Goal: Task Accomplishment & Management: Use online tool/utility

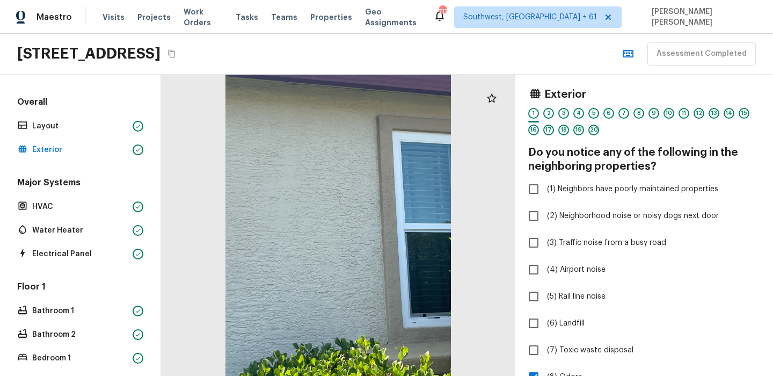
scroll to position [282, 0]
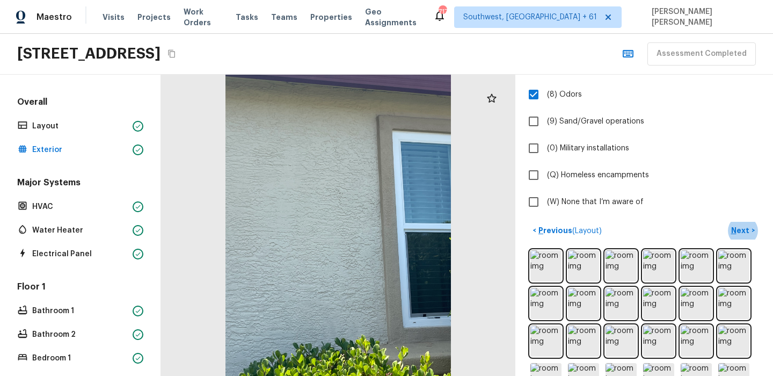
click at [179, 61] on div "1201 Rudgwick Dr, Roseville, CA 95747" at bounding box center [98, 53] width 162 height 19
click at [176, 56] on icon "Copy Address" at bounding box center [171, 53] width 9 height 9
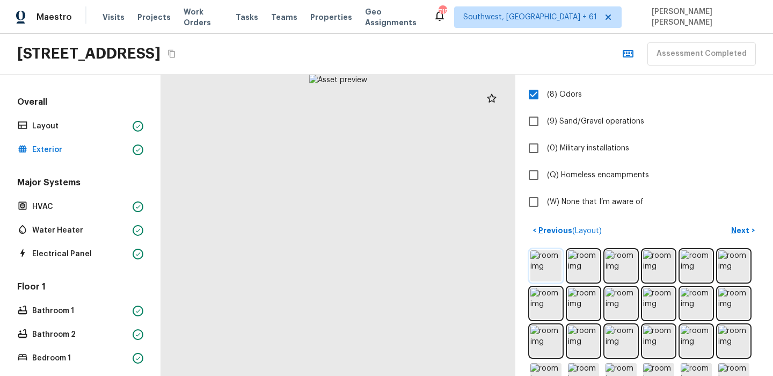
click at [560, 262] on img at bounding box center [545, 265] width 31 height 31
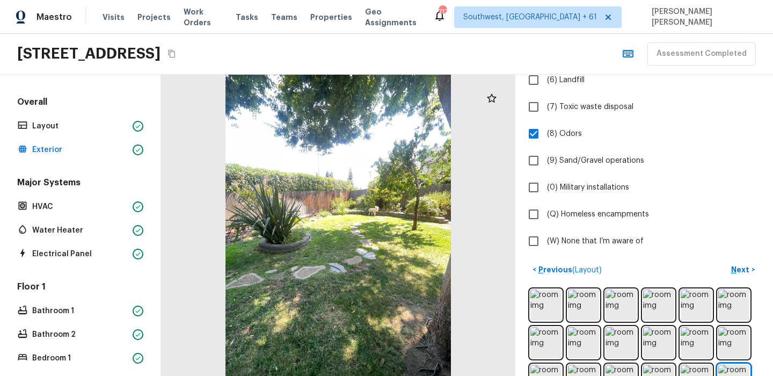
scroll to position [199, 0]
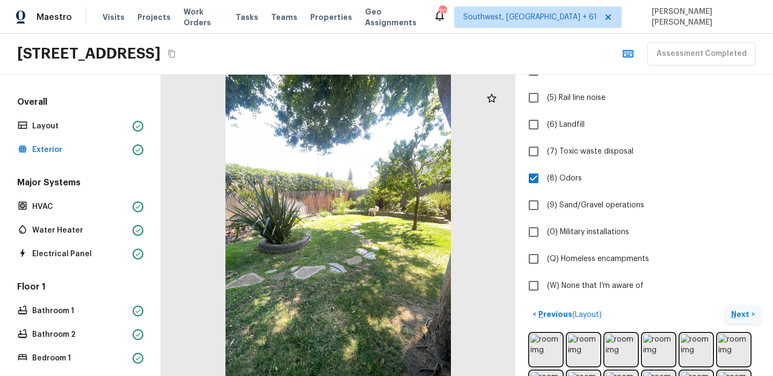
click at [749, 318] on p "Next" at bounding box center [741, 314] width 20 height 11
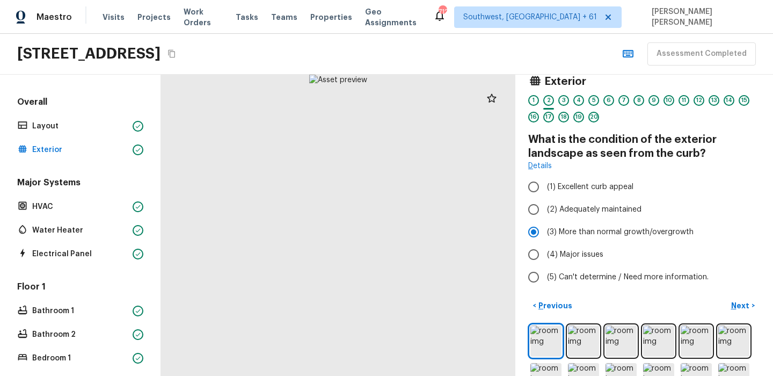
scroll to position [0, 0]
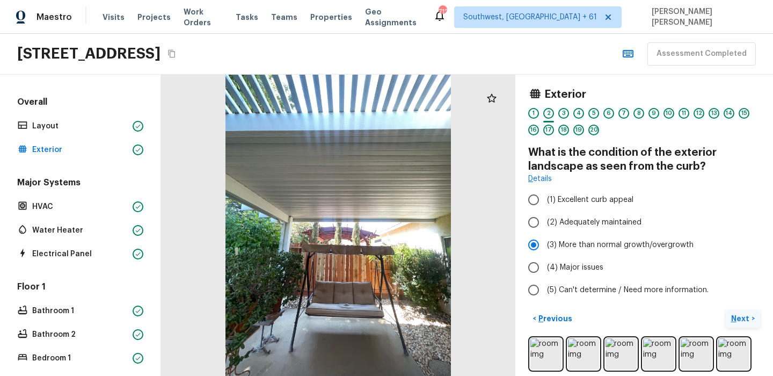
click at [736, 319] on p "Next" at bounding box center [741, 318] width 20 height 11
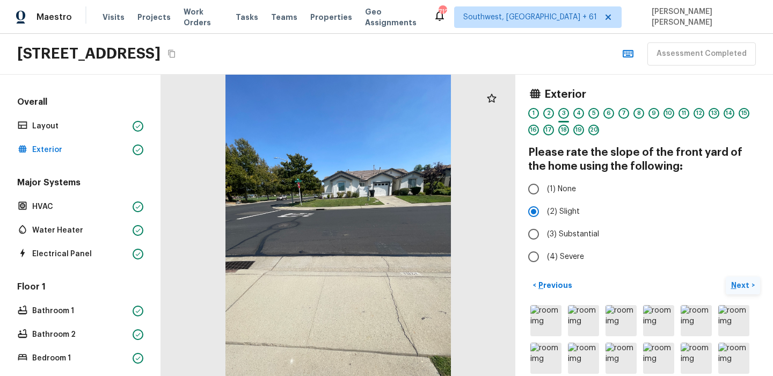
click at [747, 281] on p "Next" at bounding box center [741, 285] width 20 height 11
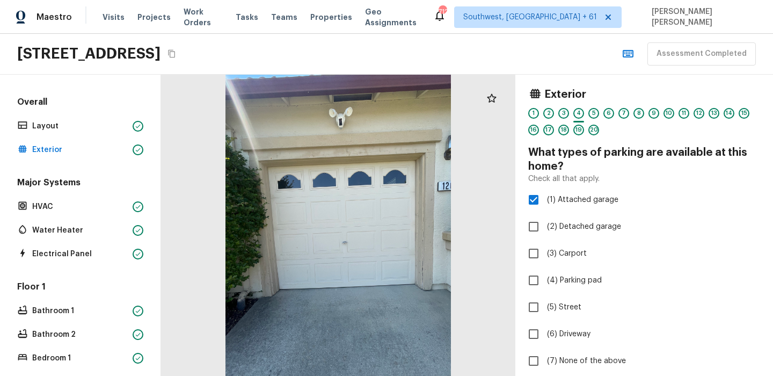
scroll to position [21, 0]
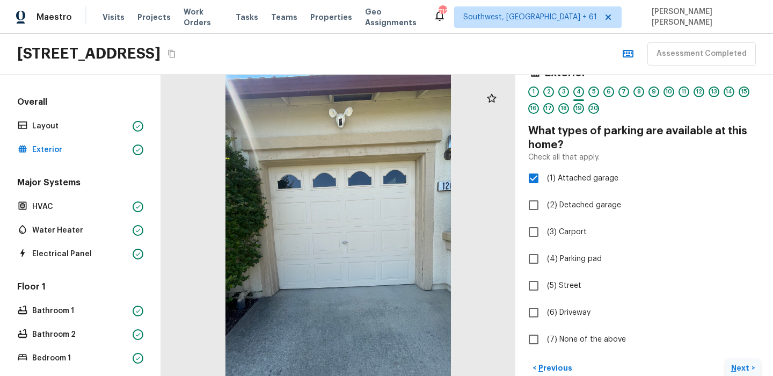
click at [742, 367] on p "Next" at bounding box center [741, 367] width 20 height 11
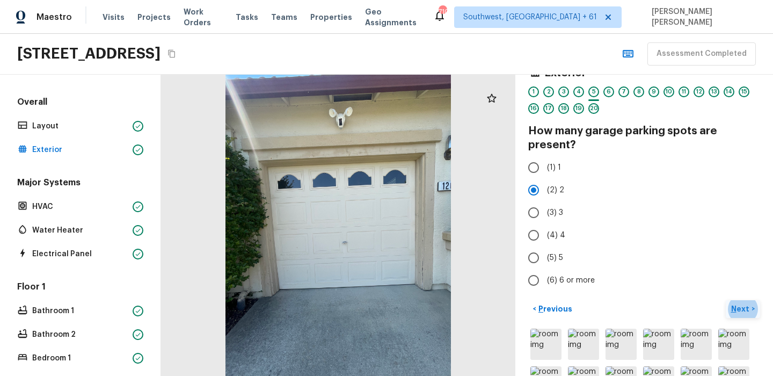
click at [738, 307] on p "Next" at bounding box center [741, 308] width 20 height 11
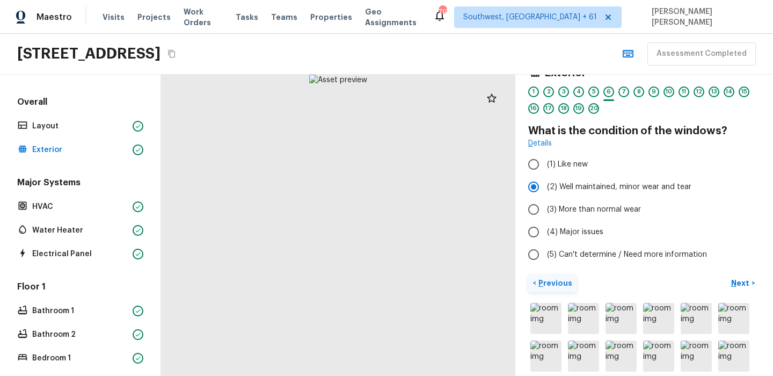
click at [555, 286] on p "Previous" at bounding box center [554, 283] width 36 height 11
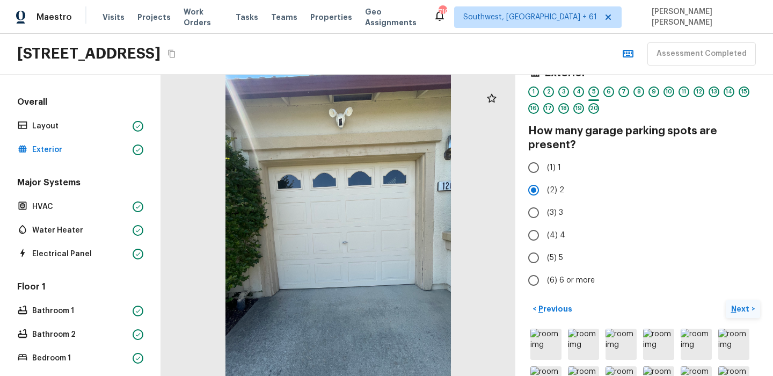
click at [743, 303] on p "Next" at bounding box center [741, 308] width 20 height 11
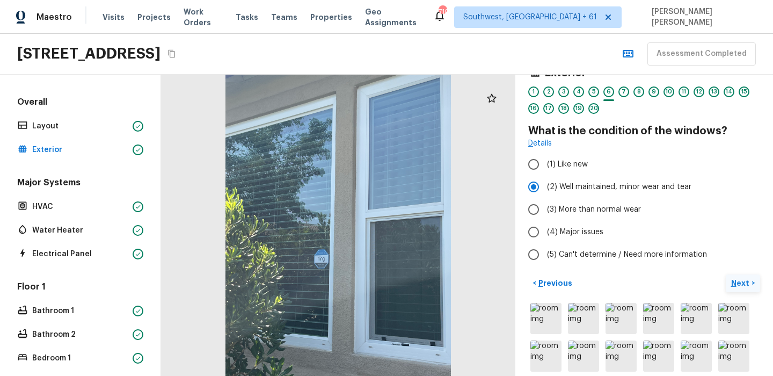
click at [743, 303] on img at bounding box center [733, 318] width 31 height 31
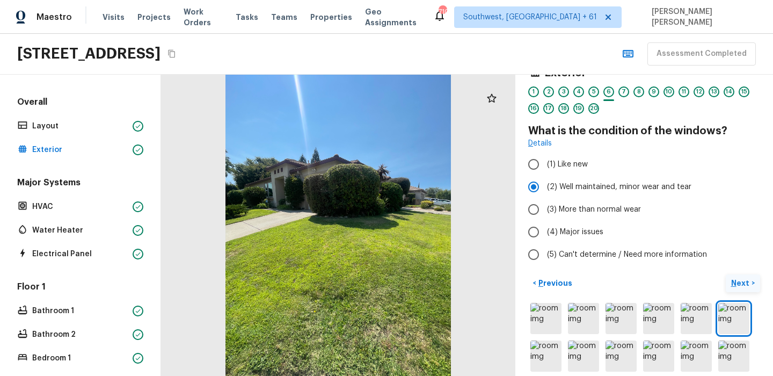
click at [743, 303] on img at bounding box center [733, 318] width 31 height 31
click at [746, 285] on p "Next" at bounding box center [741, 283] width 20 height 11
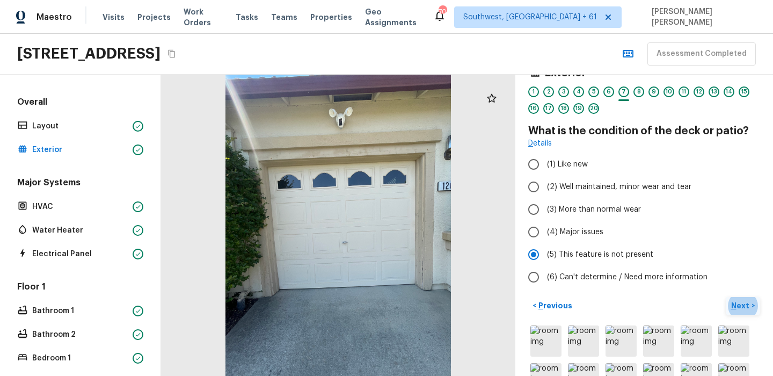
click at [748, 304] on p "Next" at bounding box center [741, 305] width 20 height 11
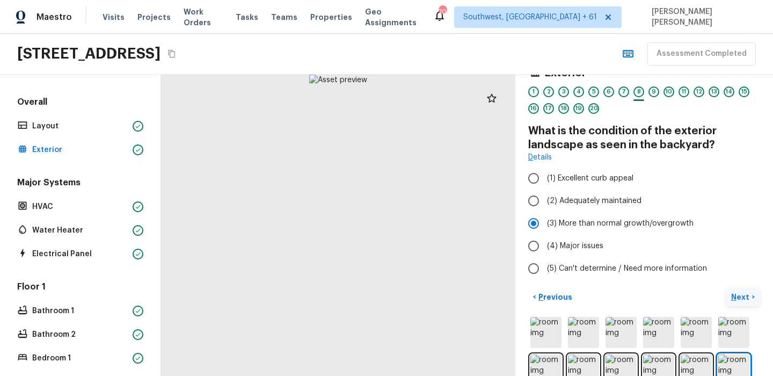
click at [746, 292] on p "Next" at bounding box center [741, 296] width 20 height 11
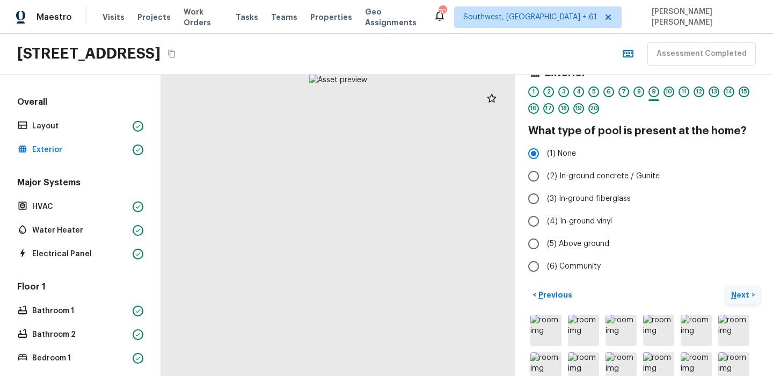
click at [746, 292] on p "Next" at bounding box center [741, 294] width 20 height 11
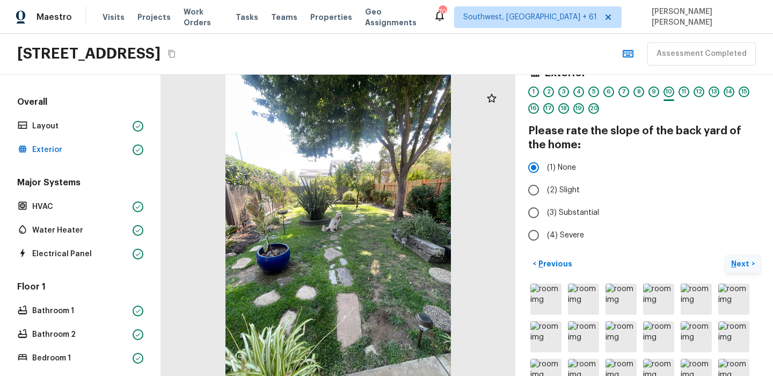
click at [743, 259] on p "Next" at bounding box center [741, 263] width 20 height 11
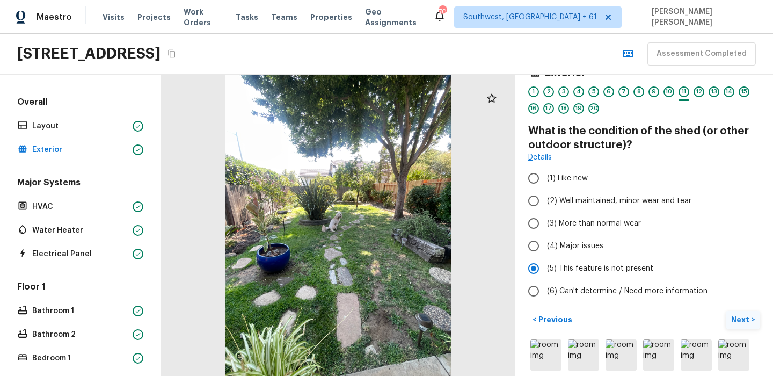
click at [736, 315] on p "Next" at bounding box center [741, 319] width 20 height 11
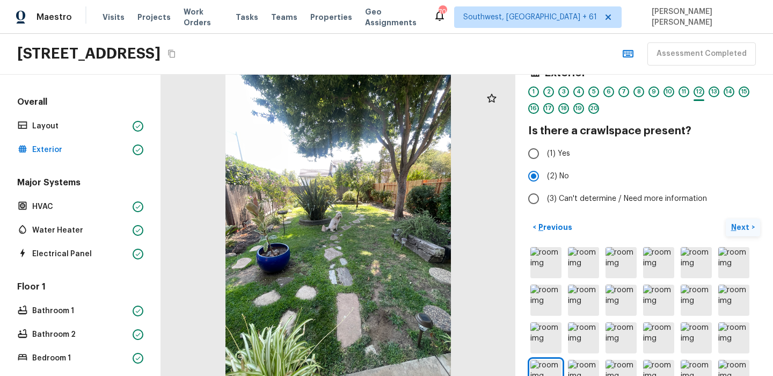
click at [748, 224] on p "Next" at bounding box center [741, 227] width 20 height 11
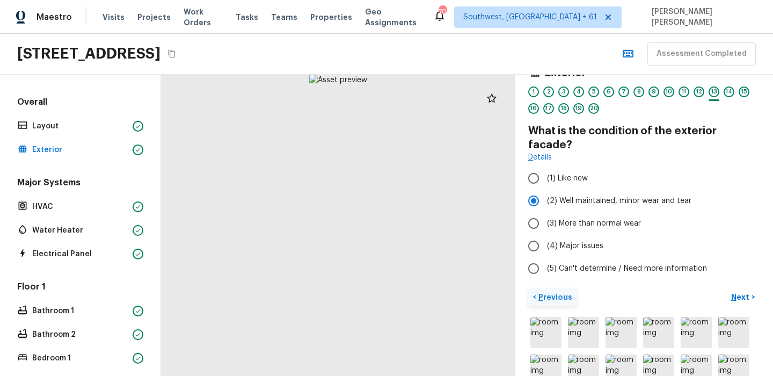
click at [532, 289] on button "< Previous" at bounding box center [552, 297] width 48 height 18
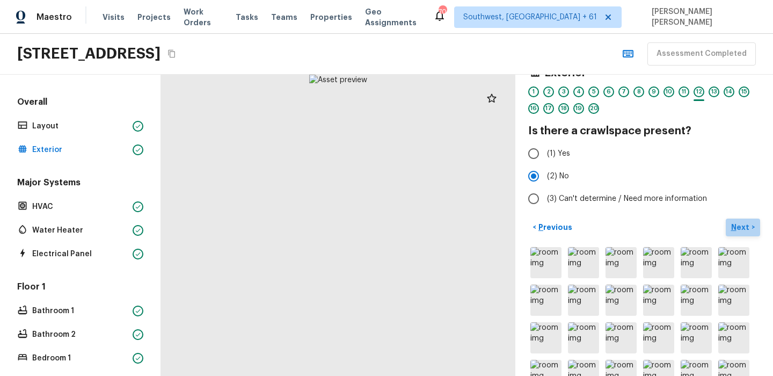
click at [739, 227] on p "Next" at bounding box center [741, 227] width 20 height 11
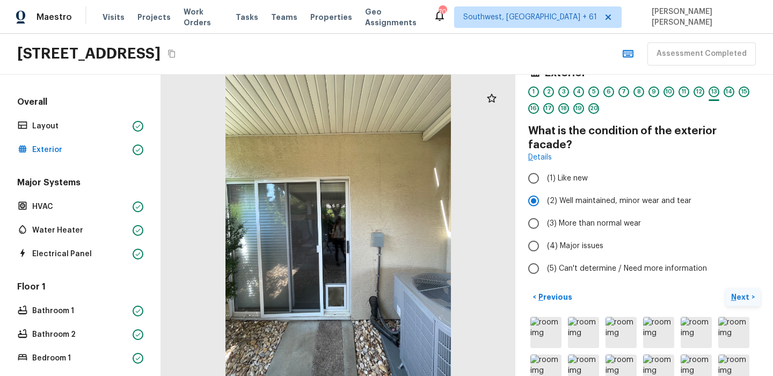
click at [740, 291] on p "Next" at bounding box center [741, 296] width 20 height 11
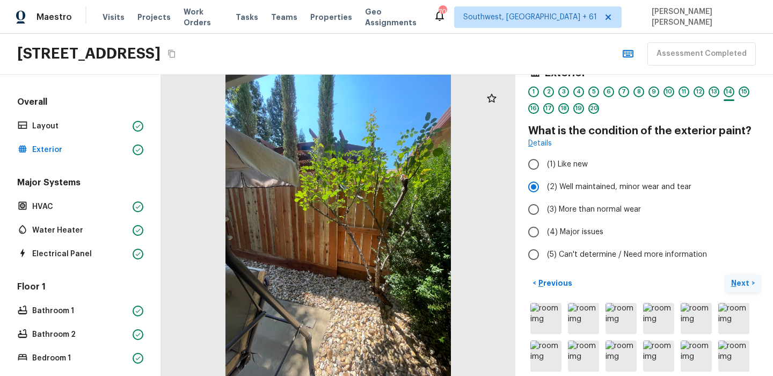
click at [742, 284] on p "Next" at bounding box center [741, 283] width 20 height 11
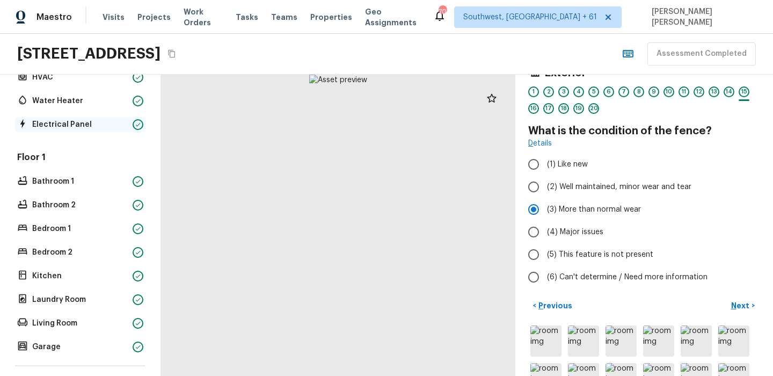
scroll to position [226, 0]
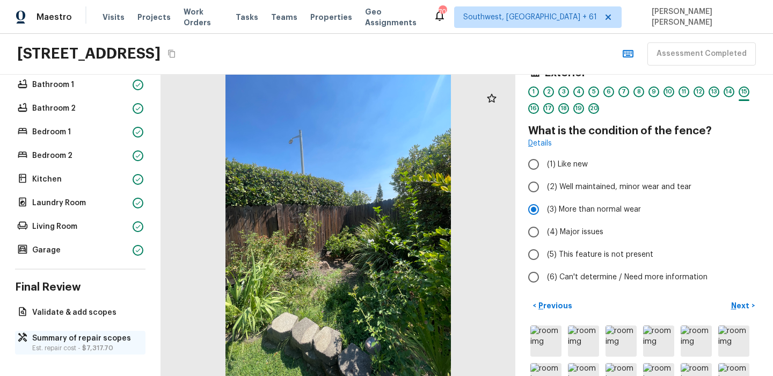
click at [75, 341] on p "Summary of repair scopes" at bounding box center [85, 338] width 107 height 11
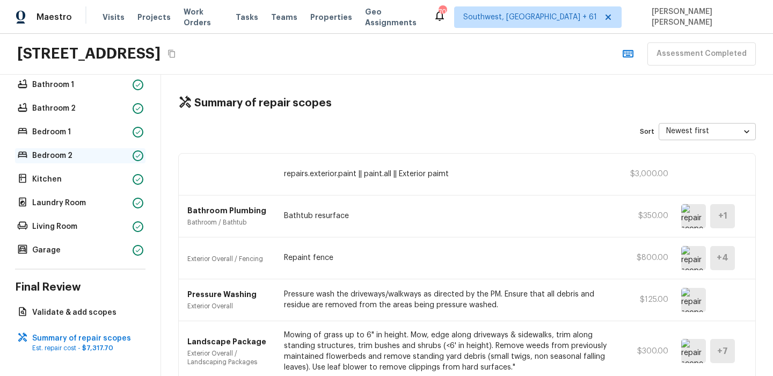
scroll to position [0, 0]
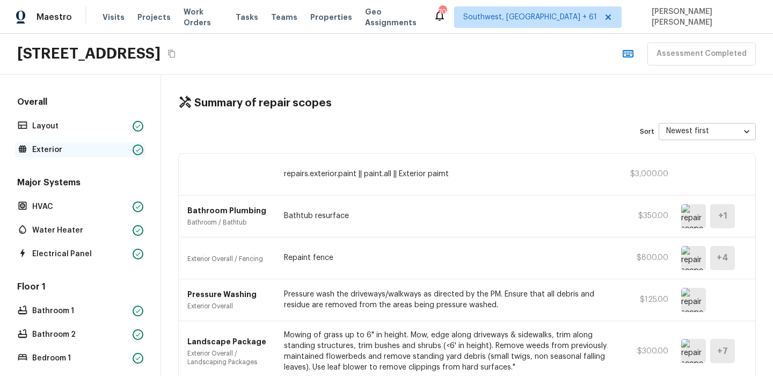
click at [77, 150] on p "Exterior" at bounding box center [80, 149] width 96 height 11
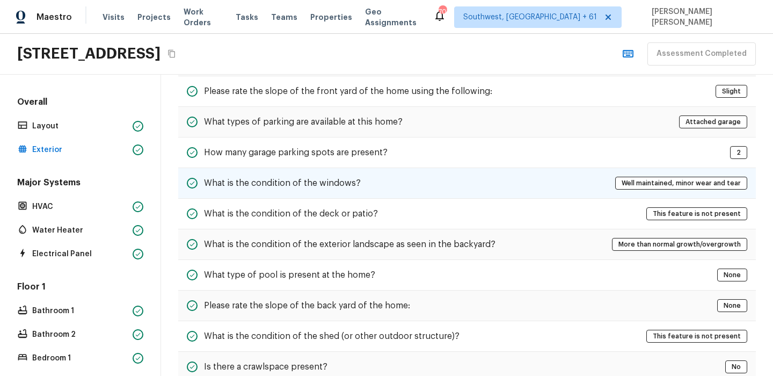
scroll to position [254, 0]
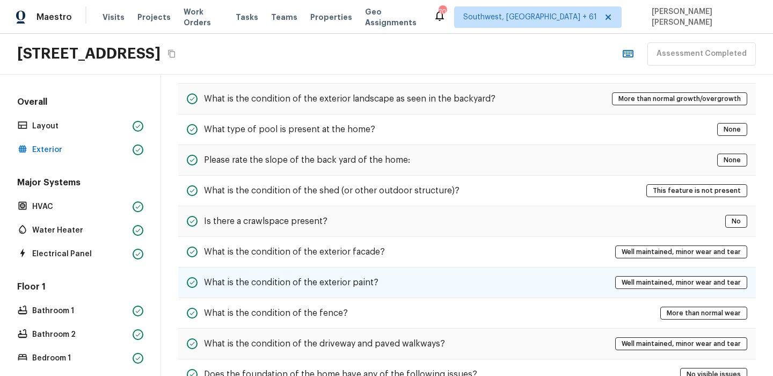
click at [280, 279] on h5 "What is the condition of the exterior paint?" at bounding box center [291, 282] width 174 height 12
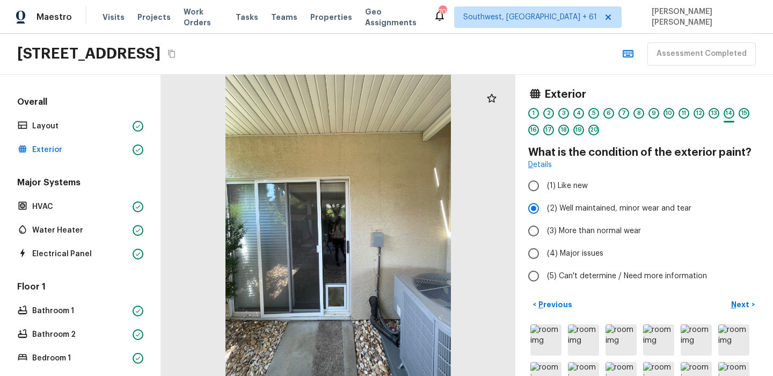
scroll to position [0, 0]
click at [736, 301] on p "Next" at bounding box center [741, 304] width 20 height 11
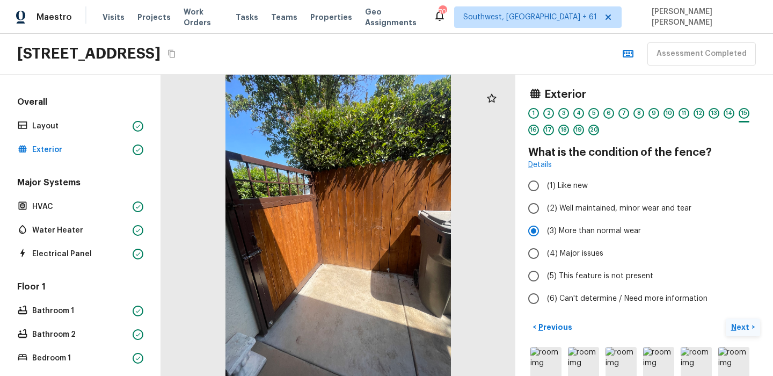
click at [739, 331] on p "Next" at bounding box center [741, 327] width 20 height 11
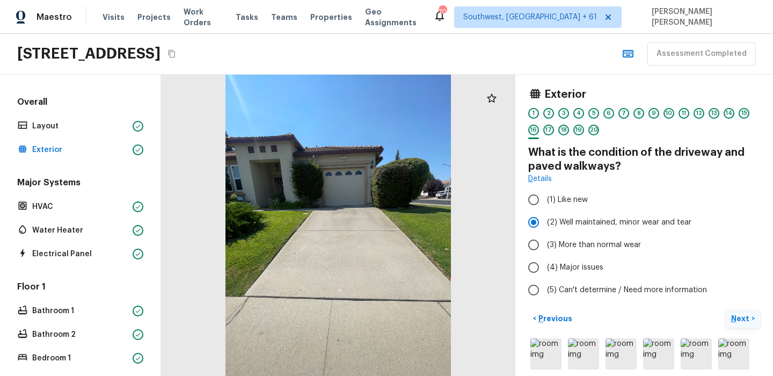
click at [740, 318] on p "Next" at bounding box center [741, 318] width 20 height 11
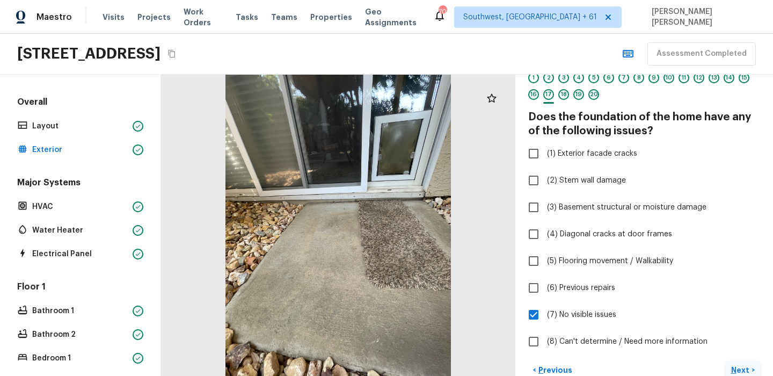
scroll to position [43, 0]
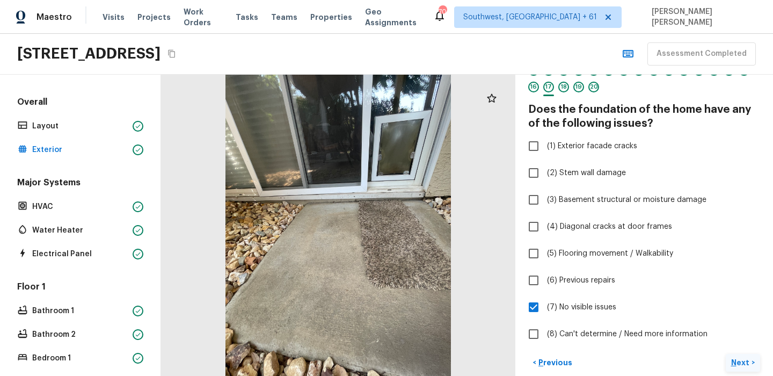
click at [748, 359] on p "Next" at bounding box center [741, 362] width 20 height 11
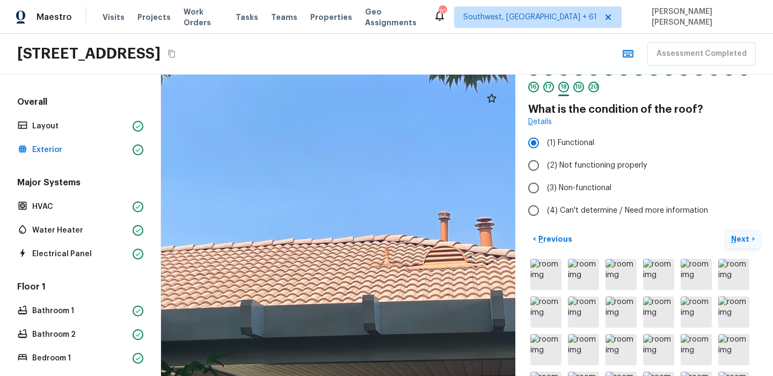
click at [736, 233] on p "Next" at bounding box center [741, 238] width 20 height 11
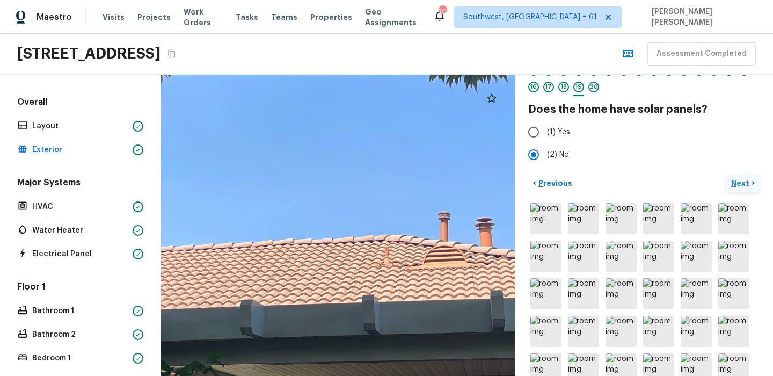
click at [743, 184] on p "Next" at bounding box center [741, 183] width 20 height 11
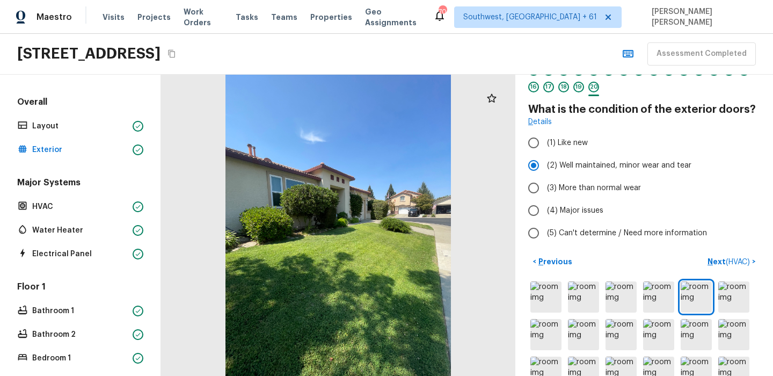
click at [727, 264] on span "( HVAC )" at bounding box center [738, 262] width 24 height 8
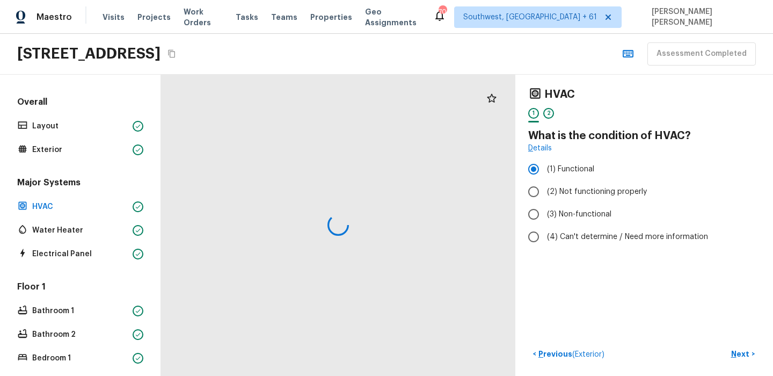
scroll to position [0, 0]
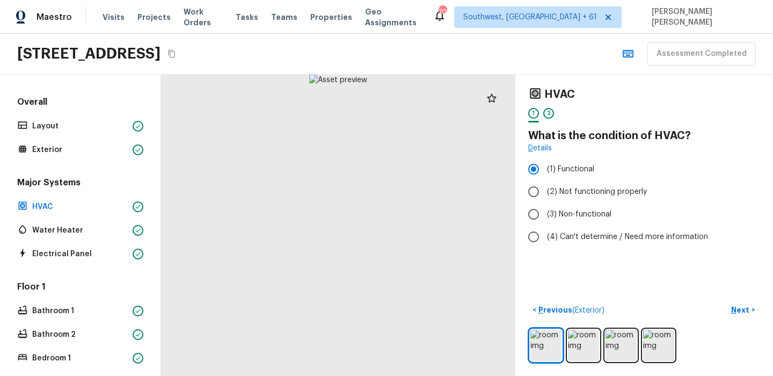
click at [734, 295] on div "HVAC 1 2 What is the condition of HVAC? Details (1) Functional (2) Not function…" at bounding box center [644, 225] width 258 height 301
click at [739, 310] on p "Next" at bounding box center [741, 309] width 20 height 11
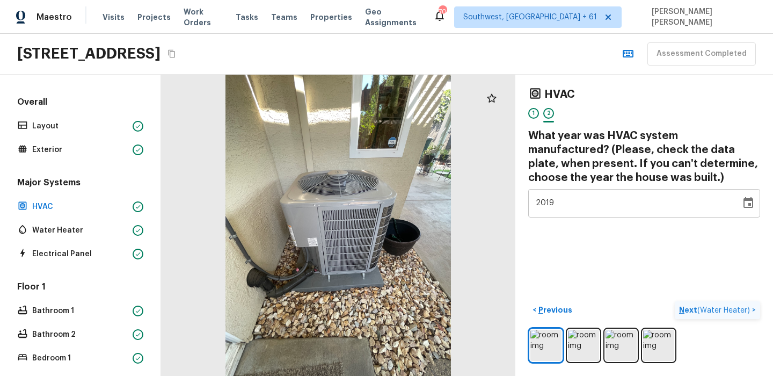
click at [739, 310] on span "( Water Heater )" at bounding box center [723, 310] width 53 height 8
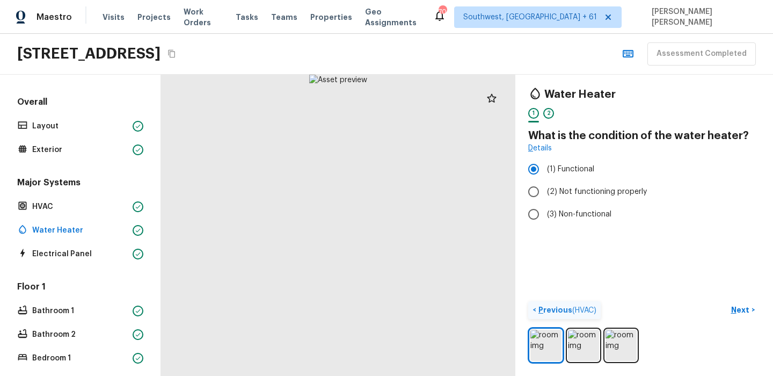
click at [550, 312] on p "Previous ( HVAC )" at bounding box center [566, 309] width 60 height 11
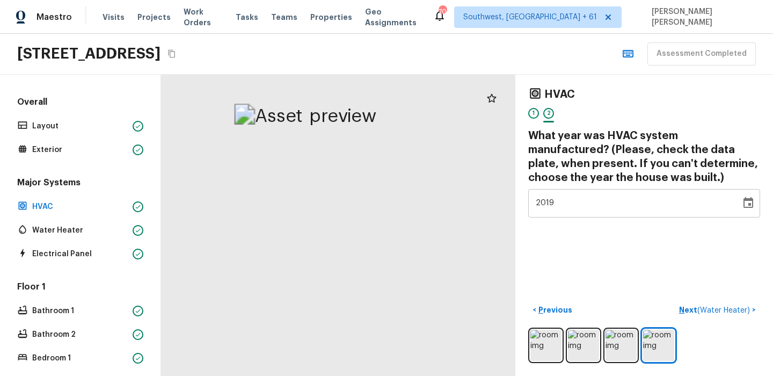
drag, startPoint x: 378, startPoint y: 131, endPoint x: 354, endPoint y: 275, distance: 145.9
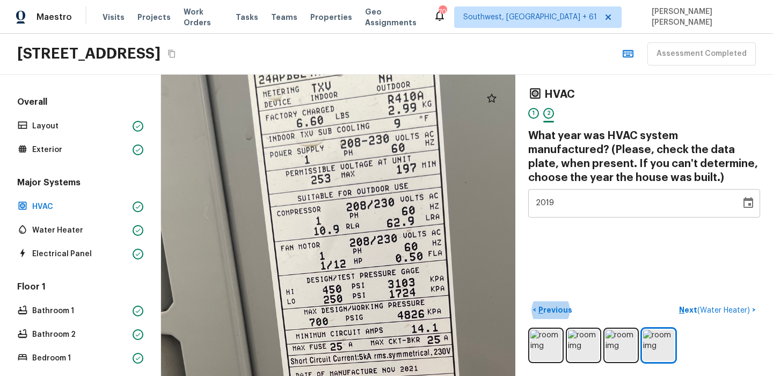
drag, startPoint x: 323, startPoint y: 268, endPoint x: 336, endPoint y: 140, distance: 128.5
click at [337, 138] on div at bounding box center [319, 314] width 868 height 738
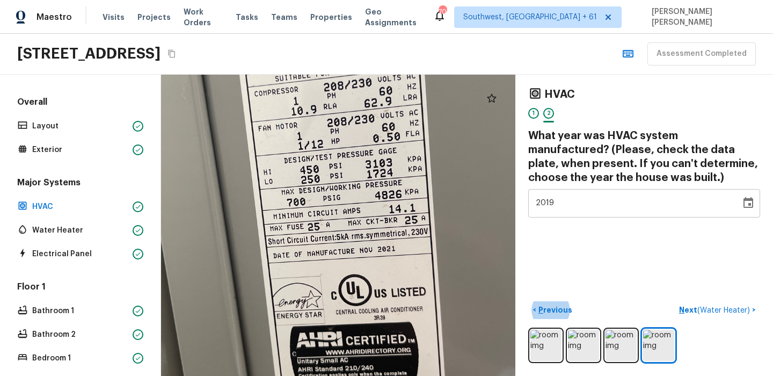
drag, startPoint x: 350, startPoint y: 248, endPoint x: 316, endPoint y: 112, distance: 140.1
click at [316, 112] on div at bounding box center [296, 195] width 868 height 738
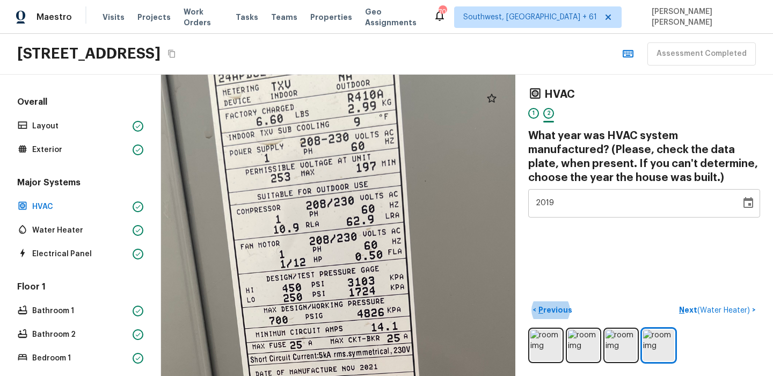
drag, startPoint x: 233, startPoint y: 220, endPoint x: 220, endPoint y: 369, distance: 149.8
click at [221, 369] on div at bounding box center [278, 313] width 868 height 738
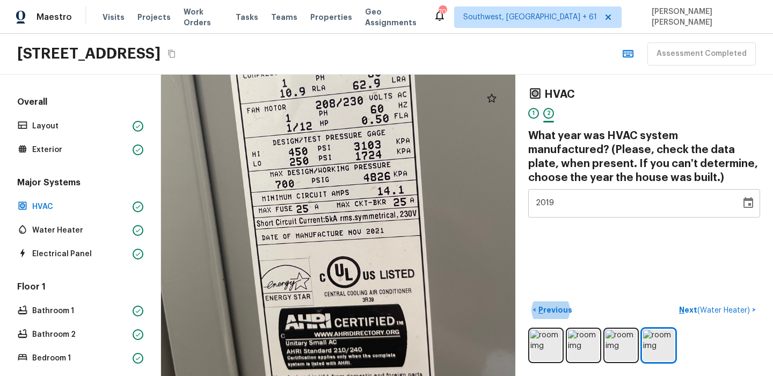
drag, startPoint x: 220, startPoint y: 369, endPoint x: 247, endPoint y: 189, distance: 182.4
click at [247, 189] on div at bounding box center [285, 176] width 868 height 738
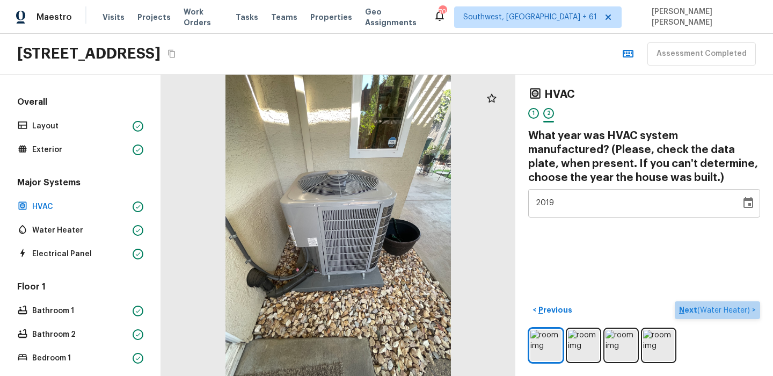
click at [721, 310] on span "( Water Heater )" at bounding box center [723, 310] width 53 height 8
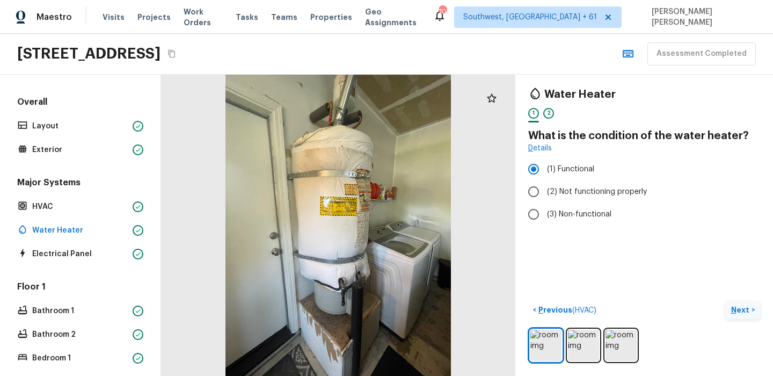
click at [741, 309] on p "Next" at bounding box center [741, 309] width 20 height 11
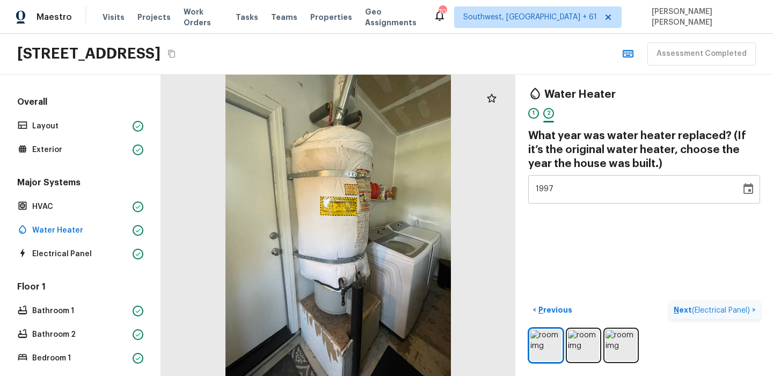
click at [732, 306] on span "( Electrical Panel )" at bounding box center [721, 310] width 58 height 8
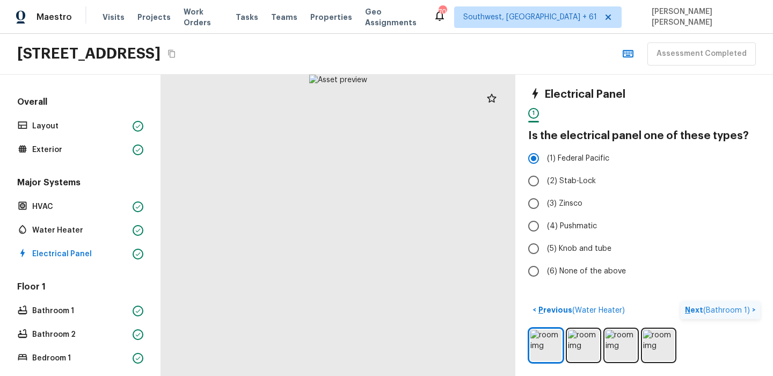
click at [726, 305] on p "Next ( Bathroom 1 )" at bounding box center [718, 309] width 67 height 11
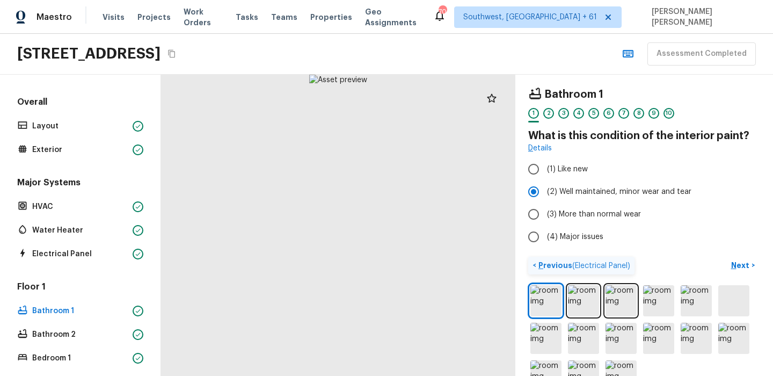
click at [565, 265] on p "Previous ( Electrical Panel )" at bounding box center [583, 265] width 94 height 11
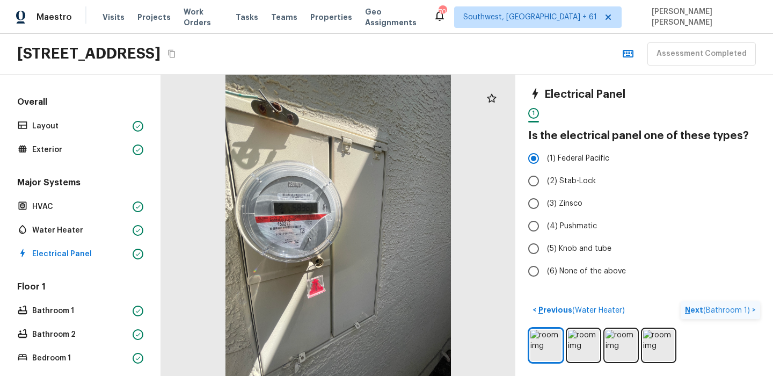
click at [717, 304] on p "Next ( Bathroom 1 )" at bounding box center [718, 309] width 67 height 11
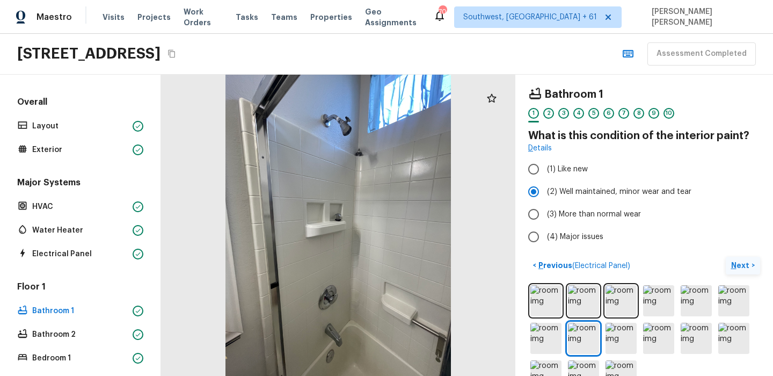
click at [743, 266] on p "Next" at bounding box center [741, 265] width 20 height 11
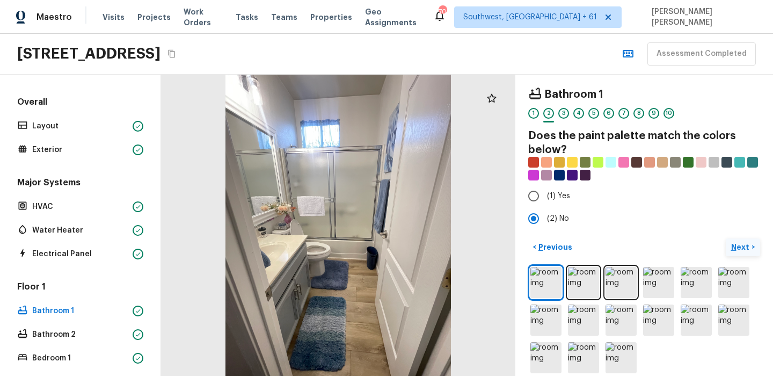
click at [746, 243] on p "Next" at bounding box center [741, 247] width 20 height 11
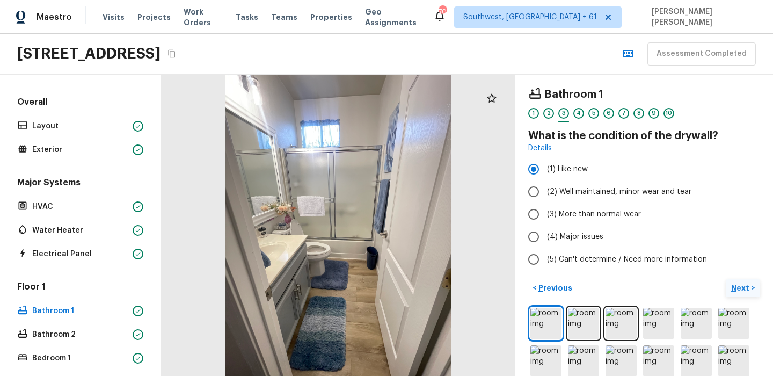
click at [746, 286] on p "Next" at bounding box center [741, 287] width 20 height 11
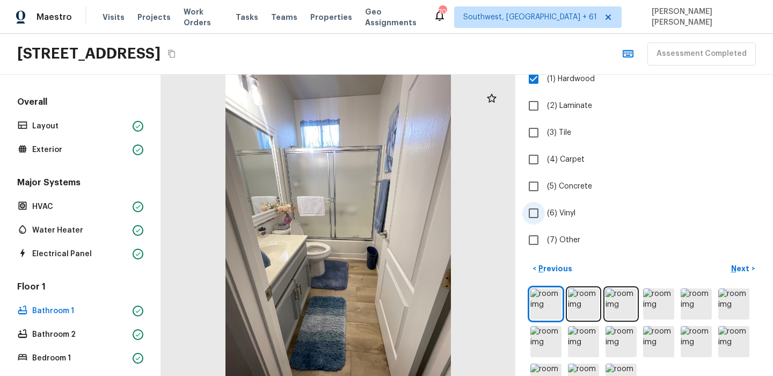
scroll to position [124, 0]
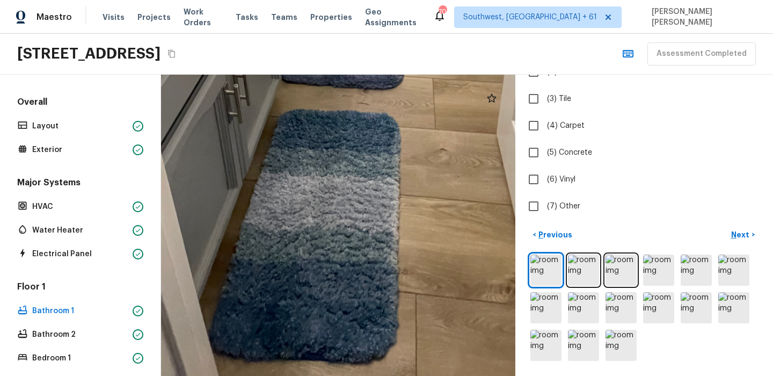
drag, startPoint x: 448, startPoint y: 312, endPoint x: 449, endPoint y: 190, distance: 122.4
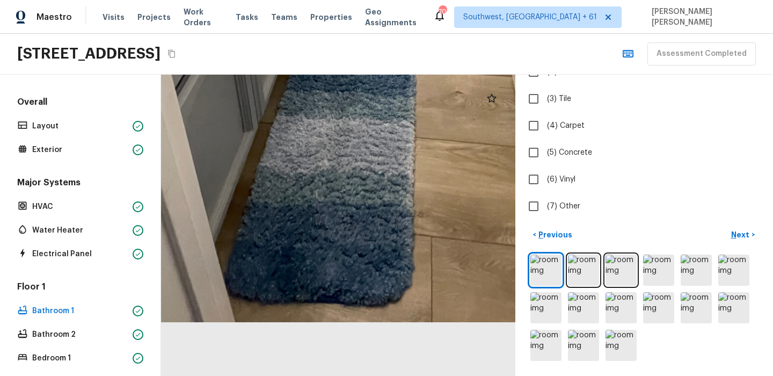
drag, startPoint x: 430, startPoint y: 244, endPoint x: 452, endPoint y: 167, distance: 79.9
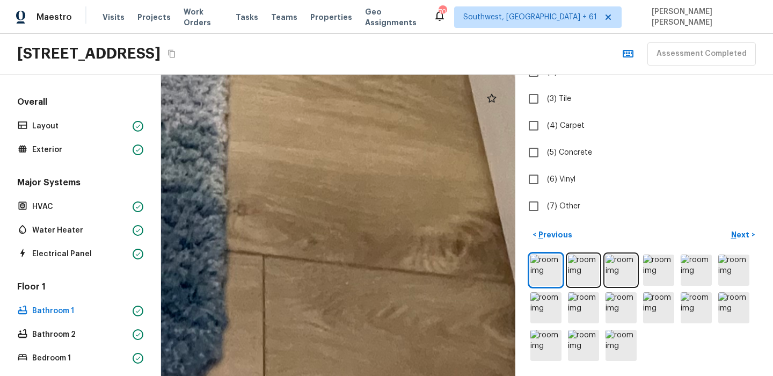
drag, startPoint x: 450, startPoint y: 282, endPoint x: 271, endPoint y: 241, distance: 183.9
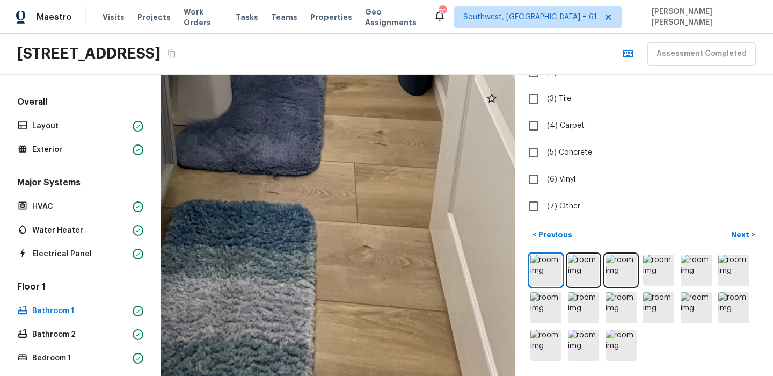
drag, startPoint x: 294, startPoint y: 219, endPoint x: 374, endPoint y: 377, distance: 177.2
click at [374, 375] on html "Maestro Visits Projects Work Orders Tasks Teams Properties Geo Assignments 706 …" at bounding box center [386, 188] width 773 height 376
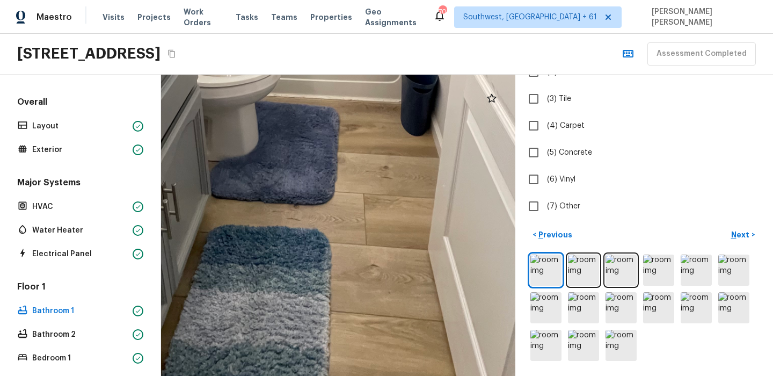
drag, startPoint x: 381, startPoint y: 245, endPoint x: 413, endPoint y: 321, distance: 82.5
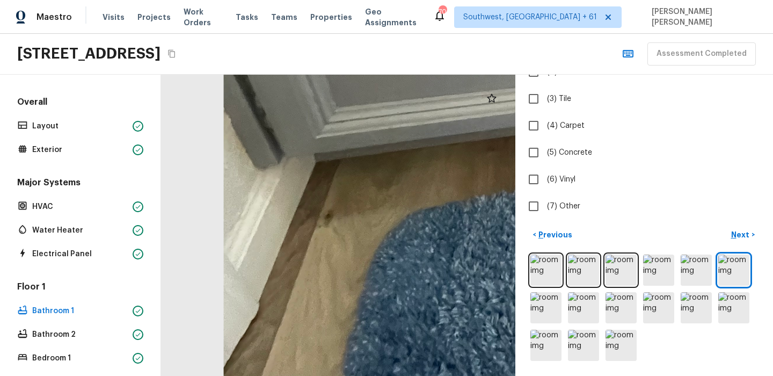
drag, startPoint x: 221, startPoint y: 292, endPoint x: 308, endPoint y: 286, distance: 87.7
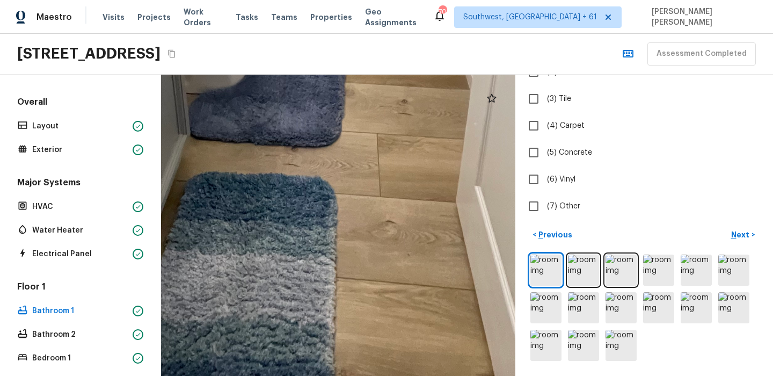
drag, startPoint x: 302, startPoint y: 322, endPoint x: 425, endPoint y: 271, distance: 132.8
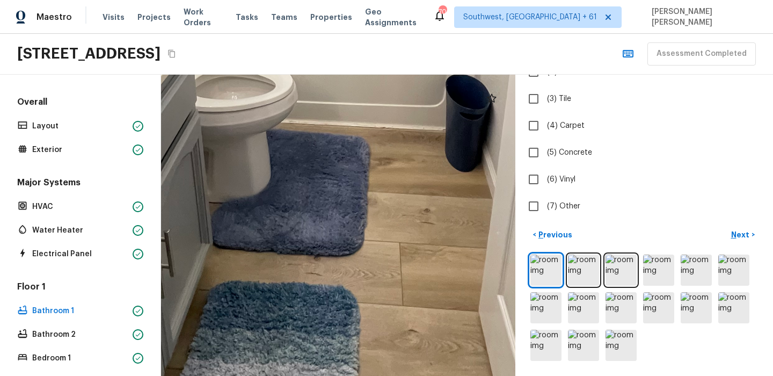
drag, startPoint x: 390, startPoint y: 220, endPoint x: 413, endPoint y: 328, distance: 110.9
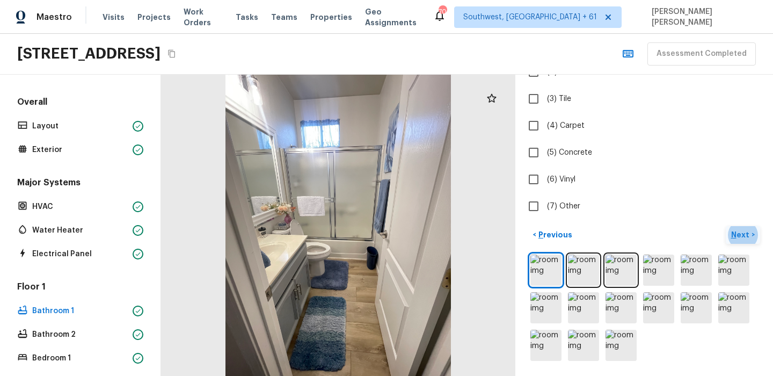
click at [746, 235] on p "Next" at bounding box center [741, 234] width 20 height 11
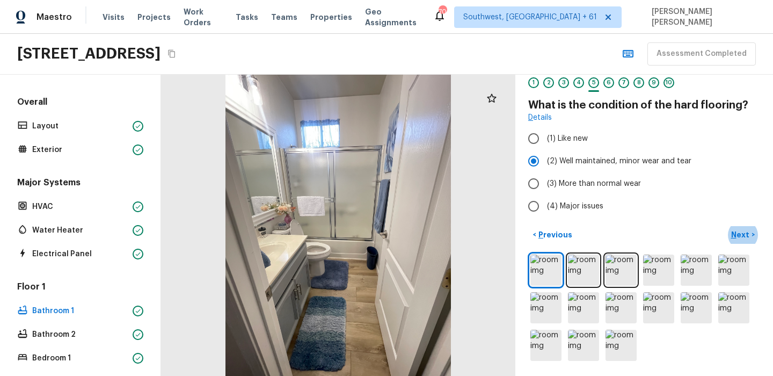
click at [496, 165] on div at bounding box center [338, 225] width 354 height 301
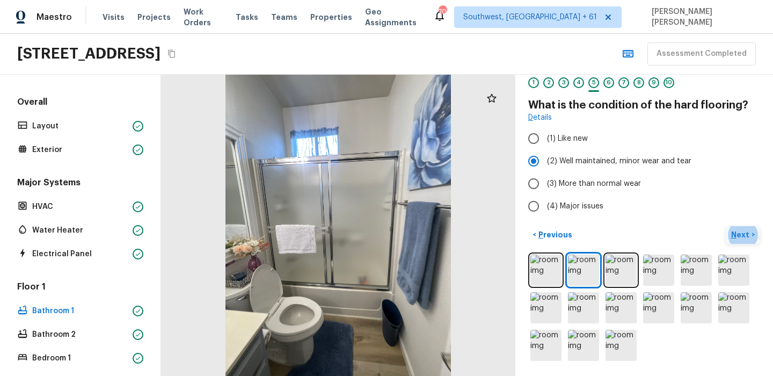
click at [739, 228] on button "Next >" at bounding box center [743, 235] width 34 height 18
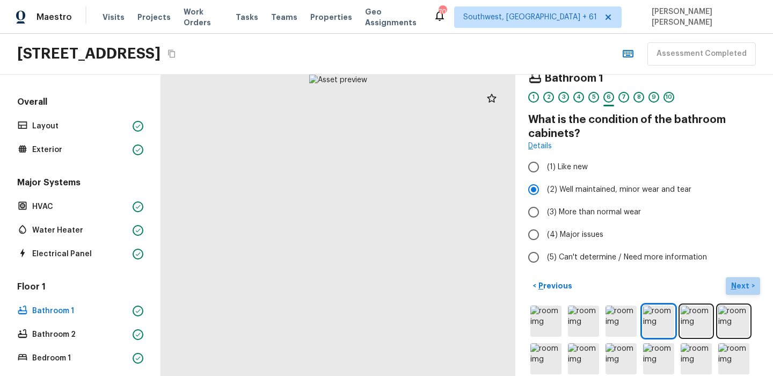
scroll to position [6, 0]
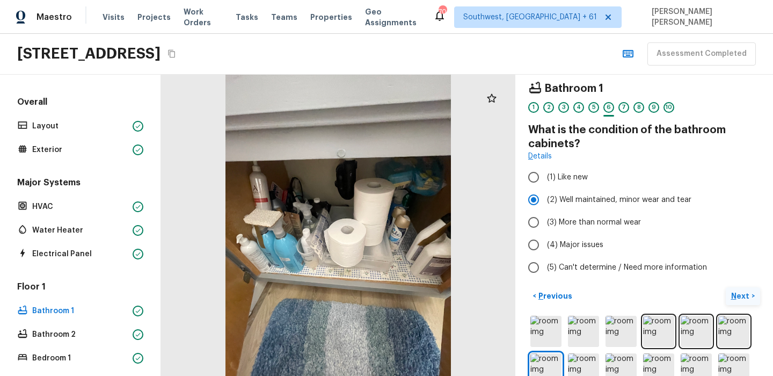
click at [742, 299] on p "Next" at bounding box center [741, 295] width 20 height 11
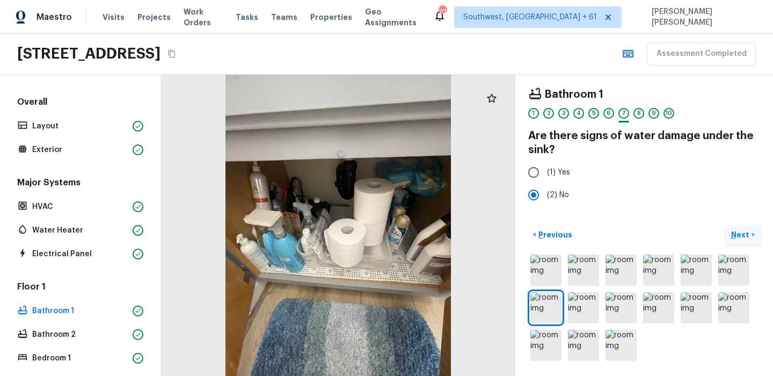
scroll to position [0, 0]
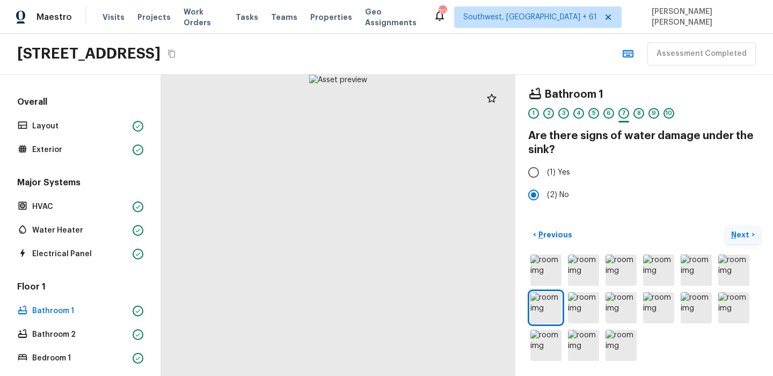
click at [739, 235] on p "Next" at bounding box center [741, 234] width 20 height 11
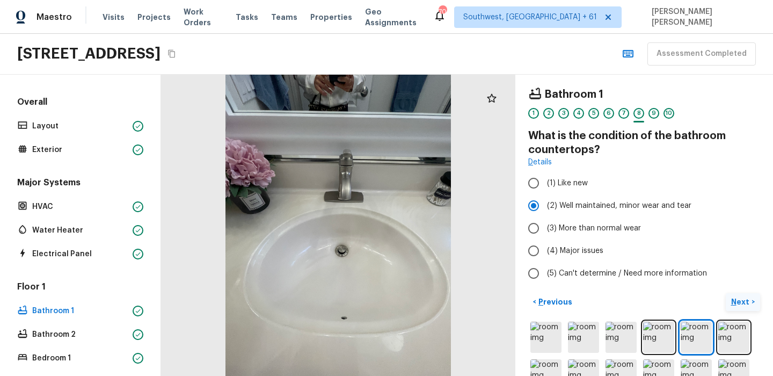
click at [740, 301] on p "Next" at bounding box center [741, 301] width 20 height 11
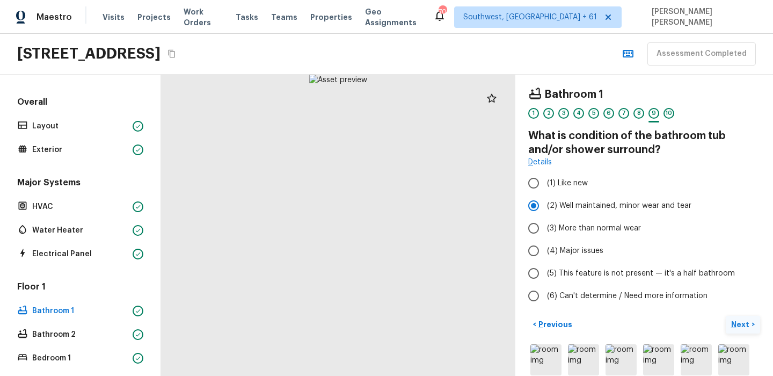
click at [740, 301] on label "(6) Can't determine / Need more information" at bounding box center [636, 295] width 229 height 23
click at [545, 301] on input "(6) Can't determine / Need more information" at bounding box center [533, 295] width 23 height 23
radio input "true"
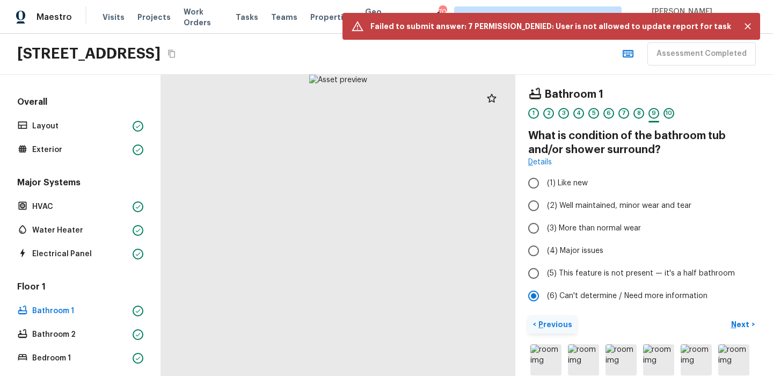
click at [541, 326] on p "Previous" at bounding box center [554, 324] width 36 height 11
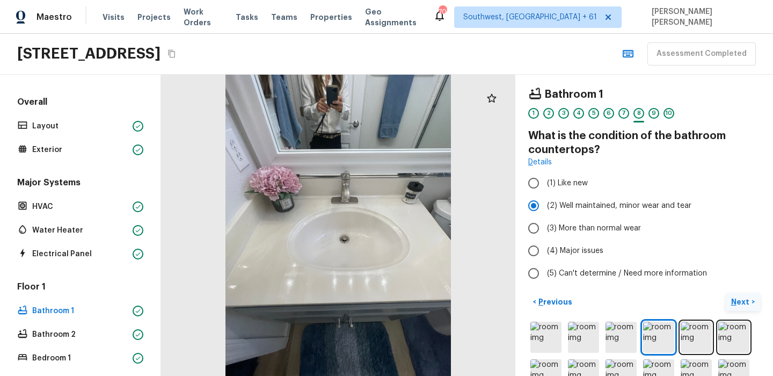
click at [751, 304] on button "Next >" at bounding box center [743, 302] width 34 height 18
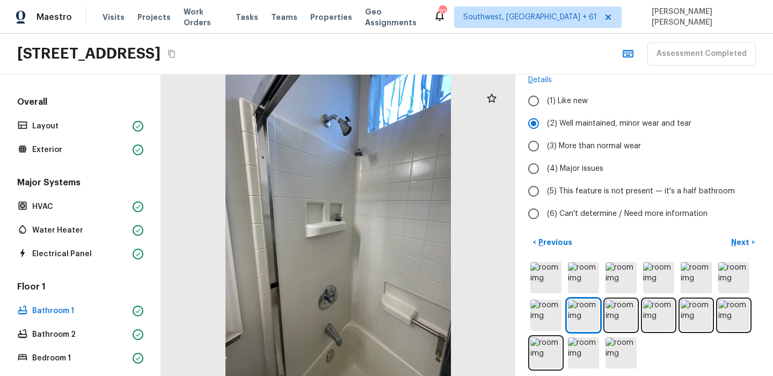
scroll to position [90, 0]
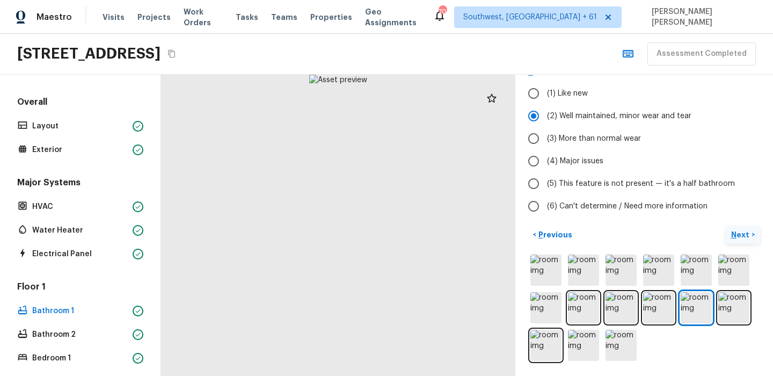
click at [734, 231] on p "Next" at bounding box center [741, 234] width 20 height 11
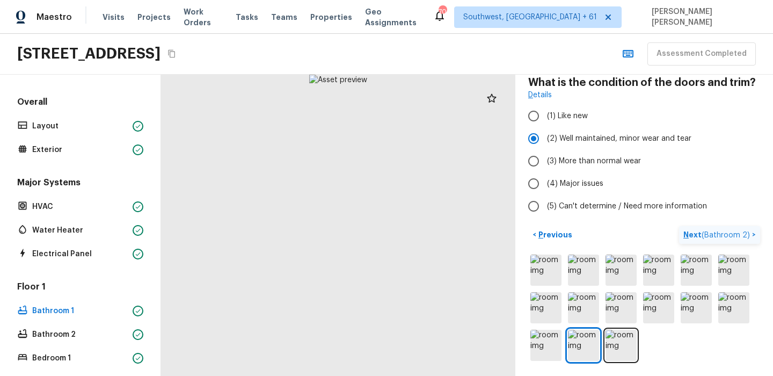
scroll to position [53, 0]
click at [745, 228] on button "Next ( Bathroom 2 ) >" at bounding box center [719, 235] width 81 height 18
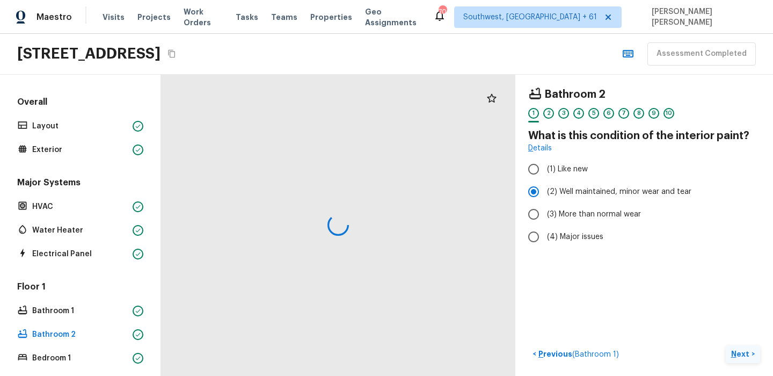
scroll to position [0, 0]
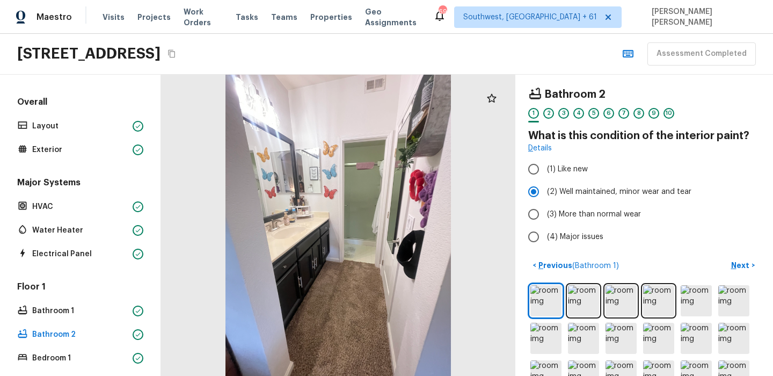
click at [463, 15] on div "Maestro Visits Projects Work Orders Tasks Teams Properties Geo Assignments 697 …" at bounding box center [386, 17] width 773 height 34
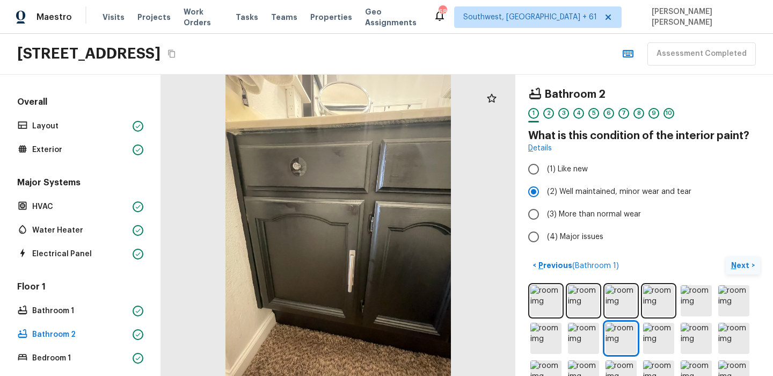
click at [745, 268] on p "Next" at bounding box center [741, 265] width 20 height 11
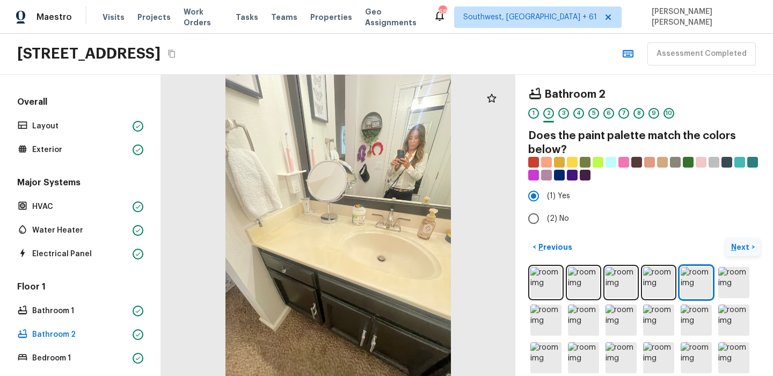
click at [753, 247] on button "Next >" at bounding box center [743, 247] width 34 height 18
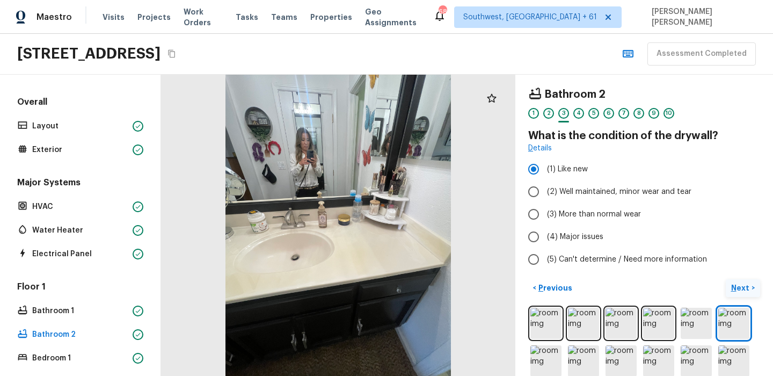
click at [742, 295] on button "Next >" at bounding box center [743, 288] width 34 height 18
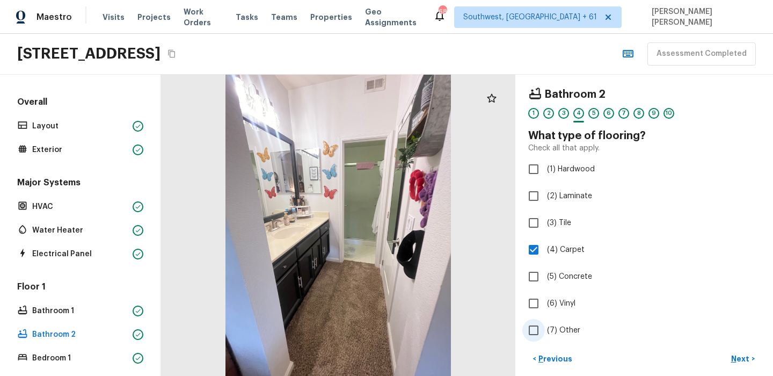
scroll to position [73, 0]
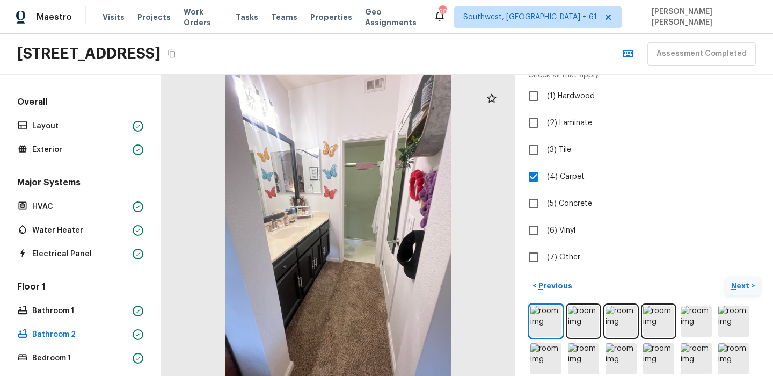
click at [753, 283] on button "Next >" at bounding box center [743, 286] width 34 height 18
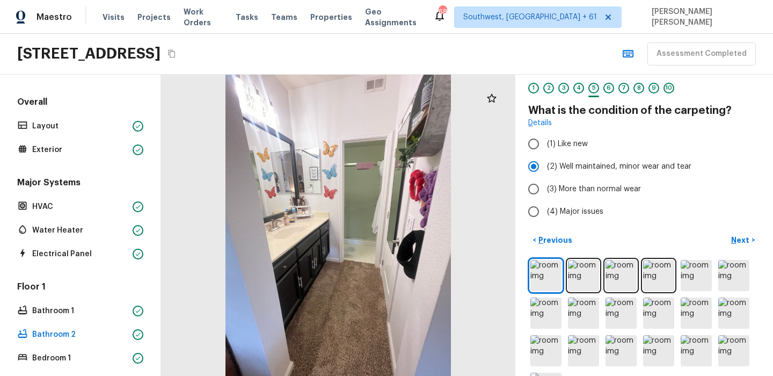
scroll to position [0, 0]
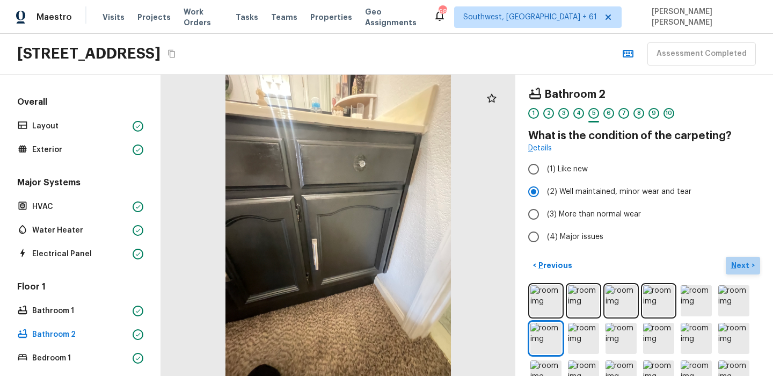
click at [743, 265] on p "Next" at bounding box center [741, 265] width 20 height 11
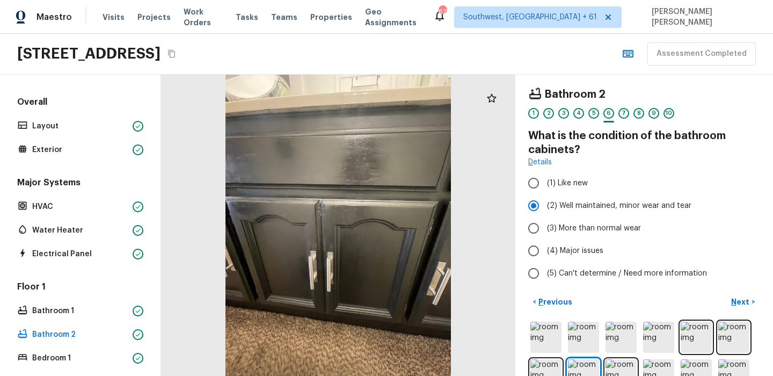
click at [739, 291] on div "Bathroom 2 1 2 3 4 5 6 7 8 9 10 What is the condition of the bathroom cabinets?…" at bounding box center [644, 225] width 258 height 301
click at [736, 301] on p "Next" at bounding box center [741, 301] width 20 height 11
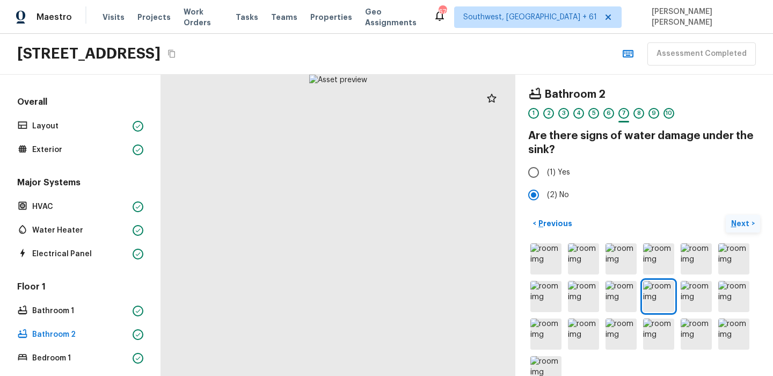
click at [745, 225] on p "Next" at bounding box center [741, 223] width 20 height 11
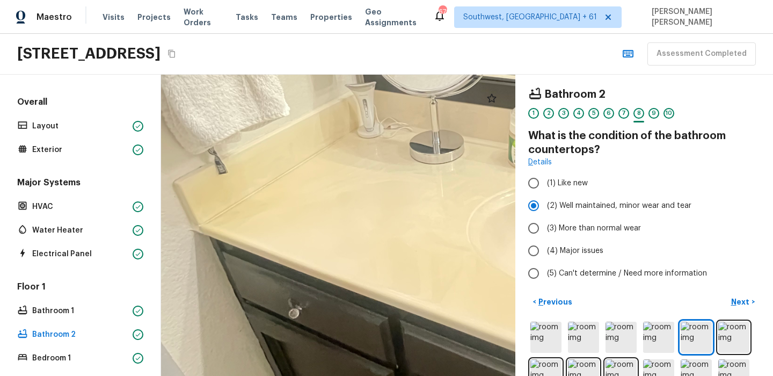
drag, startPoint x: 418, startPoint y: 349, endPoint x: 364, endPoint y: 227, distance: 133.6
click at [364, 228] on div at bounding box center [465, 169] width 1112 height 945
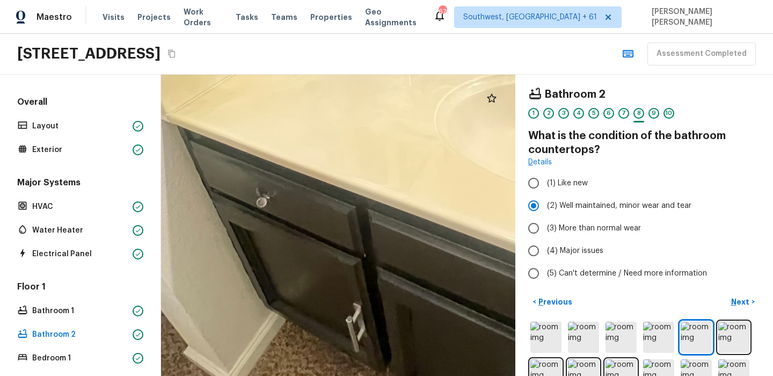
drag, startPoint x: 388, startPoint y: 170, endPoint x: 341, endPoint y: 272, distance: 111.5
click at [341, 272] on div at bounding box center [432, 58] width 1112 height 945
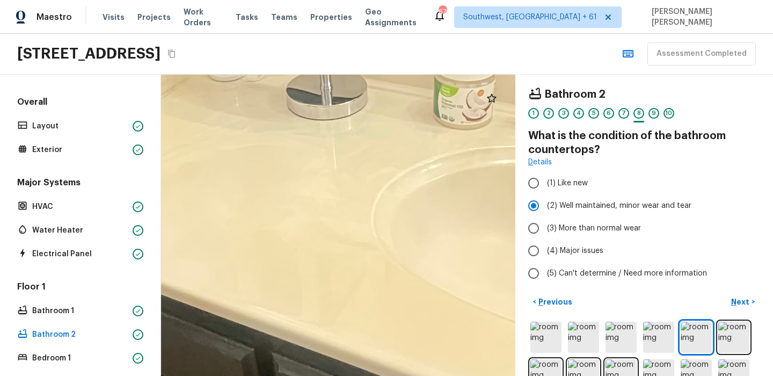
drag, startPoint x: 385, startPoint y: 224, endPoint x: 267, endPoint y: 323, distance: 154.7
click at [267, 323] on div at bounding box center [368, 127] width 1655 height 1407
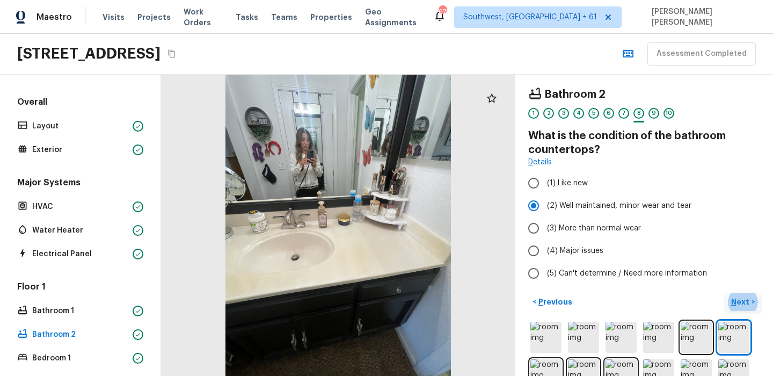
click at [743, 297] on p "Next" at bounding box center [741, 301] width 20 height 11
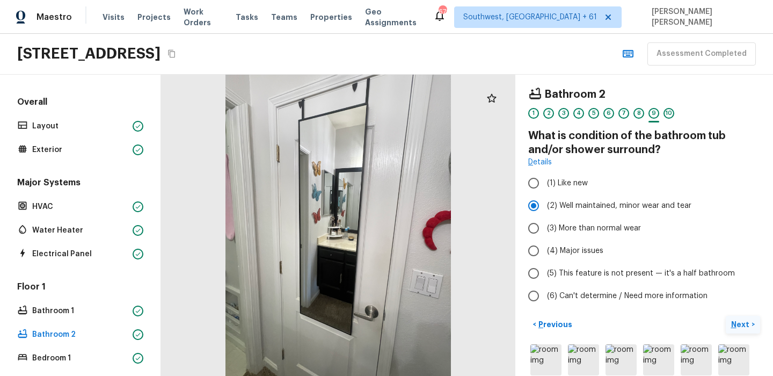
click at [738, 326] on p "Next" at bounding box center [741, 324] width 20 height 11
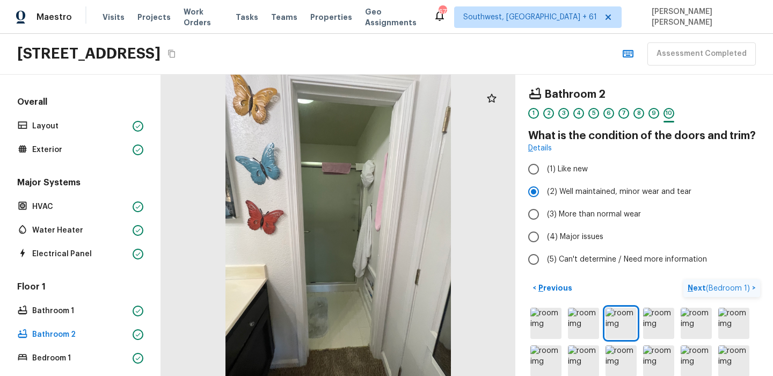
click at [728, 284] on span "( Bedroom 1 )" at bounding box center [728, 288] width 44 height 8
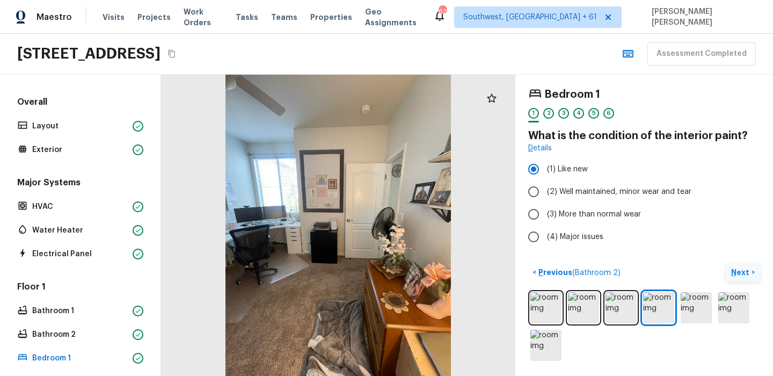
click at [745, 271] on p "Next" at bounding box center [741, 272] width 20 height 11
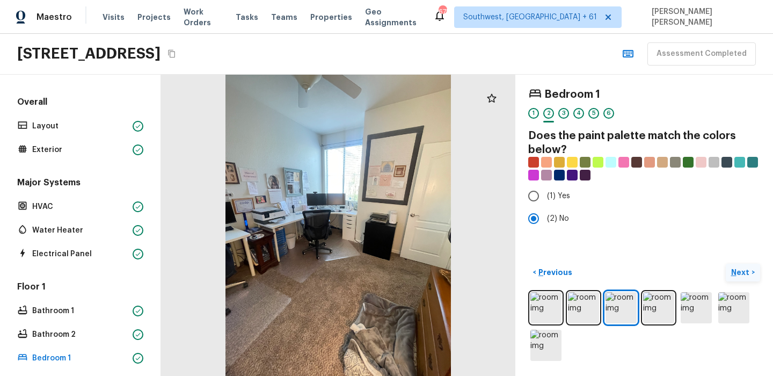
click at [737, 267] on p "Next" at bounding box center [741, 272] width 20 height 11
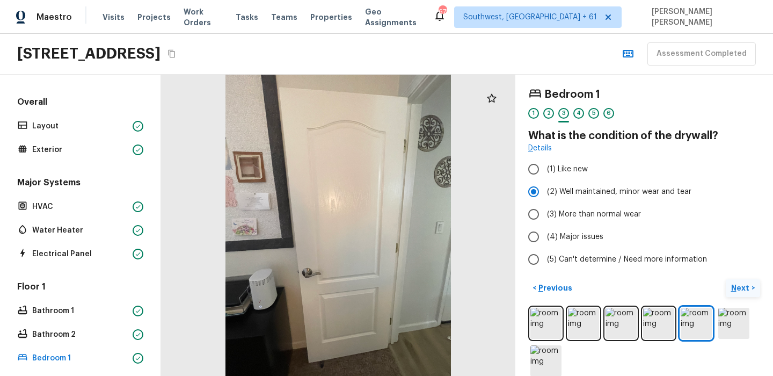
click at [728, 289] on button "Next >" at bounding box center [743, 288] width 34 height 18
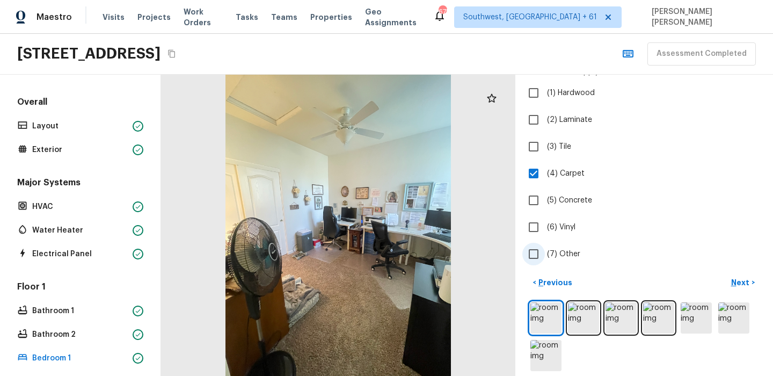
scroll to position [86, 0]
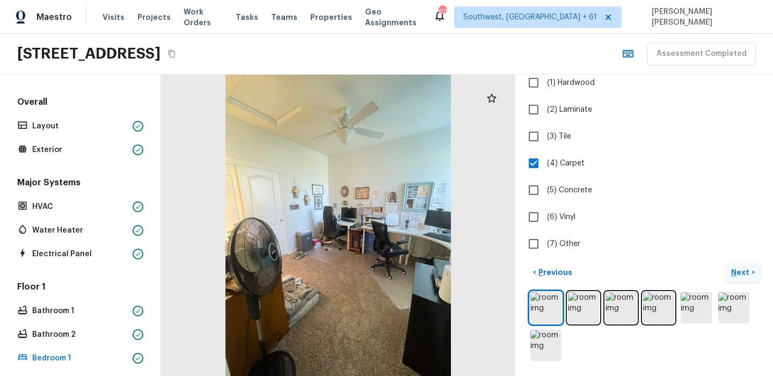
click at [745, 277] on p "Next" at bounding box center [741, 272] width 20 height 11
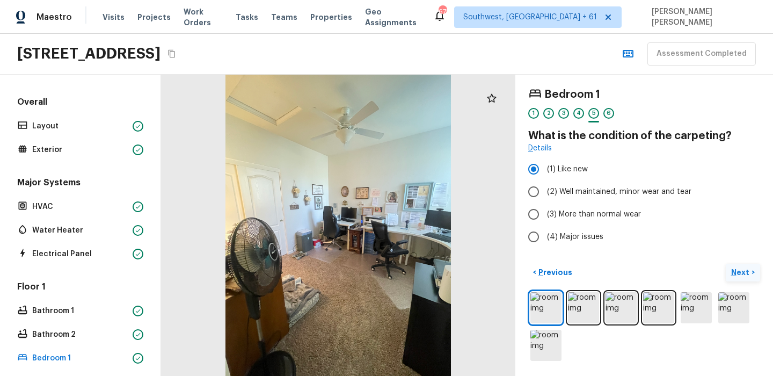
scroll to position [0, 0]
click at [745, 277] on p "Next" at bounding box center [741, 272] width 20 height 11
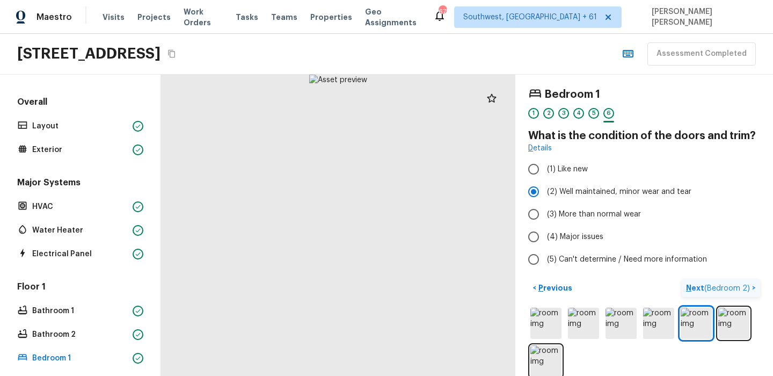
click at [740, 295] on button "Next ( Bedroom 2 ) >" at bounding box center [721, 288] width 78 height 18
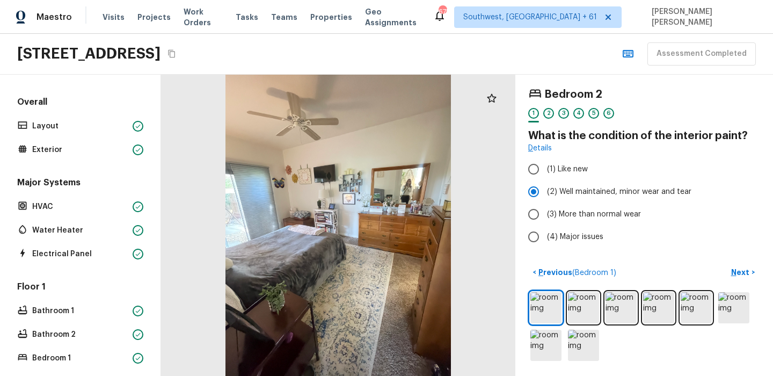
click at [735, 251] on div "Bedroom 2 1 2 3 4 5 6 What is the condition of the interior paint? Details (1) …" at bounding box center [644, 225] width 258 height 301
click at [728, 217] on label "(3) More than normal wear" at bounding box center [636, 214] width 229 height 23
click at [545, 217] on input "(3) More than normal wear" at bounding box center [533, 214] width 23 height 23
radio input "true"
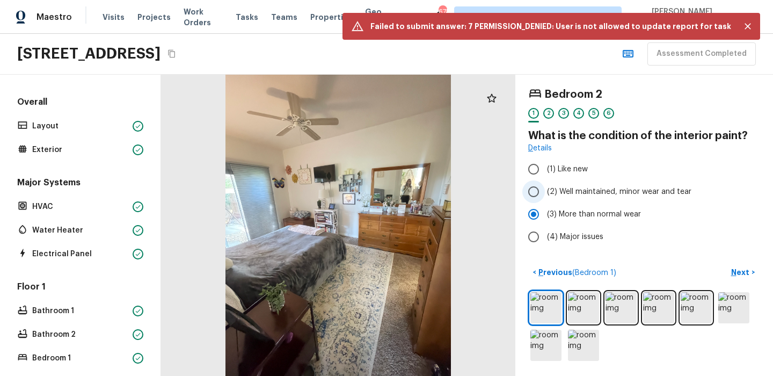
click at [692, 196] on label "(2) Well maintained, minor wear and tear" at bounding box center [636, 191] width 229 height 23
click at [545, 196] on input "(2) Well maintained, minor wear and tear" at bounding box center [533, 191] width 23 height 23
radio input "true"
click at [747, 31] on icon "Close" at bounding box center [747, 26] width 11 height 11
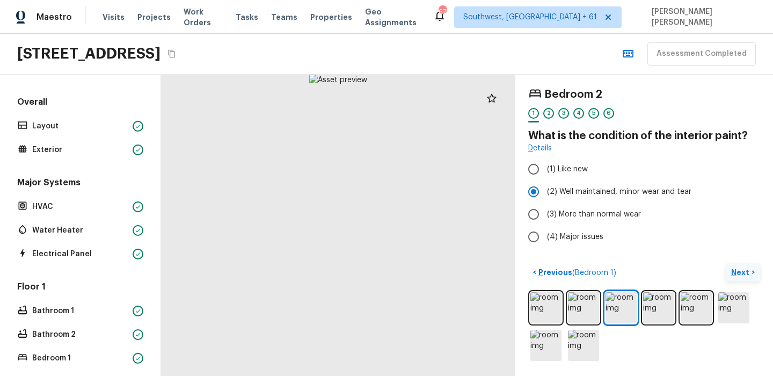
click at [736, 264] on button "Next >" at bounding box center [743, 273] width 34 height 18
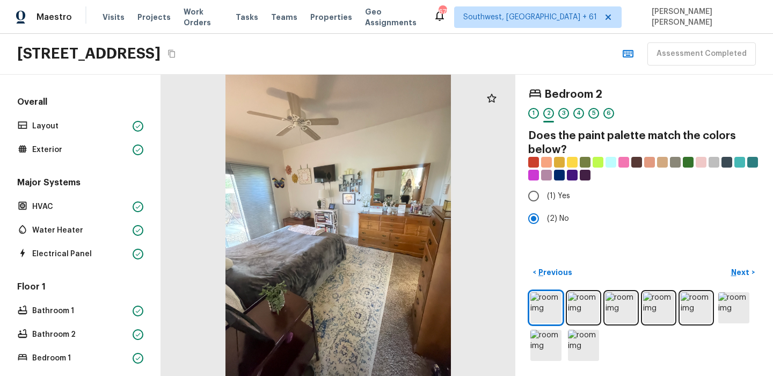
scroll to position [226, 0]
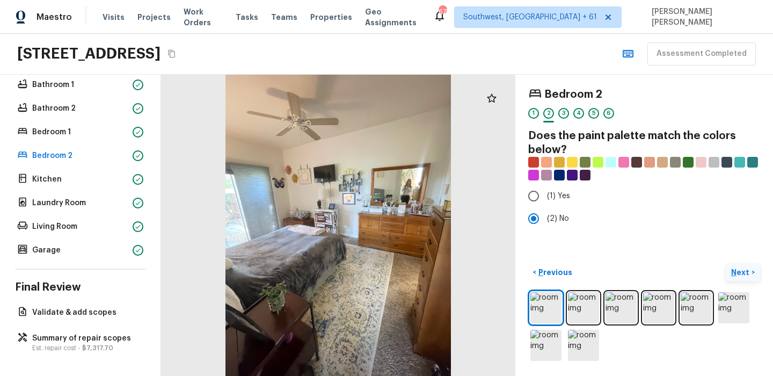
click at [741, 274] on p "Next" at bounding box center [741, 272] width 20 height 11
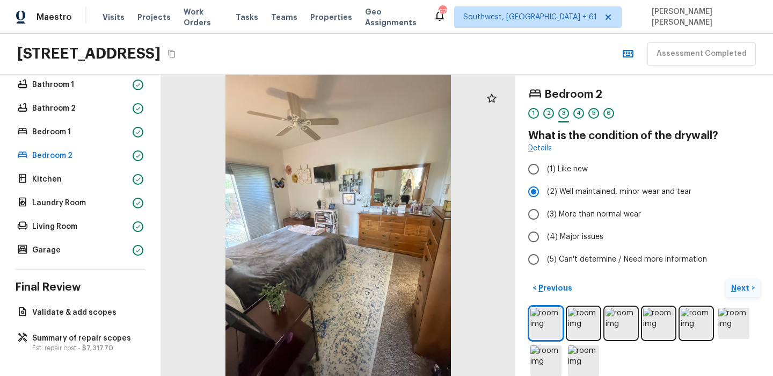
click at [740, 289] on p "Next" at bounding box center [741, 287] width 20 height 11
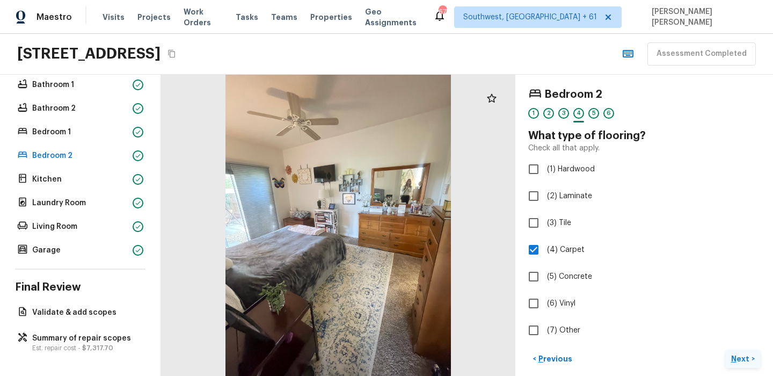
click at [741, 358] on p "Next" at bounding box center [741, 358] width 20 height 11
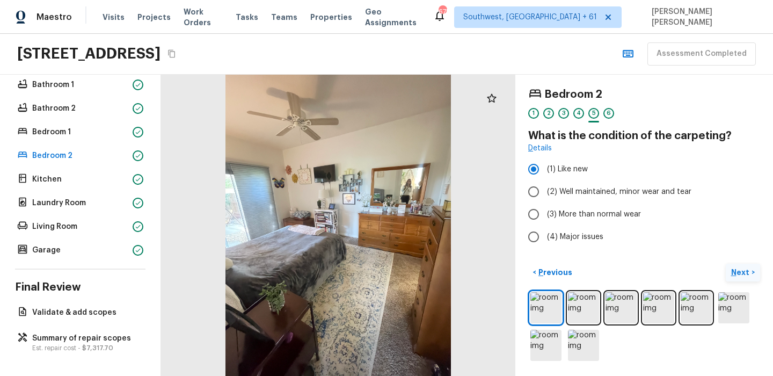
click at [740, 272] on p "Next" at bounding box center [741, 272] width 20 height 11
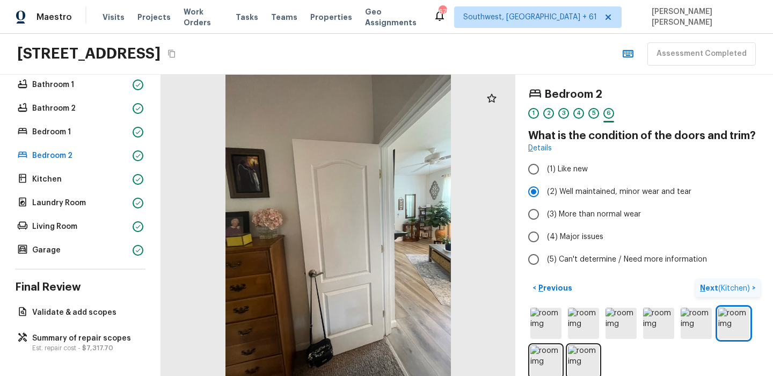
click at [737, 289] on span "( Kitchen )" at bounding box center [734, 288] width 32 height 8
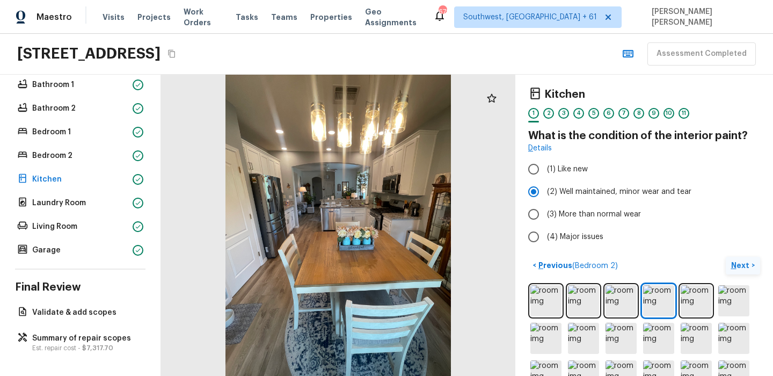
click at [743, 264] on p "Next" at bounding box center [741, 265] width 20 height 11
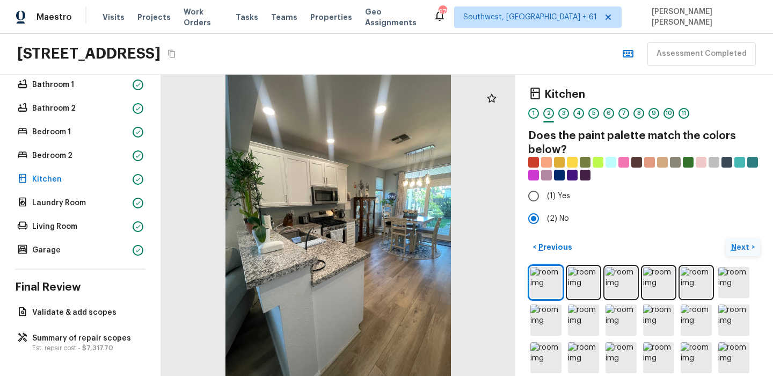
click at [745, 246] on p "Next" at bounding box center [741, 247] width 20 height 11
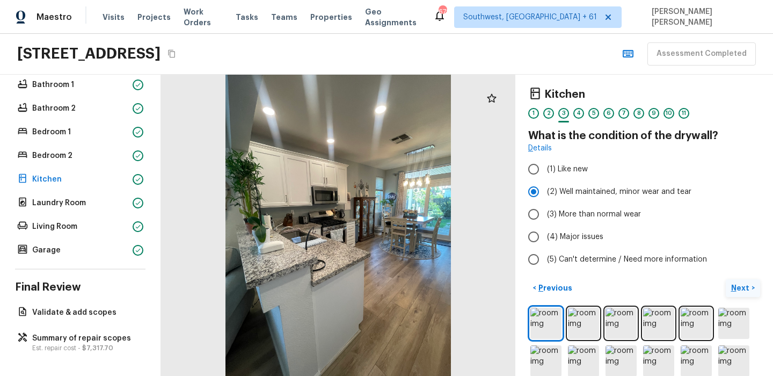
click at [746, 290] on p "Next" at bounding box center [741, 287] width 20 height 11
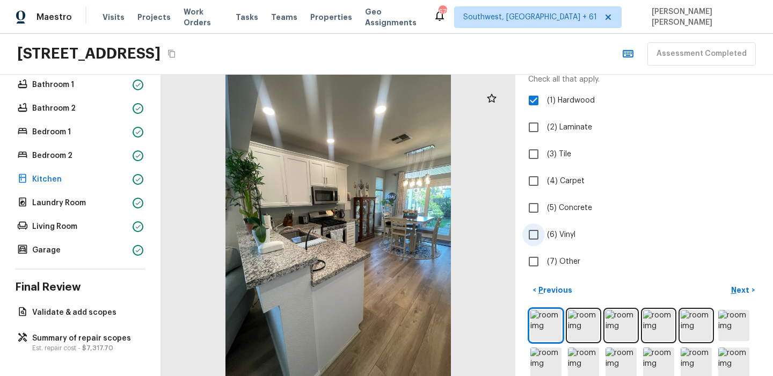
scroll to position [93, 0]
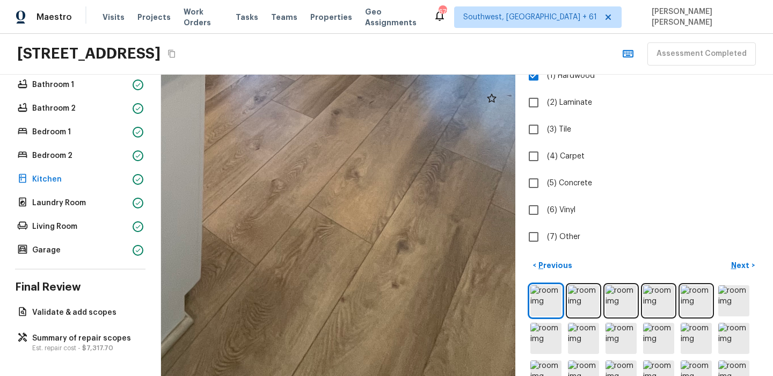
drag, startPoint x: 392, startPoint y: 304, endPoint x: 313, endPoint y: 218, distance: 117.0
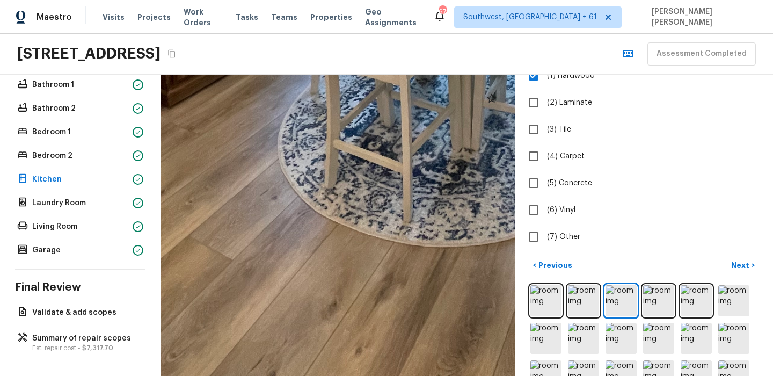
drag, startPoint x: 361, startPoint y: 253, endPoint x: 174, endPoint y: 404, distance: 239.7
click at [174, 375] on html "Maestro Visits Projects Work Orders Tasks Teams Properties Geo Assignments 672 …" at bounding box center [386, 188] width 773 height 376
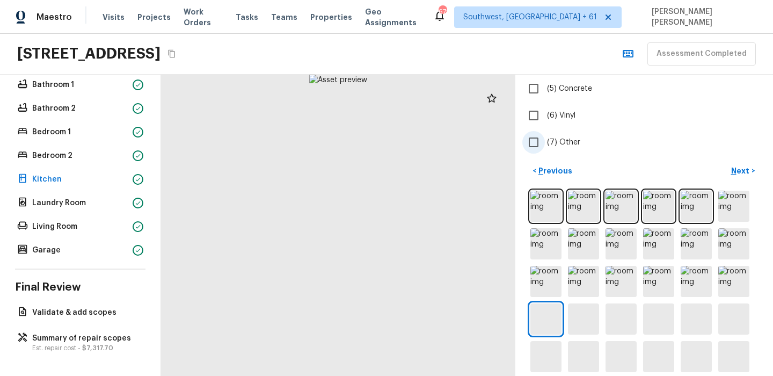
scroll to position [237, 0]
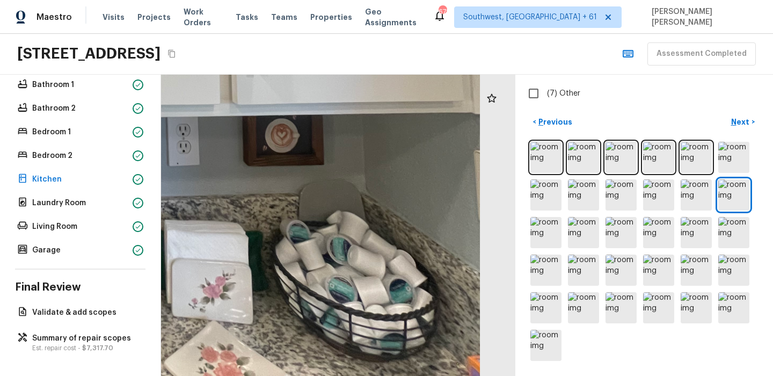
drag, startPoint x: 466, startPoint y: 300, endPoint x: 323, endPoint y: 281, distance: 145.0
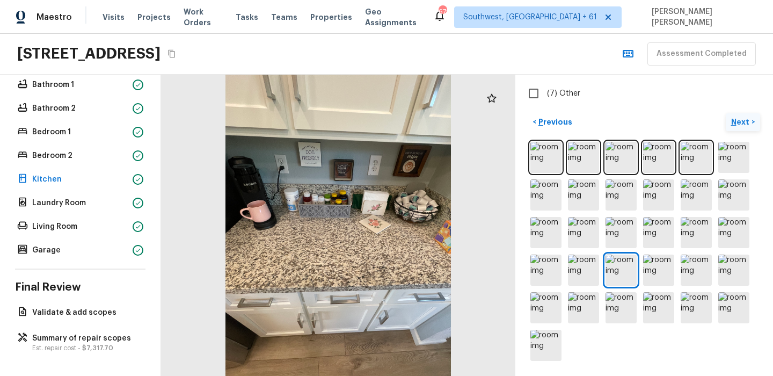
click at [737, 123] on p "Next" at bounding box center [741, 121] width 20 height 11
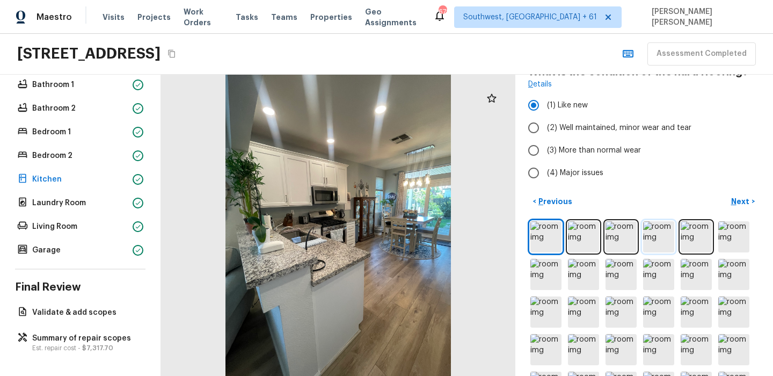
scroll to position [0, 0]
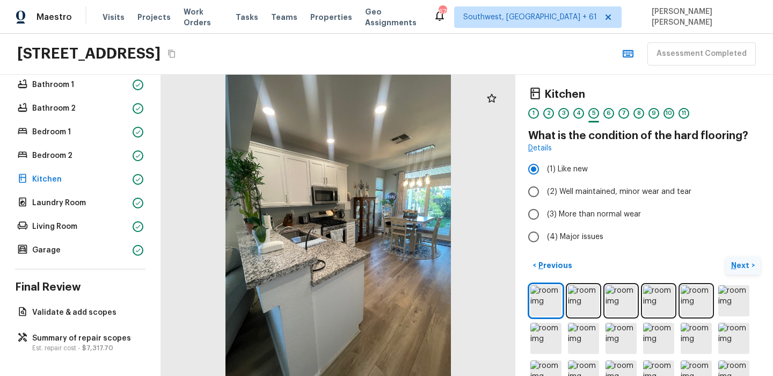
click at [745, 261] on p "Next" at bounding box center [741, 265] width 20 height 11
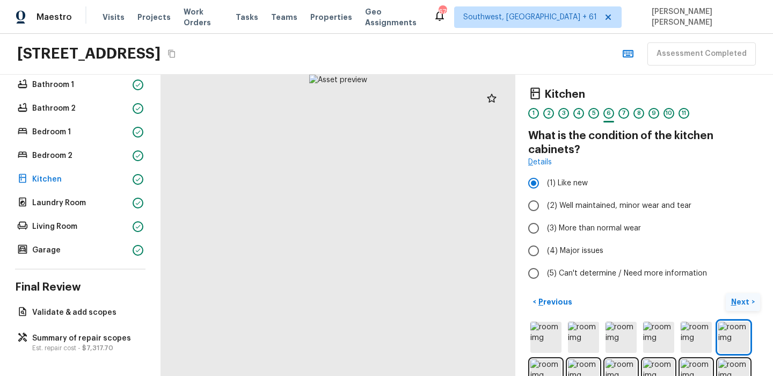
click at [740, 298] on p "Next" at bounding box center [741, 301] width 20 height 11
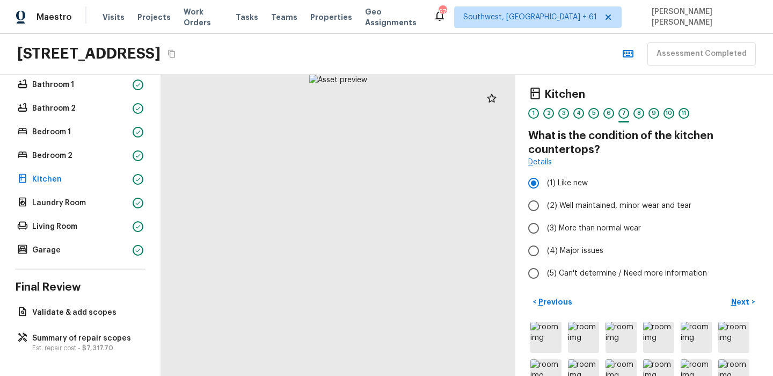
click at [746, 287] on div "Kitchen 1 2 3 4 5 6 7 8 9 10 11 What is the condition of the kitchen countertop…" at bounding box center [644, 225] width 258 height 301
click at [744, 301] on p "Next" at bounding box center [741, 301] width 20 height 11
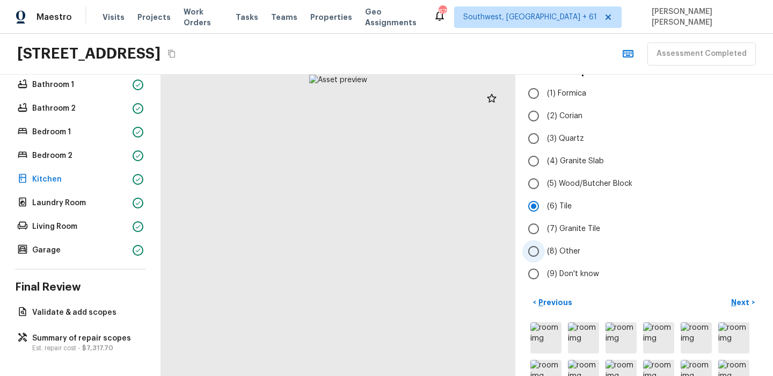
scroll to position [102, 0]
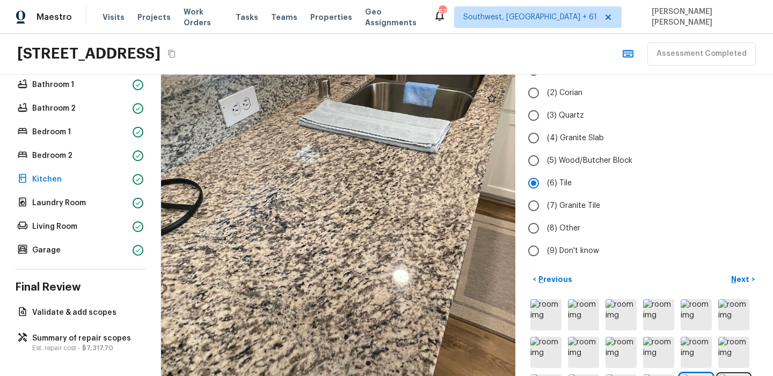
drag, startPoint x: 360, startPoint y: 239, endPoint x: 355, endPoint y: 250, distance: 11.6
click at [355, 250] on div at bounding box center [353, 183] width 802 height 682
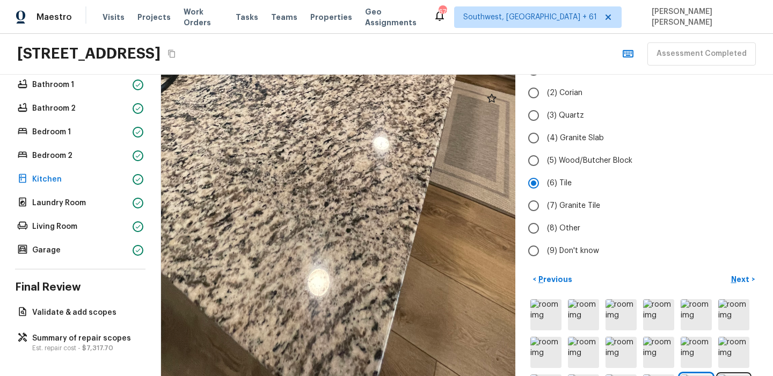
drag, startPoint x: 446, startPoint y: 249, endPoint x: 430, endPoint y: 113, distance: 137.3
click at [430, 113] on div at bounding box center [333, 51] width 802 height 682
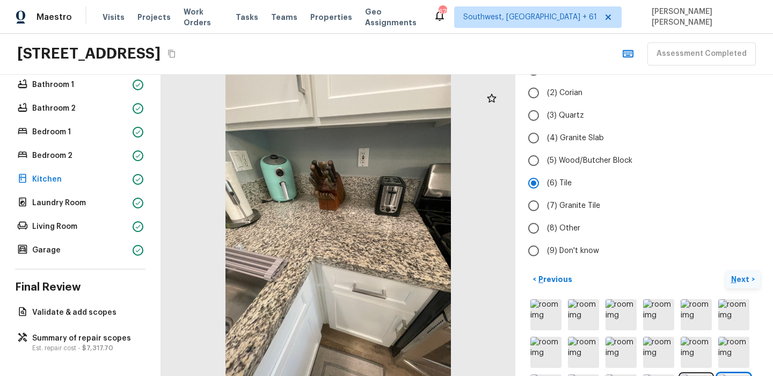
click at [748, 274] on p "Next" at bounding box center [741, 279] width 20 height 11
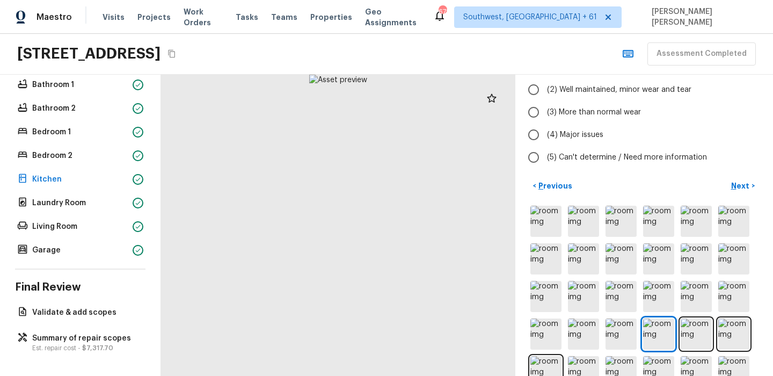
scroll to position [0, 0]
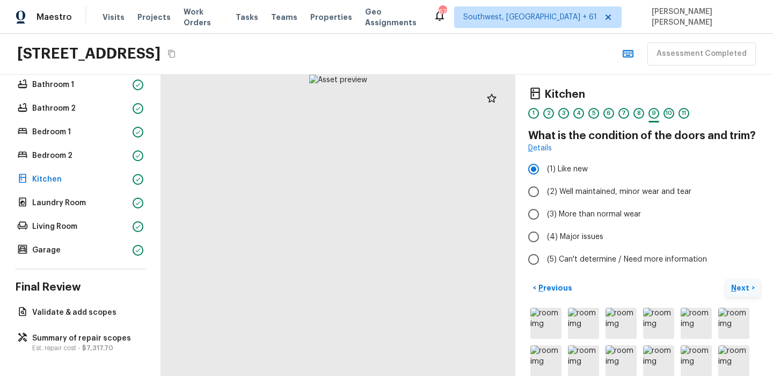
click at [743, 291] on p "Next" at bounding box center [741, 287] width 20 height 11
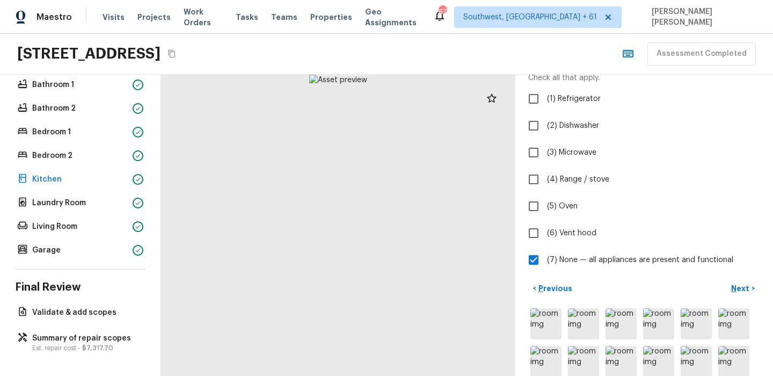
scroll to position [98, 0]
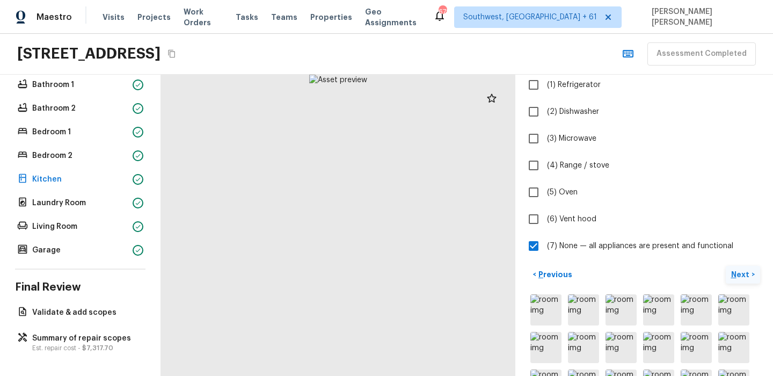
click at [738, 278] on p "Next" at bounding box center [741, 274] width 20 height 11
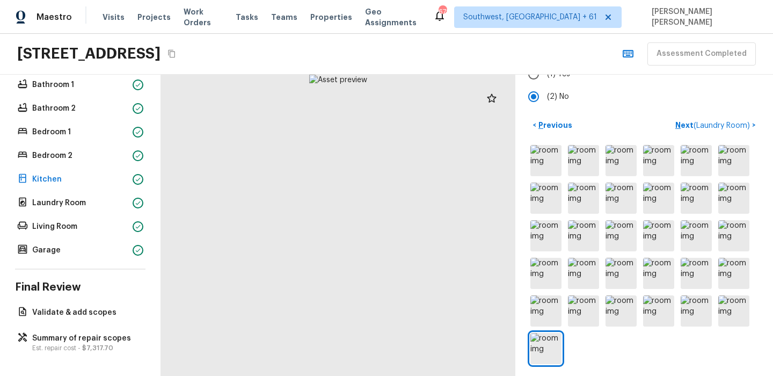
scroll to position [101, 0]
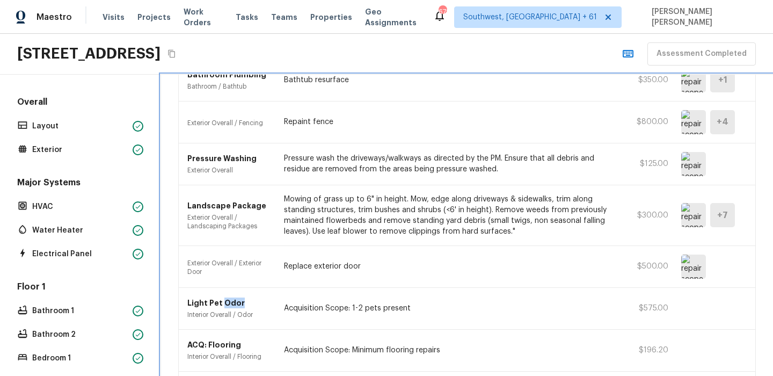
scroll to position [154, 0]
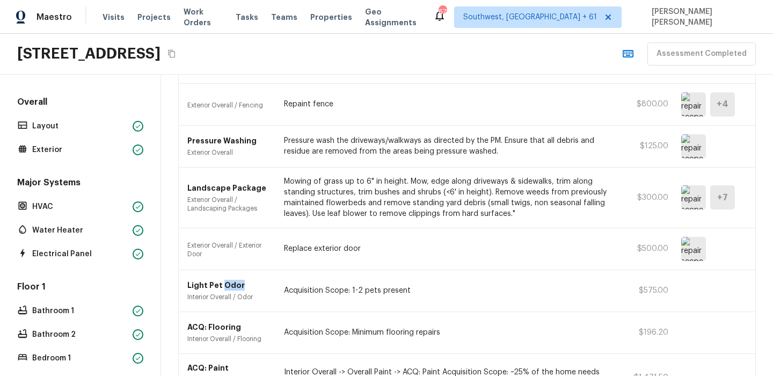
click at [458, 114] on div "Exterior Overall / Fencing Repaint fence $800.00 + 4" at bounding box center [467, 105] width 576 height 42
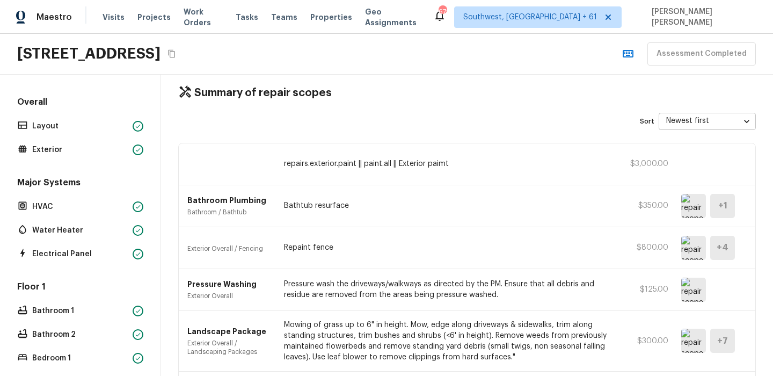
scroll to position [15, 0]
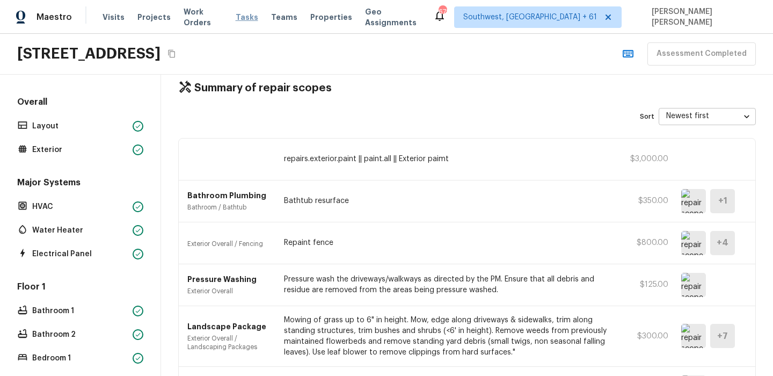
click at [240, 16] on span "Tasks" at bounding box center [247, 17] width 23 height 8
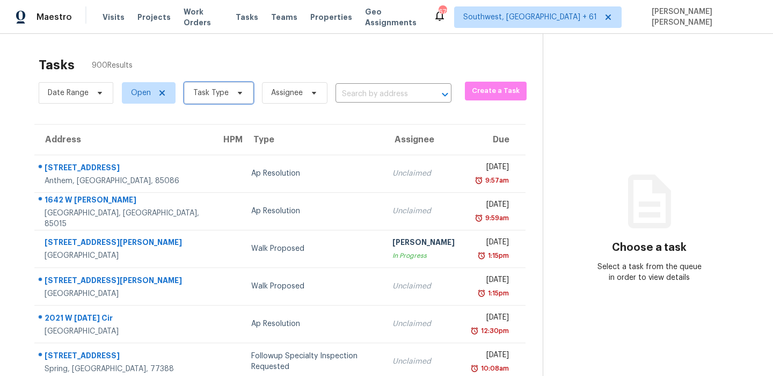
click at [202, 99] on span "Task Type" at bounding box center [218, 92] width 69 height 21
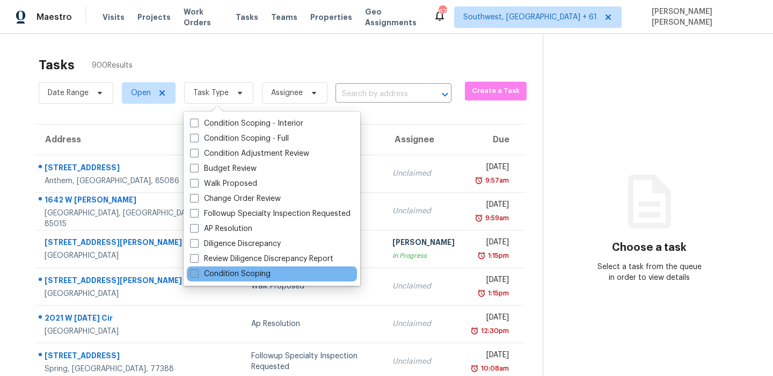
click at [207, 274] on label "Condition Scoping" at bounding box center [230, 273] width 81 height 11
click at [197, 274] on input "Condition Scoping" at bounding box center [193, 271] width 7 height 7
checkbox input "true"
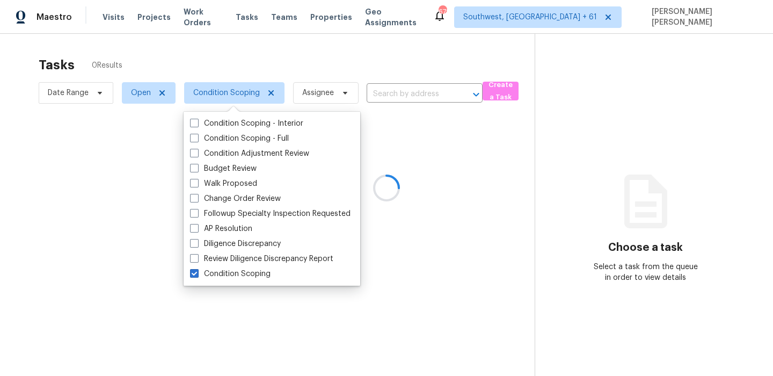
click at [135, 96] on div at bounding box center [386, 188] width 773 height 376
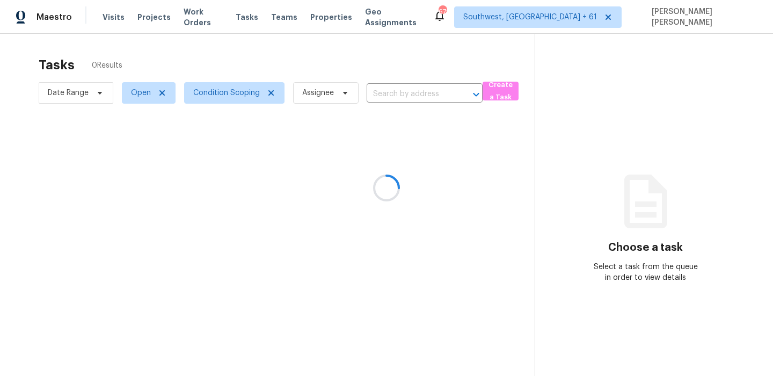
click at [90, 87] on div at bounding box center [386, 188] width 773 height 376
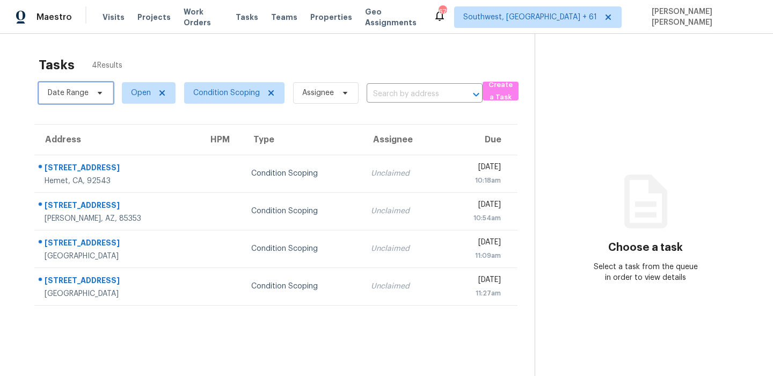
click at [92, 90] on span at bounding box center [98, 93] width 12 height 9
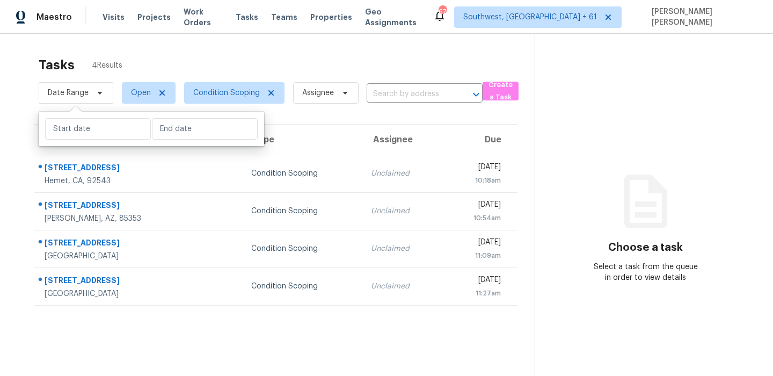
click at [201, 49] on div "Tasks 4 Results Date Range Open Condition Scoping Assignee ​ Create a Task Addr…" at bounding box center [386, 222] width 773 height 376
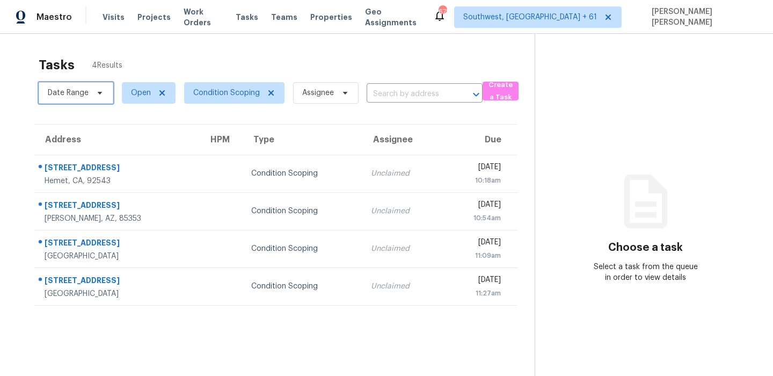
click at [93, 94] on span at bounding box center [98, 93] width 12 height 9
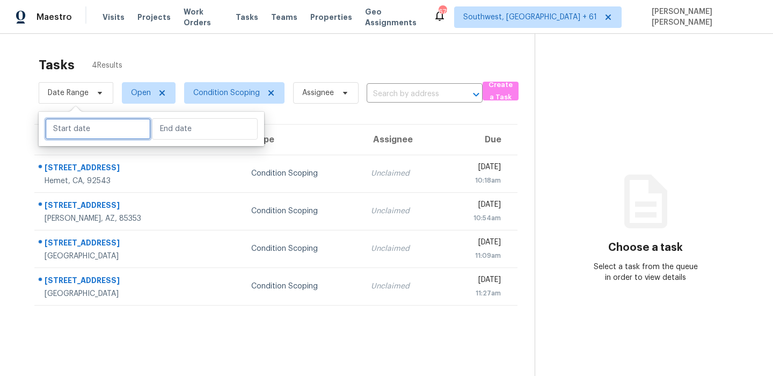
select select "8"
select select "2025"
select select "9"
select select "2025"
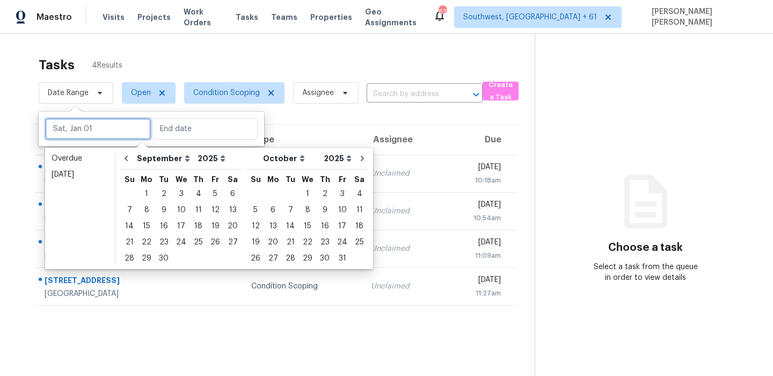
click at [89, 132] on input "text" at bounding box center [98, 128] width 106 height 21
click at [144, 195] on div "1" at bounding box center [146, 193] width 17 height 15
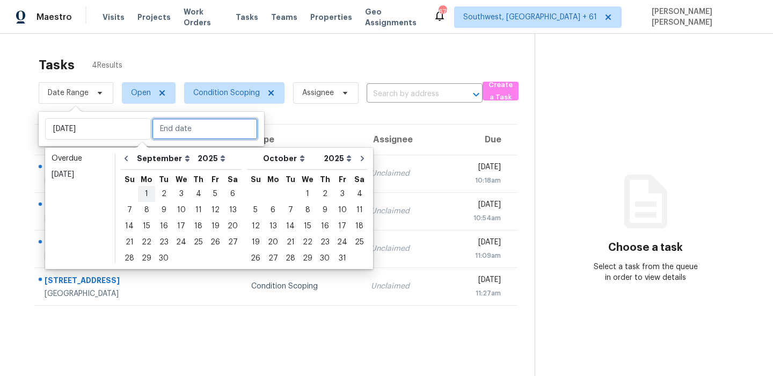
type input "[DATE]"
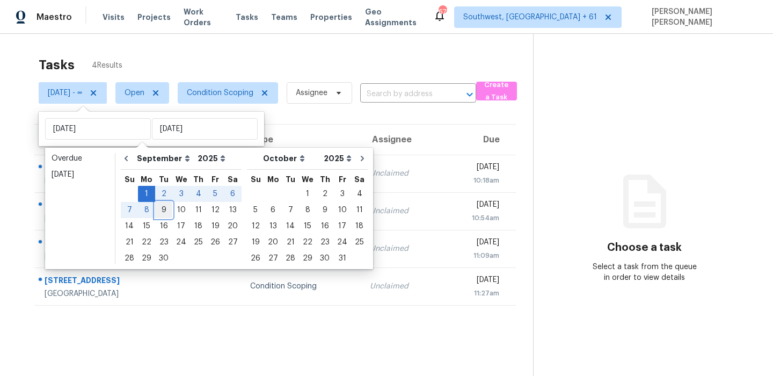
click at [158, 209] on div "9" at bounding box center [163, 209] width 17 height 15
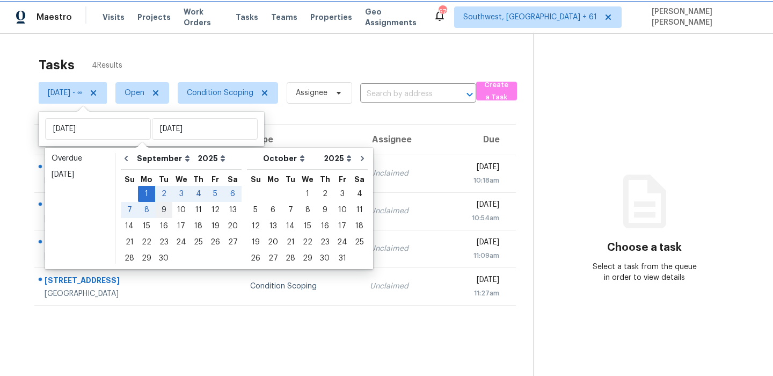
type input "[DATE]"
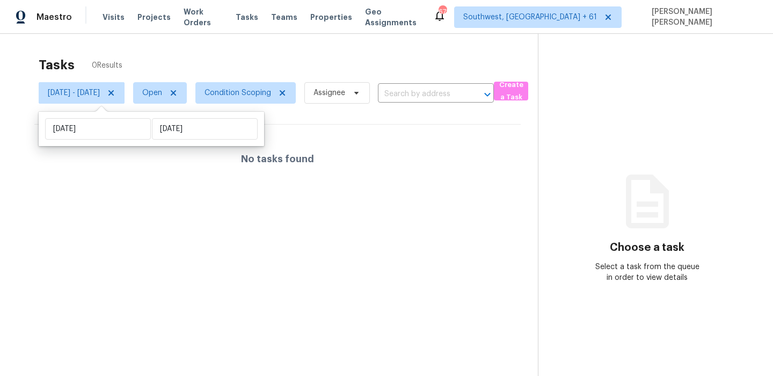
click at [317, 66] on div "Tasks 0 Results" at bounding box center [288, 65] width 499 height 28
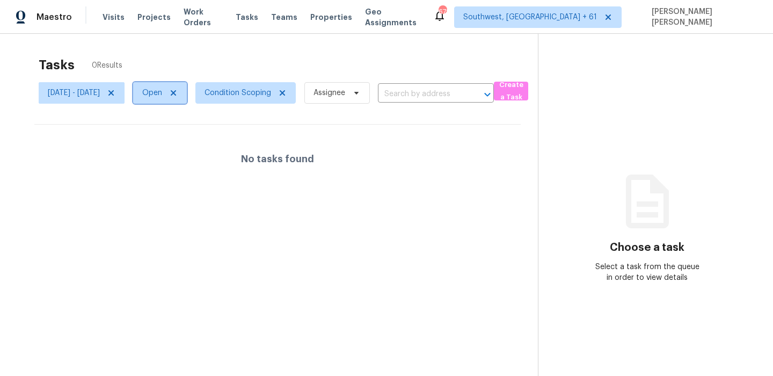
click at [162, 92] on span "Open" at bounding box center [152, 92] width 20 height 11
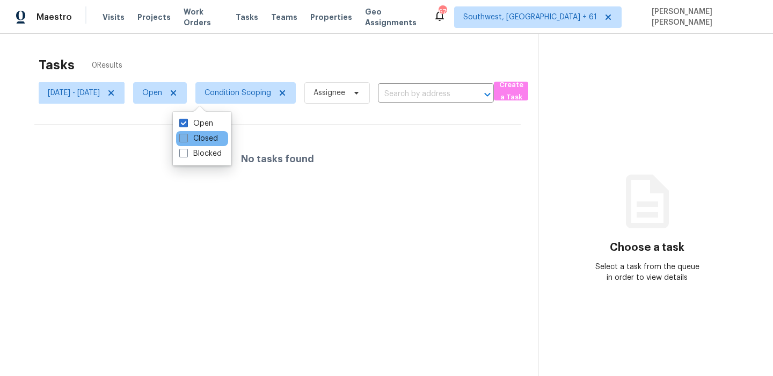
click at [206, 136] on label "Closed" at bounding box center [198, 138] width 39 height 11
click at [186, 136] on input "Closed" at bounding box center [182, 136] width 7 height 7
checkbox input "true"
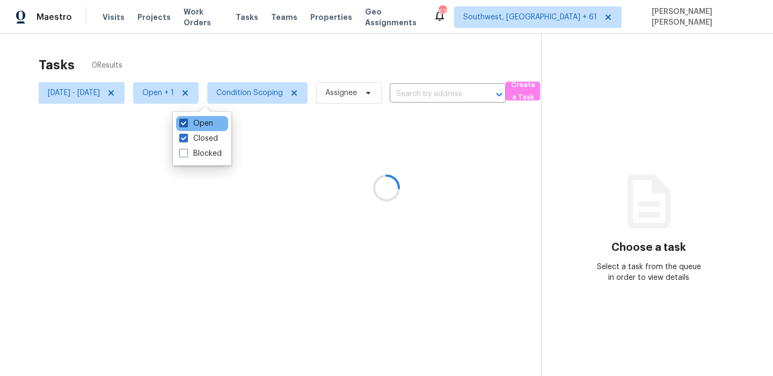
click at [202, 123] on label "Open" at bounding box center [196, 123] width 34 height 11
click at [186, 123] on input "Open" at bounding box center [182, 121] width 7 height 7
checkbox input "false"
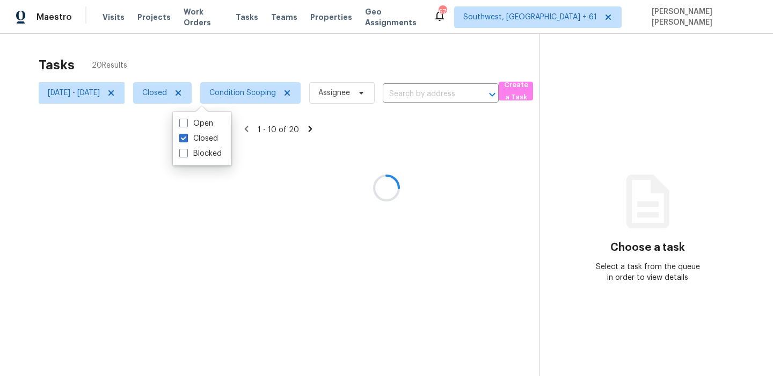
click at [289, 56] on div at bounding box center [386, 188] width 773 height 376
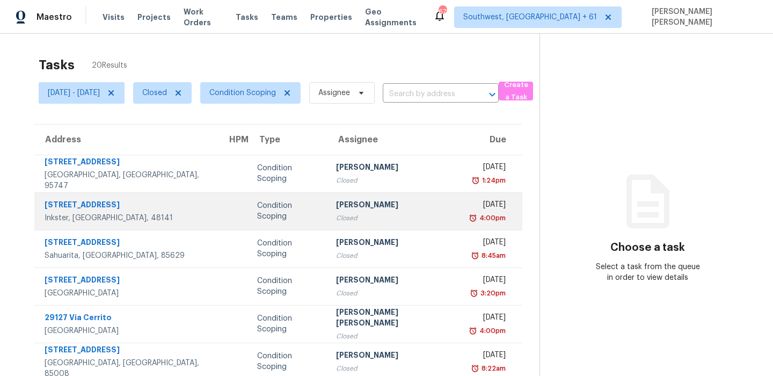
click at [336, 213] on div "Closed" at bounding box center [394, 218] width 116 height 11
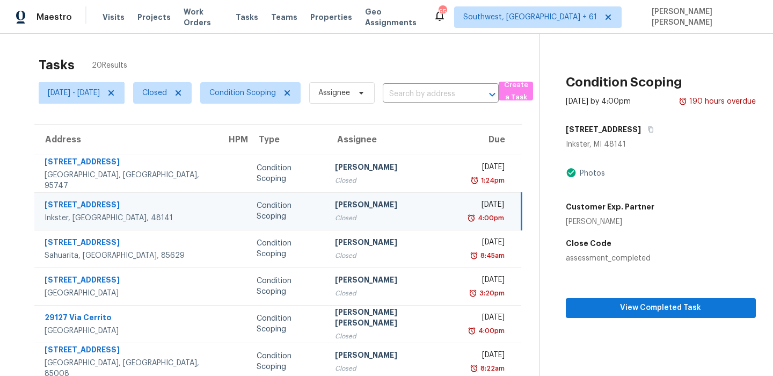
click at [480, 48] on div "Tasks 20 Results Mon, Sep 01 - Tue, Sep 09 Closed Condition Scoping Assignee ​ …" at bounding box center [386, 297] width 773 height 526
click at [167, 94] on span "Closed" at bounding box center [154, 92] width 25 height 11
click at [193, 138] on label "Open" at bounding box center [196, 138] width 34 height 11
click at [186, 138] on input "Open" at bounding box center [182, 136] width 7 height 7
checkbox input "true"
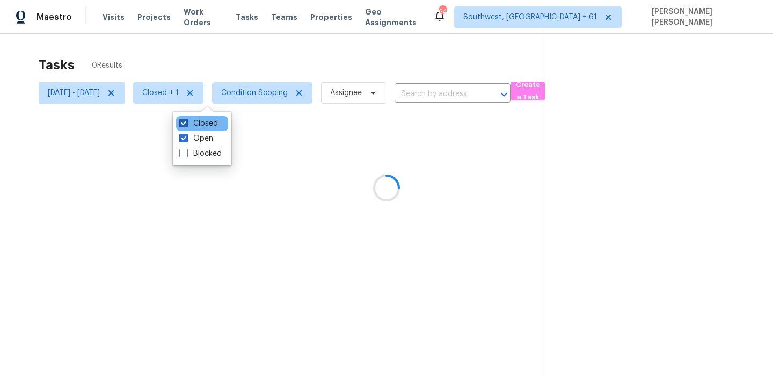
click at [192, 119] on label "Closed" at bounding box center [198, 123] width 39 height 11
click at [186, 119] on input "Closed" at bounding box center [182, 121] width 7 height 7
checkbox input "false"
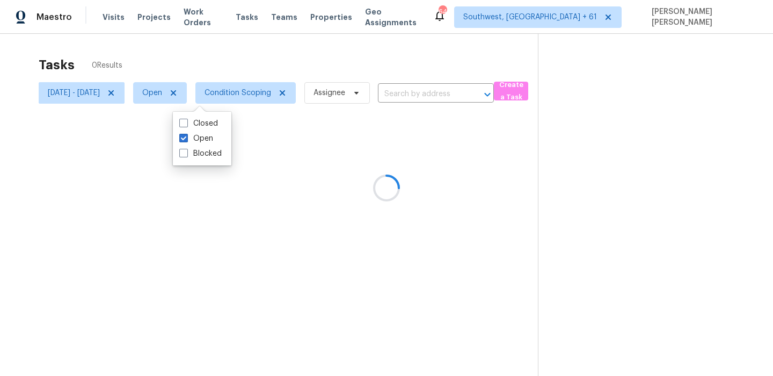
click at [232, 58] on div at bounding box center [386, 188] width 773 height 376
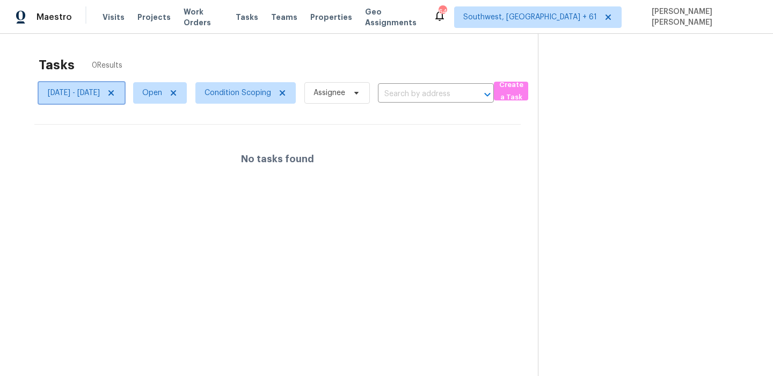
click at [115, 94] on icon at bounding box center [111, 93] width 9 height 9
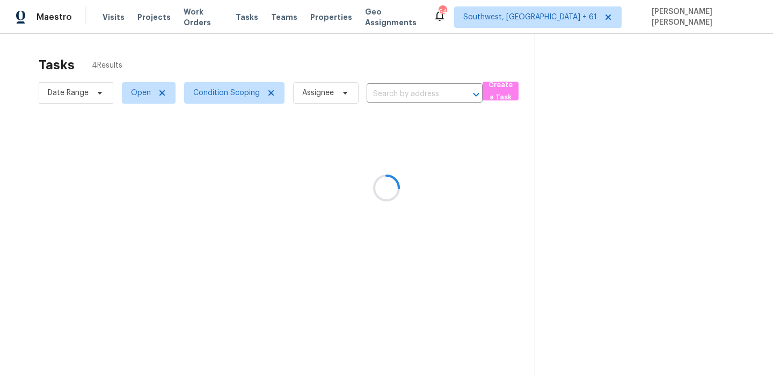
click at [189, 55] on div at bounding box center [386, 188] width 773 height 376
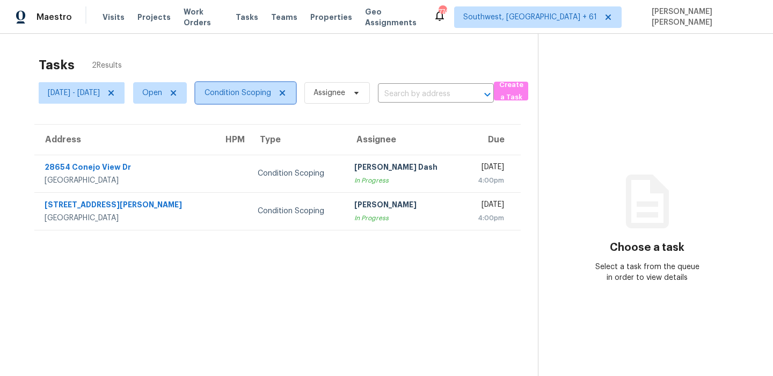
click at [265, 92] on span "Condition Scoping" at bounding box center [238, 92] width 67 height 11
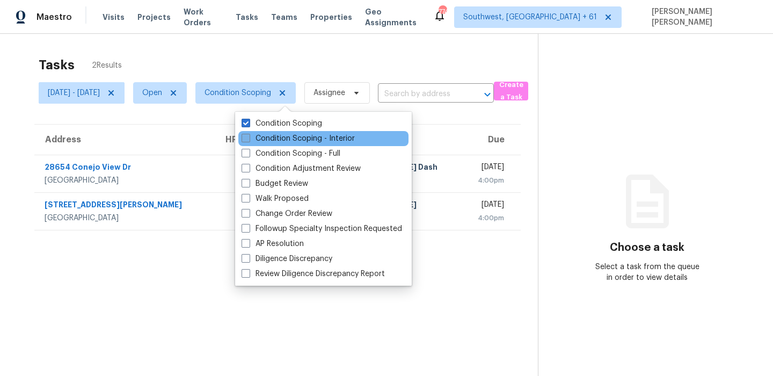
click at [261, 135] on label "Condition Scoping - Interior" at bounding box center [298, 138] width 113 height 11
click at [249, 135] on input "Condition Scoping - Interior" at bounding box center [245, 136] width 7 height 7
checkbox input "true"
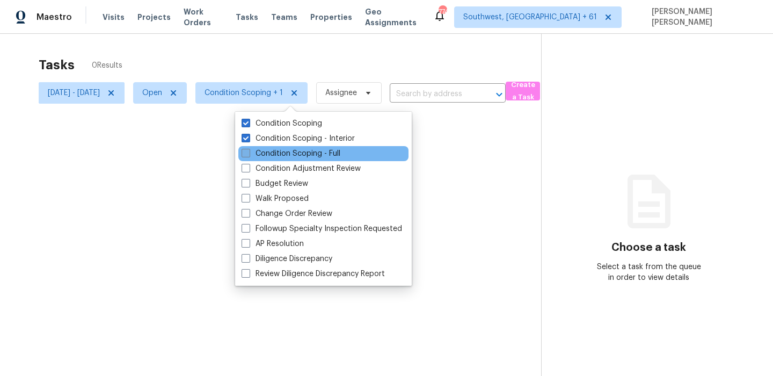
click at [259, 152] on label "Condition Scoping - Full" at bounding box center [291, 153] width 99 height 11
click at [249, 152] on input "Condition Scoping - Full" at bounding box center [245, 151] width 7 height 7
checkbox input "true"
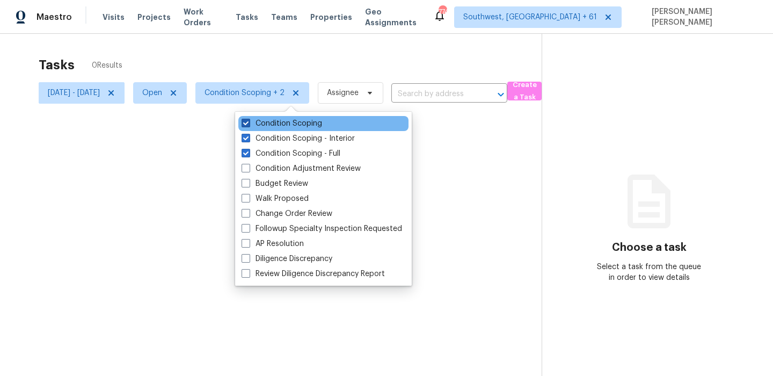
click at [269, 123] on label "Condition Scoping" at bounding box center [282, 123] width 81 height 11
click at [249, 123] on input "Condition Scoping" at bounding box center [245, 121] width 7 height 7
checkbox input "false"
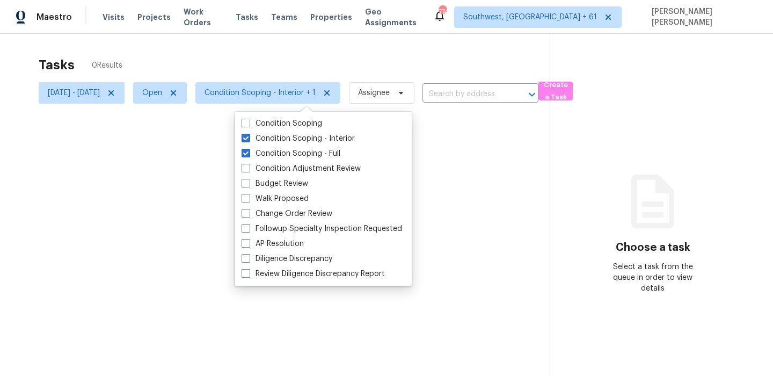
click at [299, 63] on div at bounding box center [386, 188] width 773 height 376
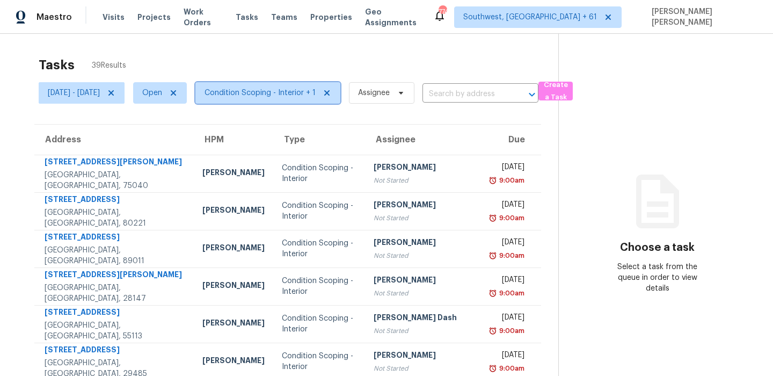
click at [287, 97] on span "Condition Scoping - Interior + 1" at bounding box center [260, 92] width 111 height 11
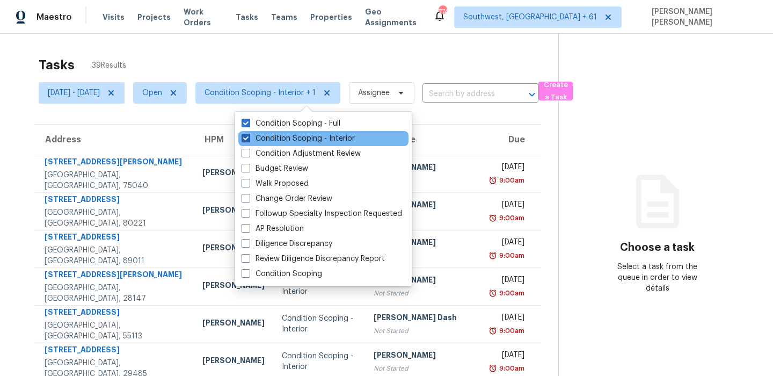
click at [281, 136] on label "Condition Scoping - Interior" at bounding box center [298, 138] width 113 height 11
click at [249, 136] on input "Condition Scoping - Interior" at bounding box center [245, 136] width 7 height 7
checkbox input "false"
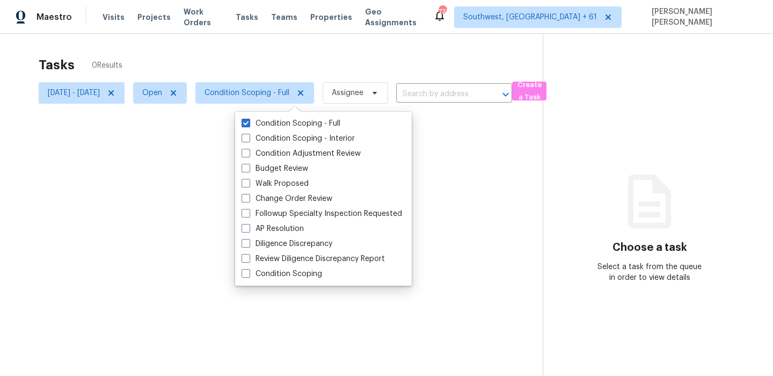
click at [317, 67] on div at bounding box center [386, 188] width 773 height 376
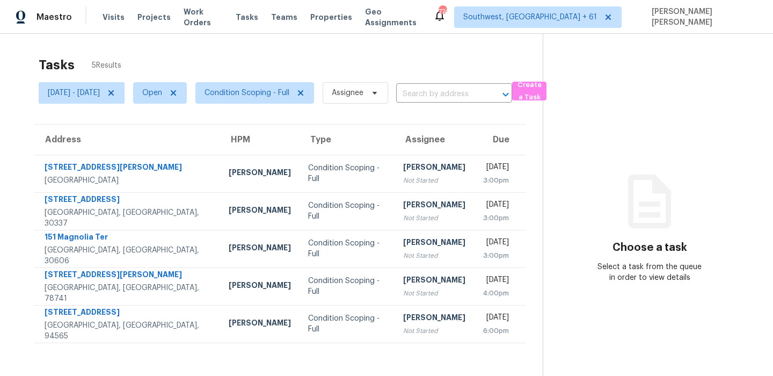
click at [574, 193] on section "Choose a task Select a task from the queue in order to view details" at bounding box center [649, 222] width 213 height 376
click at [289, 90] on span "Condition Scoping - Full" at bounding box center [247, 92] width 85 height 11
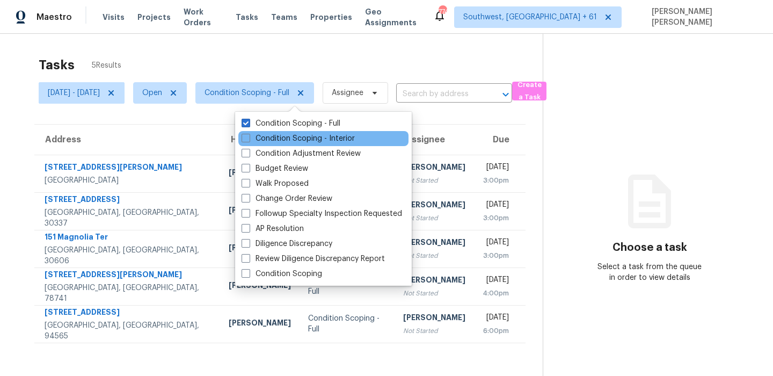
click at [278, 144] on div "Condition Scoping - Interior" at bounding box center [323, 138] width 170 height 15
click at [281, 141] on label "Condition Scoping - Interior" at bounding box center [298, 138] width 113 height 11
click at [249, 140] on input "Condition Scoping - Interior" at bounding box center [245, 136] width 7 height 7
checkbox input "true"
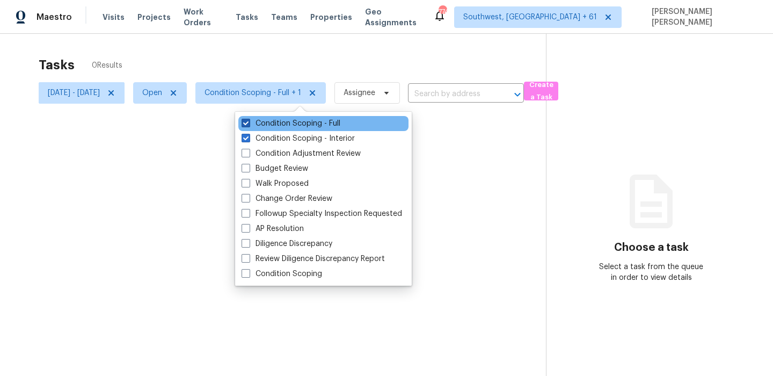
click at [291, 118] on label "Condition Scoping - Full" at bounding box center [291, 123] width 99 height 11
click at [249, 118] on input "Condition Scoping - Full" at bounding box center [245, 121] width 7 height 7
checkbox input "false"
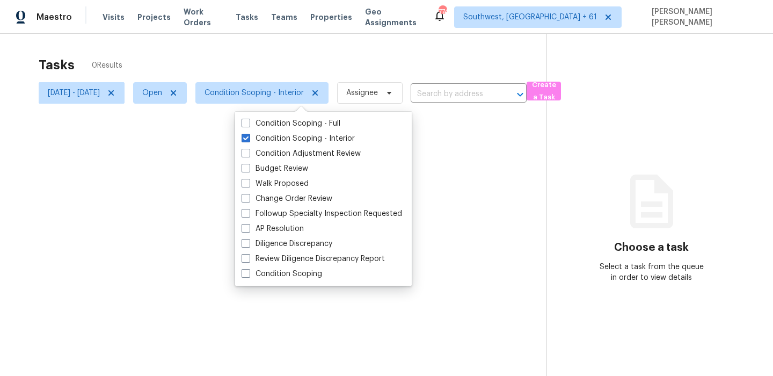
click at [297, 70] on div at bounding box center [386, 188] width 773 height 376
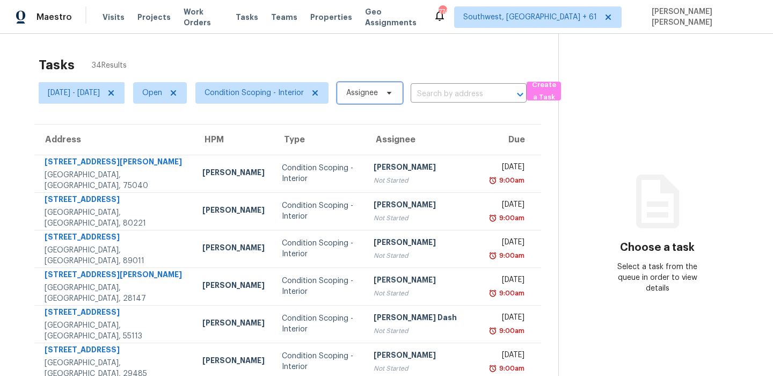
click at [378, 87] on span "Assignee" at bounding box center [362, 92] width 32 height 11
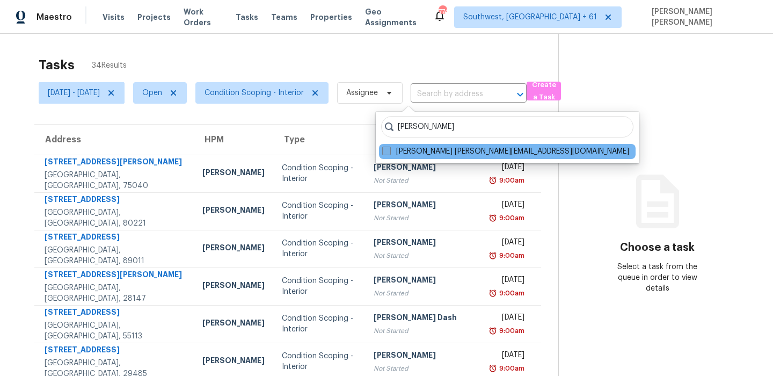
type input "salma ansari"
click at [392, 151] on label "Salma Ansari salma.ansari@opendoor.com" at bounding box center [505, 151] width 247 height 11
click at [389, 151] on input "Salma Ansari salma.ansari@opendoor.com" at bounding box center [385, 149] width 7 height 7
checkbox input "true"
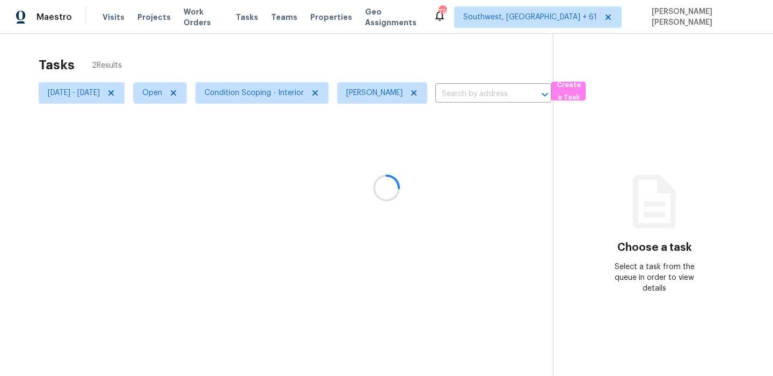
click at [433, 54] on div at bounding box center [386, 188] width 773 height 376
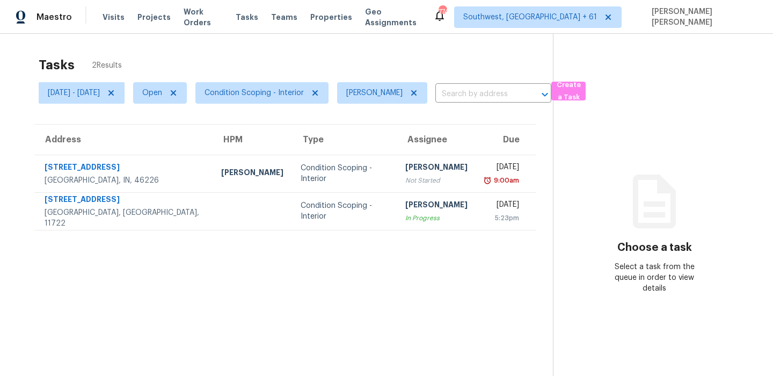
click at [442, 25] on div "Maestro Visits Projects Work Orders Tasks Teams Properties Geo Assignments 774 …" at bounding box center [386, 17] width 773 height 34
click at [417, 92] on icon at bounding box center [413, 92] width 5 height 5
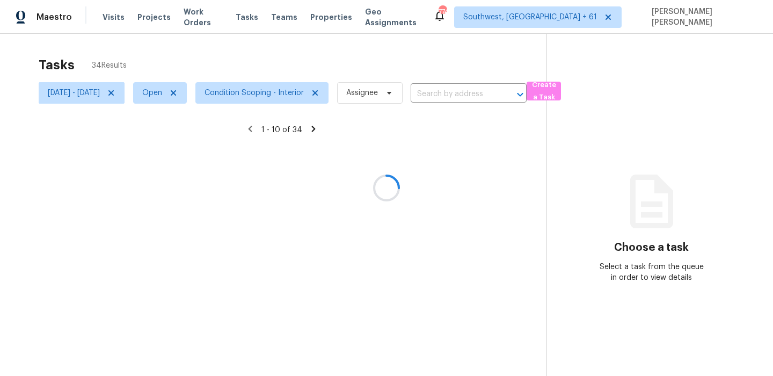
click at [478, 53] on div at bounding box center [386, 188] width 773 height 376
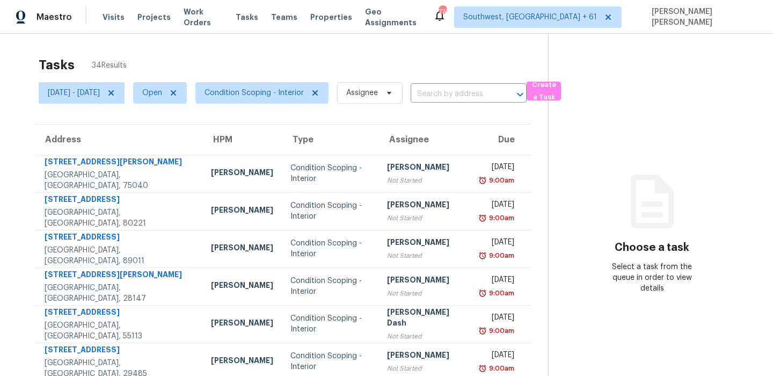
click at [435, 63] on div "Tasks 34 Results" at bounding box center [293, 65] width 509 height 28
click at [444, 63] on div "Tasks 34 Results" at bounding box center [293, 65] width 509 height 28
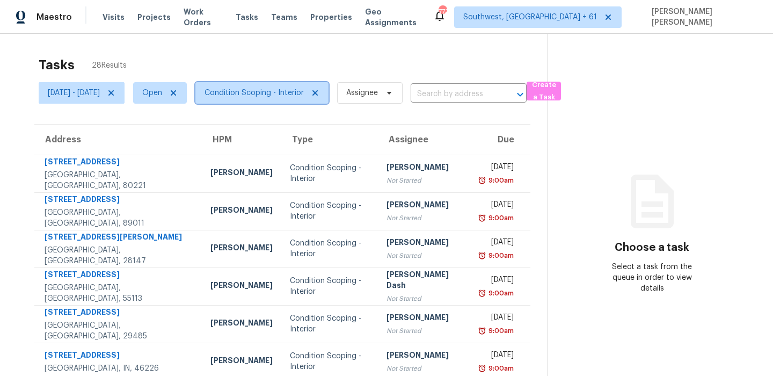
click at [282, 90] on span "Condition Scoping - Interior" at bounding box center [254, 92] width 99 height 11
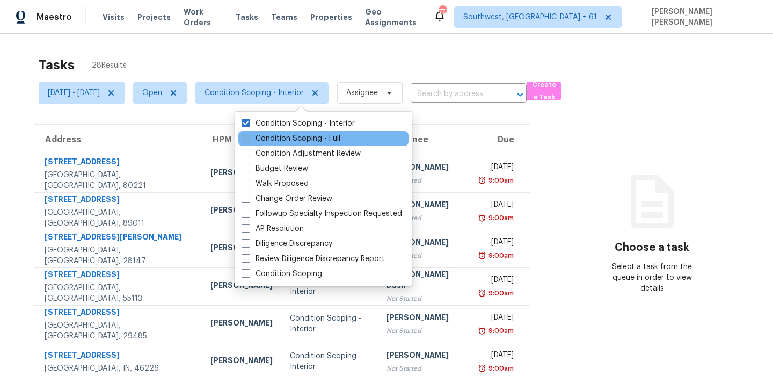
click at [272, 142] on label "Condition Scoping - Full" at bounding box center [291, 138] width 99 height 11
click at [249, 140] on input "Condition Scoping - Full" at bounding box center [245, 136] width 7 height 7
checkbox input "true"
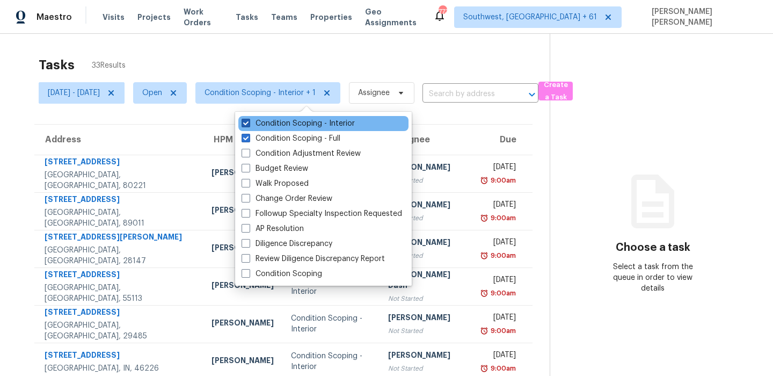
click at [284, 119] on label "Condition Scoping - Interior" at bounding box center [298, 123] width 113 height 11
click at [249, 119] on input "Condition Scoping - Interior" at bounding box center [245, 121] width 7 height 7
checkbox input "false"
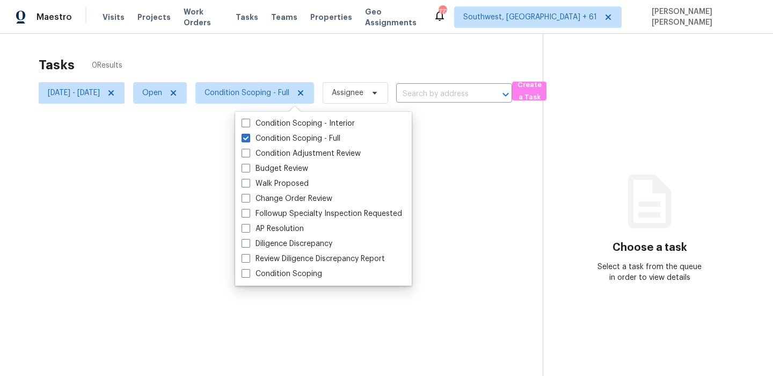
click at [305, 58] on div at bounding box center [386, 188] width 773 height 376
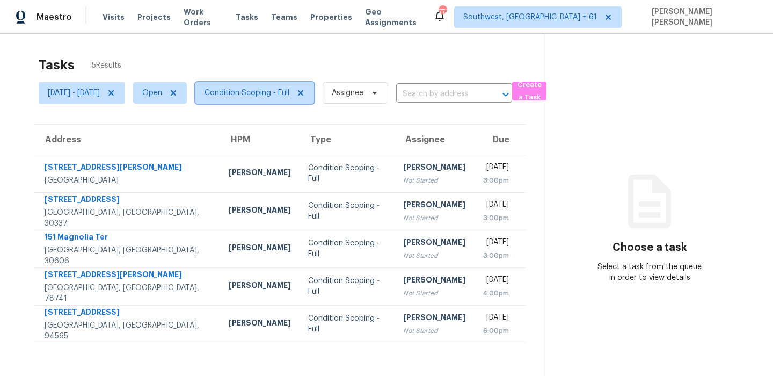
click at [274, 98] on span "Condition Scoping - Full" at bounding box center [254, 92] width 119 height 21
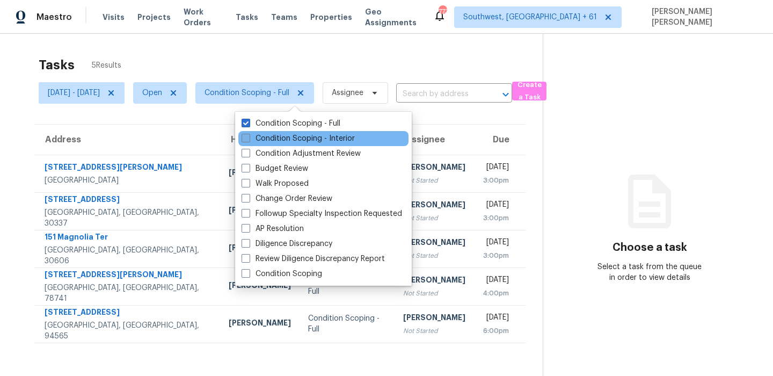
click at [260, 138] on label "Condition Scoping - Interior" at bounding box center [298, 138] width 113 height 11
click at [249, 138] on input "Condition Scoping - Interior" at bounding box center [245, 136] width 7 height 7
checkbox input "true"
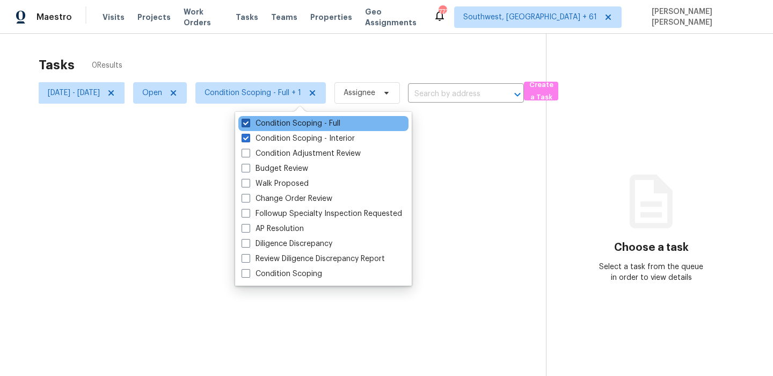
click at [269, 124] on label "Condition Scoping - Full" at bounding box center [291, 123] width 99 height 11
click at [249, 124] on input "Condition Scoping - Full" at bounding box center [245, 121] width 7 height 7
checkbox input "false"
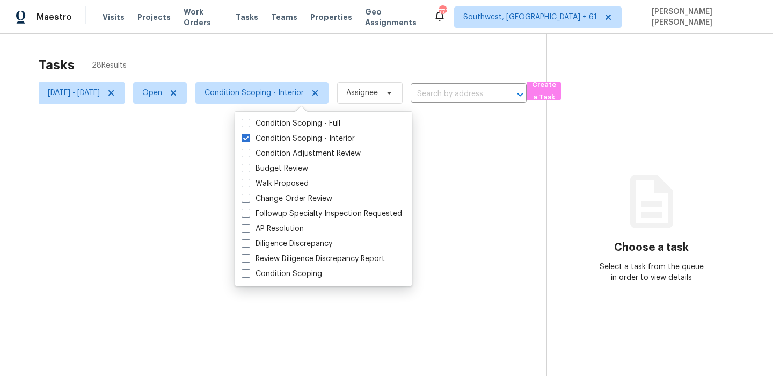
click at [300, 54] on div at bounding box center [386, 188] width 773 height 376
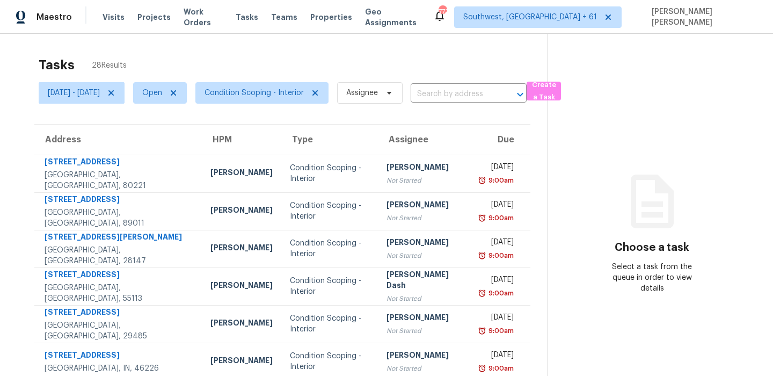
click at [300, 54] on div "Tasks 28 Results" at bounding box center [293, 65] width 509 height 28
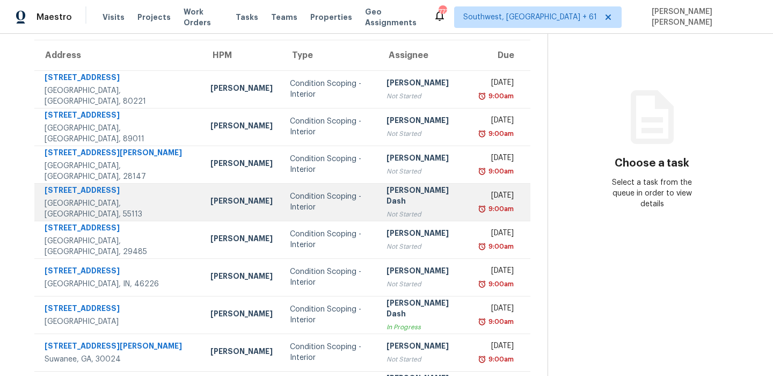
scroll to position [183, 0]
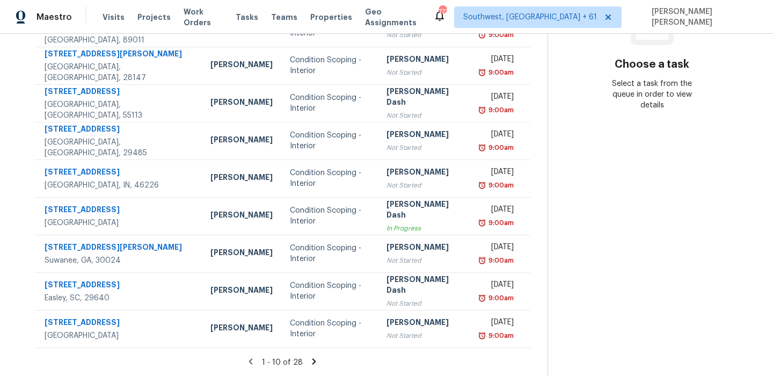
click at [314, 360] on icon at bounding box center [314, 361] width 10 height 10
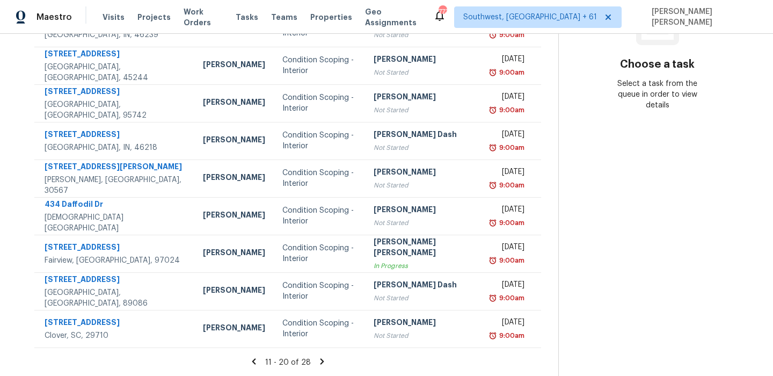
click at [320, 362] on icon at bounding box center [322, 361] width 4 height 6
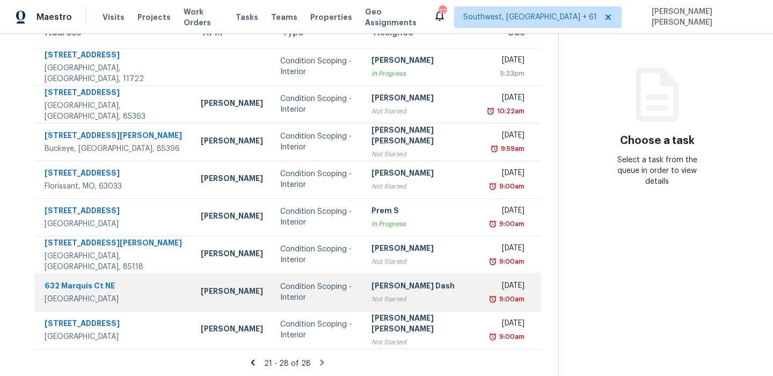
scroll to position [108, 0]
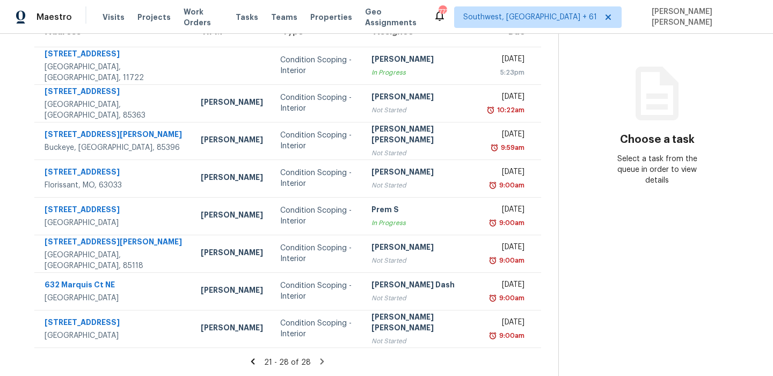
click at [317, 362] on icon at bounding box center [322, 361] width 10 height 10
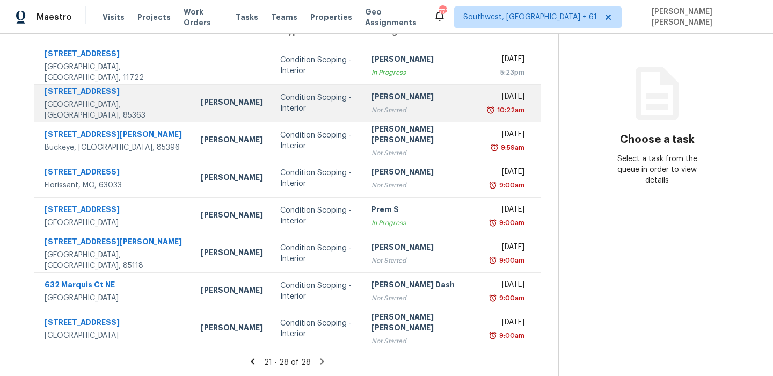
scroll to position [0, 0]
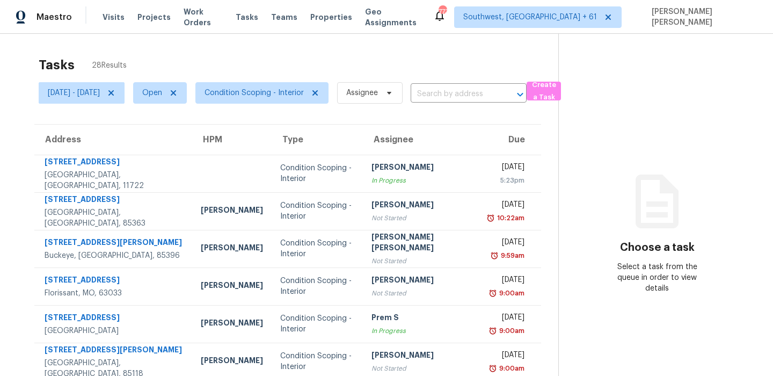
click at [507, 71] on div "Tasks 28 Results" at bounding box center [299, 65] width 520 height 28
click at [340, 52] on div "Tasks 28 Results" at bounding box center [299, 65] width 520 height 28
click at [374, 45] on div "Tasks 28 Results Mon, Sep 01 - Tue, Sep 09 Open Condition Scoping - Interior As…" at bounding box center [386, 259] width 773 height 450
click at [304, 96] on span "Condition Scoping - Interior" at bounding box center [254, 92] width 99 height 11
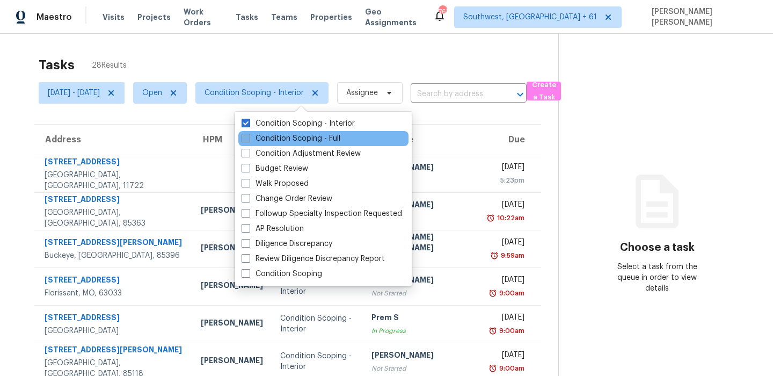
click at [288, 135] on label "Condition Scoping - Full" at bounding box center [291, 138] width 99 height 11
click at [249, 135] on input "Condition Scoping - Full" at bounding box center [245, 136] width 7 height 7
checkbox input "true"
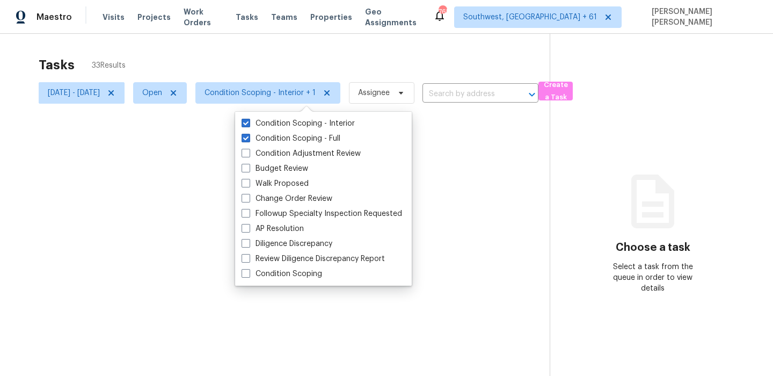
click at [297, 62] on div at bounding box center [386, 188] width 773 height 376
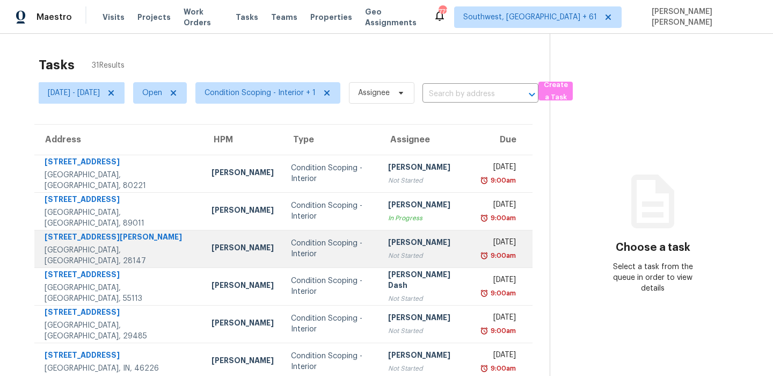
scroll to position [183, 0]
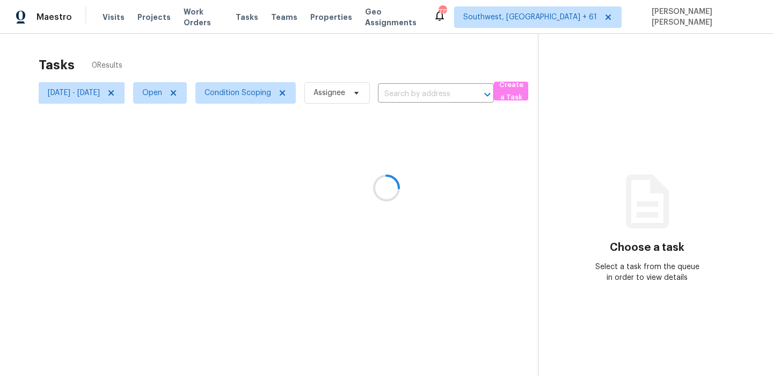
click at [522, 60] on div at bounding box center [386, 188] width 773 height 376
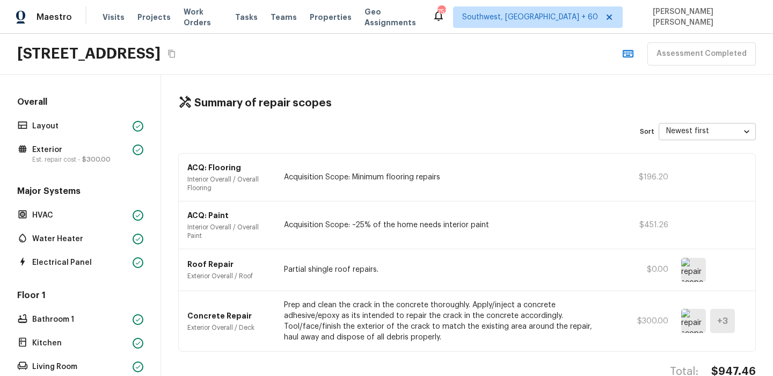
click at [175, 53] on icon "Copy Address" at bounding box center [171, 54] width 7 height 8
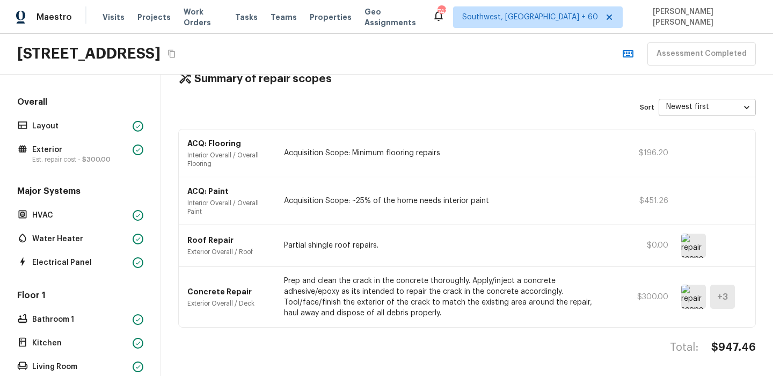
click at [179, 58] on button "Copy Address" at bounding box center [172, 54] width 14 height 14
click at [245, 15] on span "Tasks" at bounding box center [246, 17] width 23 height 8
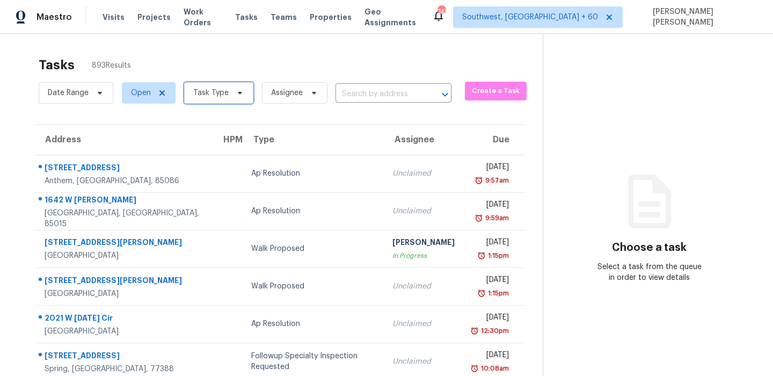
click at [196, 94] on span "Task Type" at bounding box center [210, 92] width 35 height 11
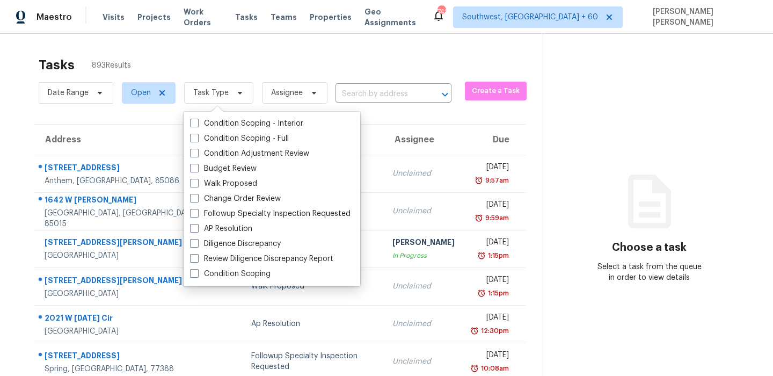
click at [241, 38] on div "Tasks 893 Results Date Range Open Task Type Assignee ​ Create a Task Address HP…" at bounding box center [386, 297] width 773 height 526
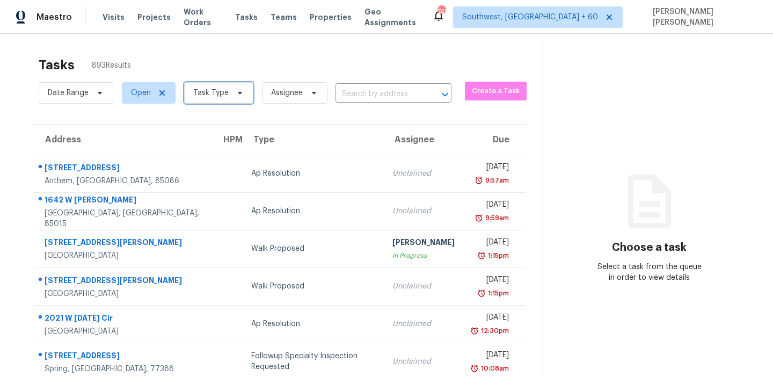
click at [199, 92] on span "Task Type" at bounding box center [210, 92] width 35 height 11
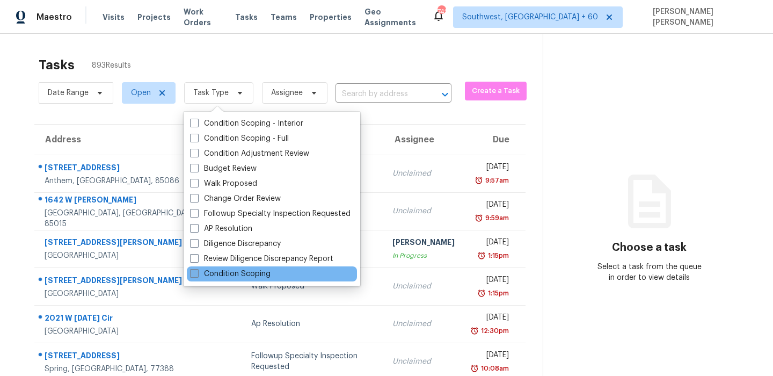
click at [211, 277] on label "Condition Scoping" at bounding box center [230, 273] width 81 height 11
click at [197, 275] on input "Condition Scoping" at bounding box center [193, 271] width 7 height 7
checkbox input "true"
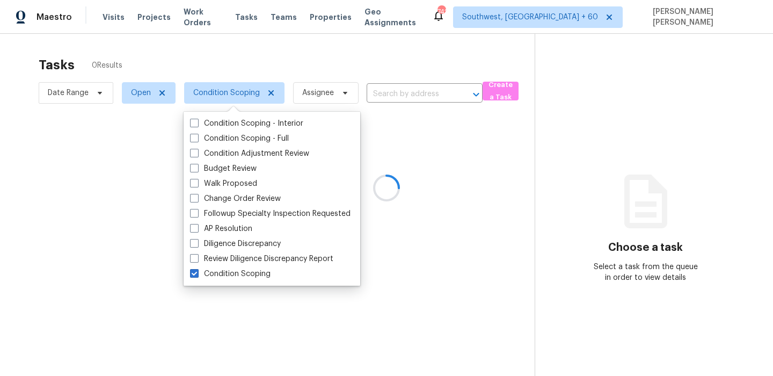
click at [239, 69] on div at bounding box center [386, 188] width 773 height 376
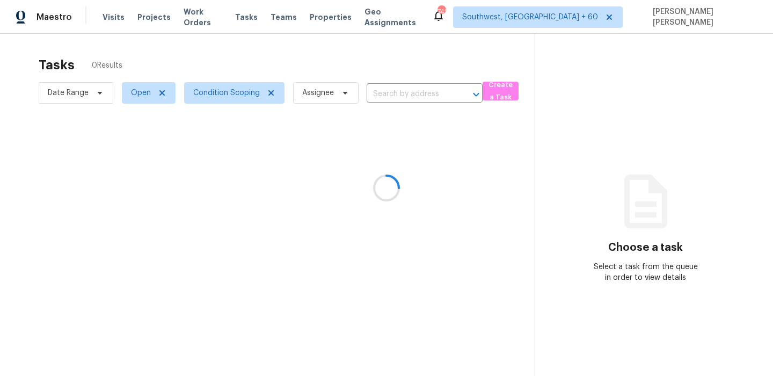
click at [70, 86] on div at bounding box center [386, 188] width 773 height 376
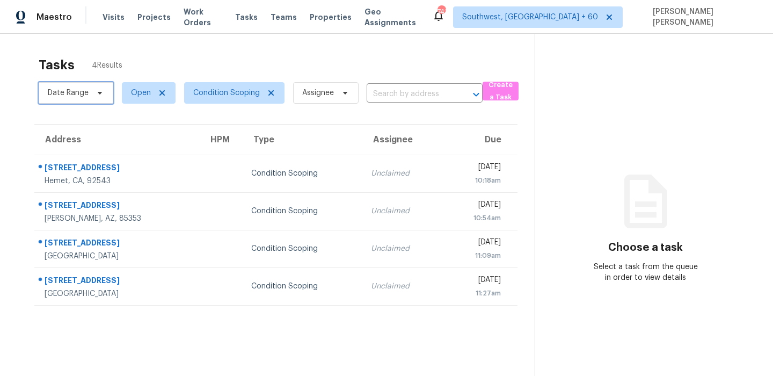
click at [83, 94] on span "Date Range" at bounding box center [68, 92] width 41 height 11
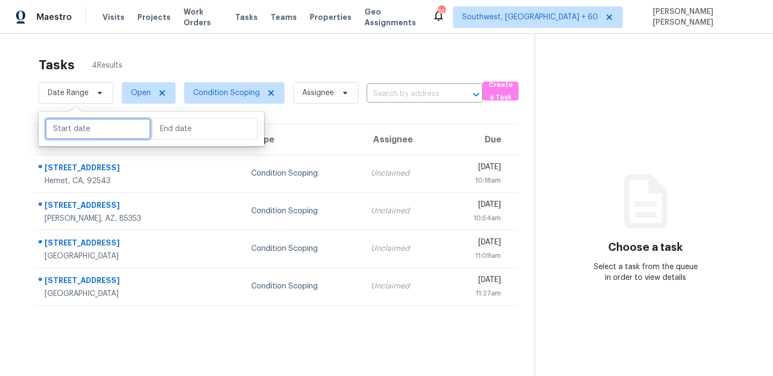
click at [81, 134] on input "text" at bounding box center [98, 128] width 106 height 21
select select "8"
select select "2025"
select select "9"
select select "2025"
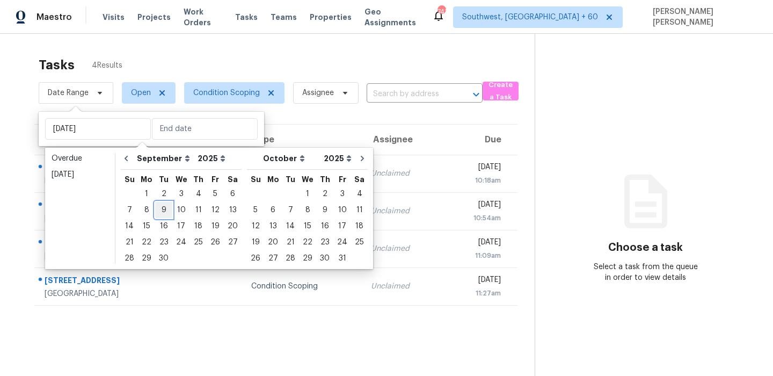
click at [162, 209] on div "9" at bounding box center [163, 209] width 17 height 15
type input "[DATE]"
click at [162, 209] on div "9" at bounding box center [163, 209] width 17 height 15
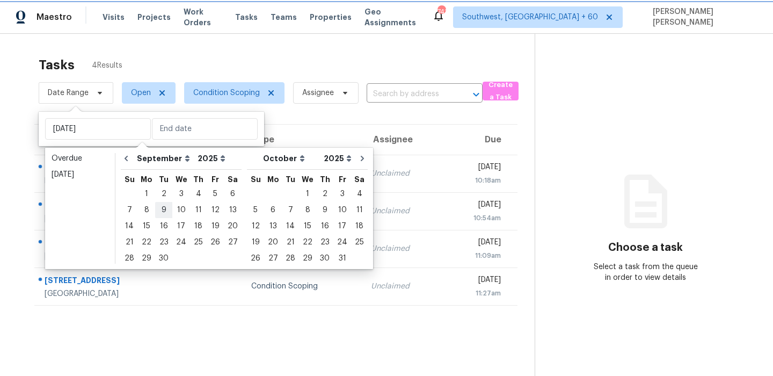
type input "[DATE]"
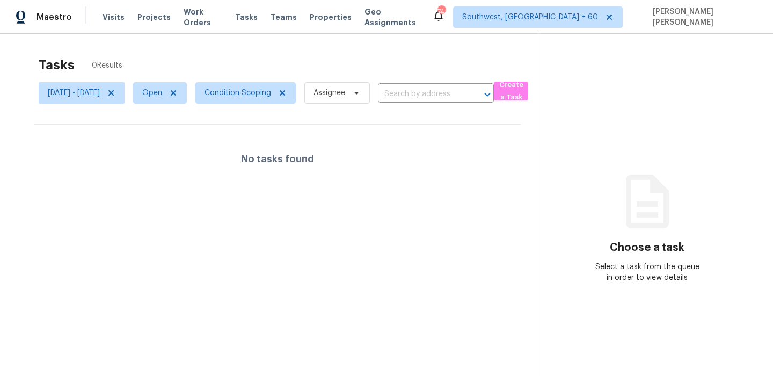
click at [280, 61] on div "Tasks 0 Results" at bounding box center [288, 65] width 499 height 28
click at [177, 99] on span "Open" at bounding box center [160, 92] width 54 height 21
click at [185, 141] on span at bounding box center [182, 138] width 9 height 9
click at [185, 140] on input "Closed" at bounding box center [181, 136] width 7 height 7
checkbox input "true"
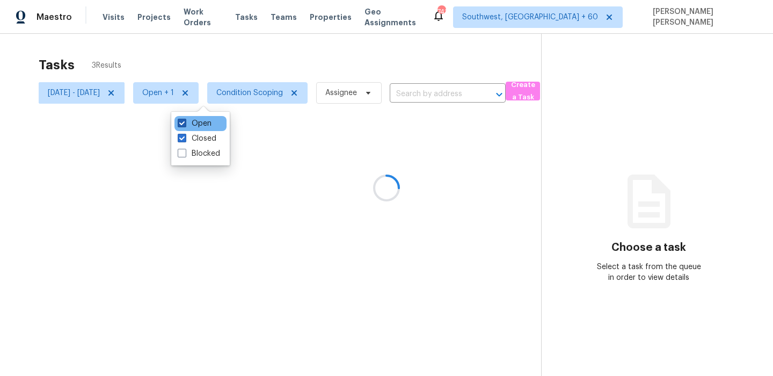
click at [188, 123] on label "Open" at bounding box center [195, 123] width 34 height 11
click at [185, 123] on input "Open" at bounding box center [181, 121] width 7 height 7
checkbox input "false"
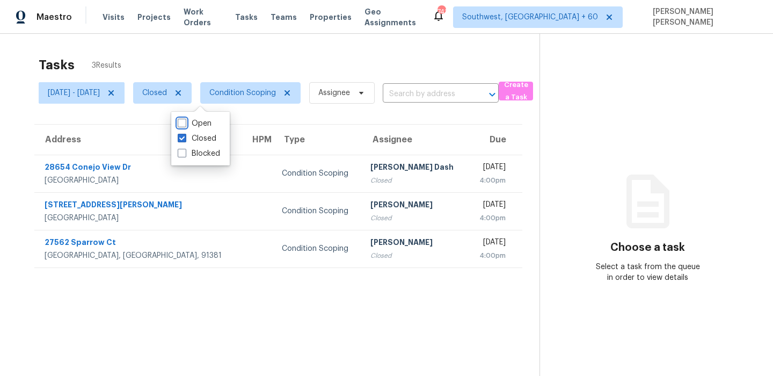
click at [258, 55] on div "Tasks 3 Results" at bounding box center [289, 65] width 501 height 28
click at [330, 37] on div "Tasks 3 Results Tue, Sep 09 - Tue, Sep 09 Closed Condition Scoping Assignee ​ C…" at bounding box center [386, 222] width 773 height 376
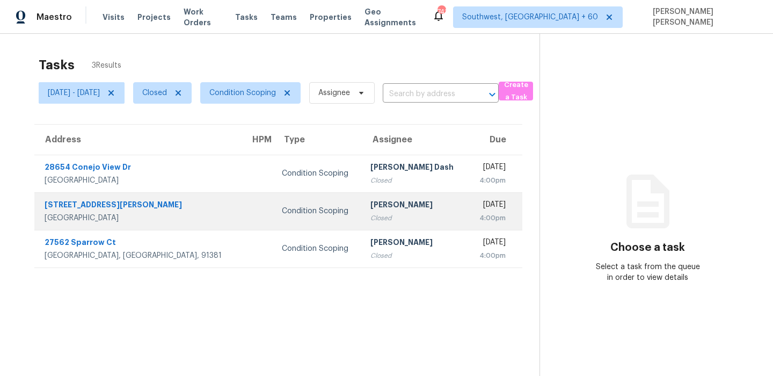
click at [284, 205] on td "Condition Scoping" at bounding box center [317, 211] width 89 height 38
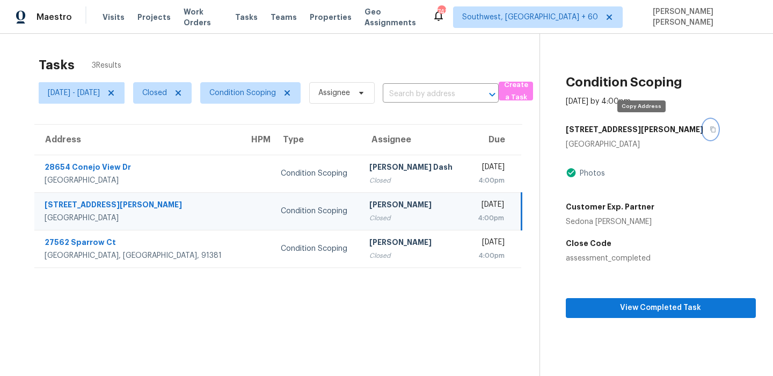
click at [710, 127] on icon "button" at bounding box center [712, 130] width 5 height 6
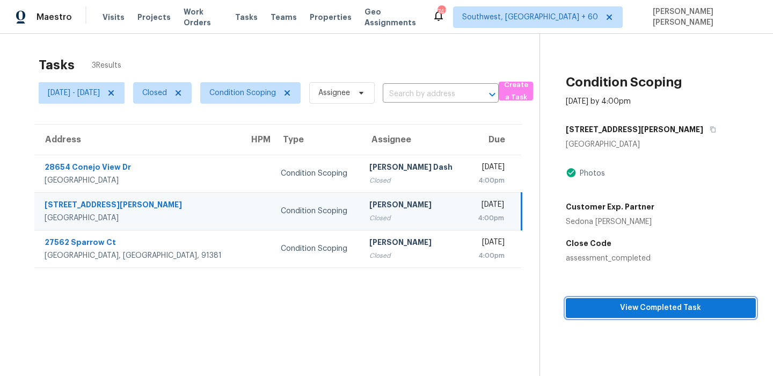
click at [630, 316] on button "View Completed Task" at bounding box center [661, 308] width 190 height 20
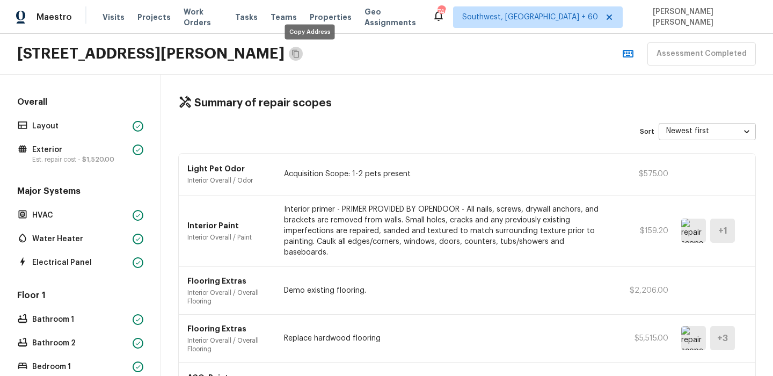
click at [300, 55] on icon "Copy Address" at bounding box center [295, 53] width 9 height 9
click at [71, 123] on p "Layout" at bounding box center [80, 126] width 96 height 11
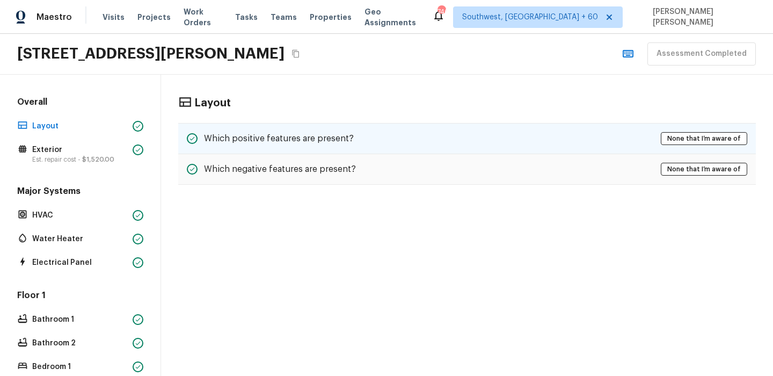
click at [448, 135] on div "Which positive features are present? None that I’m aware of" at bounding box center [467, 138] width 578 height 31
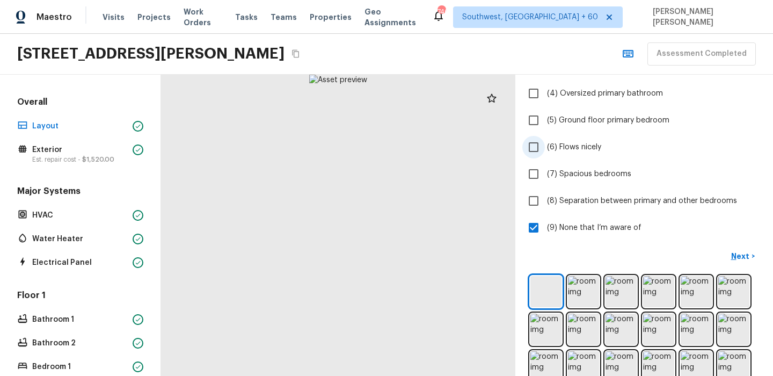
scroll to position [215, 0]
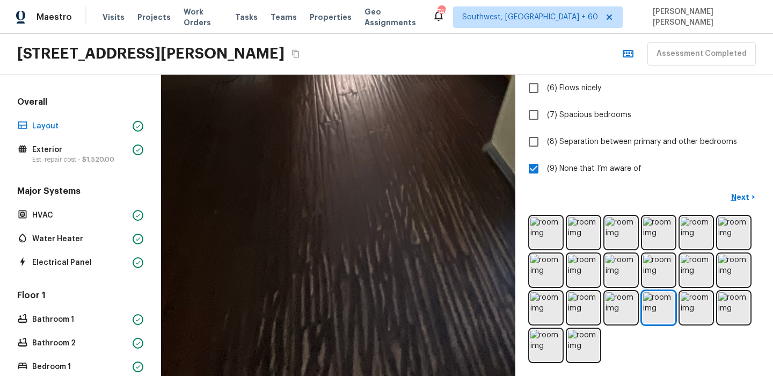
drag, startPoint x: 397, startPoint y: 310, endPoint x: 397, endPoint y: 207, distance: 103.6
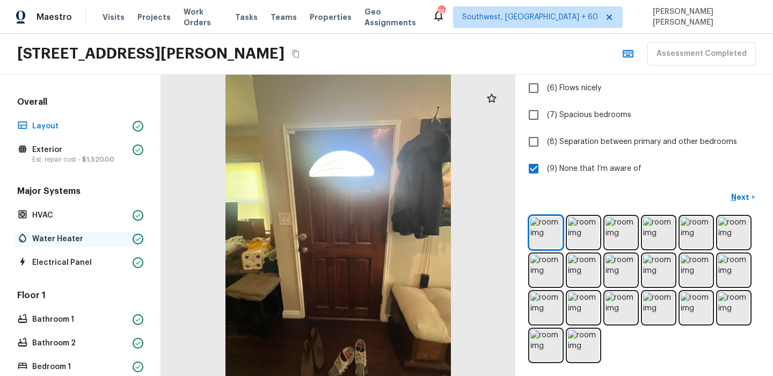
scroll to position [243, 0]
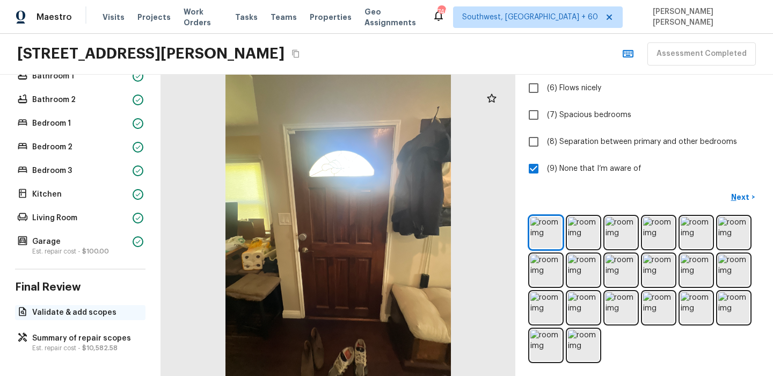
click at [53, 315] on p "Validate & add scopes" at bounding box center [85, 312] width 107 height 11
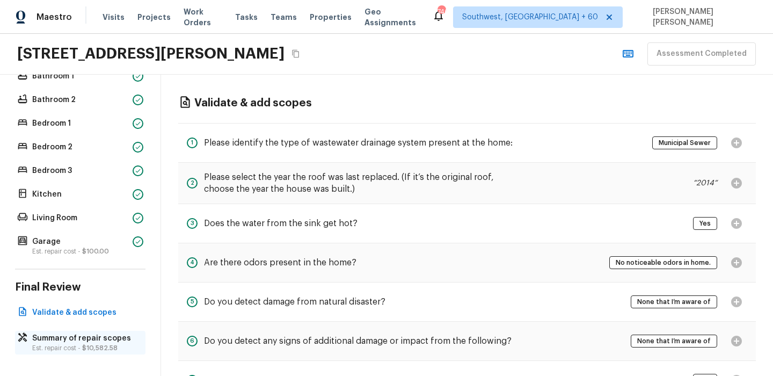
click at [58, 331] on div "Summary of repair scopes Est. repair cost - $10,582.58" at bounding box center [80, 343] width 130 height 24
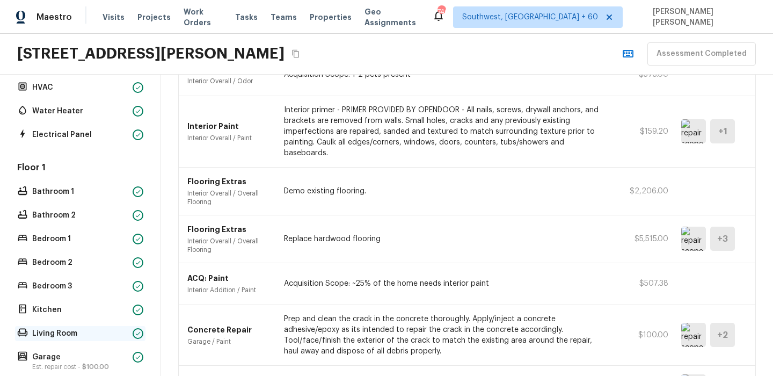
scroll to position [0, 0]
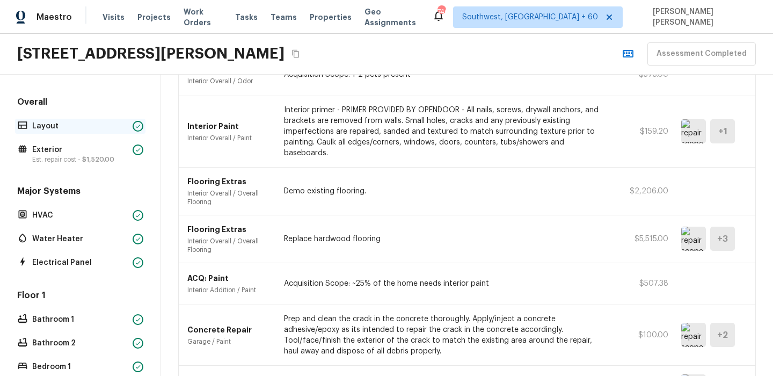
click at [71, 127] on p "Layout" at bounding box center [80, 126] width 96 height 11
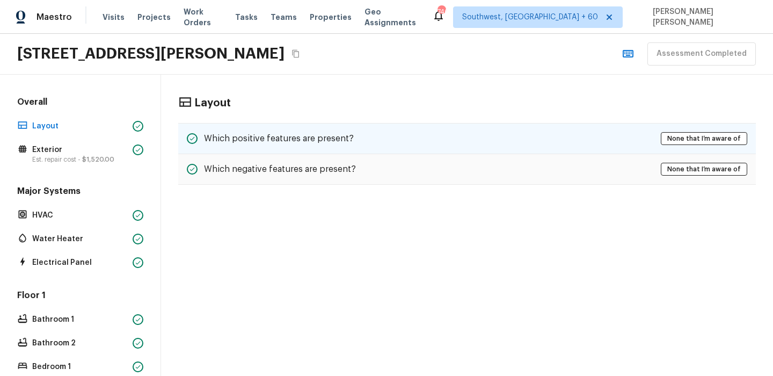
click at [316, 142] on h5 "Which positive features are present?" at bounding box center [279, 139] width 150 height 12
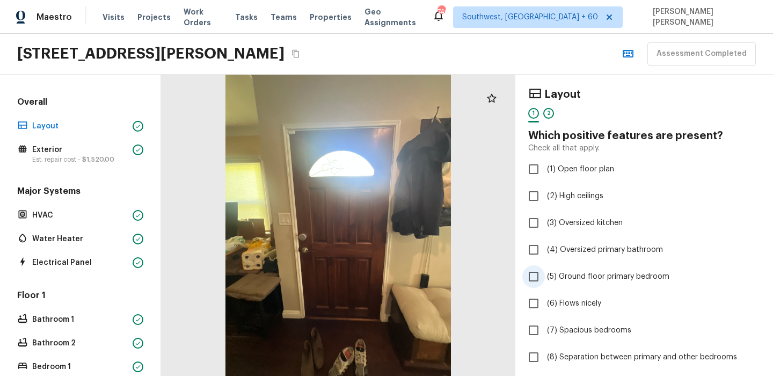
scroll to position [215, 0]
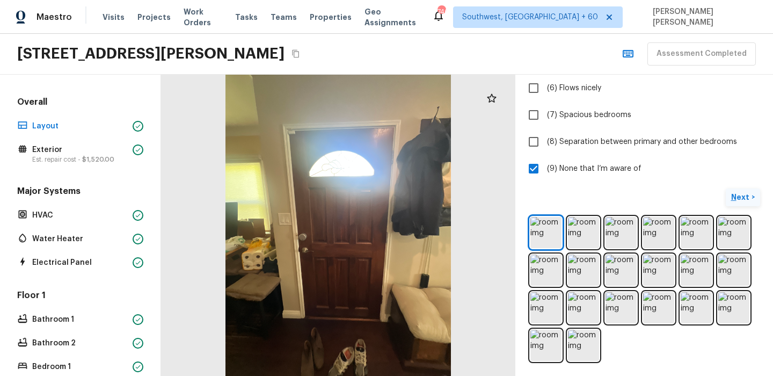
click at [740, 200] on p "Next" at bounding box center [741, 197] width 20 height 11
click at [740, 200] on span "( Exterior )" at bounding box center [734, 198] width 32 height 8
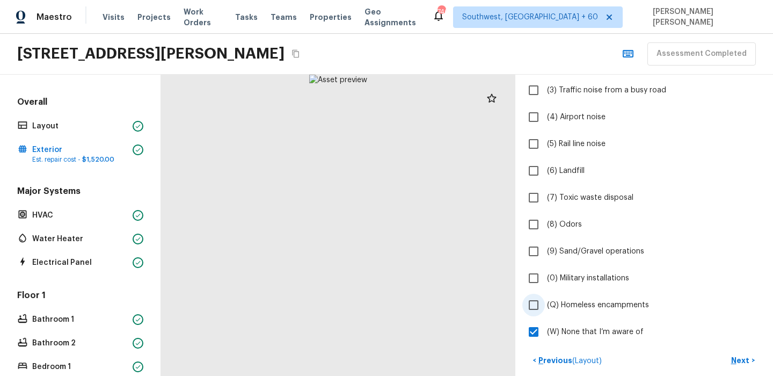
scroll to position [144, 0]
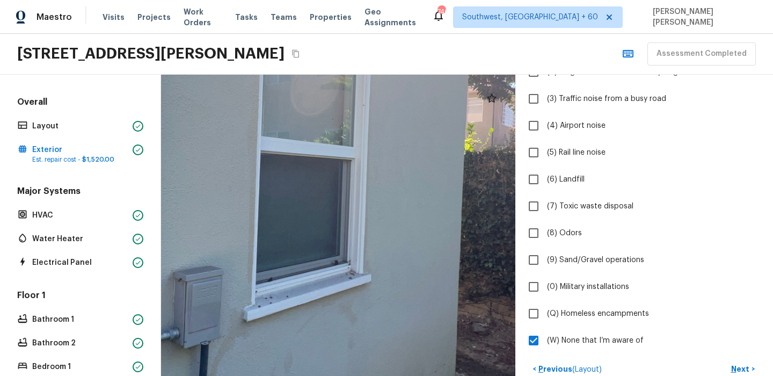
drag, startPoint x: 270, startPoint y: 349, endPoint x: 272, endPoint y: 278, distance: 72.0
click at [272, 278] on div at bounding box center [267, 187] width 1233 height 1048
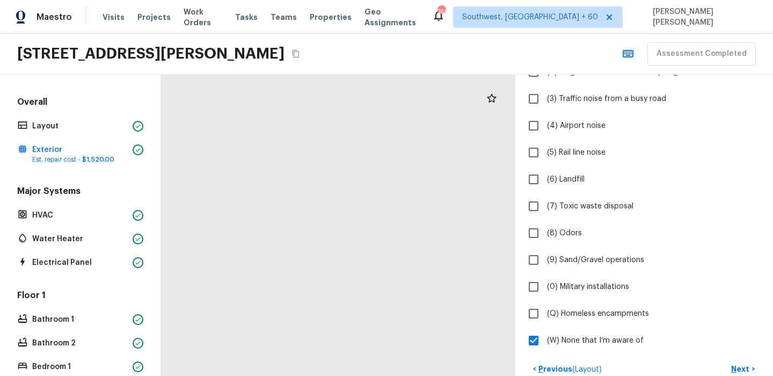
drag, startPoint x: 272, startPoint y: 277, endPoint x: 301, endPoint y: 283, distance: 29.2
click at [301, 283] on div at bounding box center [517, 115] width 1152 height 980
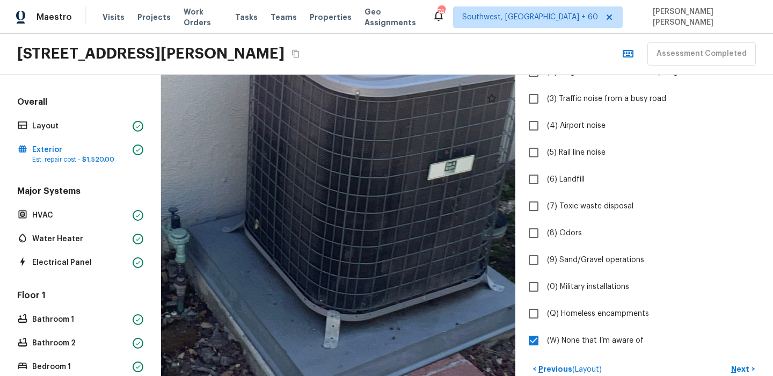
drag, startPoint x: 415, startPoint y: 180, endPoint x: 475, endPoint y: 138, distance: 72.8
click at [475, 138] on div at bounding box center [253, 143] width 1704 height 1449
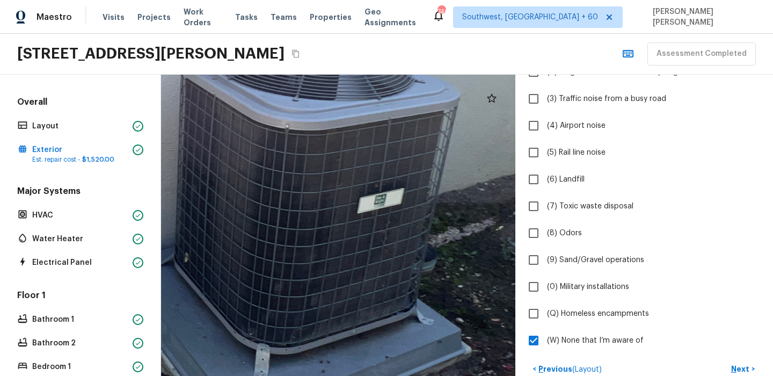
drag, startPoint x: 475, startPoint y: 138, endPoint x: 404, endPoint y: 177, distance: 80.0
click at [404, 174] on div at bounding box center [183, 176] width 1704 height 1449
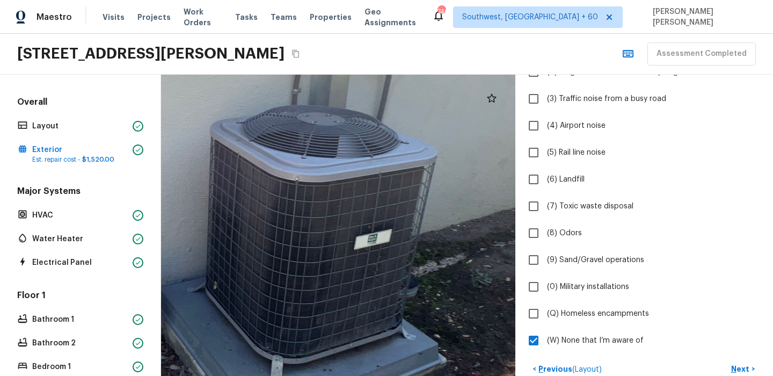
drag, startPoint x: 411, startPoint y: 176, endPoint x: 395, endPoint y: 230, distance: 56.6
click at [399, 217] on div at bounding box center [213, 219] width 1382 height 1175
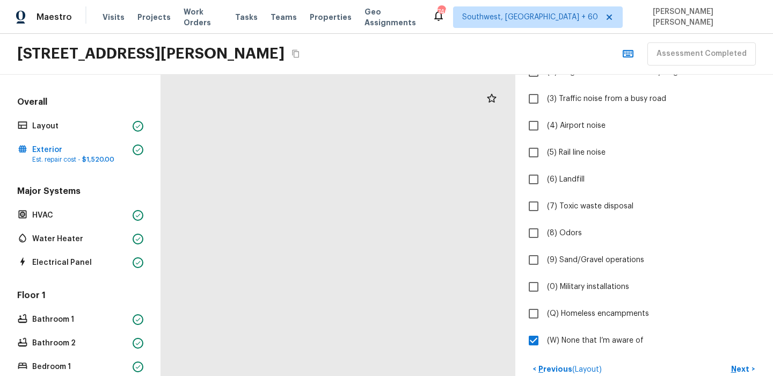
drag, startPoint x: 304, startPoint y: 181, endPoint x: 432, endPoint y: 323, distance: 190.8
click at [432, 323] on div at bounding box center [319, 268] width 797 height 677
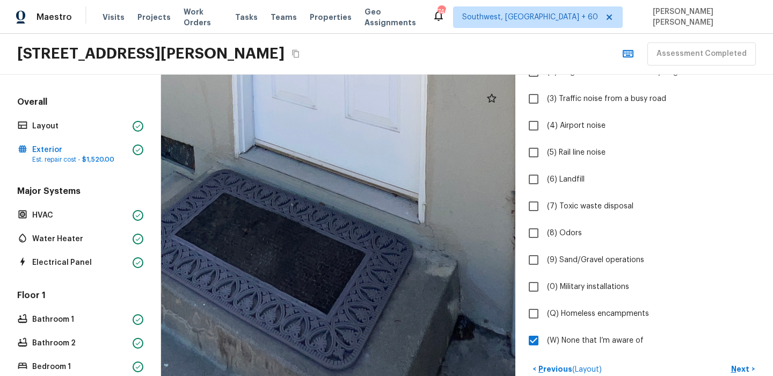
drag, startPoint x: 326, startPoint y: 252, endPoint x: 287, endPoint y: 190, distance: 73.6
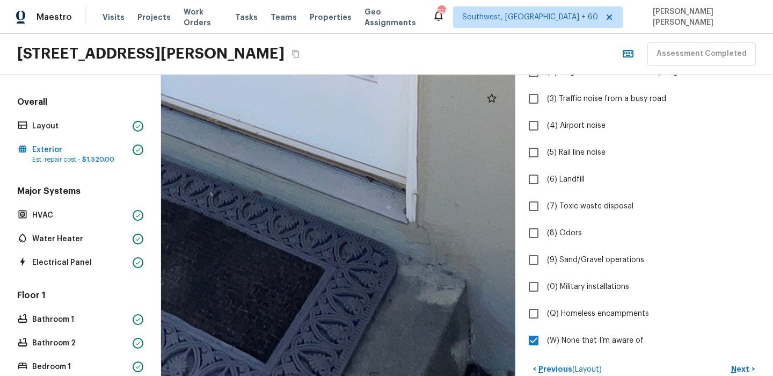
drag, startPoint x: 440, startPoint y: 224, endPoint x: 383, endPoint y: 197, distance: 62.4
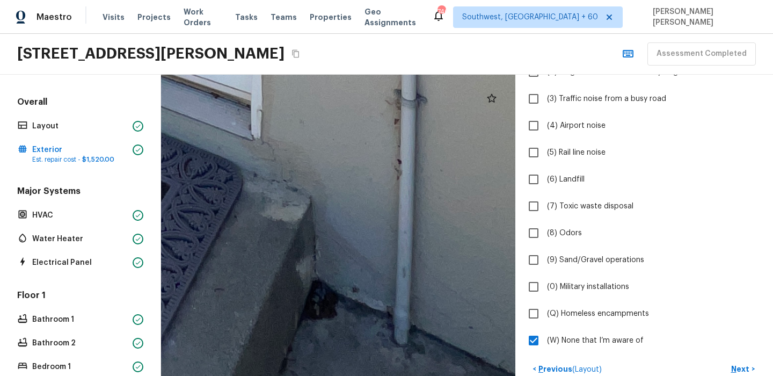
drag, startPoint x: 388, startPoint y: 203, endPoint x: 373, endPoint y: 201, distance: 15.2
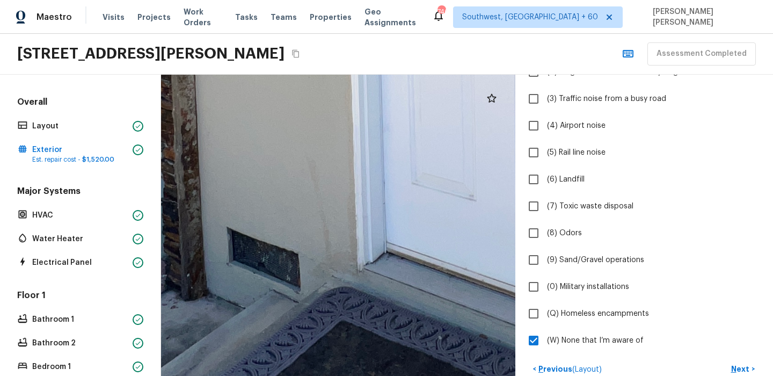
drag, startPoint x: 375, startPoint y: 260, endPoint x: 312, endPoint y: 200, distance: 87.7
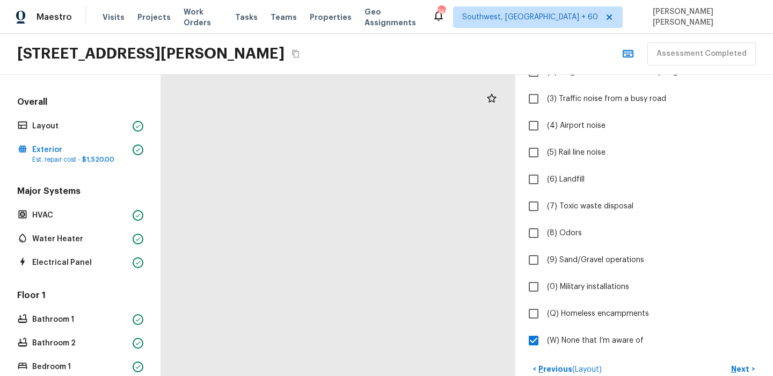
drag, startPoint x: 336, startPoint y: 180, endPoint x: 459, endPoint y: 260, distance: 146.6
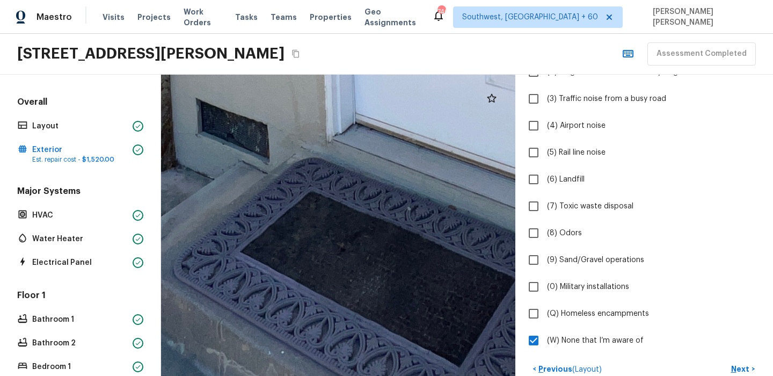
drag, startPoint x: 459, startPoint y: 260, endPoint x: 364, endPoint y: 220, distance: 103.4
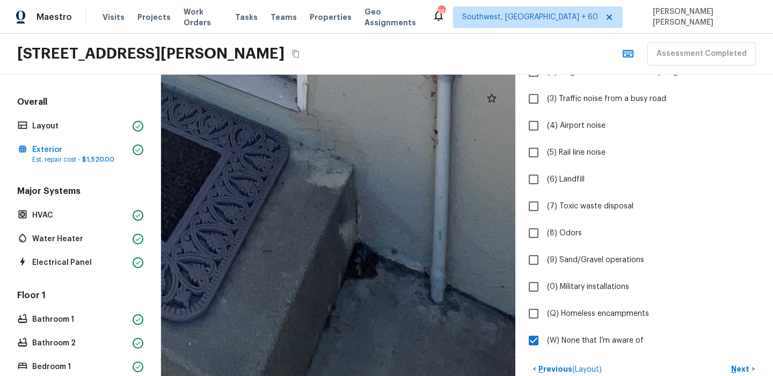
drag, startPoint x: 366, startPoint y: 207, endPoint x: 250, endPoint y: 157, distance: 125.7
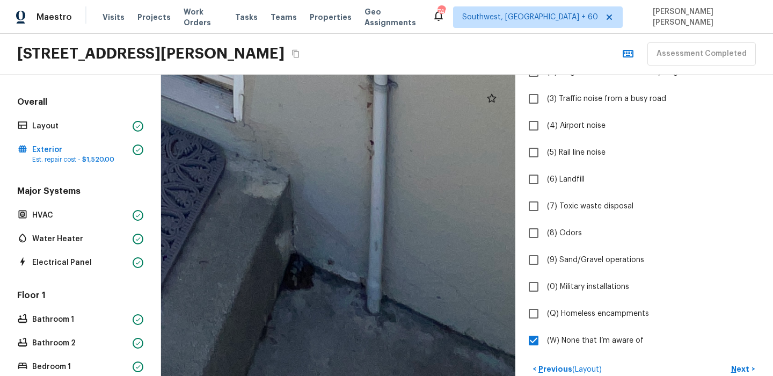
drag, startPoint x: 351, startPoint y: 238, endPoint x: 294, endPoint y: 254, distance: 58.5
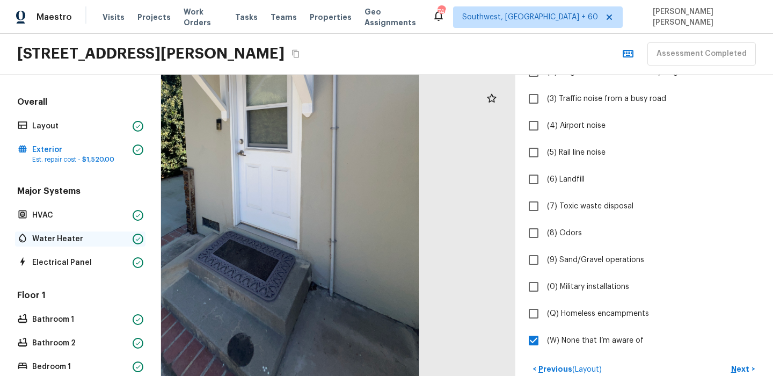
scroll to position [243, 0]
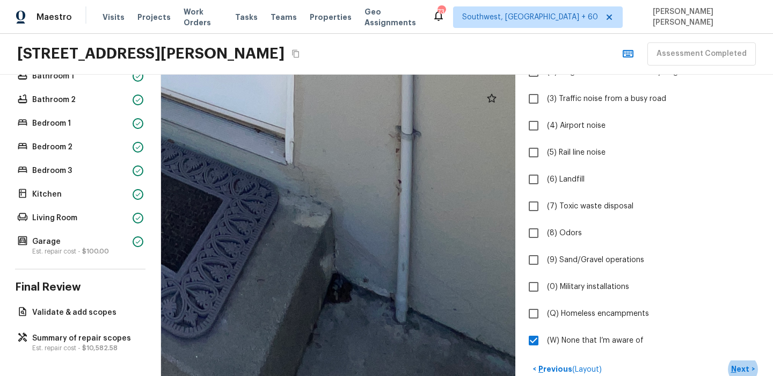
drag, startPoint x: 405, startPoint y: 316, endPoint x: 311, endPoint y: 273, distance: 102.8
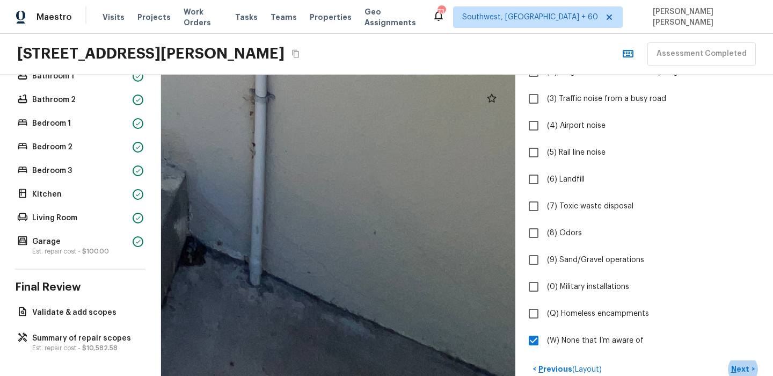
drag, startPoint x: 355, startPoint y: 289, endPoint x: 236, endPoint y: 259, distance: 123.0
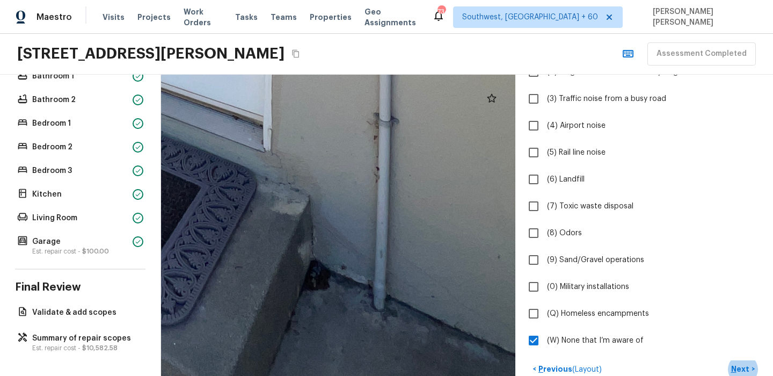
drag, startPoint x: 306, startPoint y: 278, endPoint x: 466, endPoint y: 306, distance: 162.4
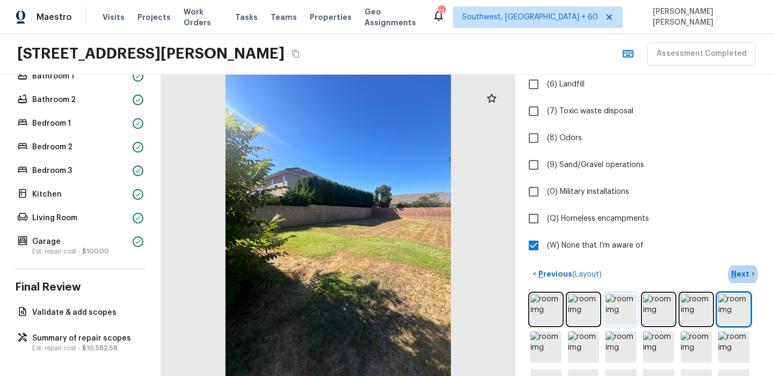
scroll to position [260, 0]
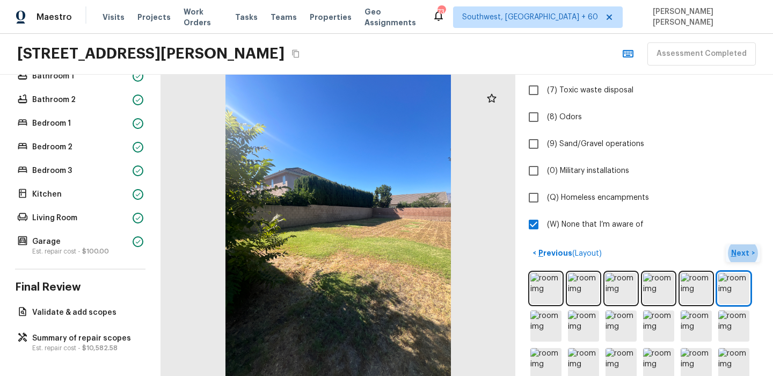
click at [739, 250] on p "Next" at bounding box center [741, 252] width 20 height 11
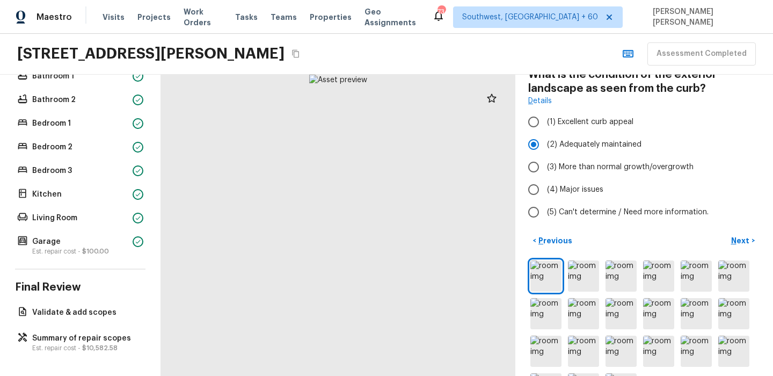
scroll to position [0, 0]
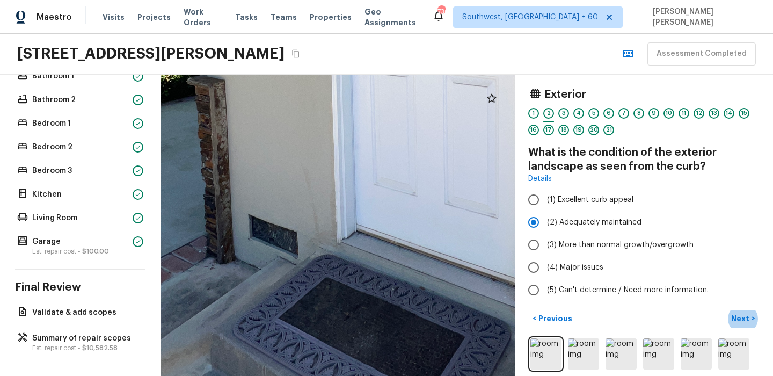
drag, startPoint x: 365, startPoint y: 279, endPoint x: 281, endPoint y: 217, distance: 104.5
click at [281, 217] on div at bounding box center [385, 29] width 1485 height 1262
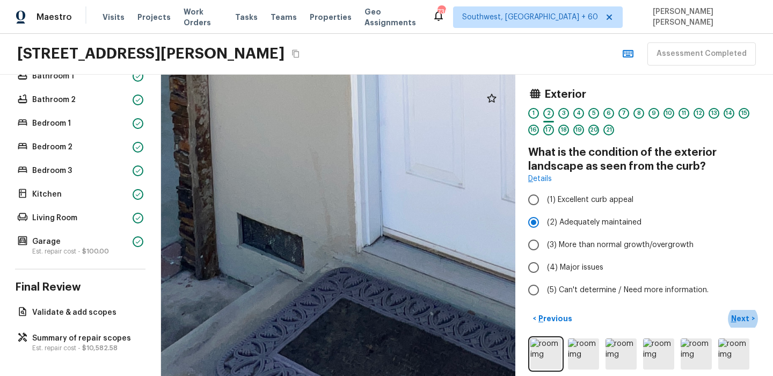
drag, startPoint x: 366, startPoint y: 289, endPoint x: 280, endPoint y: 245, distance: 95.8
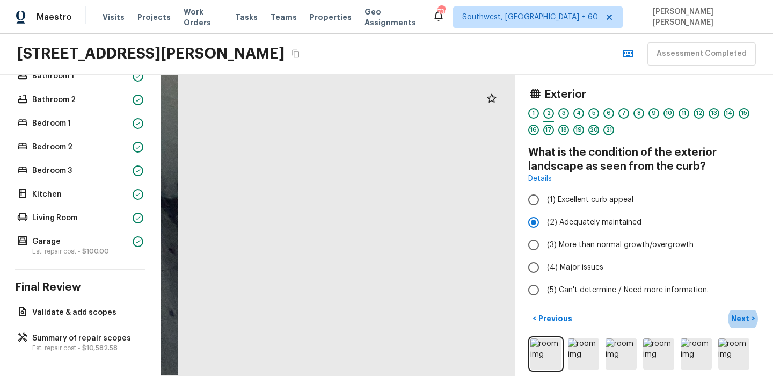
drag, startPoint x: 274, startPoint y: 260, endPoint x: 415, endPoint y: 260, distance: 141.7
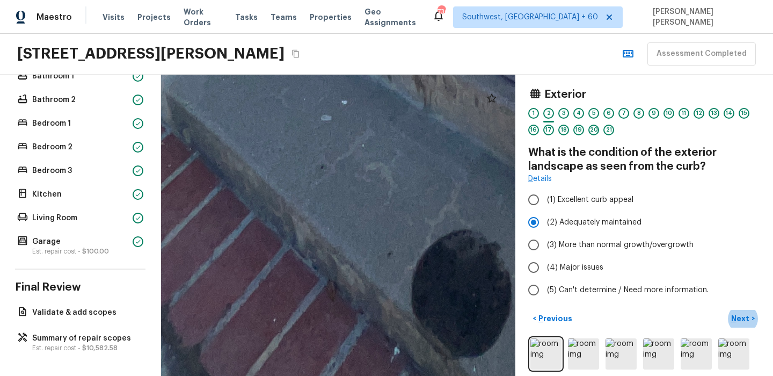
drag, startPoint x: 415, startPoint y: 260, endPoint x: 333, endPoint y: 299, distance: 90.8
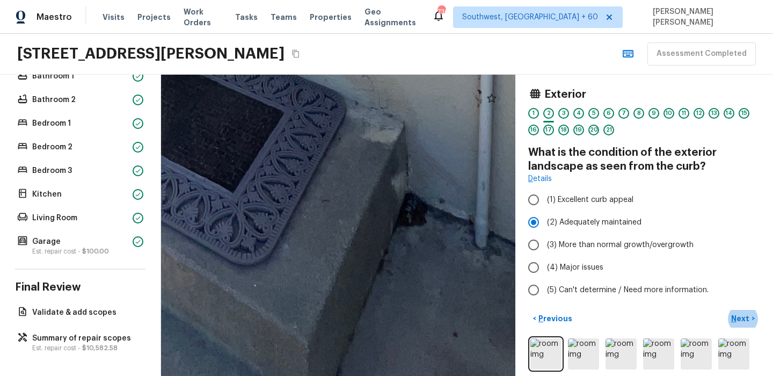
drag, startPoint x: 408, startPoint y: 267, endPoint x: 224, endPoint y: 398, distance: 225.9
click at [224, 375] on html "Maestro Visits Projects Work Orders Tasks Teams Properties Geo Assignments 730 …" at bounding box center [386, 188] width 773 height 376
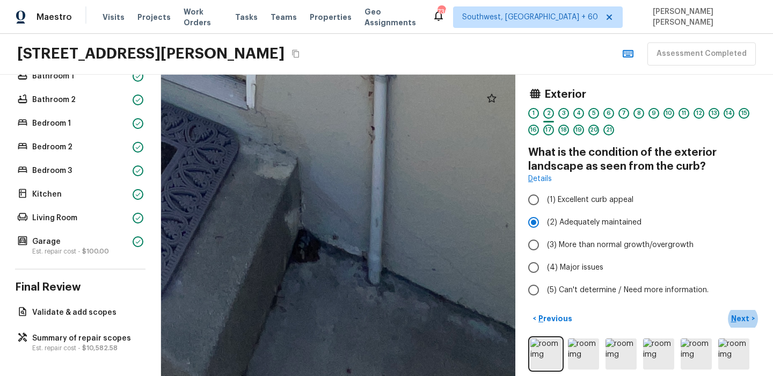
drag, startPoint x: 362, startPoint y: 264, endPoint x: 288, endPoint y: 404, distance: 159.2
click at [288, 375] on html "Maestro Visits Projects Work Orders Tasks Teams Properties Geo Assignments 730 …" at bounding box center [386, 188] width 773 height 376
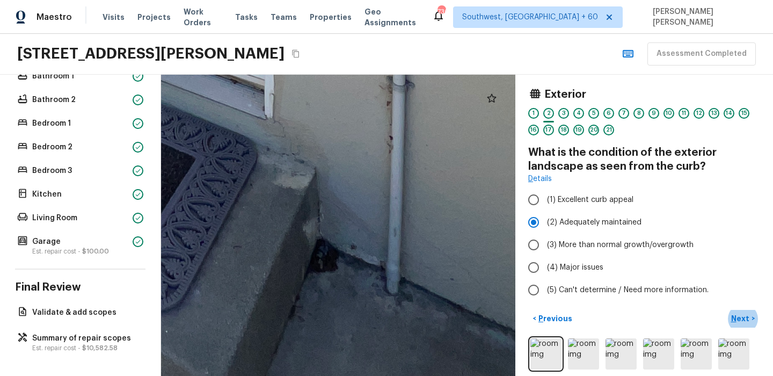
drag, startPoint x: 341, startPoint y: 296, endPoint x: 343, endPoint y: 305, distance: 9.8
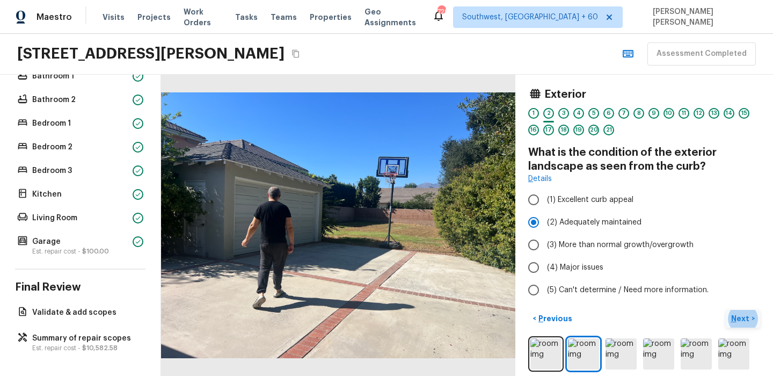
click at [735, 320] on p "Next" at bounding box center [741, 318] width 20 height 11
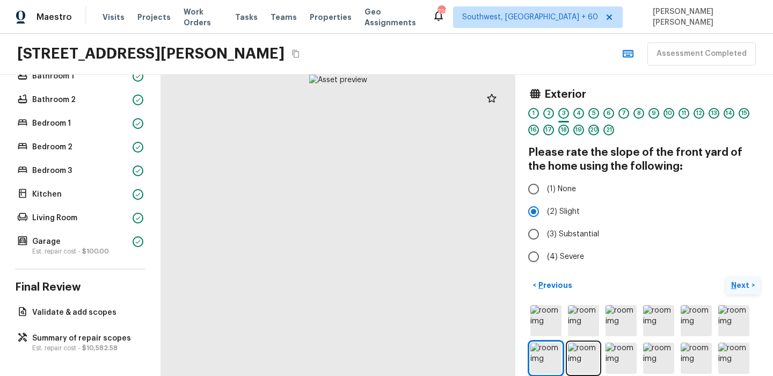
click at [745, 278] on button "Next >" at bounding box center [743, 285] width 34 height 18
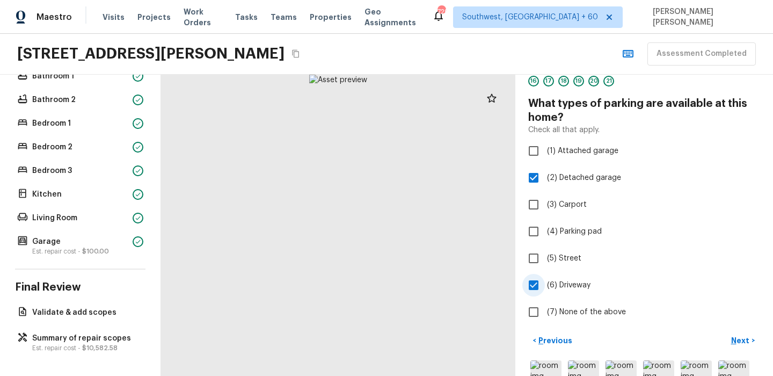
scroll to position [50, 0]
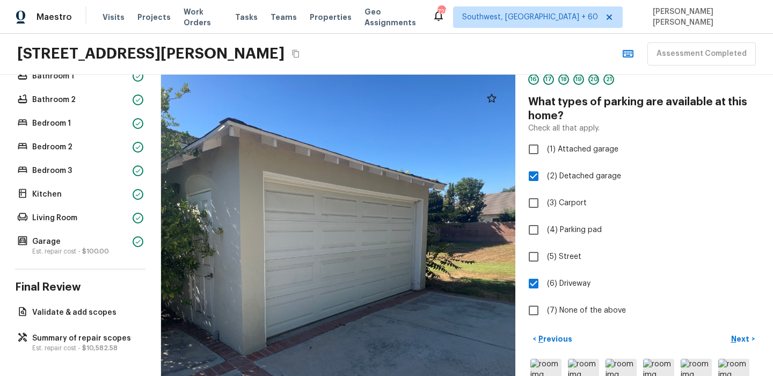
drag, startPoint x: 383, startPoint y: 260, endPoint x: 383, endPoint y: 220, distance: 40.8
click at [383, 220] on div at bounding box center [269, 253] width 659 height 560
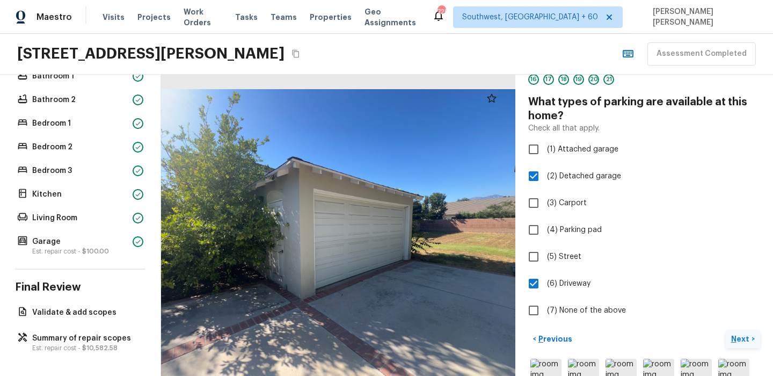
click at [748, 339] on p "Next" at bounding box center [741, 338] width 20 height 11
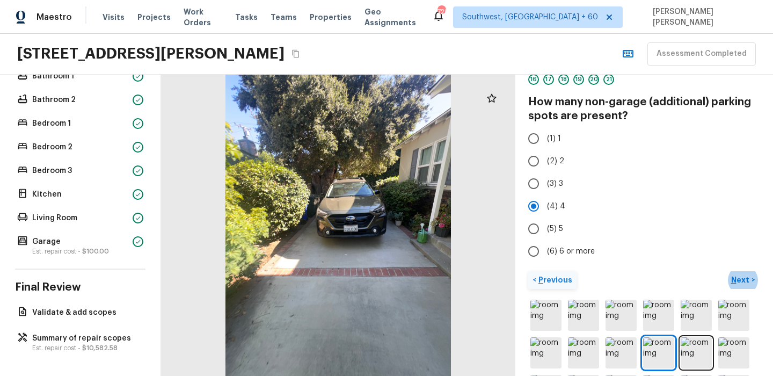
click at [530, 282] on button "< Previous" at bounding box center [552, 280] width 48 height 18
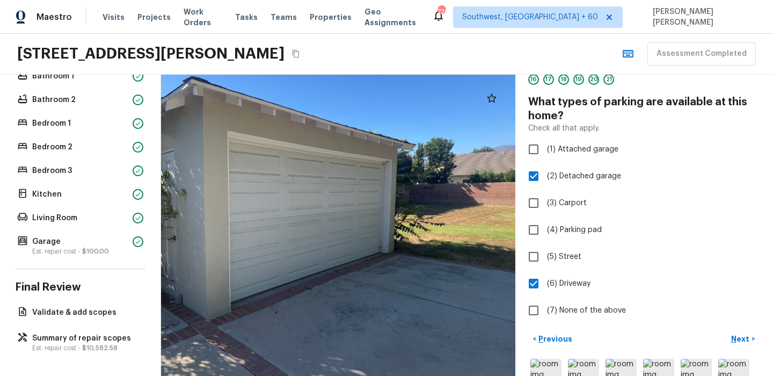
drag, startPoint x: 411, startPoint y: 262, endPoint x: 334, endPoint y: 257, distance: 76.9
click at [334, 257] on div at bounding box center [234, 215] width 676 height 574
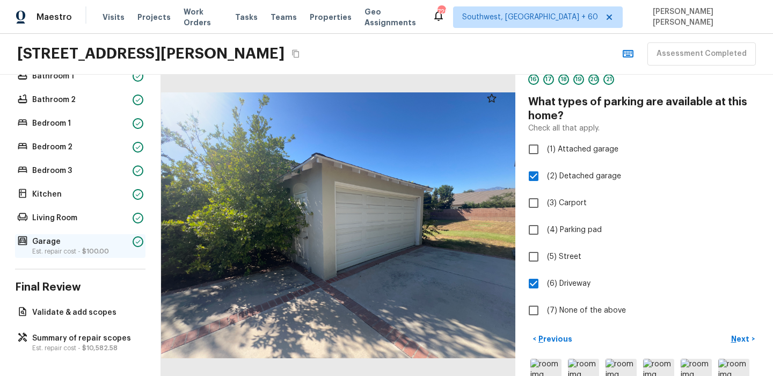
click at [92, 239] on p "Garage" at bounding box center [80, 241] width 96 height 11
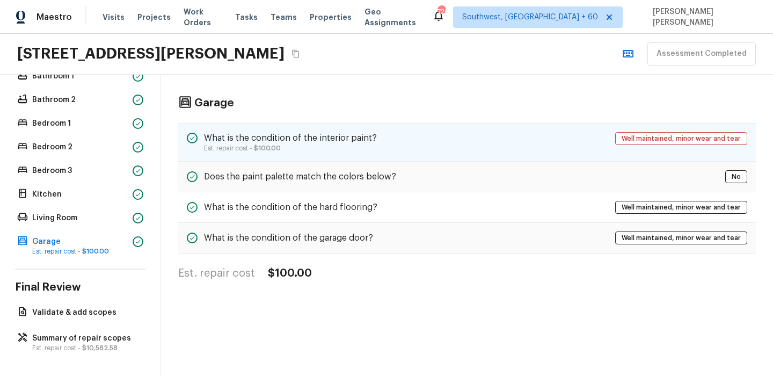
click at [371, 143] on h5 "What is the condition of the interior paint?" at bounding box center [290, 138] width 173 height 12
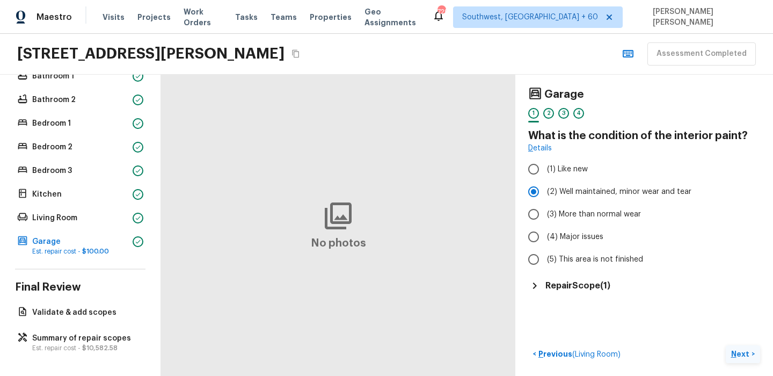
click at [739, 348] on p "Next" at bounding box center [741, 353] width 20 height 11
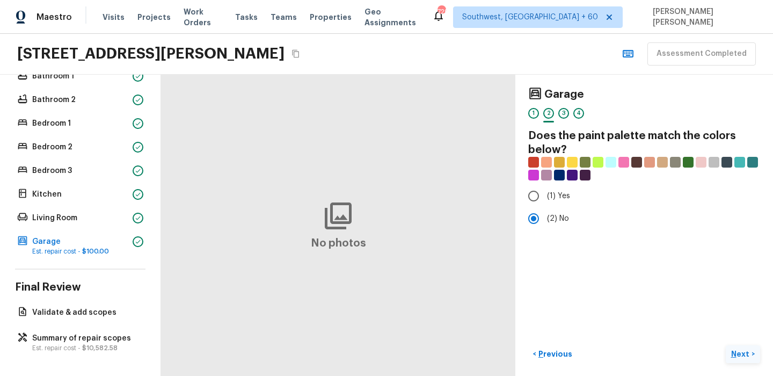
click at [751, 352] on button "Next >" at bounding box center [743, 354] width 34 height 18
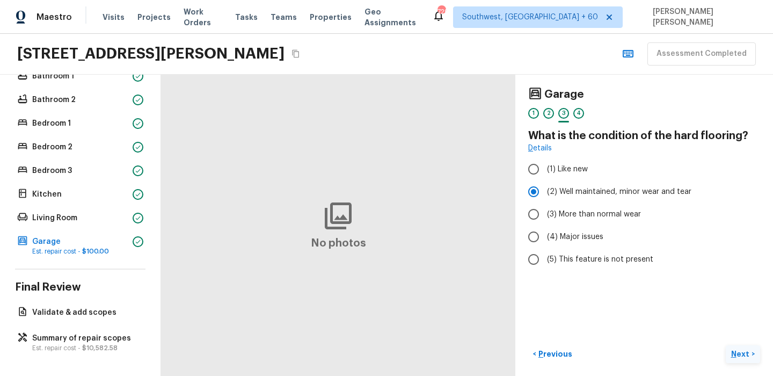
click at [751, 352] on button "Next >" at bounding box center [743, 354] width 34 height 18
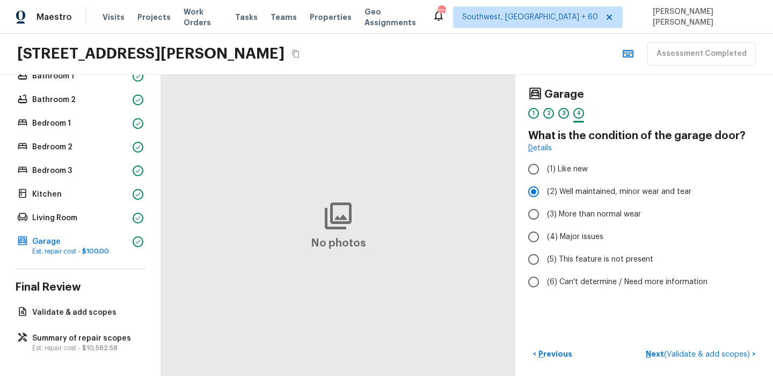
click at [49, 225] on div "Floor 1 Bathroom 1 Bathroom 2 Bedroom 1 Bedroom 2 Bedroom 3 Kitchen Living Room…" at bounding box center [80, 151] width 130 height 211
click at [62, 214] on p "Living Room" at bounding box center [80, 218] width 96 height 11
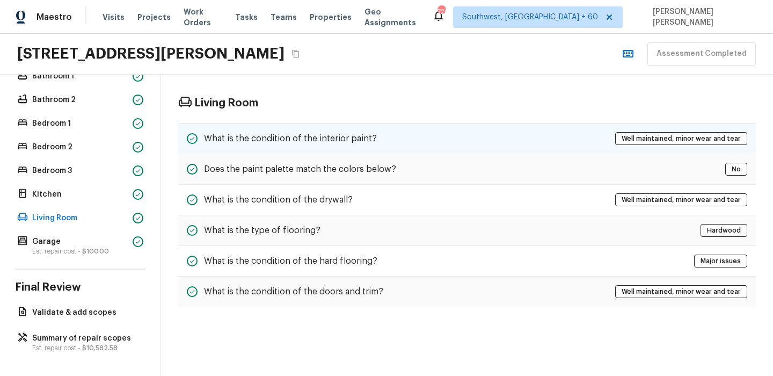
click at [322, 141] on h5 "What is the condition of the interior paint?" at bounding box center [290, 139] width 173 height 12
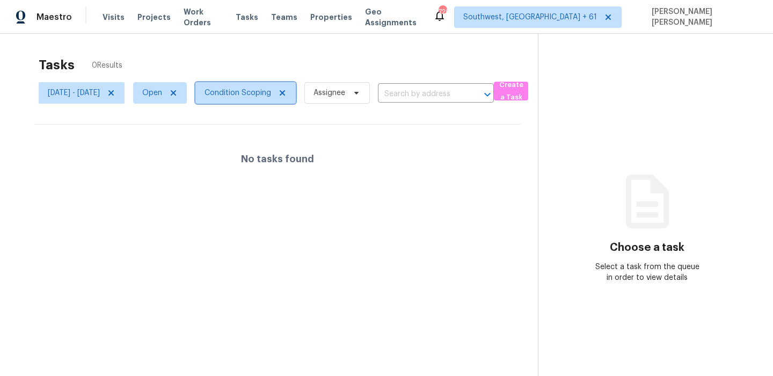
click at [271, 90] on span "Condition Scoping" at bounding box center [238, 92] width 67 height 11
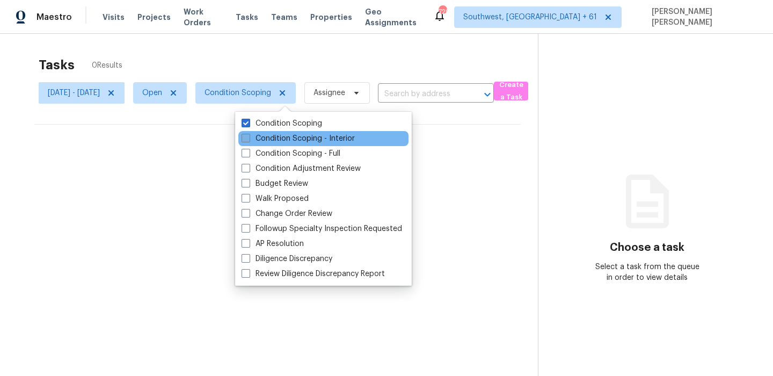
click at [274, 141] on label "Condition Scoping - Interior" at bounding box center [298, 138] width 113 height 11
click at [249, 140] on input "Condition Scoping - Interior" at bounding box center [245, 136] width 7 height 7
checkbox input "true"
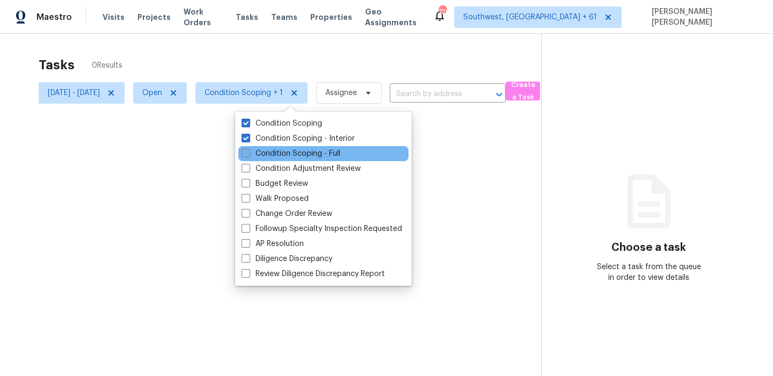
click at [267, 153] on label "Condition Scoping - Full" at bounding box center [291, 153] width 99 height 11
click at [249, 153] on input "Condition Scoping - Full" at bounding box center [245, 151] width 7 height 7
checkbox input "true"
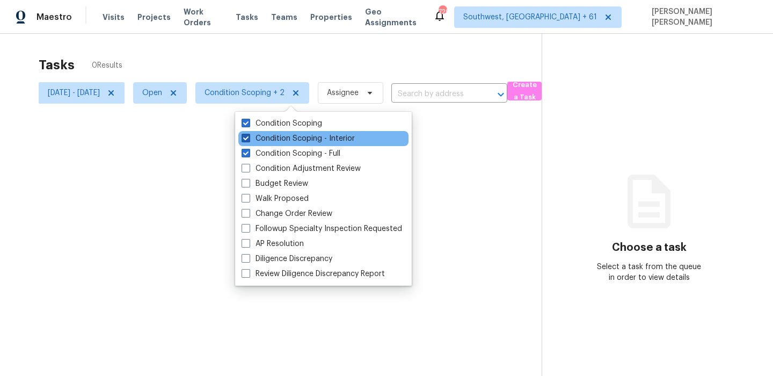
click at [274, 138] on label "Condition Scoping - Interior" at bounding box center [298, 138] width 113 height 11
click at [249, 138] on input "Condition Scoping - Interior" at bounding box center [245, 136] width 7 height 7
checkbox input "false"
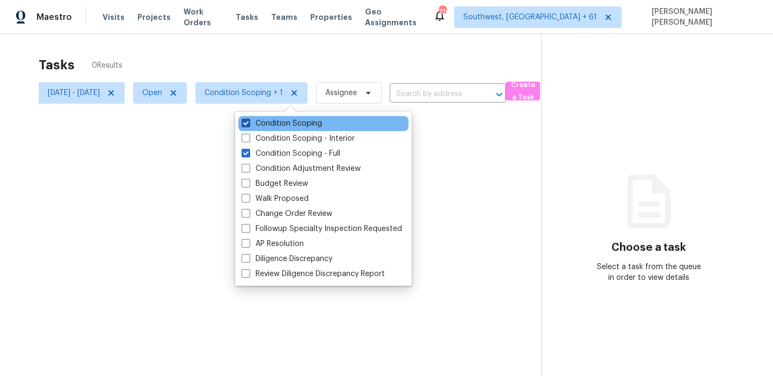
click at [282, 126] on label "Condition Scoping" at bounding box center [282, 123] width 81 height 11
click at [249, 125] on input "Condition Scoping" at bounding box center [245, 121] width 7 height 7
checkbox input "false"
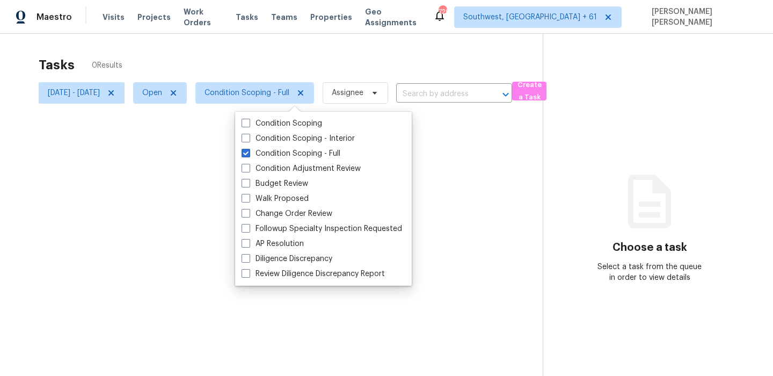
click at [310, 57] on div at bounding box center [386, 188] width 773 height 376
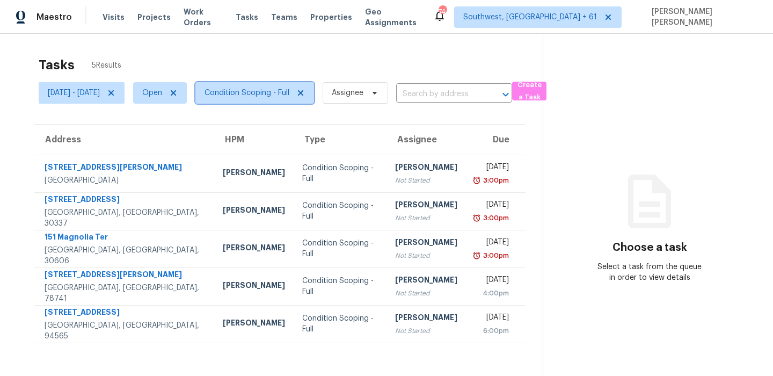
click at [281, 92] on span "Condition Scoping - Full" at bounding box center [247, 92] width 85 height 11
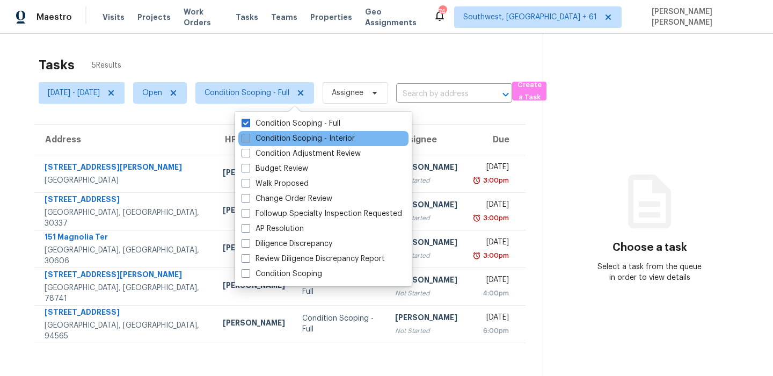
click at [284, 143] on label "Condition Scoping - Interior" at bounding box center [298, 138] width 113 height 11
click at [249, 140] on input "Condition Scoping - Interior" at bounding box center [245, 136] width 7 height 7
checkbox input "true"
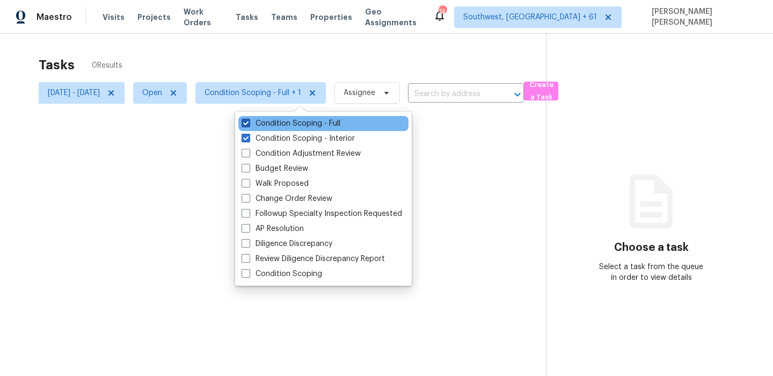
click at [289, 125] on label "Condition Scoping - Full" at bounding box center [291, 123] width 99 height 11
click at [249, 125] on input "Condition Scoping - Full" at bounding box center [245, 121] width 7 height 7
checkbox input "false"
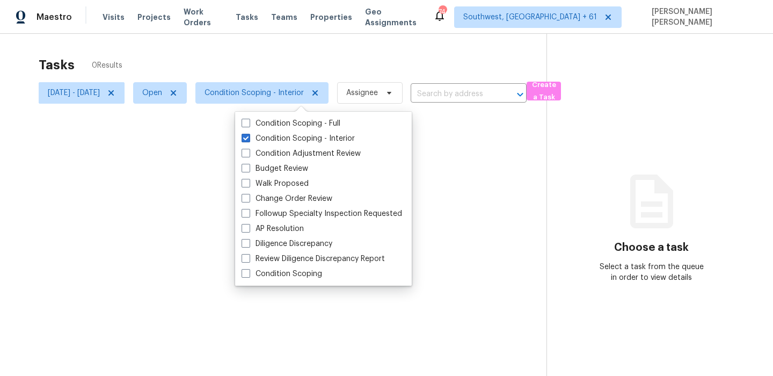
click at [297, 53] on div at bounding box center [386, 188] width 773 height 376
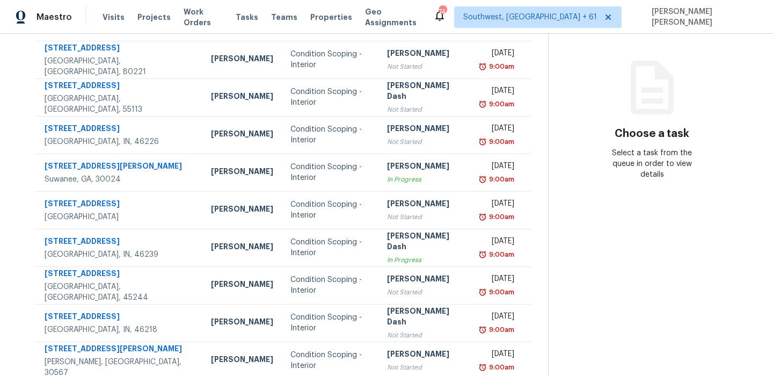
scroll to position [183, 0]
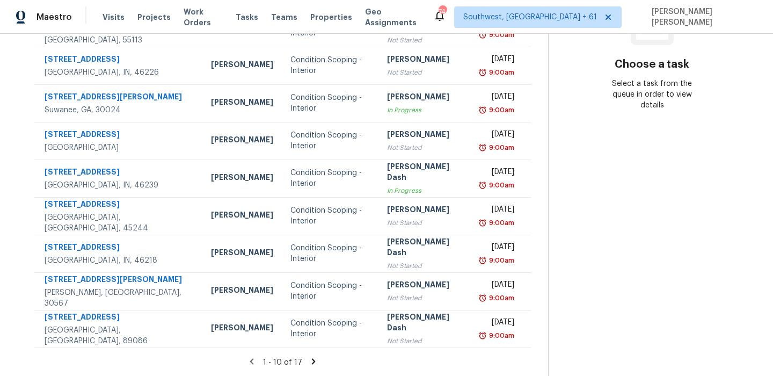
click at [315, 364] on icon at bounding box center [314, 361] width 10 height 10
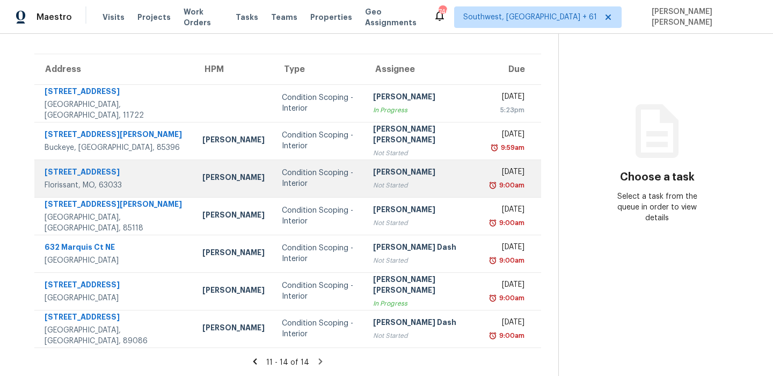
scroll to position [0, 0]
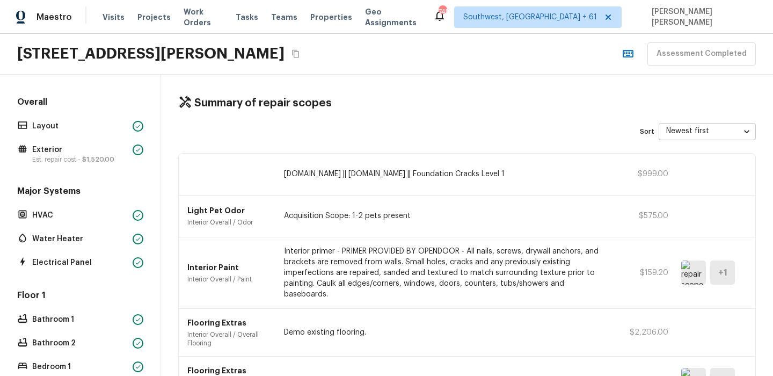
scroll to position [243, 0]
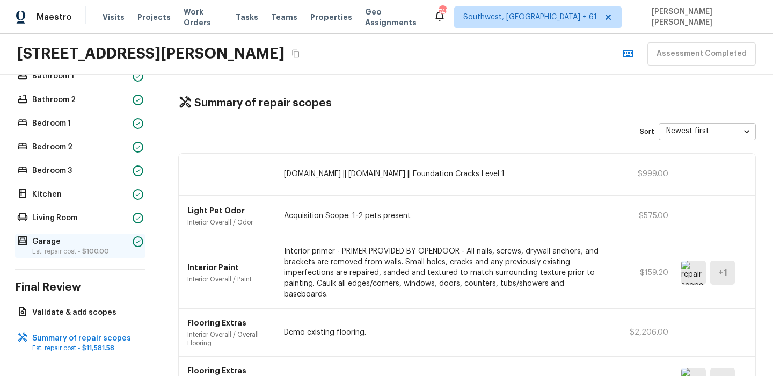
click at [42, 242] on p "Garage" at bounding box center [80, 241] width 96 height 11
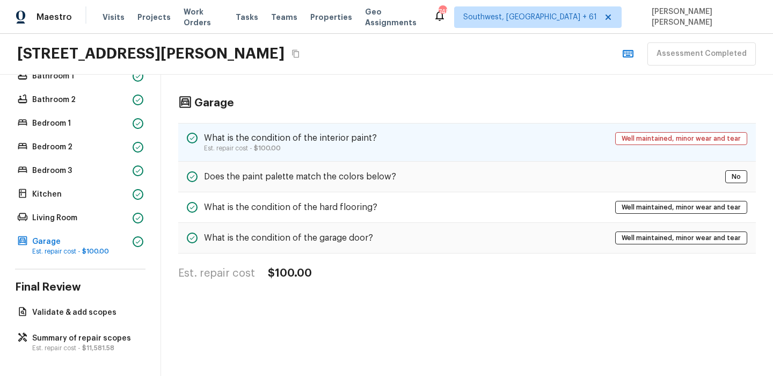
click at [327, 147] on p "Est. repair cost - $100.00" at bounding box center [290, 148] width 173 height 9
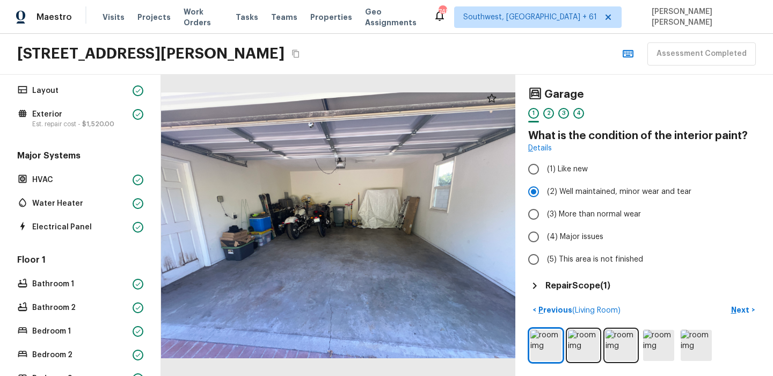
scroll to position [0, 0]
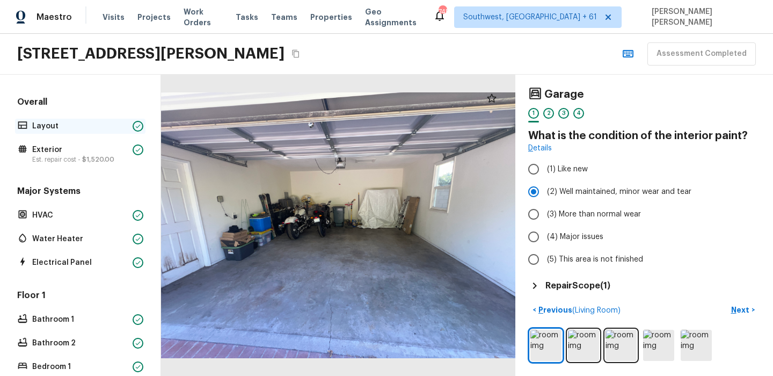
click at [50, 121] on p "Layout" at bounding box center [80, 126] width 96 height 11
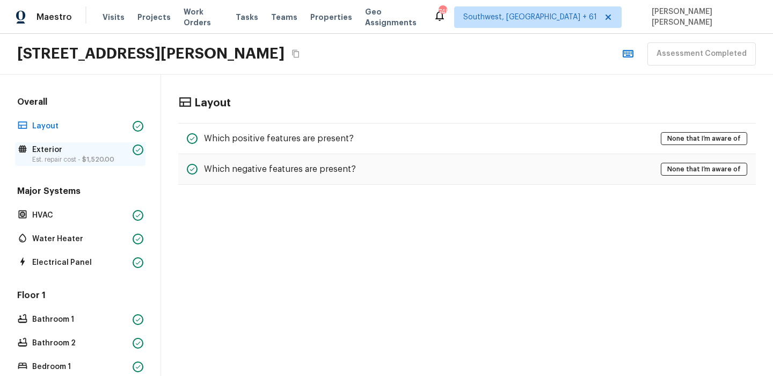
click at [48, 157] on p "Est. repair cost - $1,520.00" at bounding box center [80, 159] width 96 height 9
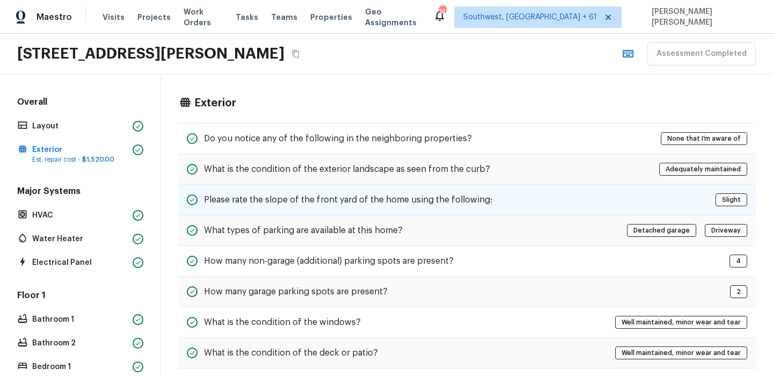
click at [346, 199] on h5 "Please rate the slope of the front yard of the home using the following:" at bounding box center [348, 200] width 288 height 12
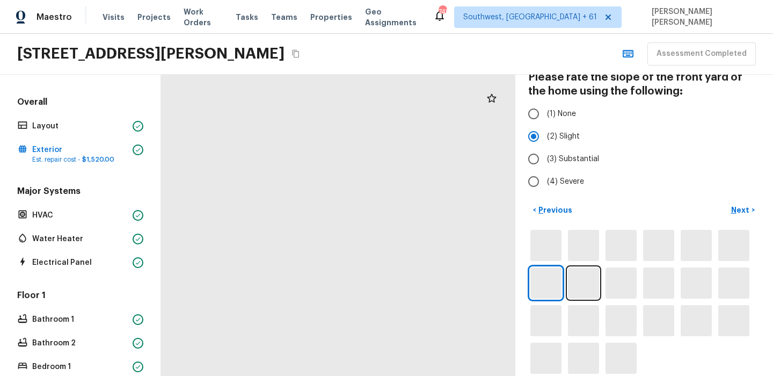
scroll to position [88, 0]
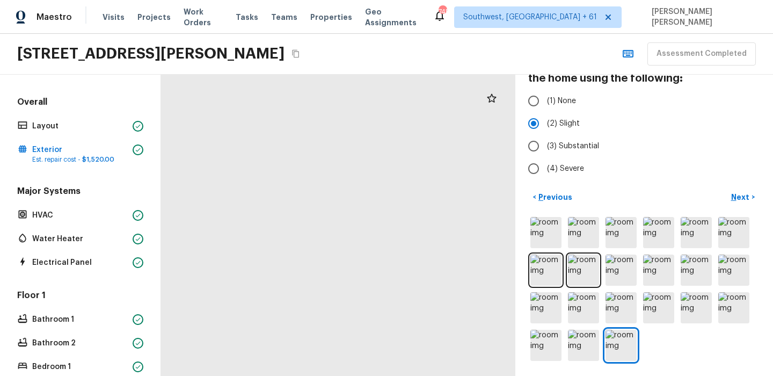
drag, startPoint x: 382, startPoint y: 298, endPoint x: 346, endPoint y: 177, distance: 126.7
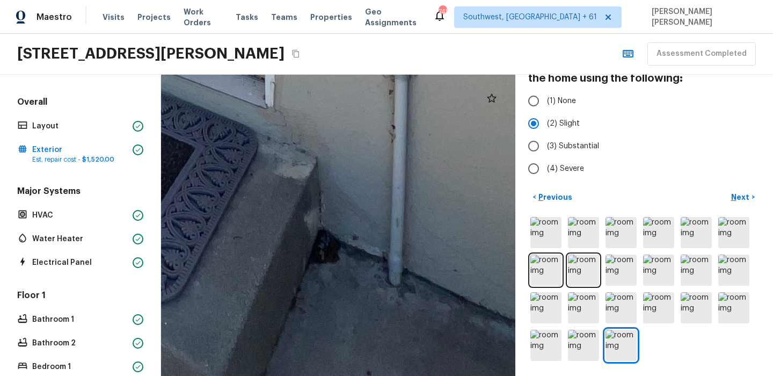
drag, startPoint x: 381, startPoint y: 309, endPoint x: 381, endPoint y: 167, distance: 142.2
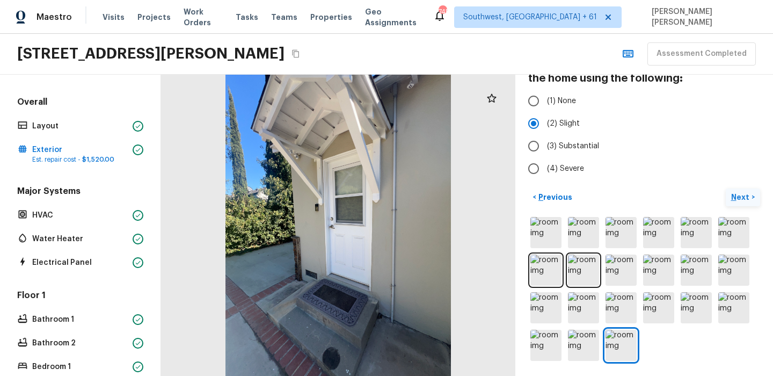
click at [738, 204] on button "Next >" at bounding box center [743, 197] width 34 height 18
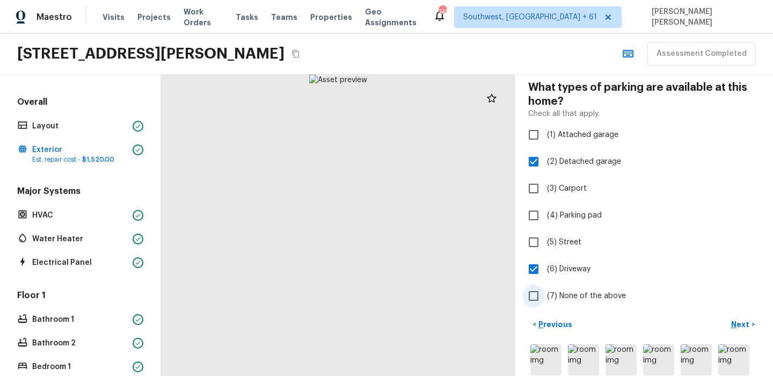
scroll to position [163, 0]
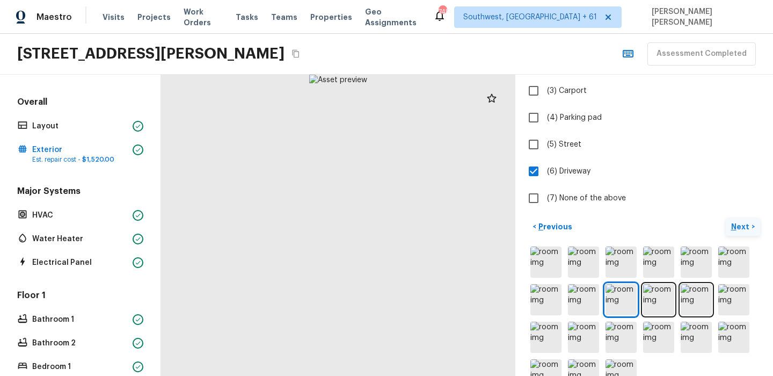
click at [739, 229] on p "Next" at bounding box center [741, 226] width 20 height 11
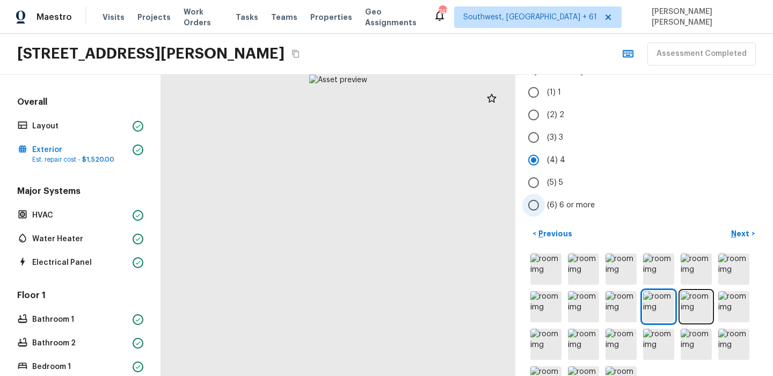
scroll to position [85, 0]
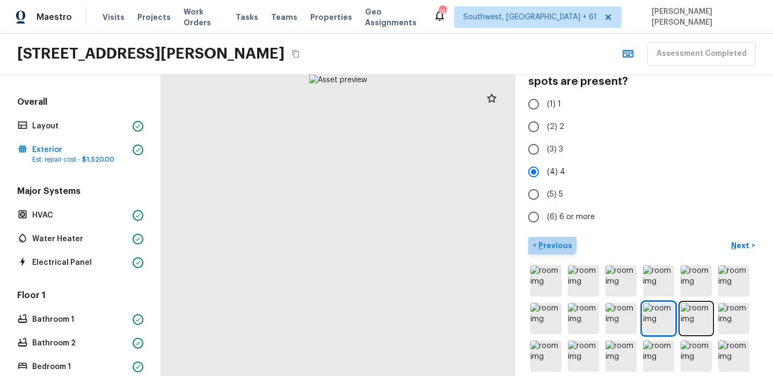
click at [551, 243] on p "Previous" at bounding box center [554, 245] width 36 height 11
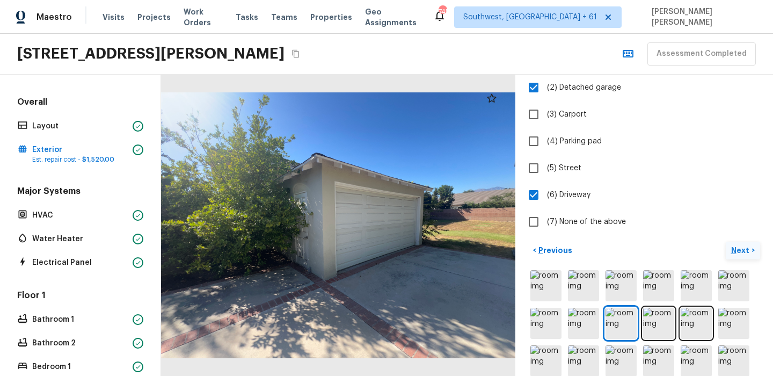
click at [743, 247] on p "Next" at bounding box center [741, 250] width 20 height 11
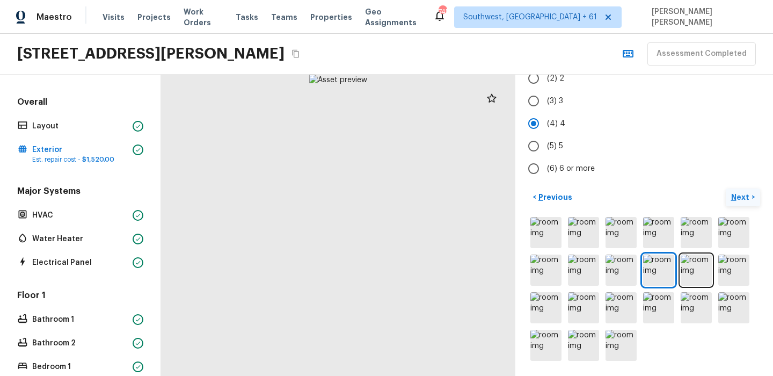
scroll to position [133, 0]
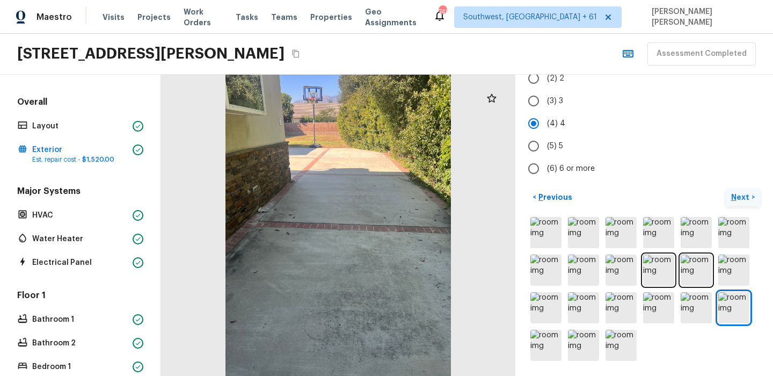
click at [741, 193] on p "Next" at bounding box center [741, 197] width 20 height 11
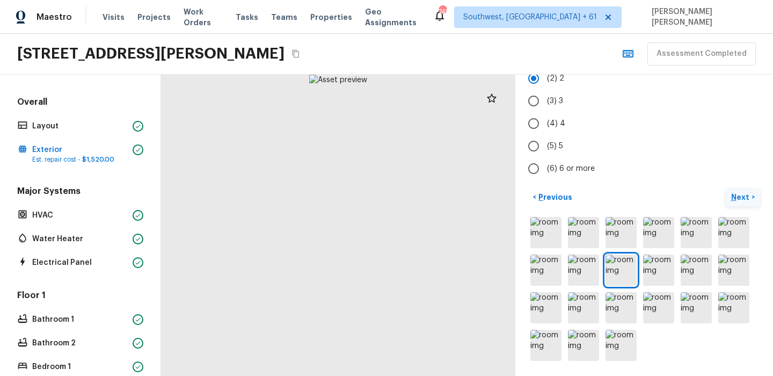
click at [741, 193] on p "Next" at bounding box center [741, 197] width 20 height 11
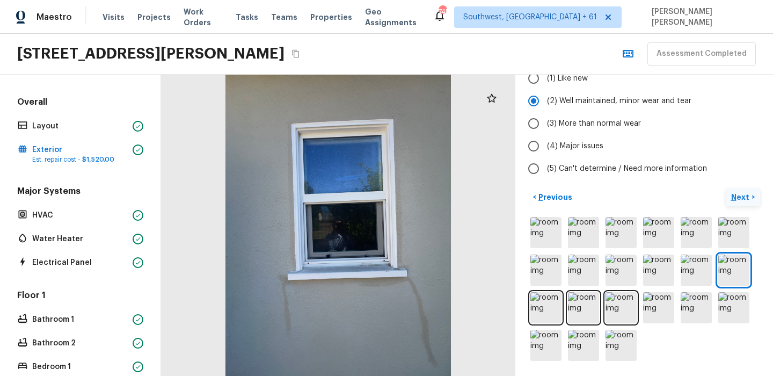
scroll to position [107, 0]
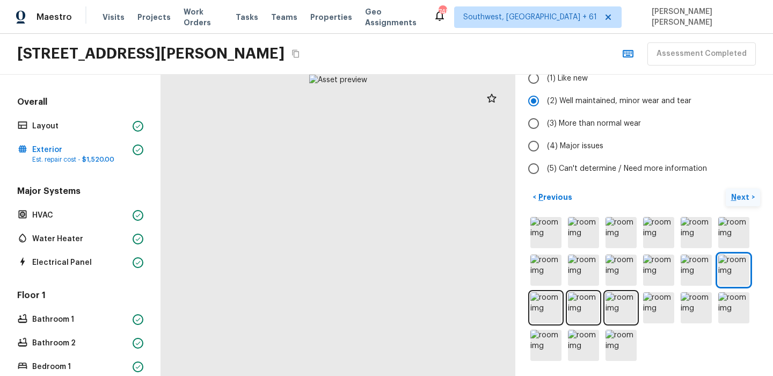
click at [741, 193] on p "Next" at bounding box center [741, 197] width 20 height 11
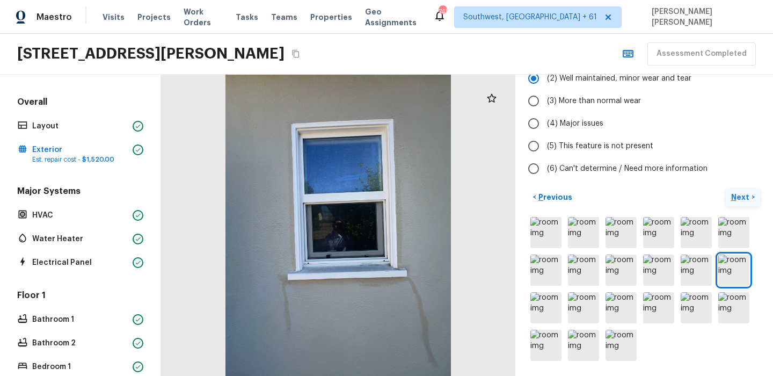
click at [737, 200] on p "Next" at bounding box center [741, 197] width 20 height 11
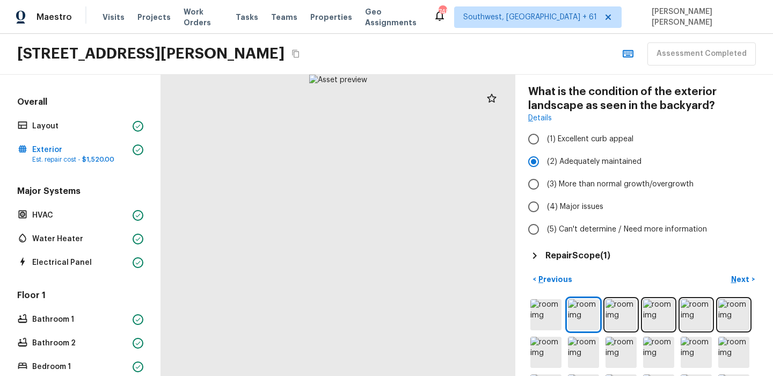
scroll to position [49, 0]
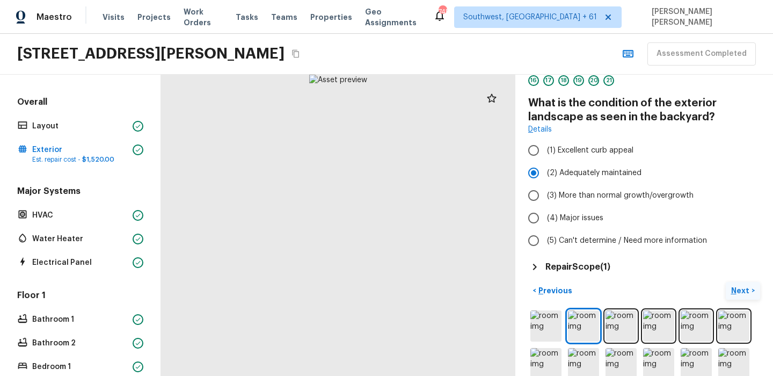
click at [740, 286] on p "Next" at bounding box center [741, 290] width 20 height 11
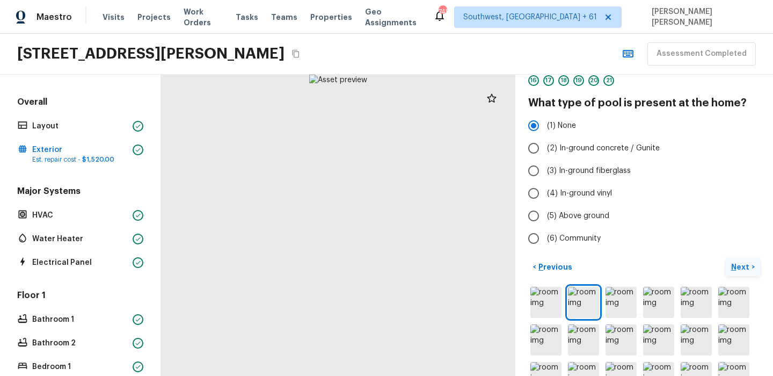
click at [729, 264] on button "Next >" at bounding box center [743, 267] width 34 height 18
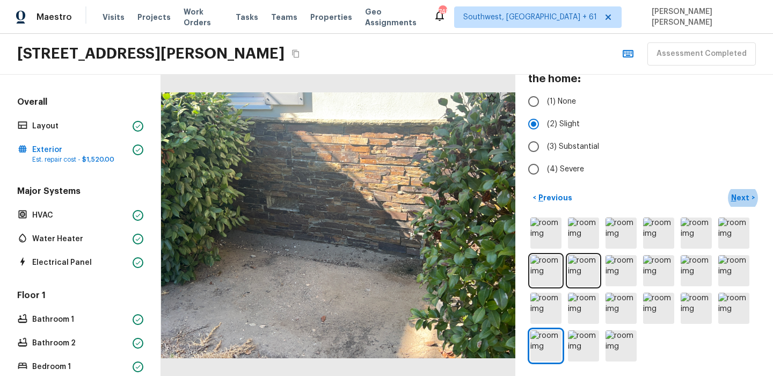
scroll to position [88, 0]
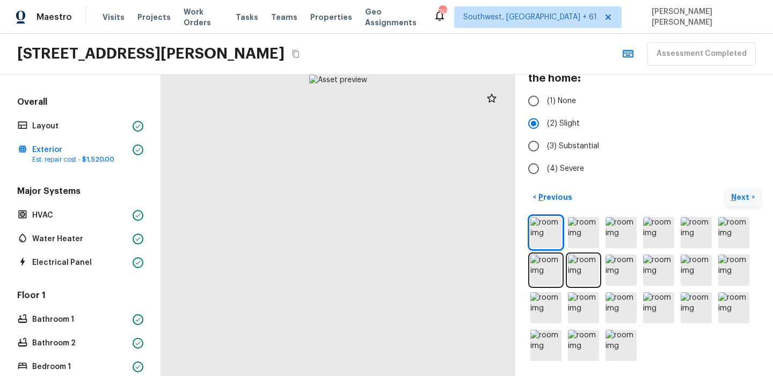
click at [743, 201] on p "Next" at bounding box center [741, 197] width 20 height 11
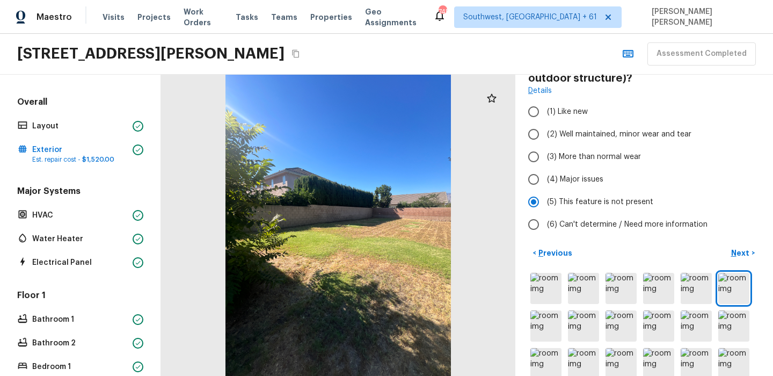
scroll to position [10, 0]
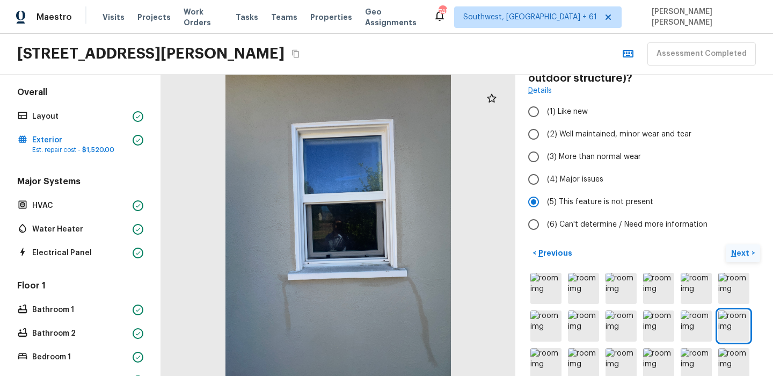
click at [740, 253] on p "Next" at bounding box center [741, 252] width 20 height 11
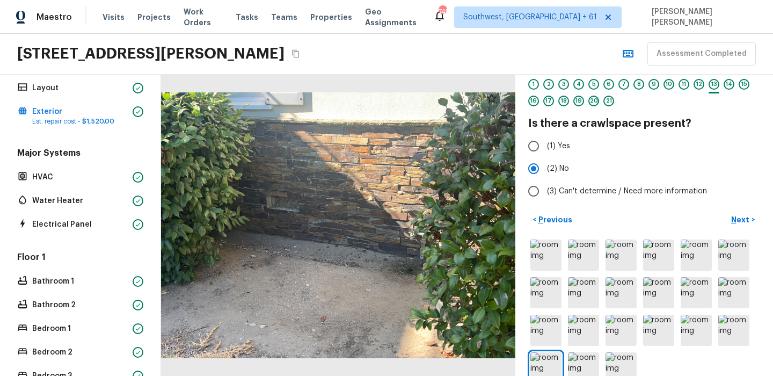
scroll to position [0, 0]
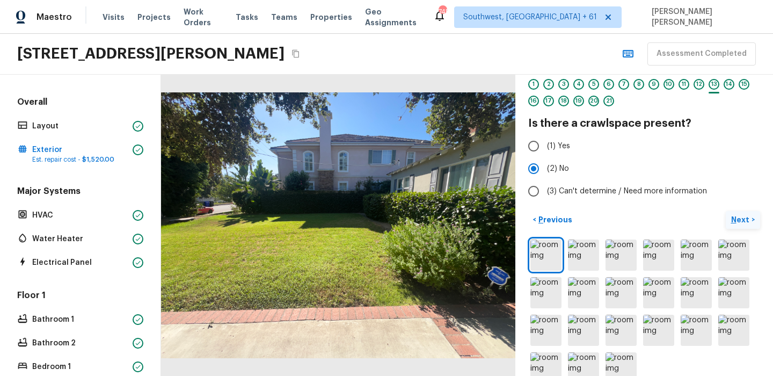
click at [736, 218] on p "Next" at bounding box center [741, 219] width 20 height 11
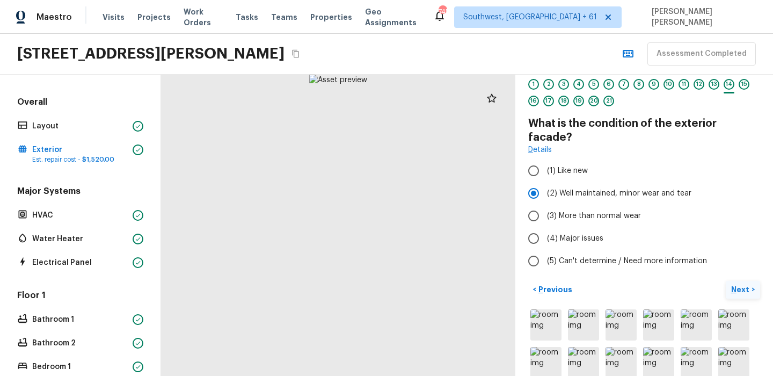
click at [745, 284] on p "Next" at bounding box center [741, 289] width 20 height 11
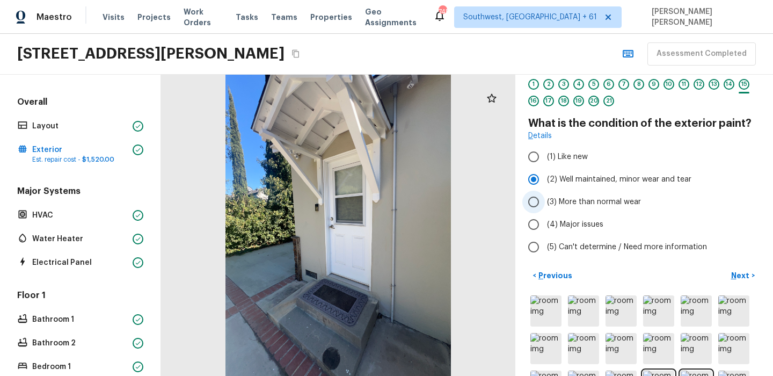
click at [570, 199] on span "(3) More than normal wear" at bounding box center [594, 201] width 94 height 11
click at [545, 199] on input "(3) More than normal wear" at bounding box center [533, 202] width 23 height 23
radio input "true"
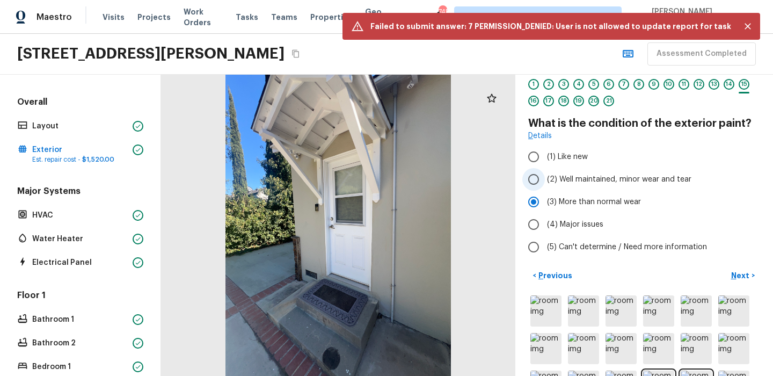
click at [577, 185] on label "(2) Well maintained, minor wear and tear" at bounding box center [636, 179] width 229 height 23
click at [545, 185] on input "(2) Well maintained, minor wear and tear" at bounding box center [533, 179] width 23 height 23
radio input "true"
click at [749, 28] on icon "Close" at bounding box center [747, 26] width 11 height 11
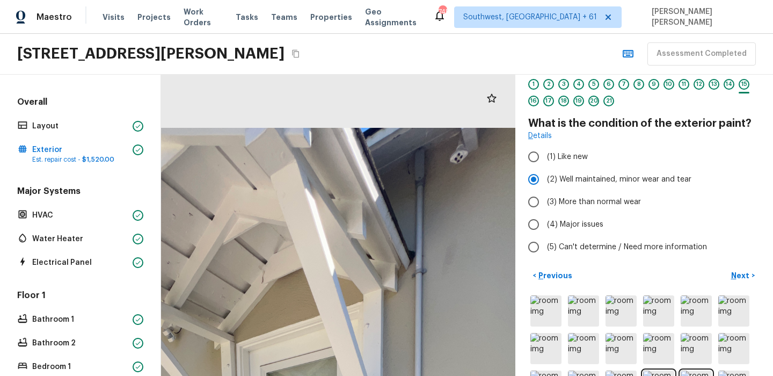
drag, startPoint x: 380, startPoint y: 168, endPoint x: 375, endPoint y: 361, distance: 192.8
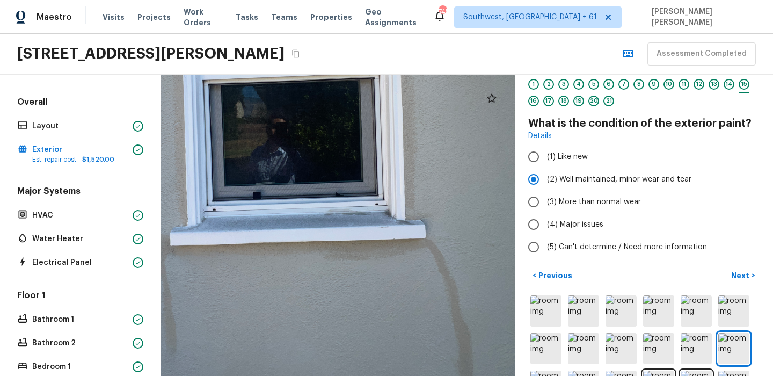
drag, startPoint x: 336, startPoint y: 313, endPoint x: 234, endPoint y: 264, distance: 113.5
click at [236, 264] on div at bounding box center [278, 128] width 759 height 645
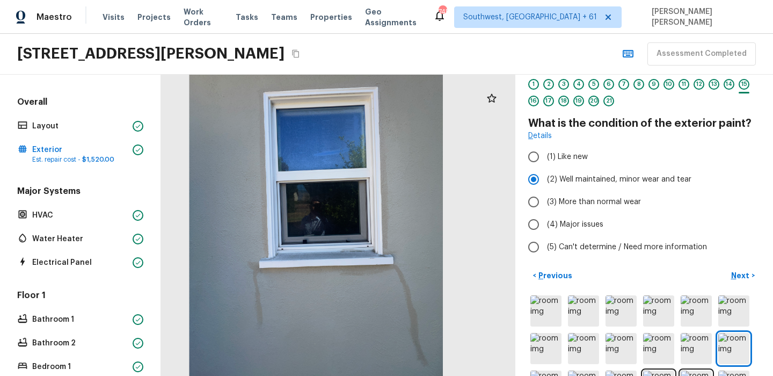
click at [749, 265] on div "Exterior 1 2 3 4 5 6 7 8 9 10 11 12 13 14 15 16 17 18 19 20 21 What is the cond…" at bounding box center [644, 225] width 258 height 301
click at [744, 273] on p "Next" at bounding box center [741, 275] width 20 height 11
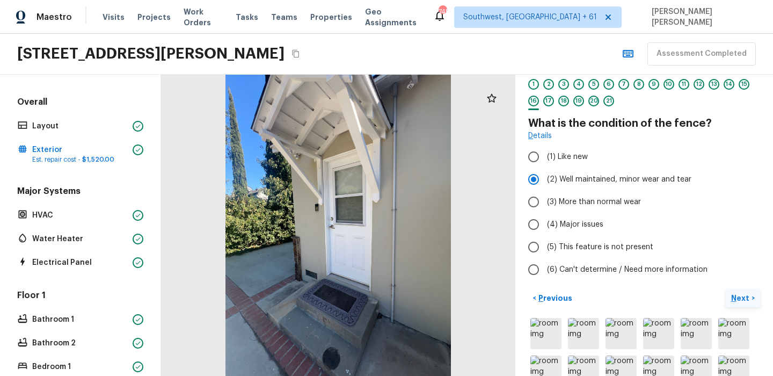
click at [736, 294] on p "Next" at bounding box center [741, 298] width 20 height 11
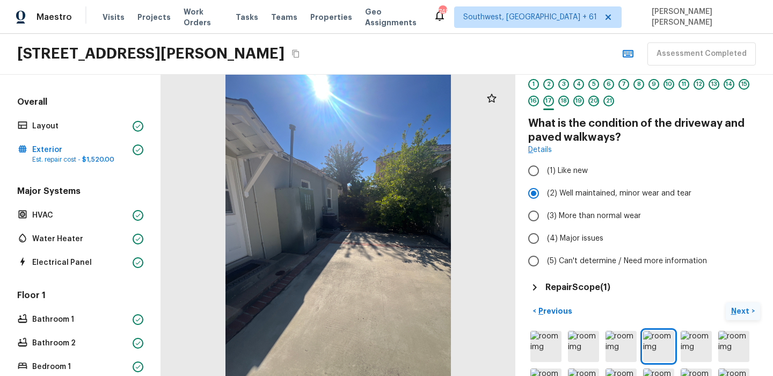
click at [751, 306] on button "Next >" at bounding box center [743, 311] width 34 height 18
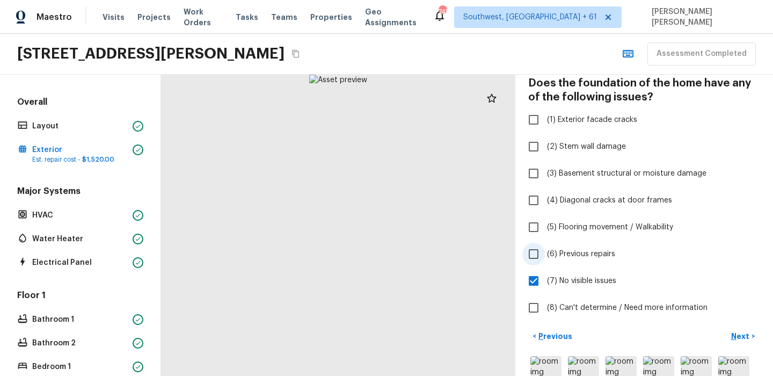
scroll to position [82, 0]
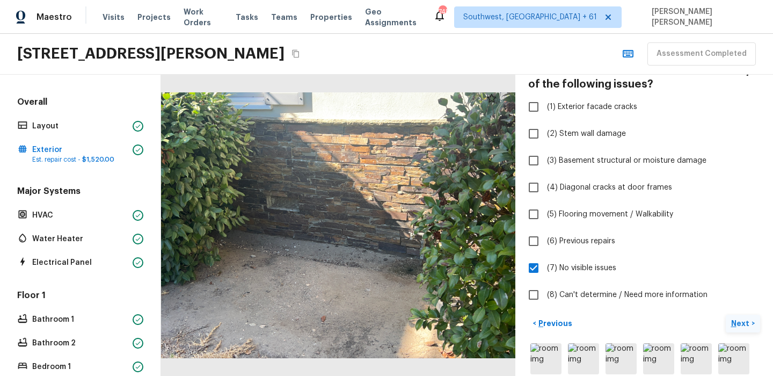
click at [738, 324] on p "Next" at bounding box center [741, 323] width 20 height 11
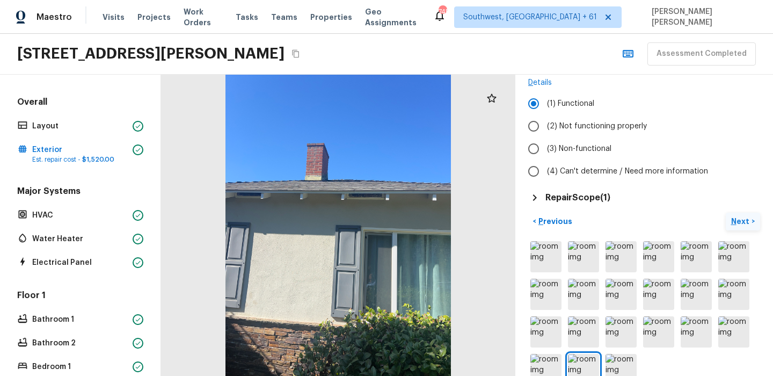
click at [738, 215] on button "Next >" at bounding box center [743, 222] width 34 height 18
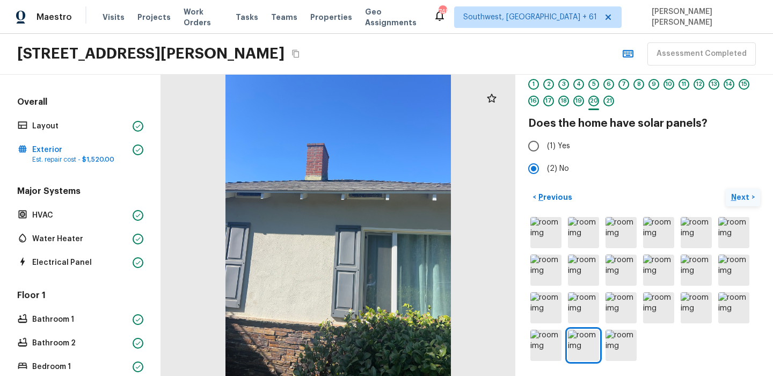
click at [742, 193] on p "Next" at bounding box center [741, 197] width 20 height 11
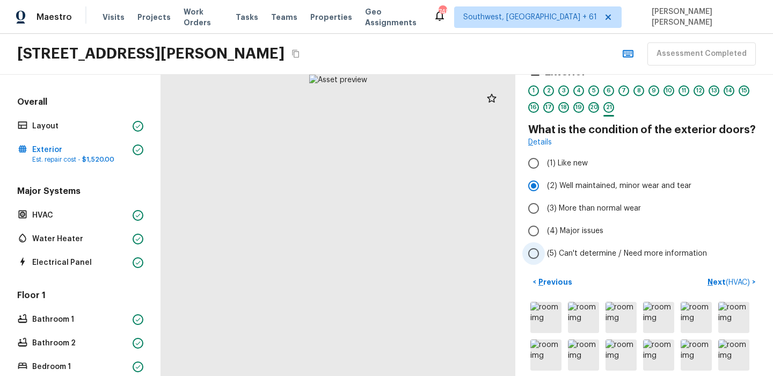
scroll to position [18, 0]
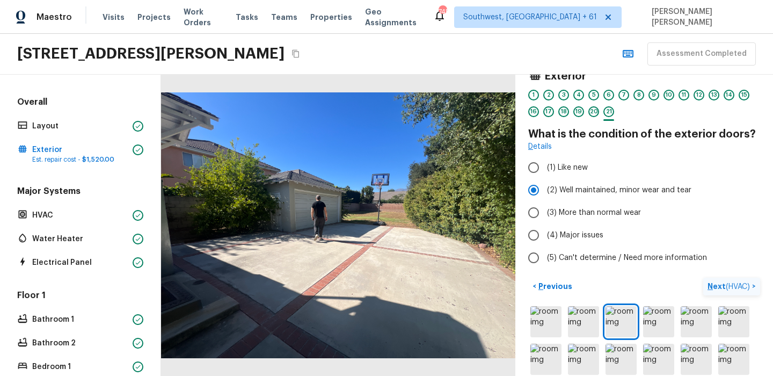
click at [718, 282] on p "Next ( HVAC )" at bounding box center [729, 286] width 45 height 11
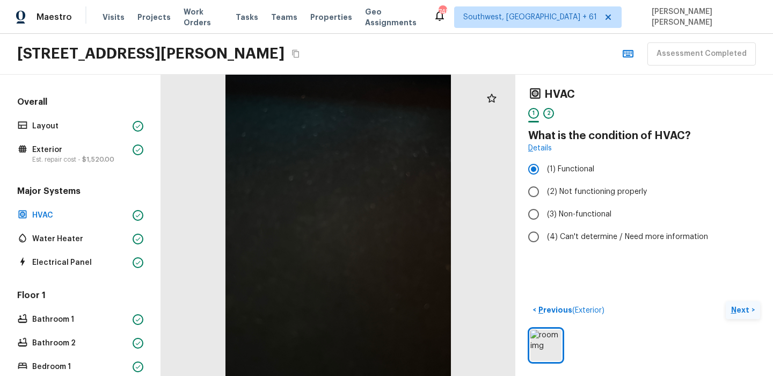
click at [734, 308] on p "Next" at bounding box center [741, 309] width 20 height 11
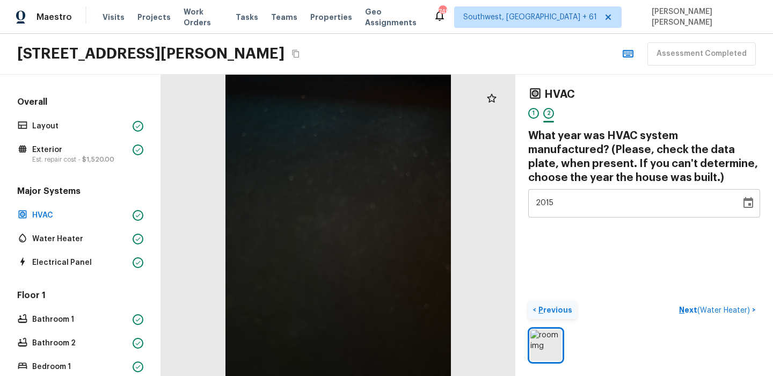
click at [552, 305] on p "Previous" at bounding box center [554, 309] width 36 height 11
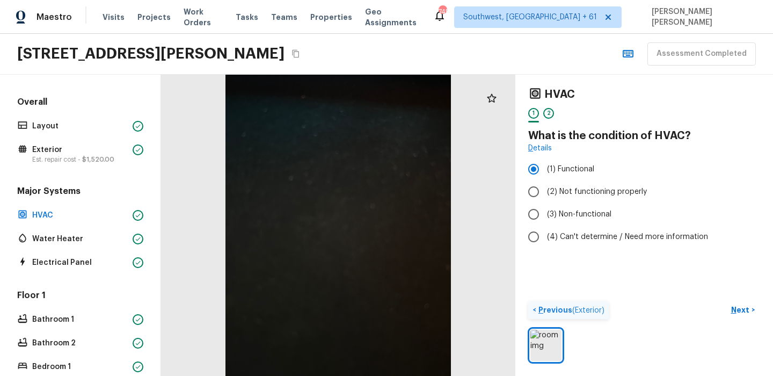
click at [552, 305] on p "Previous ( Exterior )" at bounding box center [570, 309] width 68 height 11
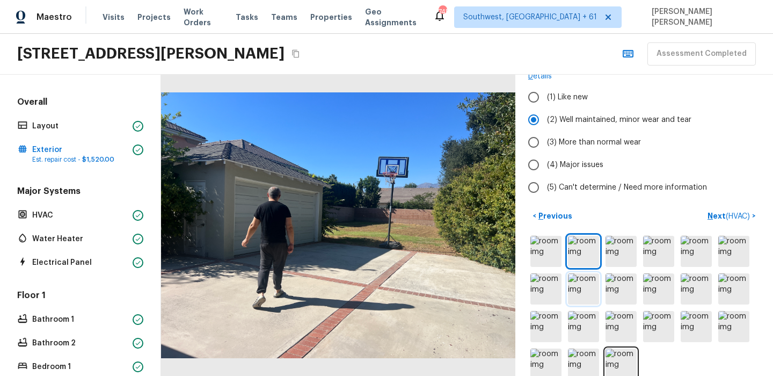
scroll to position [89, 0]
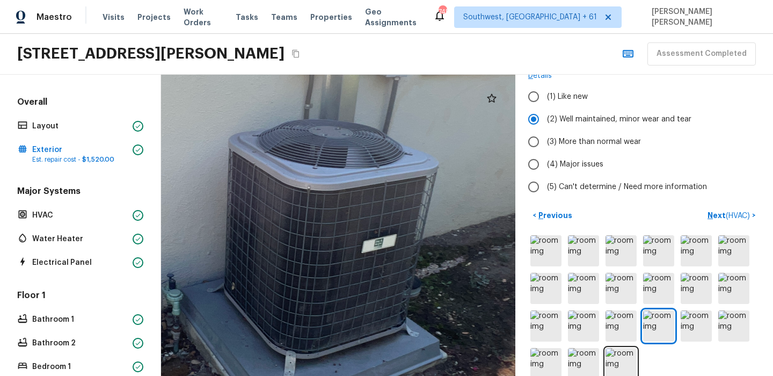
drag, startPoint x: 338, startPoint y: 295, endPoint x: 362, endPoint y: 230, distance: 69.1
click at [362, 231] on div at bounding box center [231, 225] width 1280 height 1088
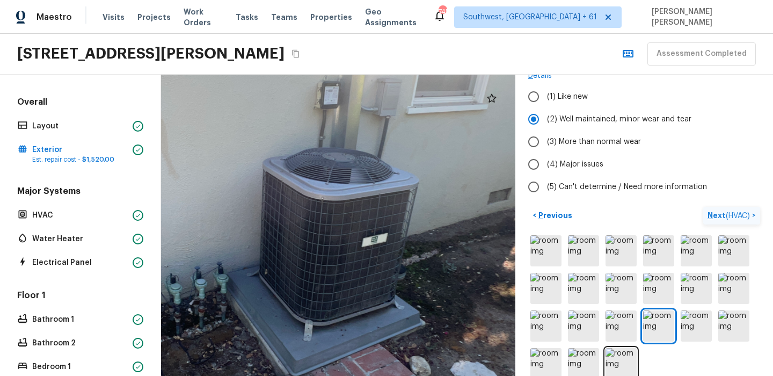
click at [740, 208] on button "Next ( HVAC ) >" at bounding box center [731, 216] width 57 height 18
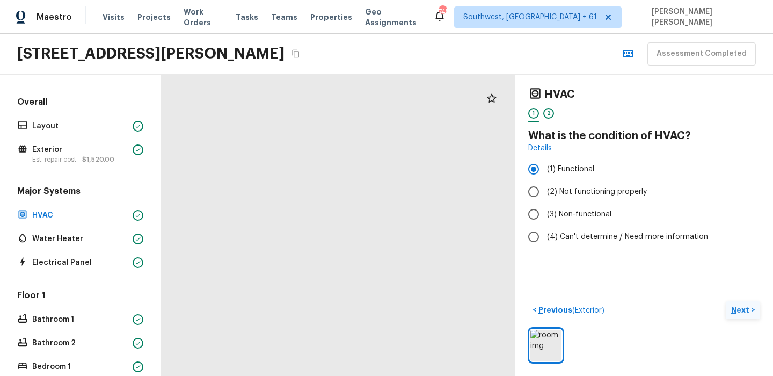
scroll to position [0, 0]
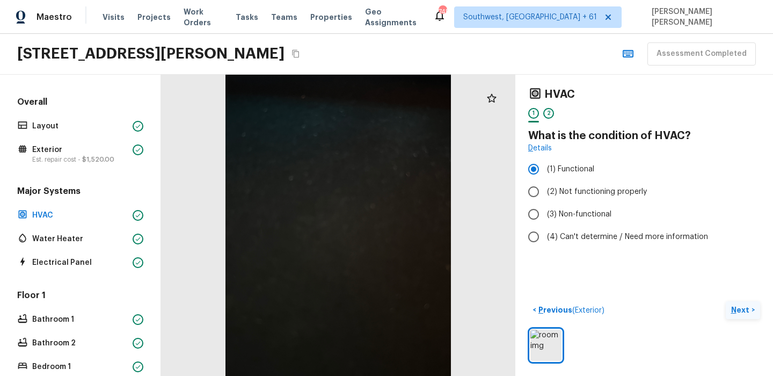
click at [742, 316] on button "Next >" at bounding box center [743, 310] width 34 height 18
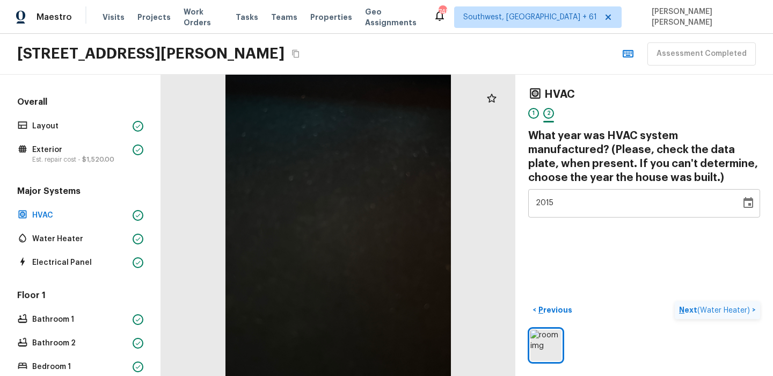
click at [742, 316] on button "Next ( Water Heater ) >" at bounding box center [717, 310] width 85 height 18
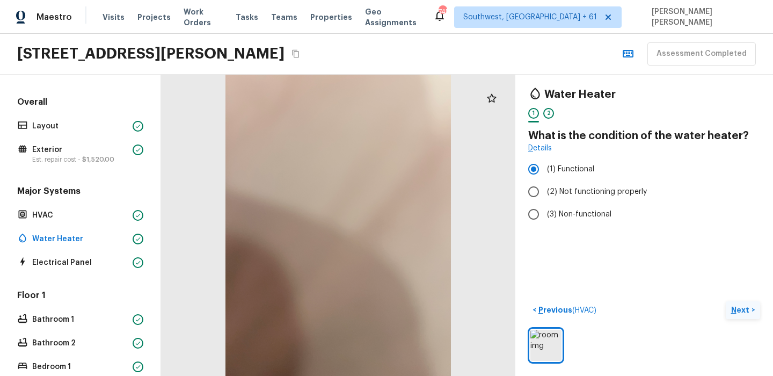
click at [736, 316] on button "Next >" at bounding box center [743, 310] width 34 height 18
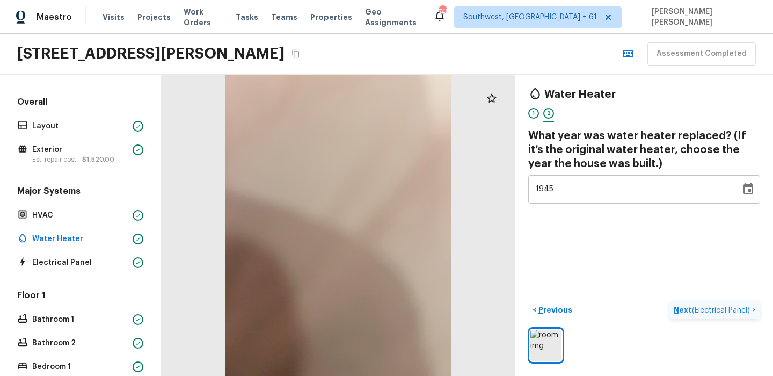
click at [736, 316] on button "Next ( Electrical Panel ) >" at bounding box center [714, 310] width 91 height 18
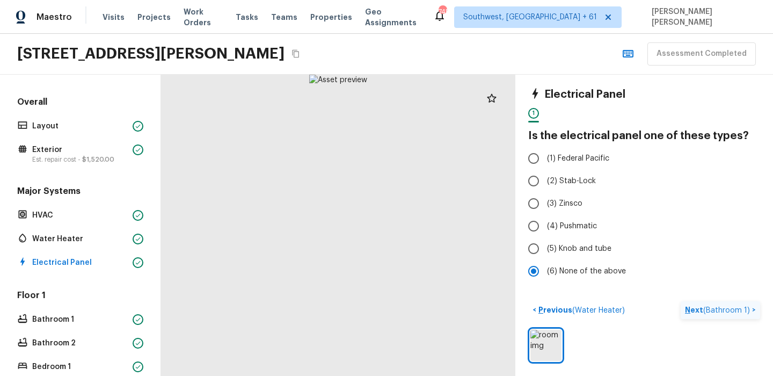
click at [710, 306] on span "( Bathroom 1 )" at bounding box center [726, 310] width 47 height 8
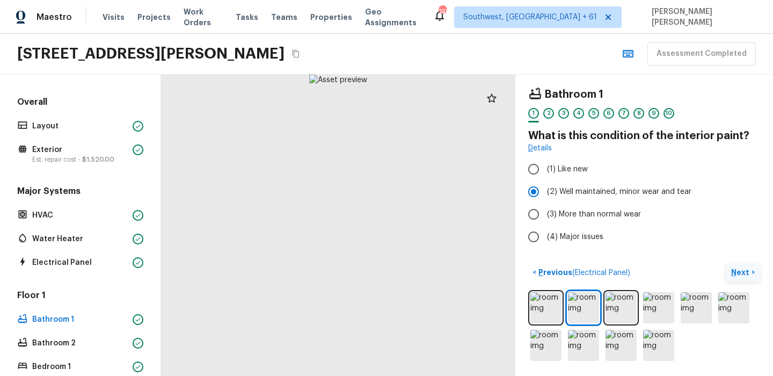
click at [758, 274] on button "Next >" at bounding box center [743, 273] width 34 height 18
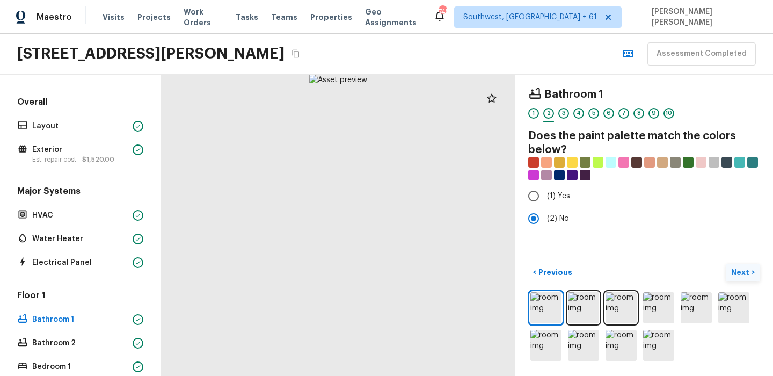
click at [741, 279] on button "Next >" at bounding box center [743, 273] width 34 height 18
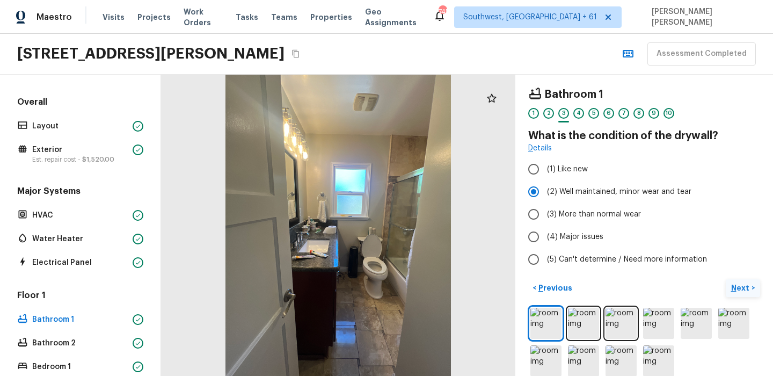
click at [741, 279] on button "Next >" at bounding box center [743, 288] width 34 height 18
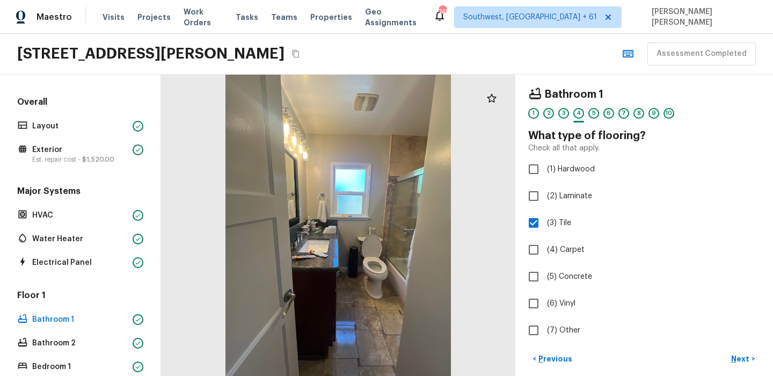
click at [721, 355] on div "< Previous Next >" at bounding box center [644, 359] width 232 height 18
click at [734, 360] on p "Next" at bounding box center [741, 358] width 20 height 11
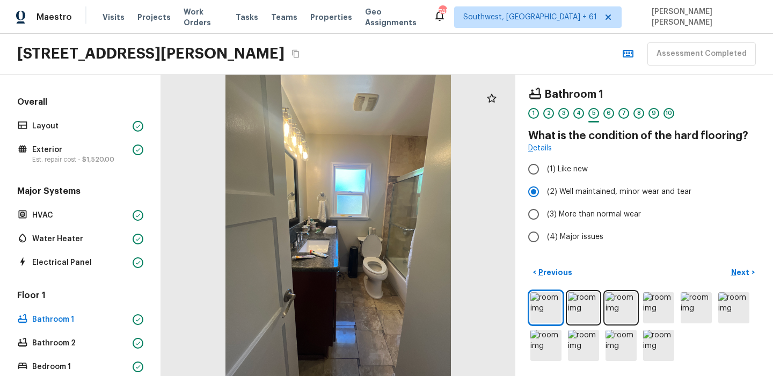
click at [738, 271] on p "Next" at bounding box center [741, 272] width 20 height 11
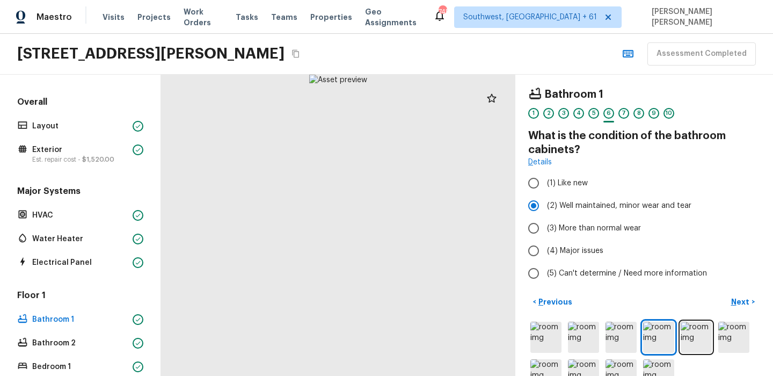
click at [750, 301] on p "Next" at bounding box center [741, 301] width 20 height 11
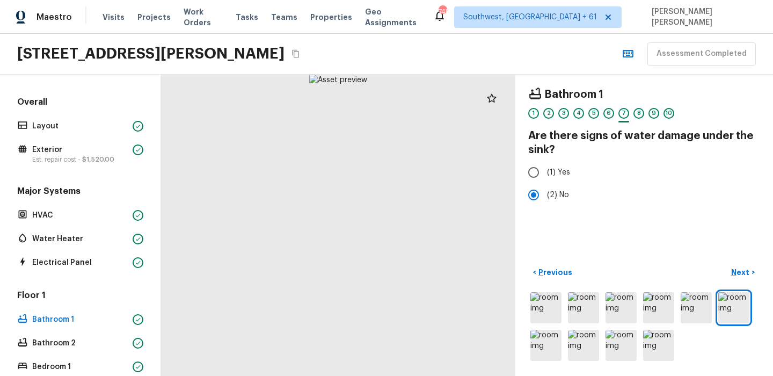
click at [731, 270] on p "Next" at bounding box center [741, 272] width 20 height 11
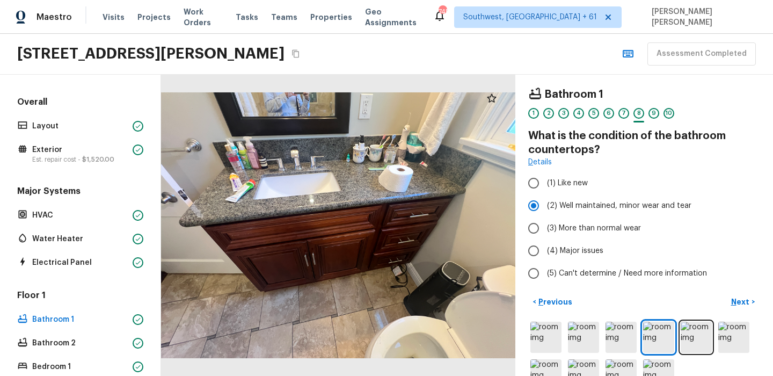
click at [732, 306] on p "Next" at bounding box center [741, 301] width 20 height 11
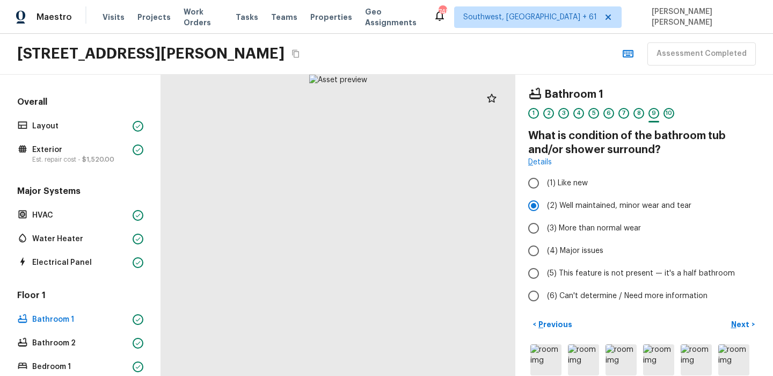
click at [735, 323] on p "Next" at bounding box center [741, 324] width 20 height 11
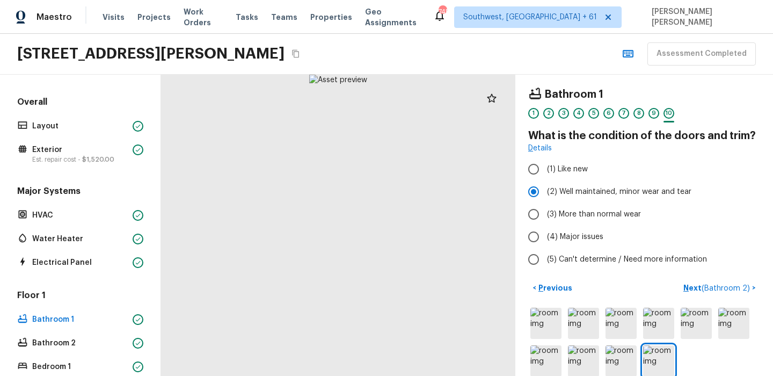
click at [735, 323] on img at bounding box center [733, 323] width 31 height 31
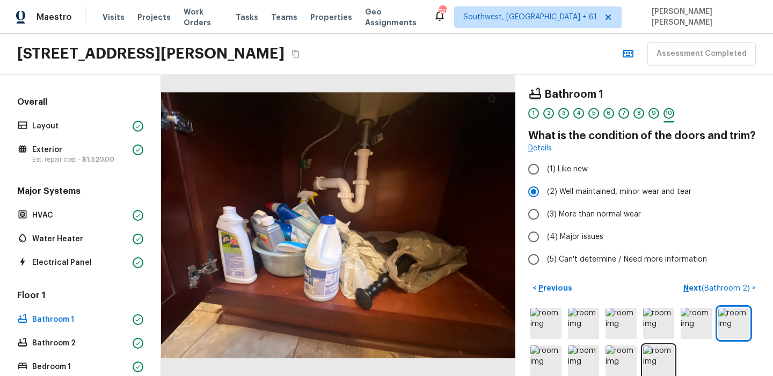
click at [729, 281] on button "Next ( Bathroom 2 ) >" at bounding box center [719, 288] width 81 height 18
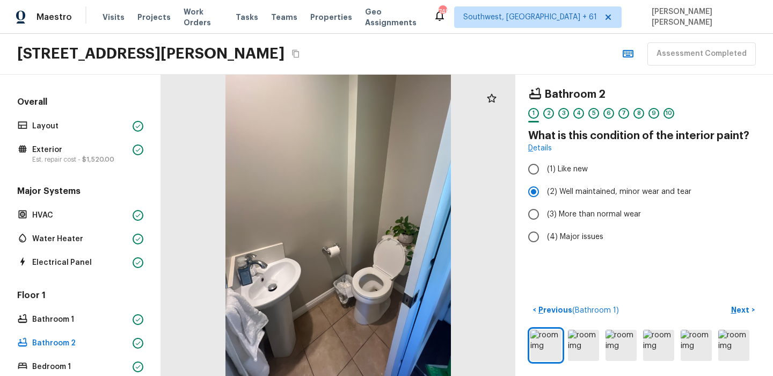
click at [742, 309] on p "Next" at bounding box center [741, 309] width 20 height 11
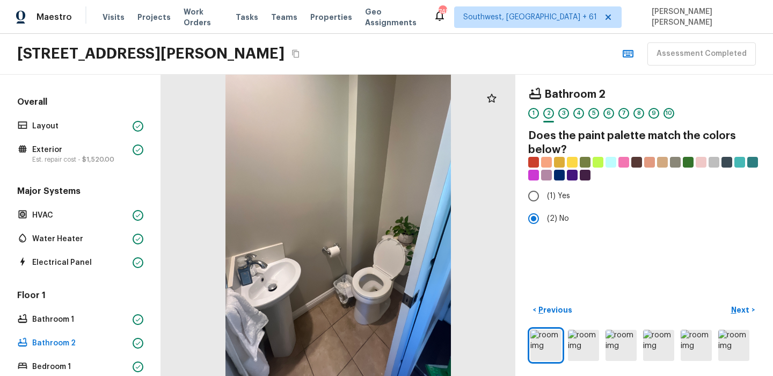
click at [742, 309] on p "Next" at bounding box center [741, 309] width 20 height 11
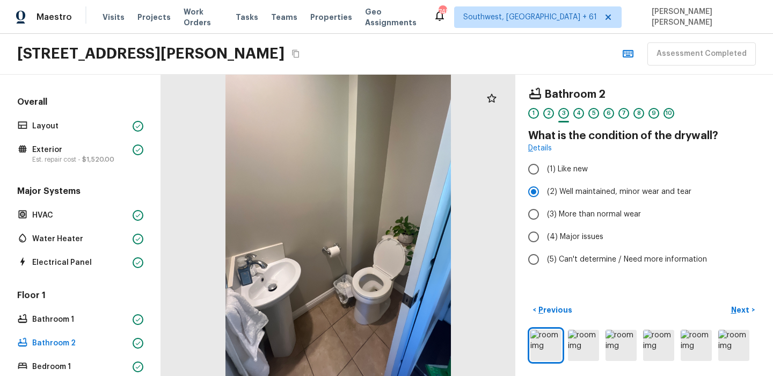
click at [742, 309] on p "Next" at bounding box center [741, 309] width 20 height 11
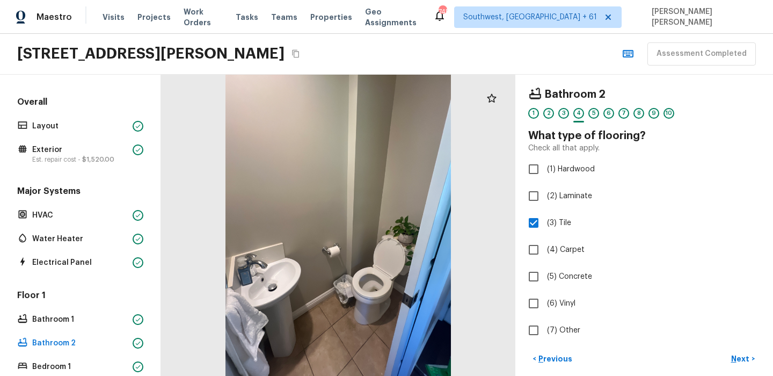
click at [737, 358] on p "Next" at bounding box center [741, 358] width 20 height 11
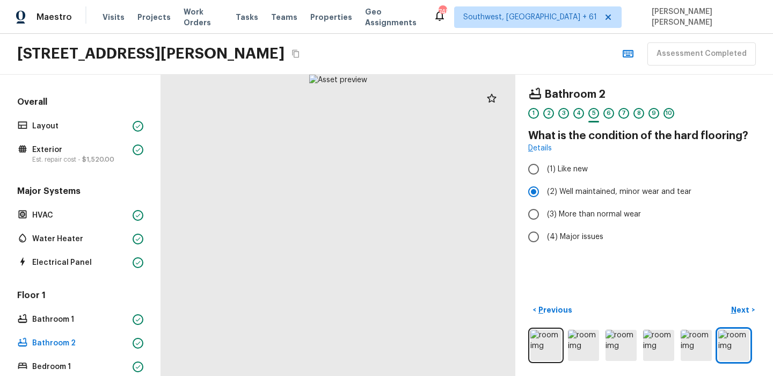
click at [739, 302] on button "Next >" at bounding box center [743, 310] width 34 height 18
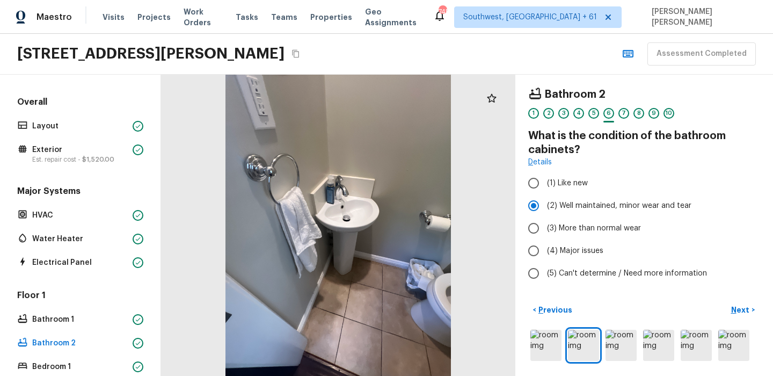
click at [739, 302] on button "Next >" at bounding box center [743, 310] width 34 height 18
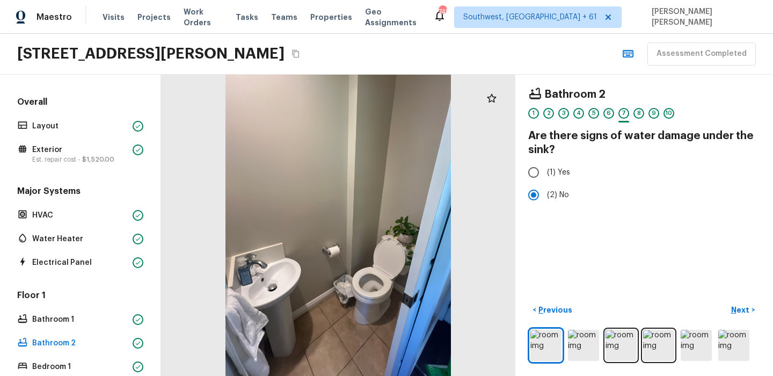
click at [739, 302] on button "Next >" at bounding box center [743, 310] width 34 height 18
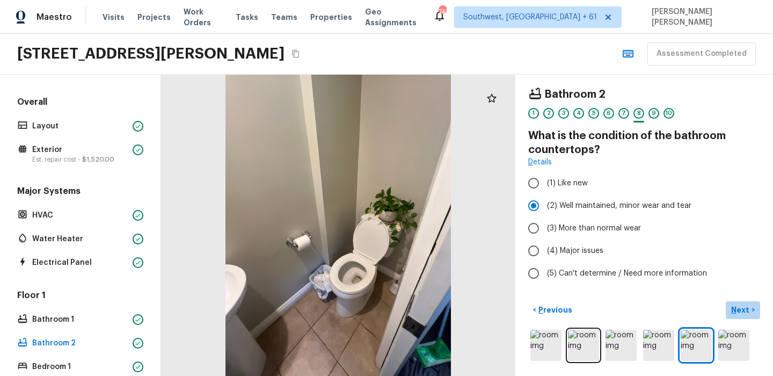
click at [752, 306] on button "Next >" at bounding box center [743, 310] width 34 height 18
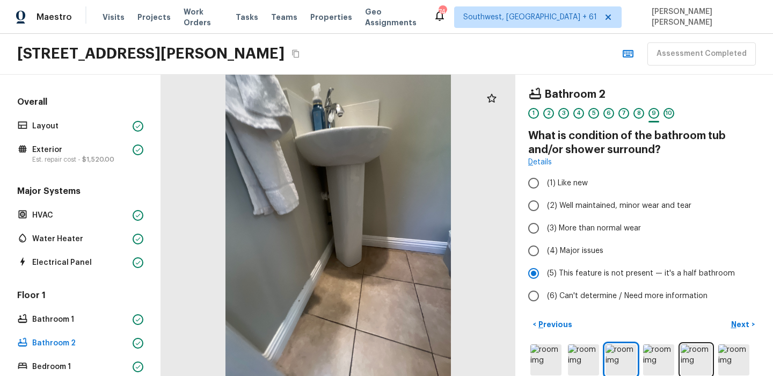
click at [748, 321] on p "Next" at bounding box center [741, 324] width 20 height 11
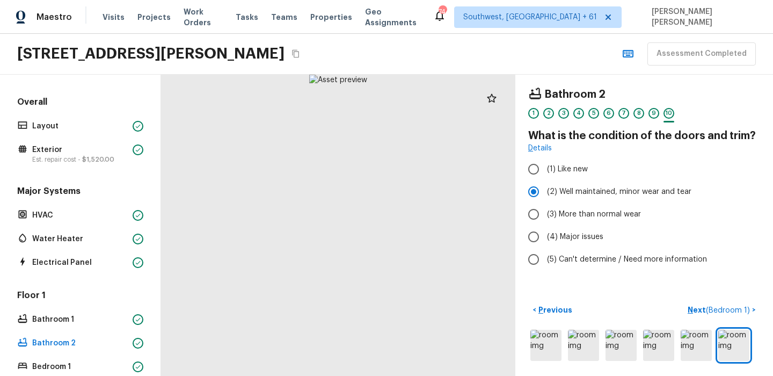
click at [748, 321] on div "< Previous Next ( Bedroom 1 ) >" at bounding box center [644, 332] width 232 height 62
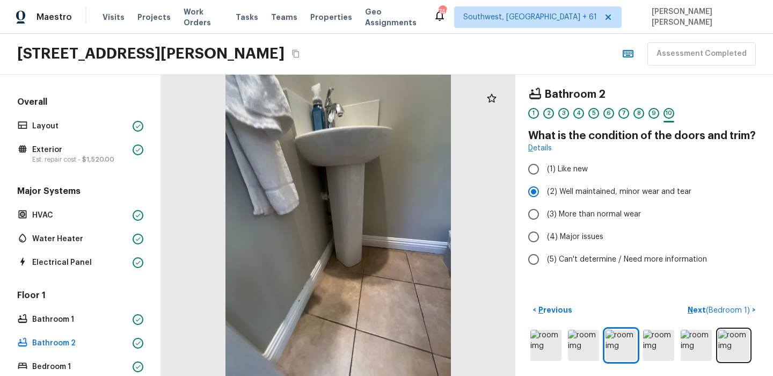
click at [699, 306] on p "Next ( Bedroom 1 )" at bounding box center [720, 309] width 64 height 11
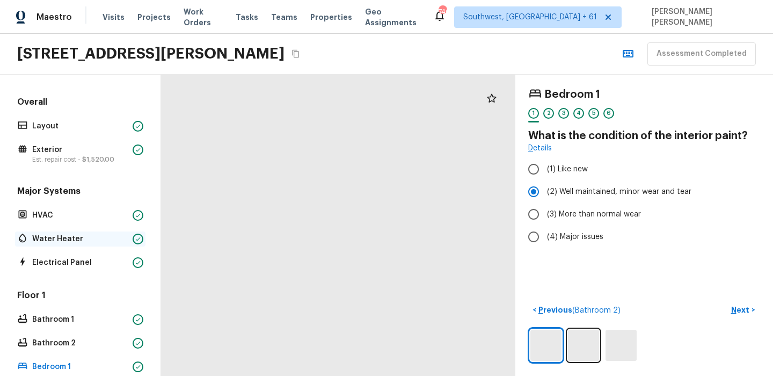
scroll to position [243, 0]
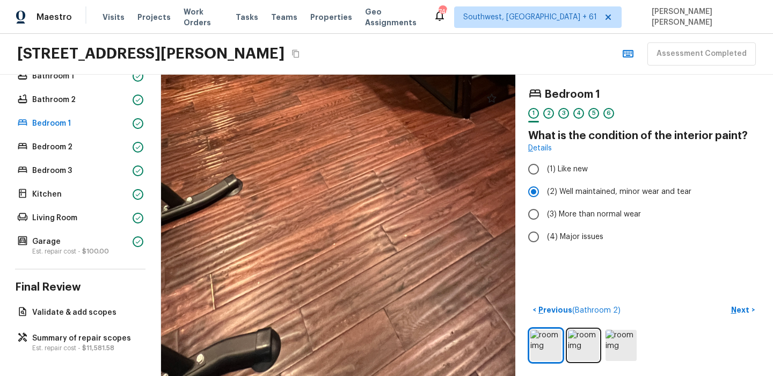
drag, startPoint x: 346, startPoint y: 317, endPoint x: 475, endPoint y: 290, distance: 131.5
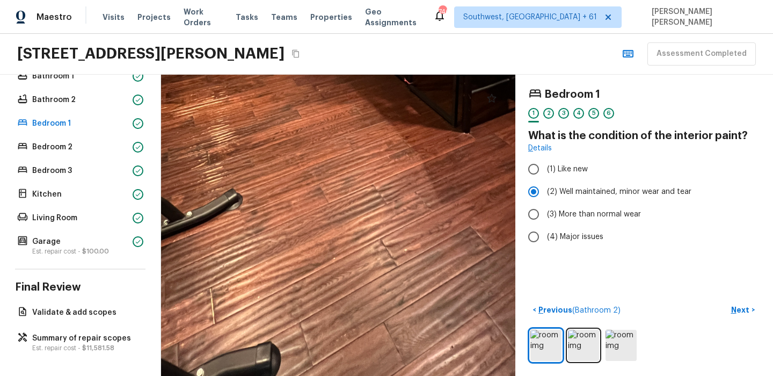
drag, startPoint x: 367, startPoint y: 276, endPoint x: 360, endPoint y: 154, distance: 122.6
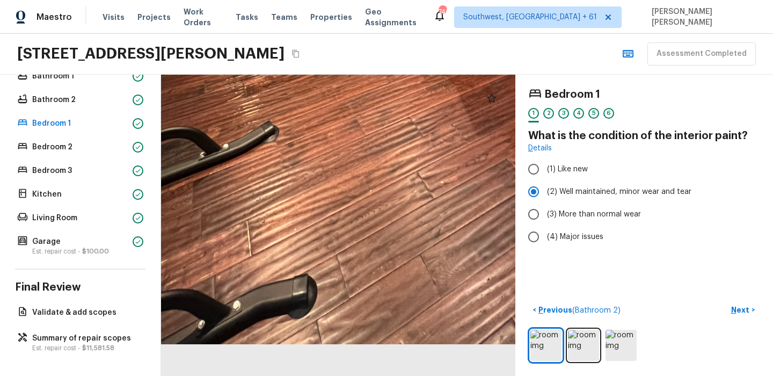
drag, startPoint x: 349, startPoint y: 222, endPoint x: 363, endPoint y: 201, distance: 25.2
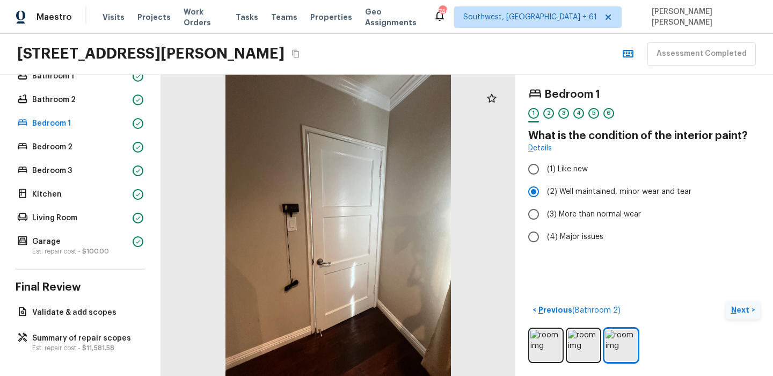
click at [741, 305] on p "Next" at bounding box center [741, 309] width 20 height 11
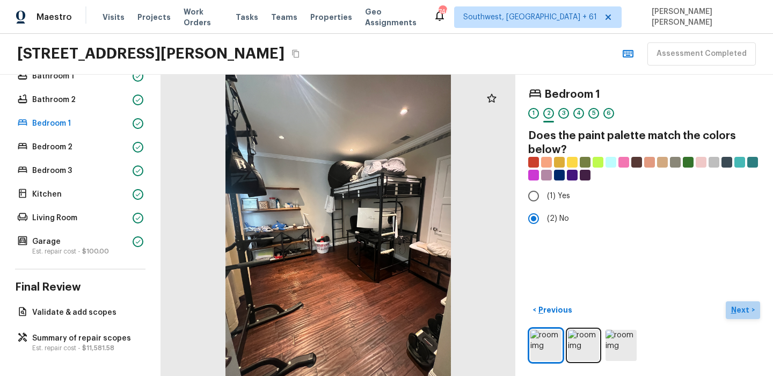
click at [741, 305] on p "Next" at bounding box center [741, 309] width 20 height 11
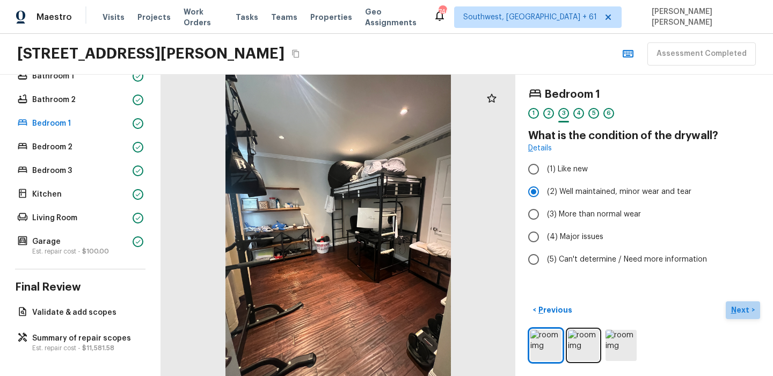
click at [741, 305] on p "Next" at bounding box center [741, 309] width 20 height 11
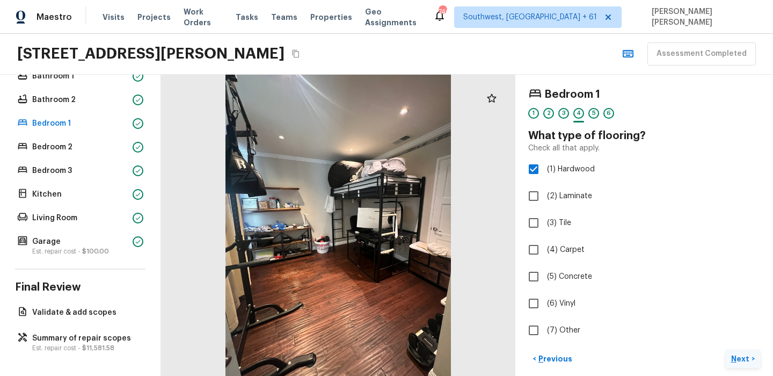
click at [741, 305] on label "(6) Vinyl" at bounding box center [636, 303] width 229 height 23
click at [545, 305] on input "(6) Vinyl" at bounding box center [533, 303] width 23 height 23
checkbox input "true"
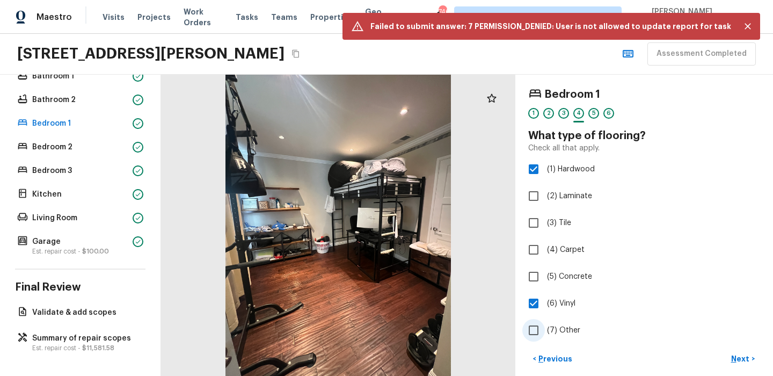
click at [725, 323] on label "(7) Other" at bounding box center [636, 330] width 229 height 23
click at [545, 323] on input "(7) Other" at bounding box center [533, 330] width 23 height 23
checkbox input "true"
click at [727, 312] on label "(6) Vinyl" at bounding box center [636, 303] width 229 height 23
click at [545, 312] on input "(6) Vinyl" at bounding box center [533, 303] width 23 height 23
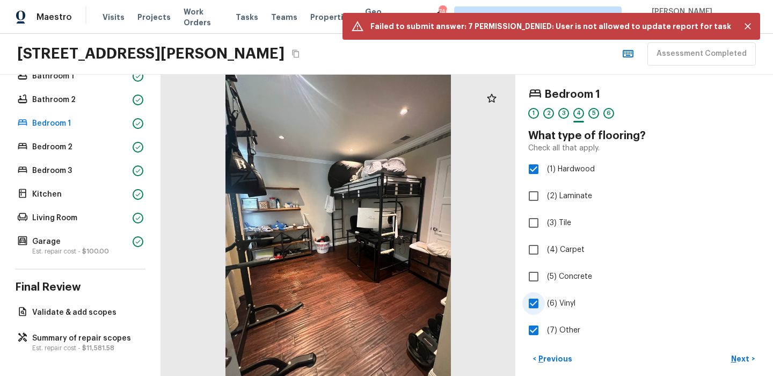
checkbox input "false"
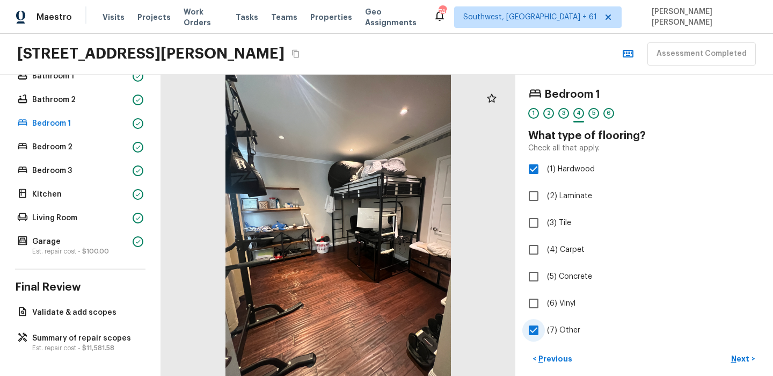
click at [716, 327] on label "(7) Other" at bounding box center [636, 330] width 229 height 23
click at [545, 327] on input "(7) Other" at bounding box center [533, 330] width 23 height 23
checkbox input "false"
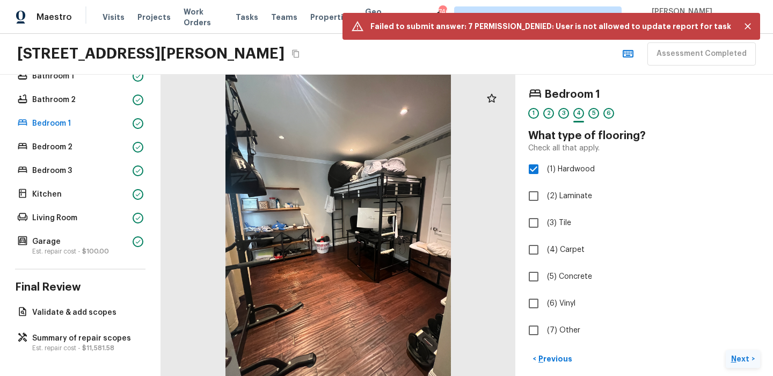
click at [754, 357] on button "Next >" at bounding box center [743, 359] width 34 height 18
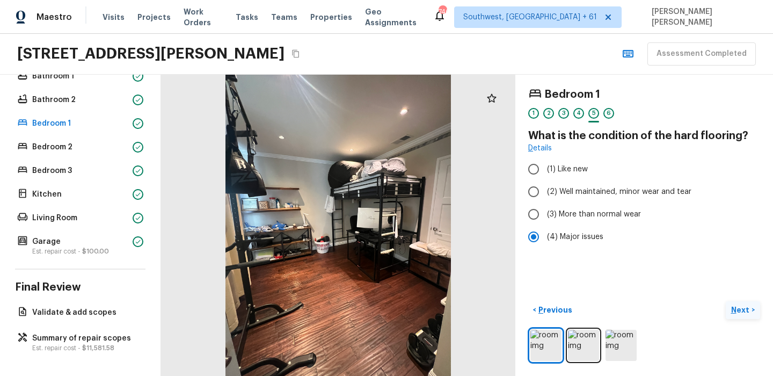
click at [747, 308] on p "Next" at bounding box center [741, 309] width 20 height 11
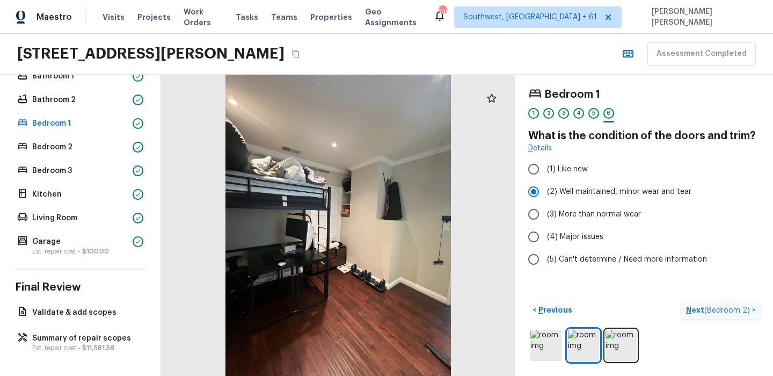
click at [712, 305] on p "Next ( Bedroom 2 )" at bounding box center [719, 309] width 66 height 11
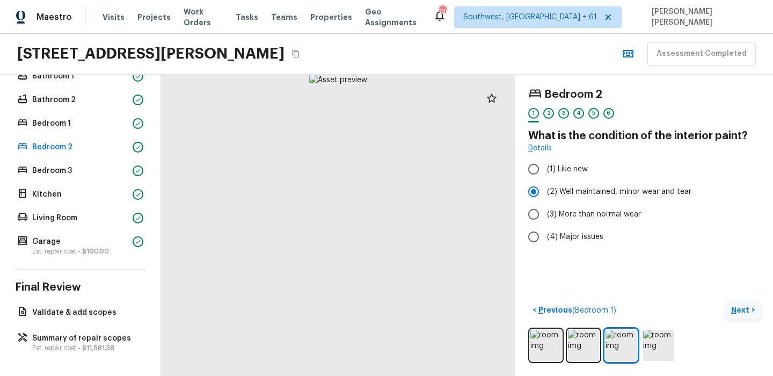
click at [740, 309] on p "Next" at bounding box center [741, 309] width 20 height 11
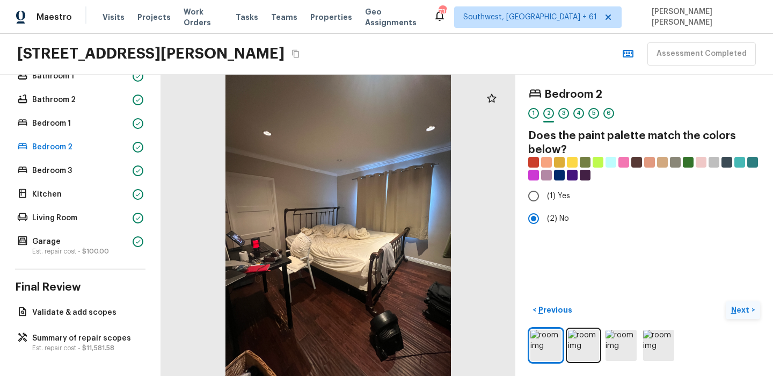
click at [740, 309] on p "Next" at bounding box center [741, 309] width 20 height 11
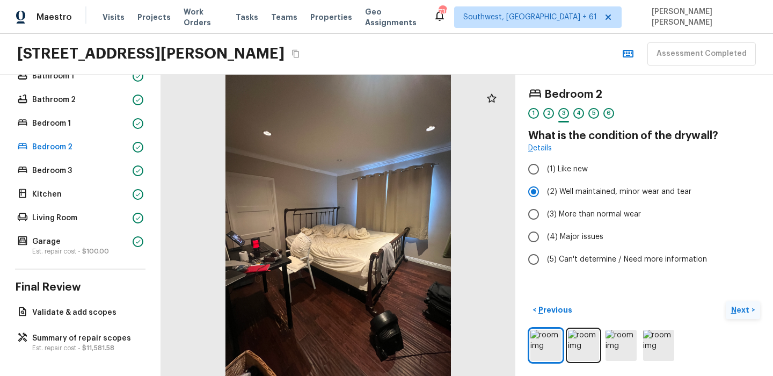
click at [740, 309] on p "Next" at bounding box center [741, 309] width 20 height 11
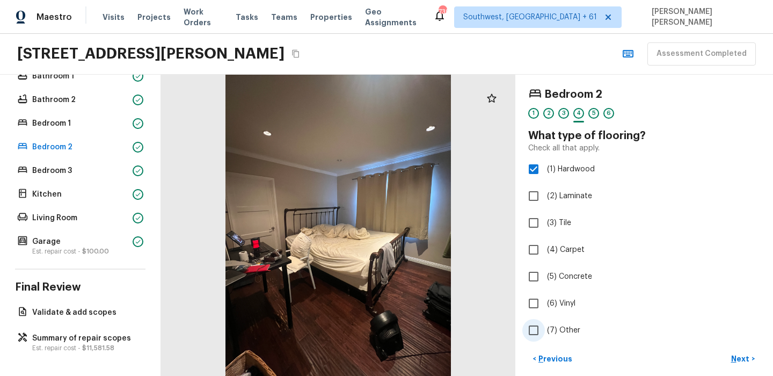
scroll to position [49, 0]
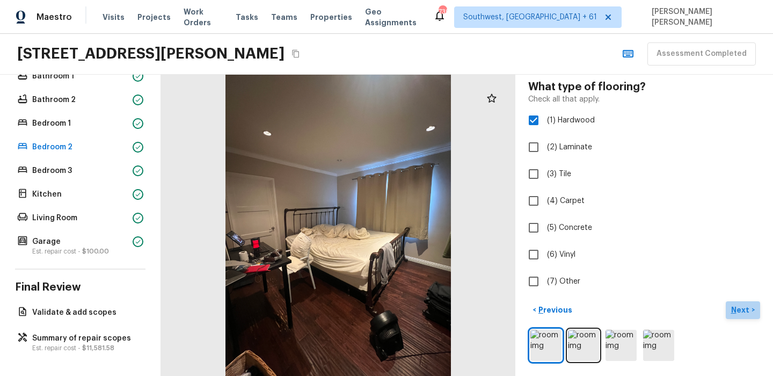
click at [750, 312] on p "Next" at bounding box center [741, 309] width 20 height 11
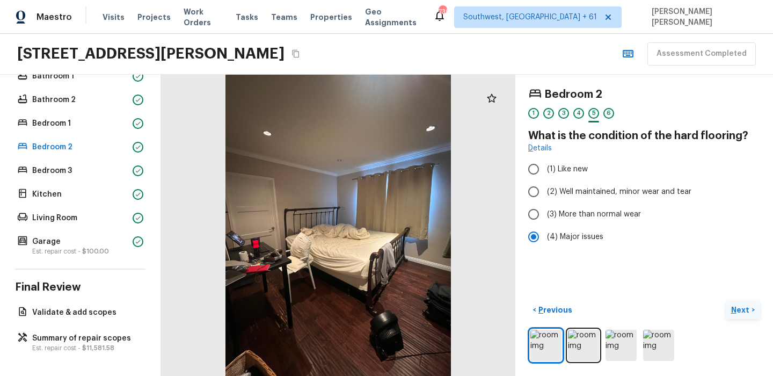
click at [750, 312] on p "Next" at bounding box center [741, 309] width 20 height 11
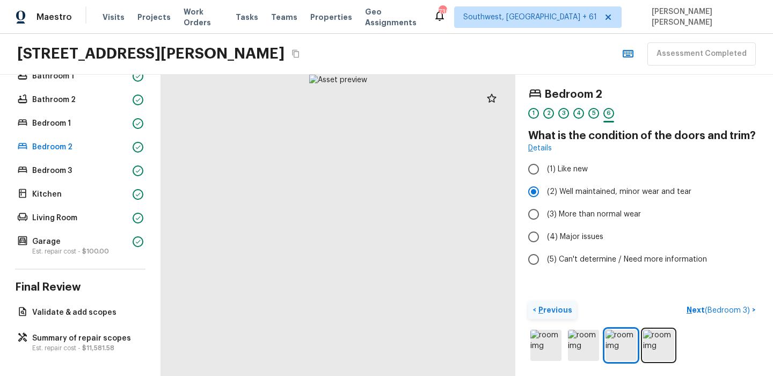
click at [557, 316] on button "< Previous" at bounding box center [552, 310] width 48 height 18
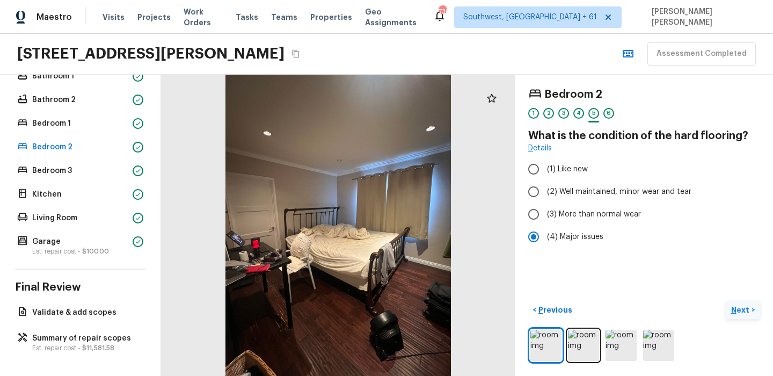
click at [745, 307] on p "Next" at bounding box center [741, 309] width 20 height 11
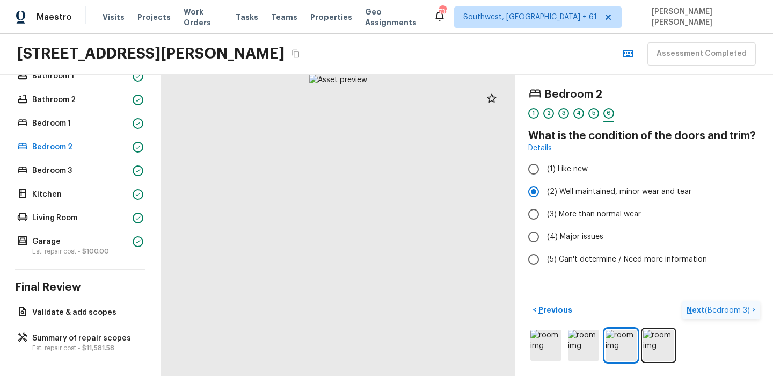
click at [745, 307] on span "( Bedroom 3 )" at bounding box center [727, 310] width 45 height 8
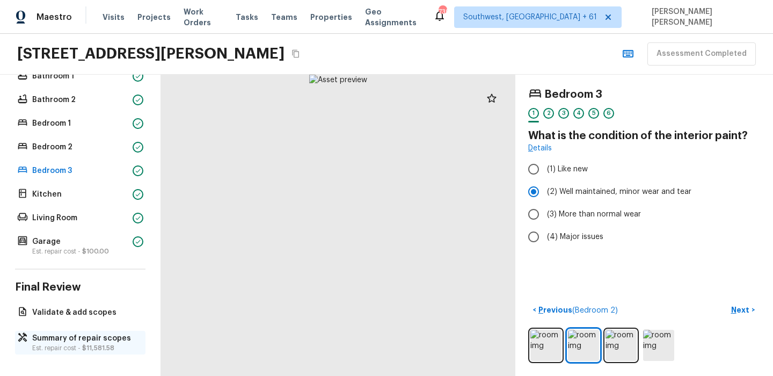
click at [44, 340] on p "Summary of repair scopes" at bounding box center [85, 338] width 107 height 11
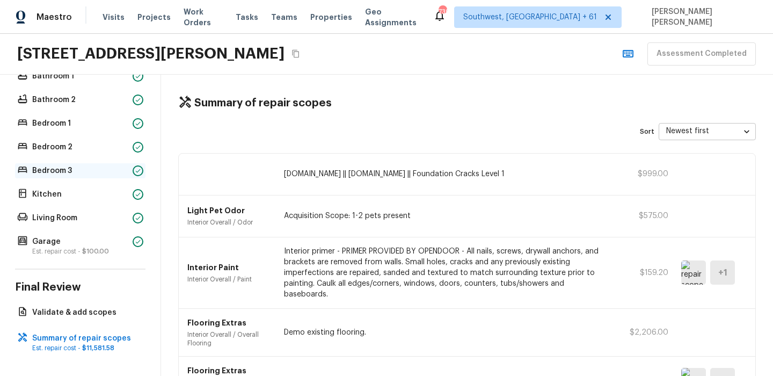
click at [80, 172] on p "Bedroom 3" at bounding box center [80, 170] width 96 height 11
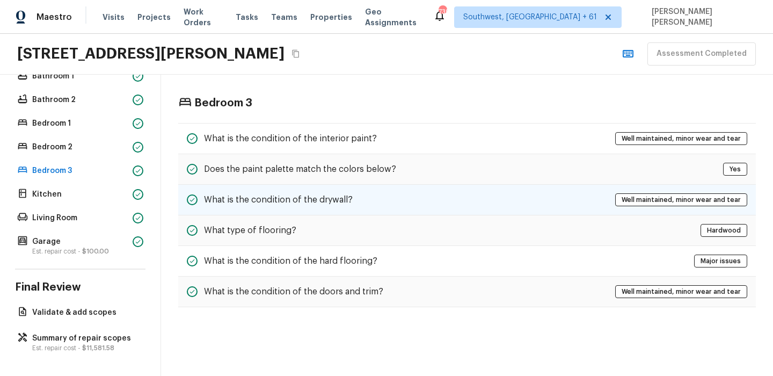
click at [356, 199] on div "What is the condition of the drywall? Well maintained, minor wear and tear" at bounding box center [467, 200] width 578 height 31
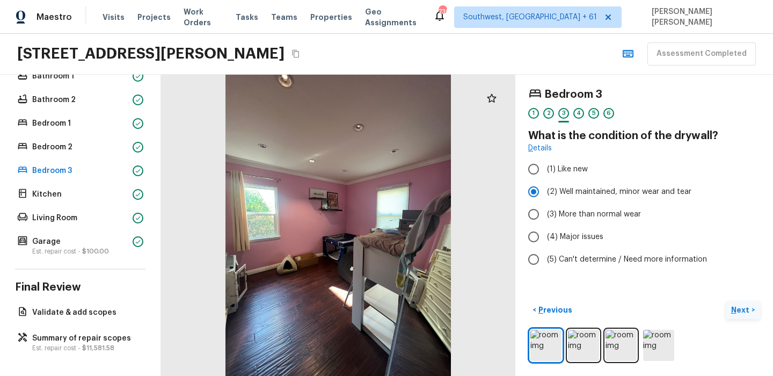
click at [745, 316] on button "Next >" at bounding box center [743, 310] width 34 height 18
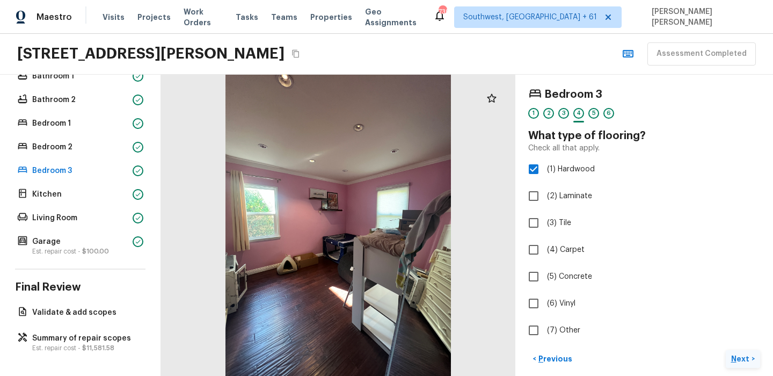
click at [739, 359] on p "Next" at bounding box center [741, 358] width 20 height 11
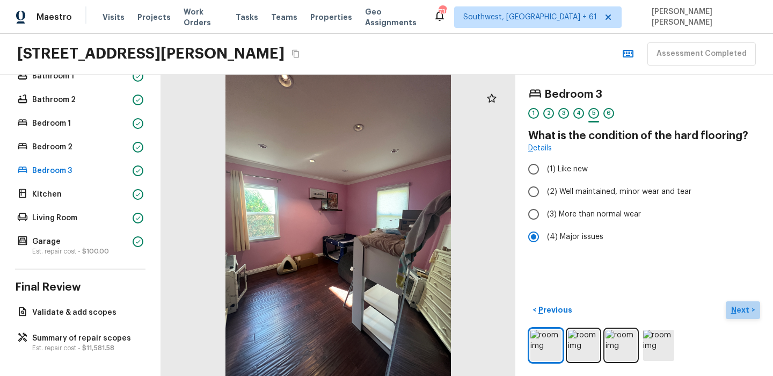
click at [741, 309] on p "Next" at bounding box center [741, 309] width 20 height 11
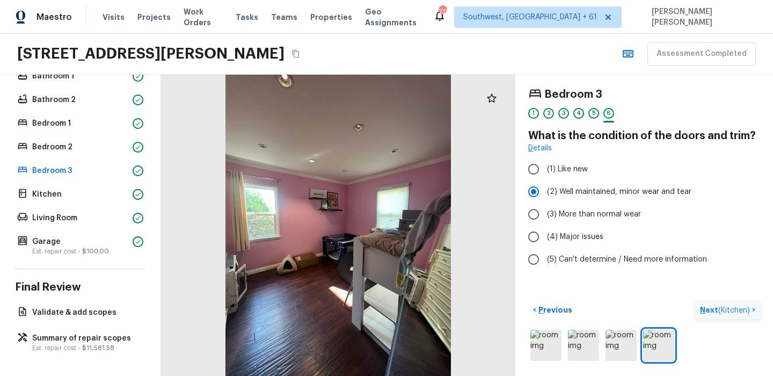
click at [741, 309] on span "( Kitchen )" at bounding box center [734, 310] width 32 height 8
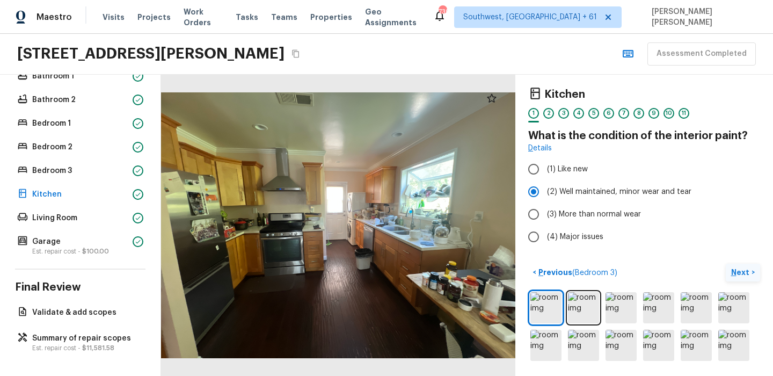
click at [742, 268] on p "Next" at bounding box center [741, 272] width 20 height 11
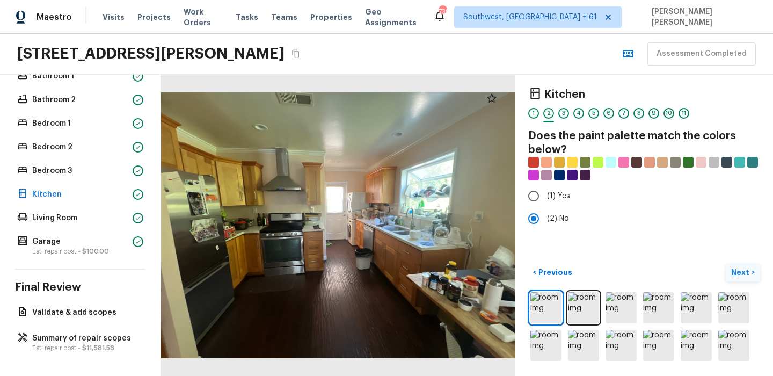
click at [742, 268] on p "Next" at bounding box center [741, 272] width 20 height 11
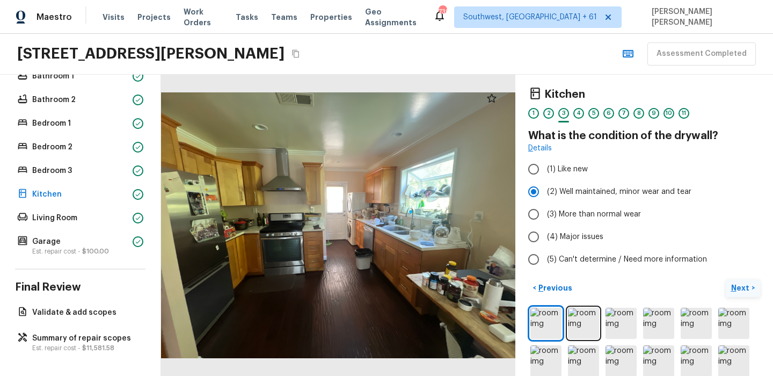
click at [742, 268] on label "(5) Can't determine / Need more information" at bounding box center [636, 259] width 229 height 23
click at [545, 268] on input "(5) Can't determine / Need more information" at bounding box center [533, 259] width 23 height 23
radio input "true"
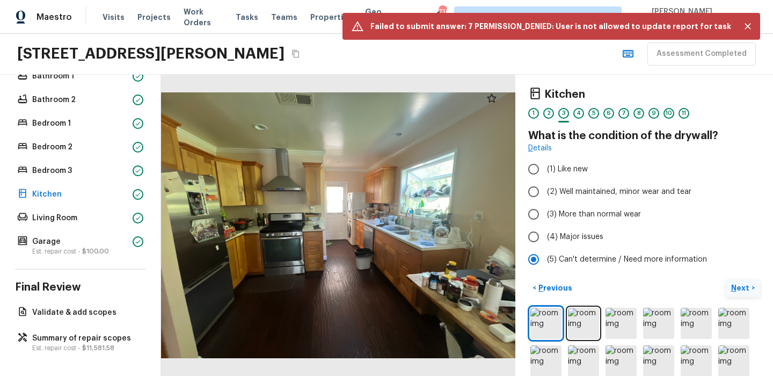
click at [741, 289] on p "Next" at bounding box center [741, 287] width 20 height 11
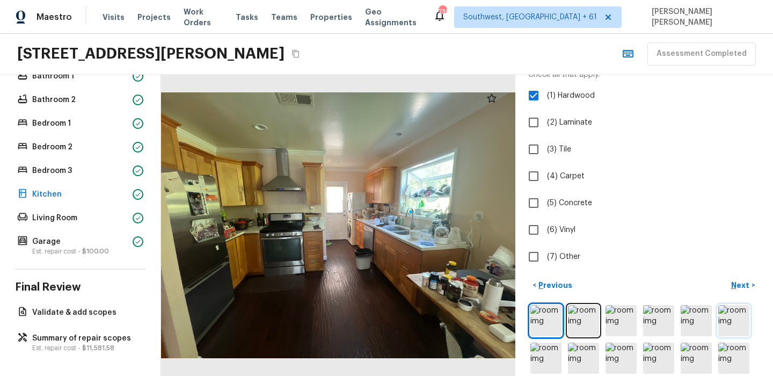
scroll to position [81, 0]
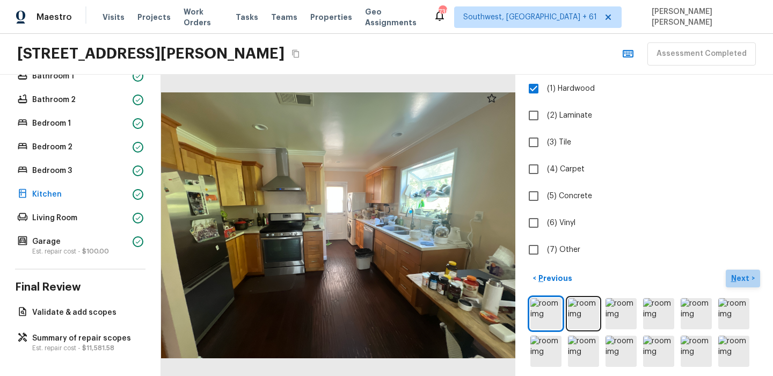
click at [747, 275] on p "Next" at bounding box center [741, 278] width 20 height 11
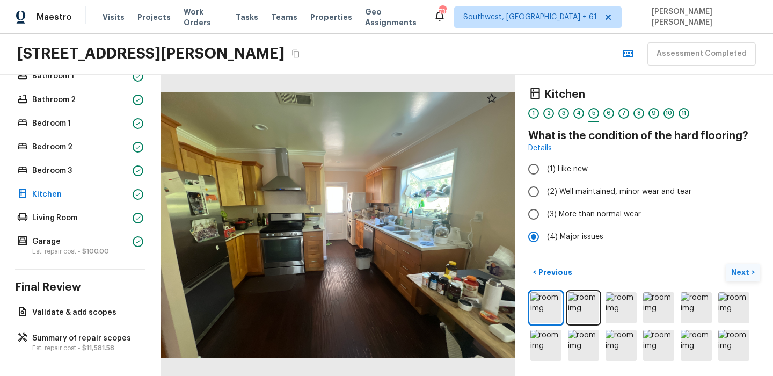
click at [747, 278] on button "Next >" at bounding box center [743, 273] width 34 height 18
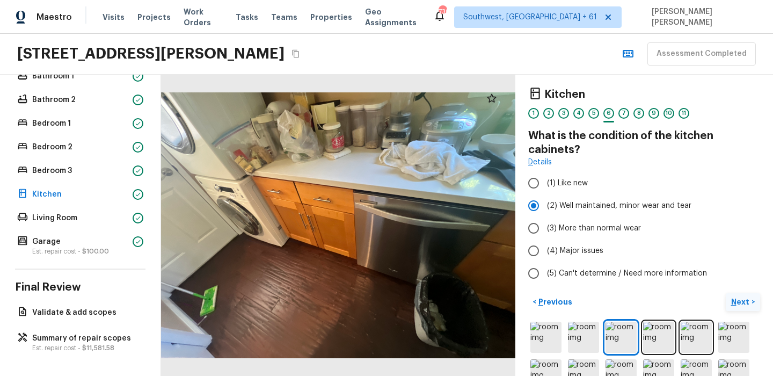
click at [743, 302] on p "Next" at bounding box center [741, 301] width 20 height 11
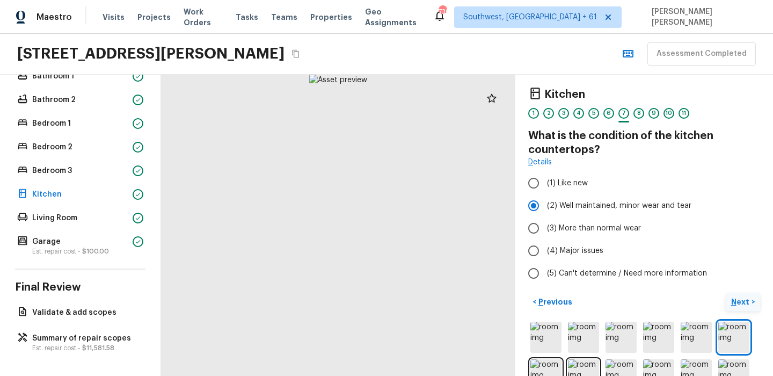
click at [743, 302] on p "Next" at bounding box center [741, 301] width 20 height 11
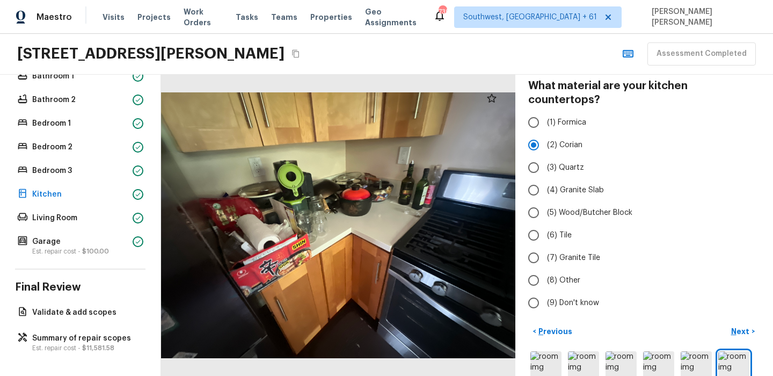
scroll to position [61, 0]
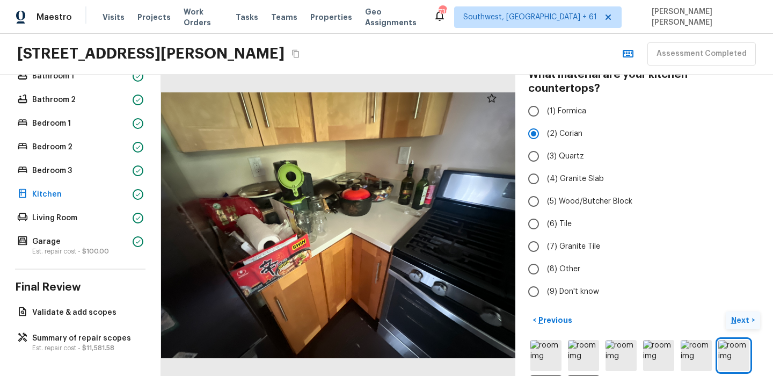
click at [743, 311] on button "Next >" at bounding box center [743, 320] width 34 height 18
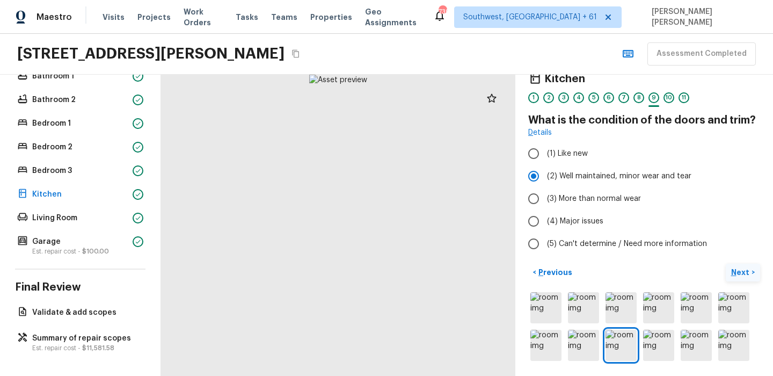
scroll to position [16, 0]
click at [746, 269] on p "Next" at bounding box center [741, 272] width 20 height 11
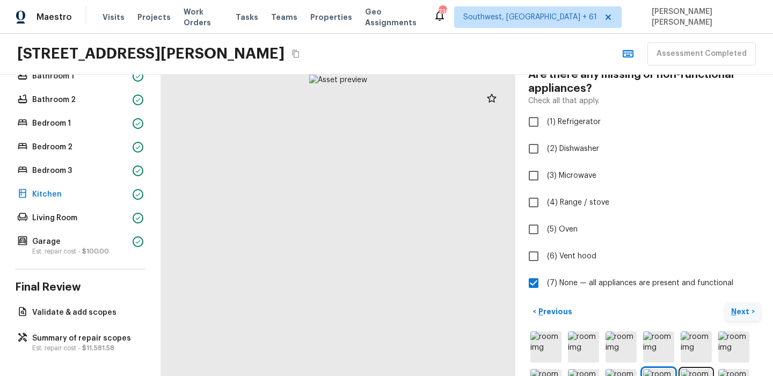
click at [737, 307] on p "Next" at bounding box center [741, 311] width 20 height 11
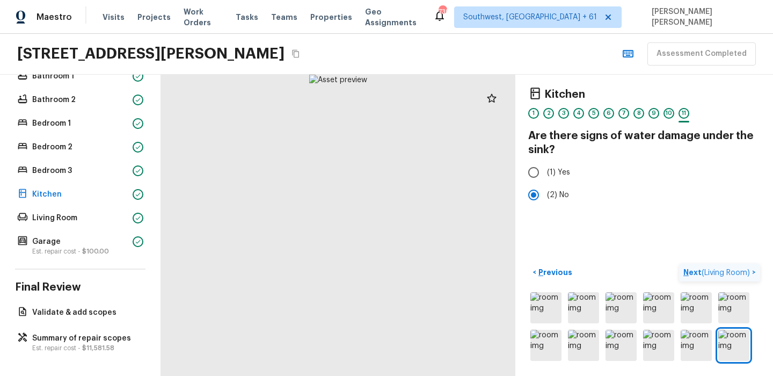
click at [739, 269] on span "( Living Room )" at bounding box center [726, 273] width 48 height 8
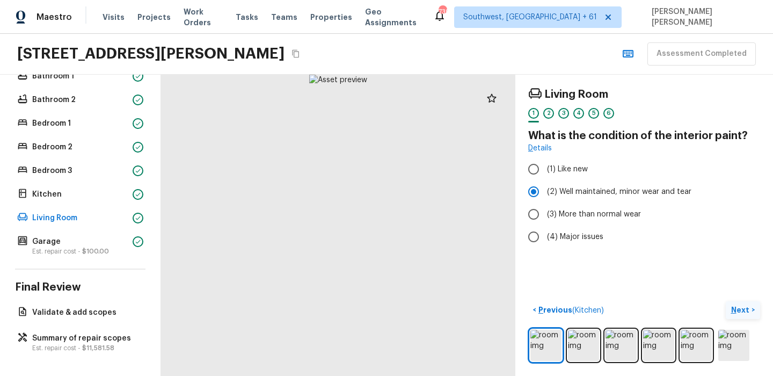
click at [742, 307] on p "Next" at bounding box center [741, 309] width 20 height 11
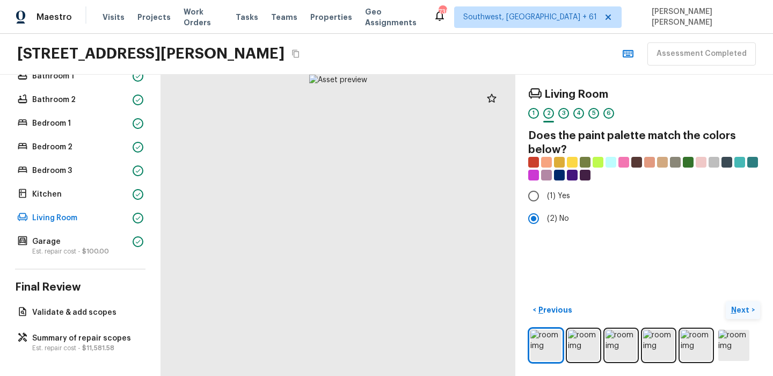
click at [742, 307] on p "Next" at bounding box center [741, 309] width 20 height 11
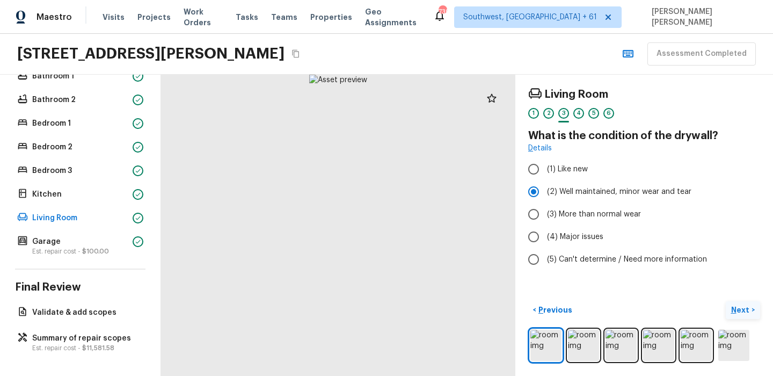
click at [742, 307] on p "Next" at bounding box center [741, 309] width 20 height 11
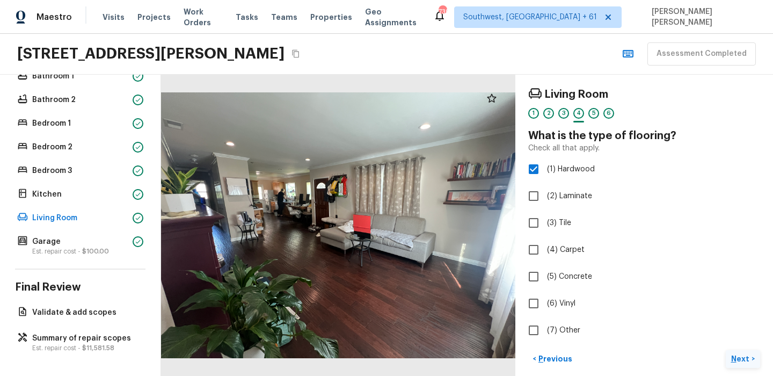
click at [736, 354] on p "Next" at bounding box center [741, 358] width 20 height 11
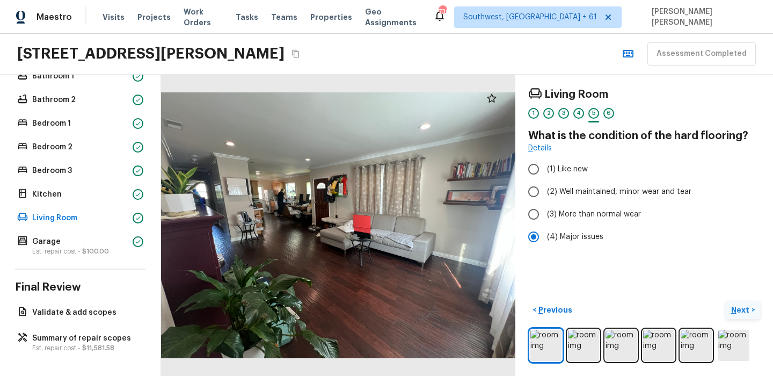
click at [750, 308] on p "Next" at bounding box center [741, 309] width 20 height 11
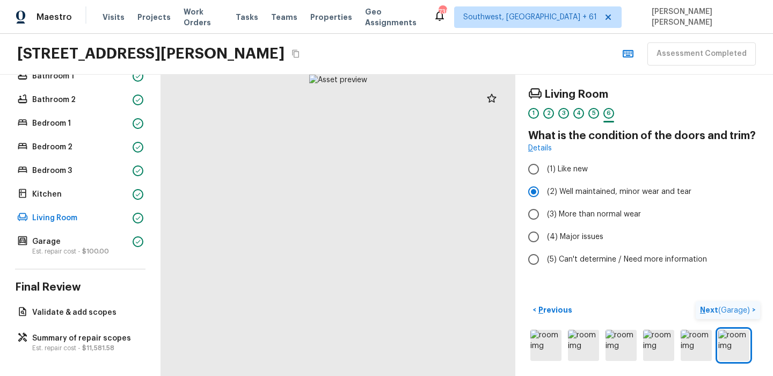
click at [750, 308] on span "( Garage )" at bounding box center [734, 310] width 32 height 8
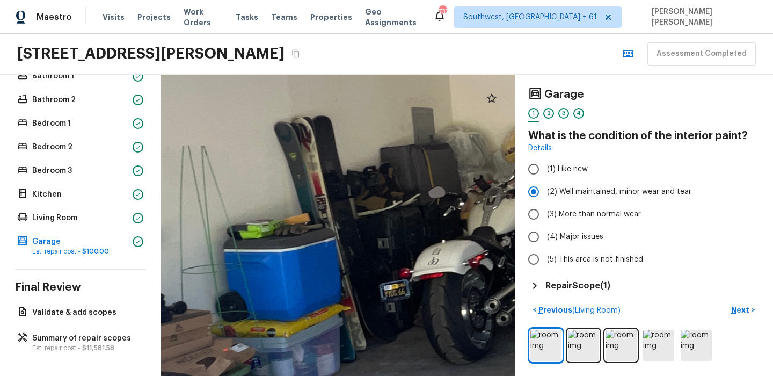
drag, startPoint x: 385, startPoint y: 193, endPoint x: 286, endPoint y: 215, distance: 101.7
click at [286, 215] on div at bounding box center [702, 286] width 1909 height 1623
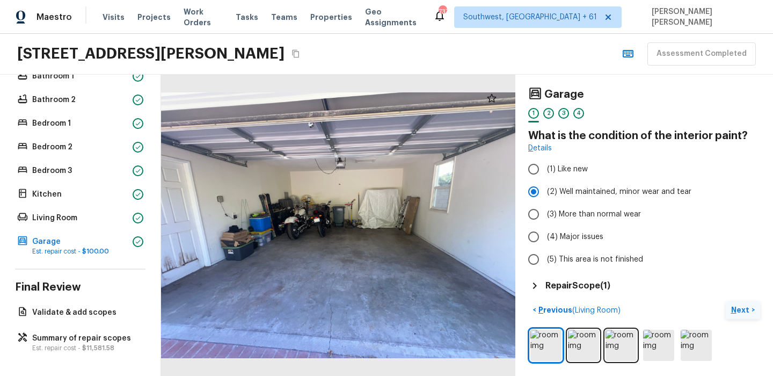
click at [736, 305] on p "Next" at bounding box center [741, 309] width 20 height 11
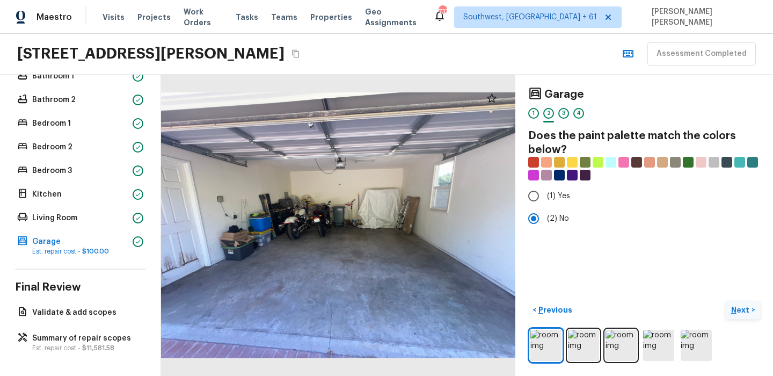
click at [736, 305] on p "Next" at bounding box center [741, 309] width 20 height 11
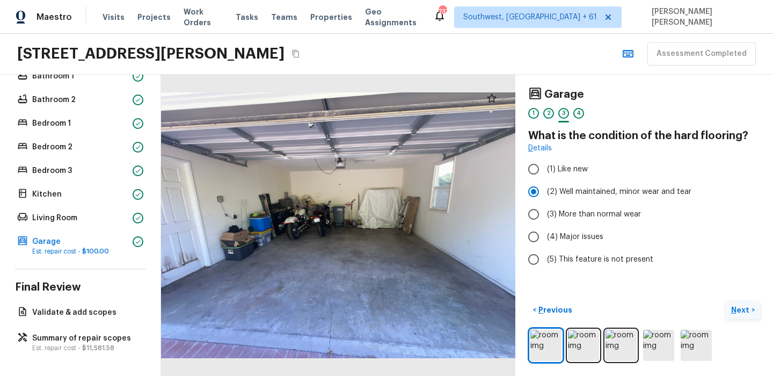
click at [736, 305] on p "Next" at bounding box center [741, 309] width 20 height 11
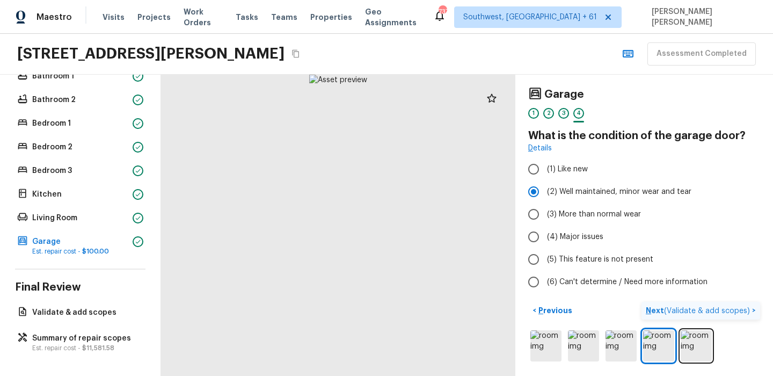
click at [736, 305] on p "Next ( Validate & add scopes )" at bounding box center [699, 310] width 106 height 11
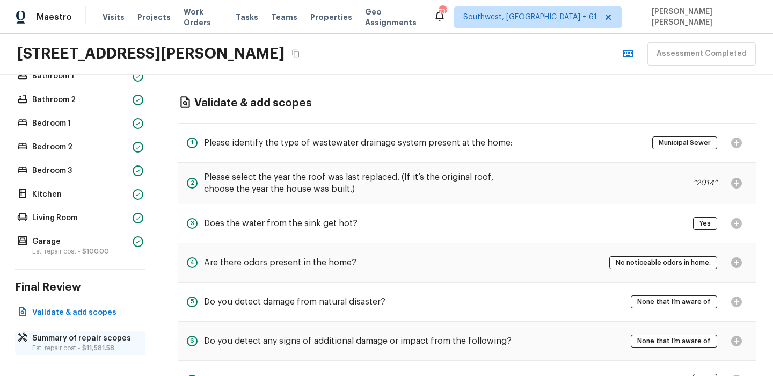
click at [129, 333] on p "Summary of repair scopes" at bounding box center [85, 338] width 107 height 11
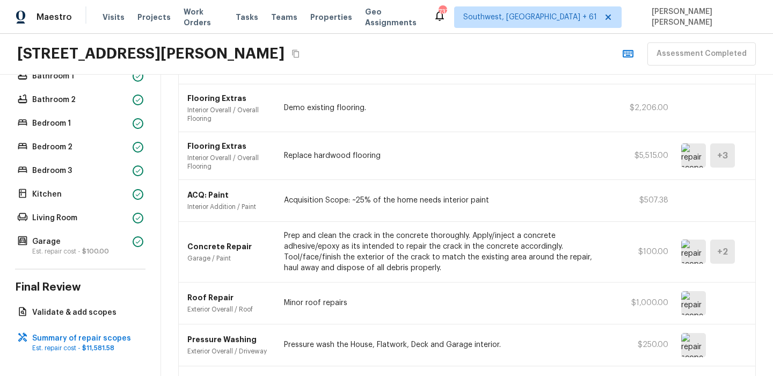
scroll to position [235, 0]
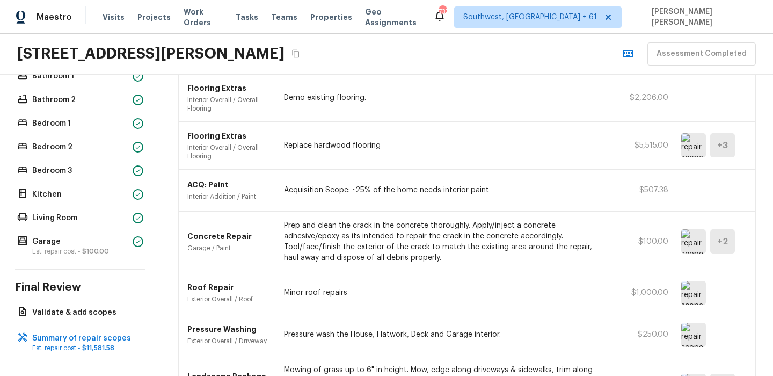
click at [698, 233] on img at bounding box center [693, 241] width 25 height 24
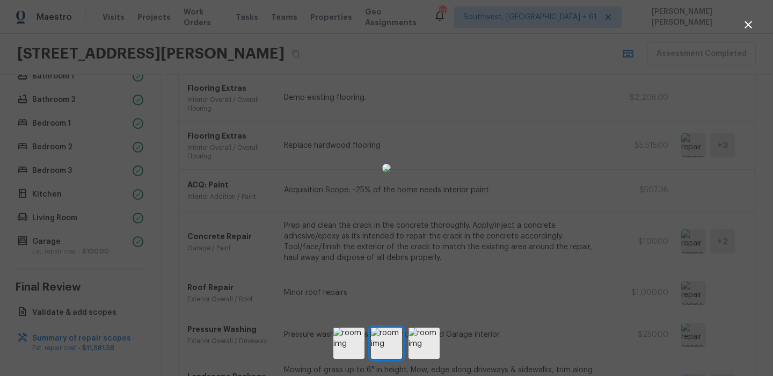
click at [682, 282] on div at bounding box center [386, 168] width 773 height 302
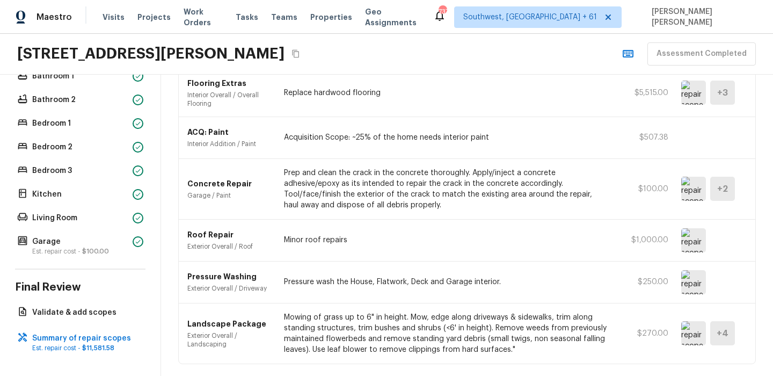
scroll to position [288, 0]
click at [698, 227] on img at bounding box center [693, 239] width 25 height 24
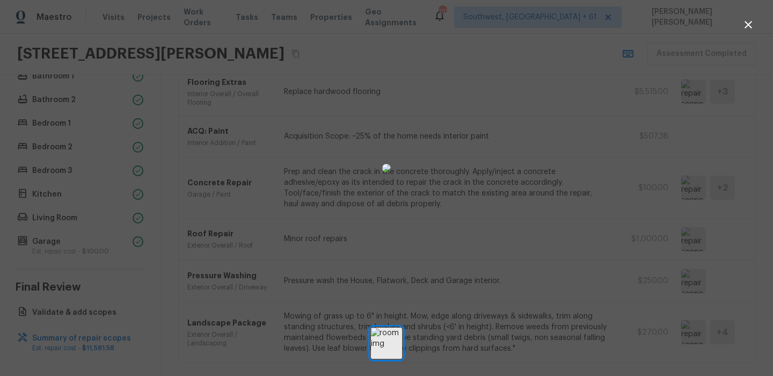
click at [571, 171] on div at bounding box center [386, 168] width 773 height 302
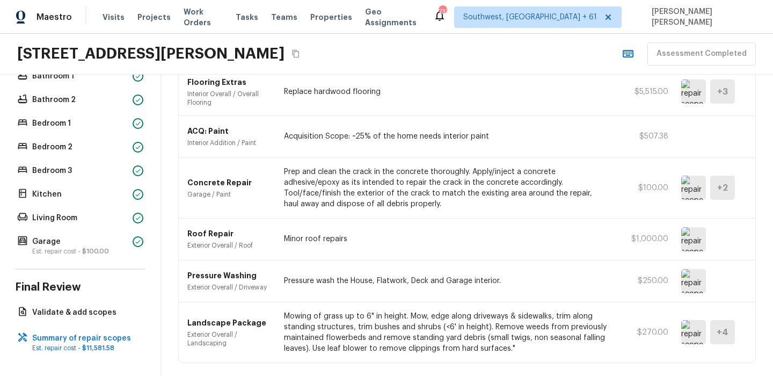
scroll to position [0, 0]
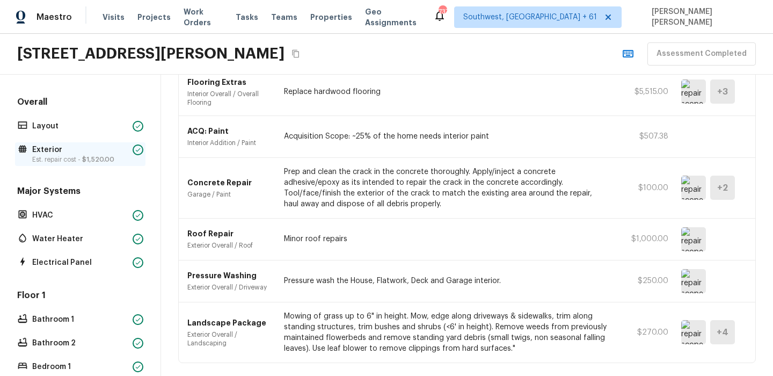
click at [67, 163] on div "Exterior Est. repair cost - $1,520.00" at bounding box center [80, 154] width 130 height 24
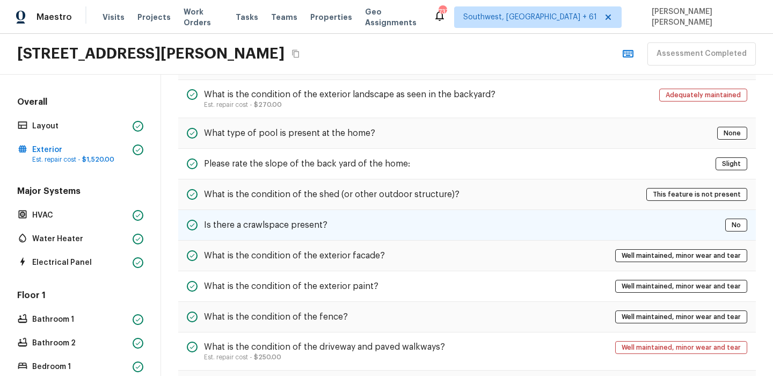
scroll to position [461, 0]
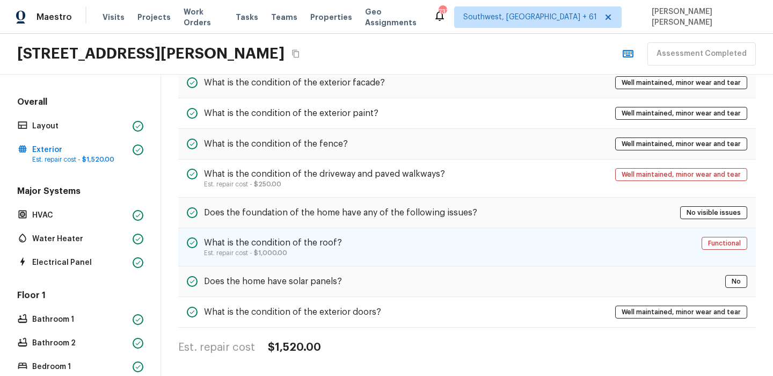
click at [303, 230] on div "What is the condition of the roof? Est. repair cost - $1,000.00 Functional" at bounding box center [467, 247] width 578 height 38
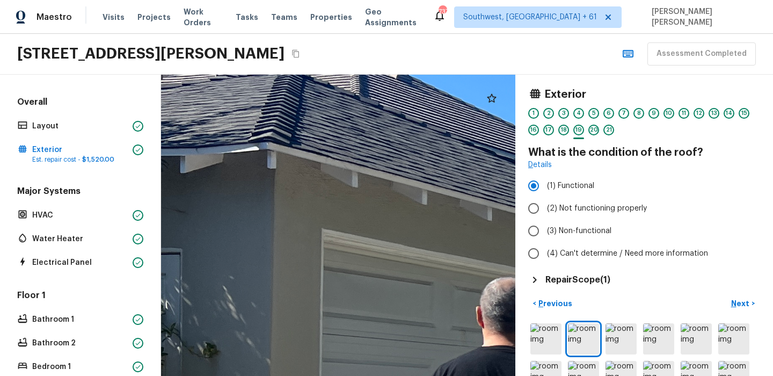
drag, startPoint x: 223, startPoint y: 216, endPoint x: 463, endPoint y: 175, distance: 243.4
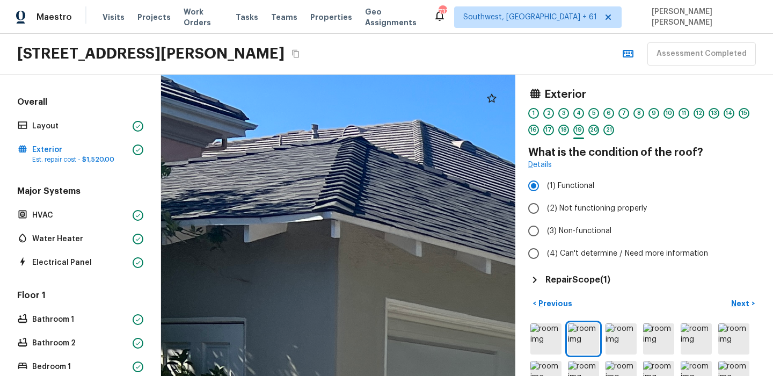
drag, startPoint x: 432, startPoint y: 137, endPoint x: 487, endPoint y: 205, distance: 86.9
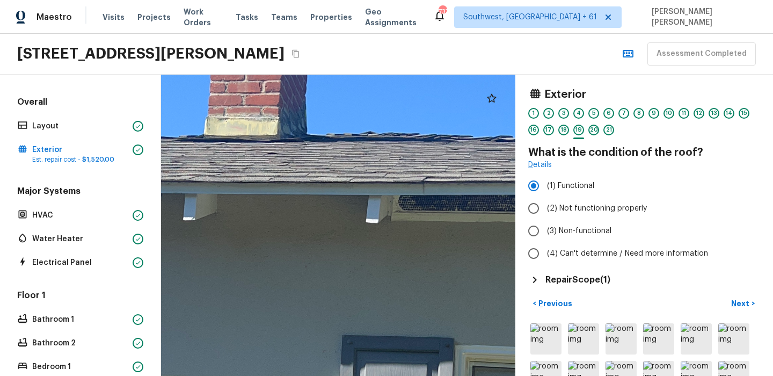
drag, startPoint x: 338, startPoint y: 172, endPoint x: 440, endPoint y: 191, distance: 103.2
click at [440, 191] on div at bounding box center [352, 336] width 1575 height 1339
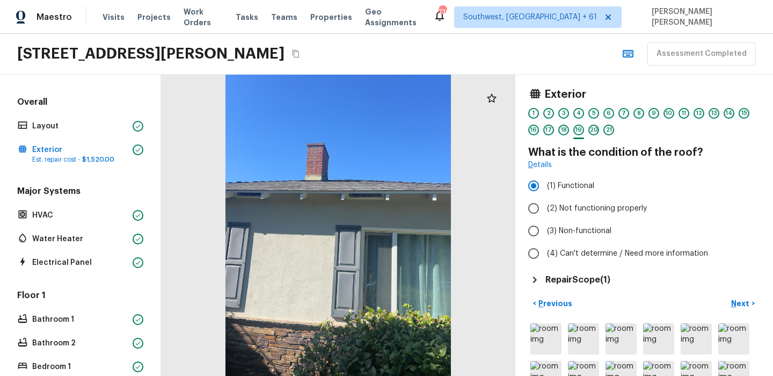
scroll to position [243, 0]
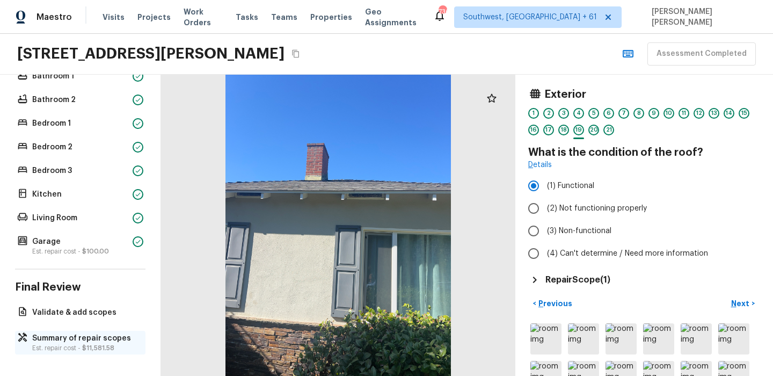
click at [50, 348] on p "Est. repair cost - $11,581.58" at bounding box center [85, 348] width 107 height 9
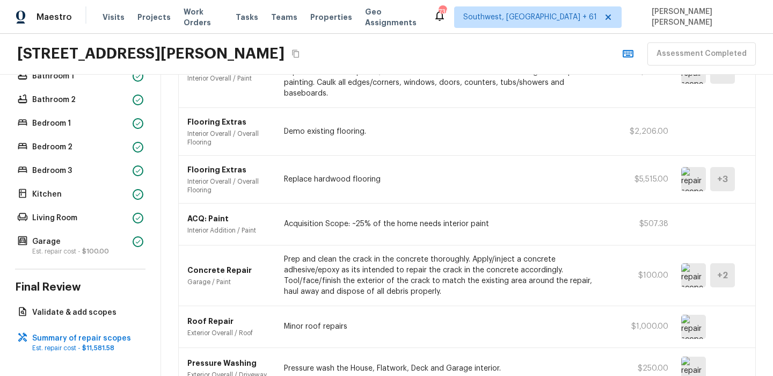
scroll to position [174, 0]
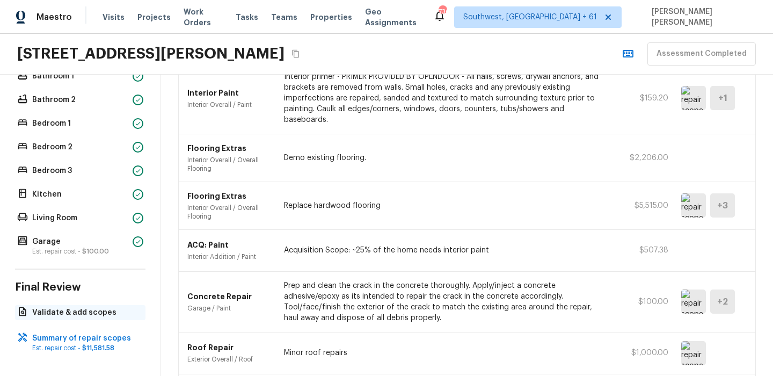
click at [91, 310] on p "Validate & add scopes" at bounding box center [85, 312] width 107 height 11
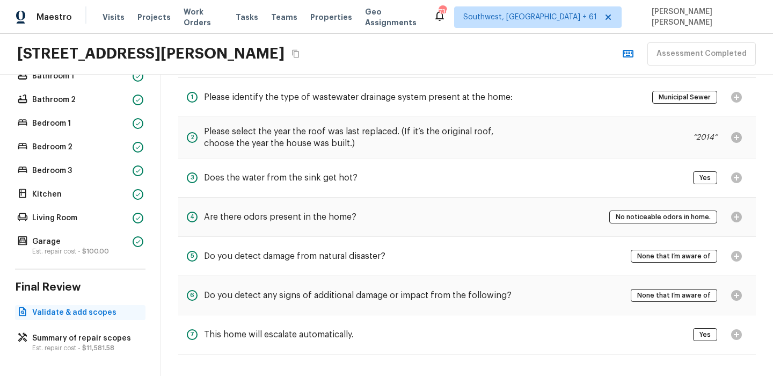
scroll to position [46, 0]
click at [42, 348] on p "Est. repair cost - $11,581.58" at bounding box center [85, 348] width 107 height 9
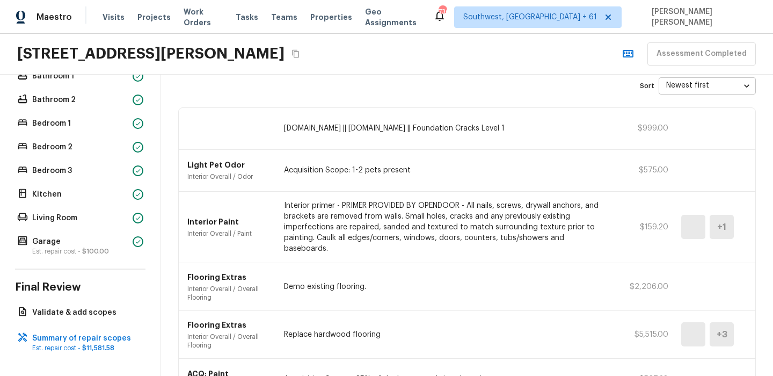
scroll to position [313, 0]
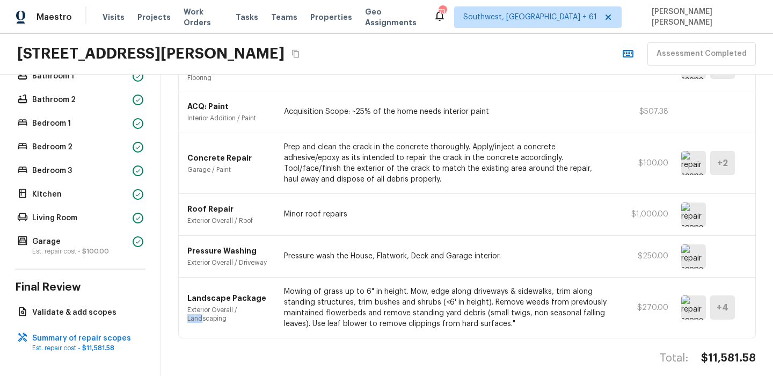
click at [481, 19] on div "Maestro Visits Projects Work Orders Tasks Teams Properties Geo Assignments 734 …" at bounding box center [386, 17] width 773 height 34
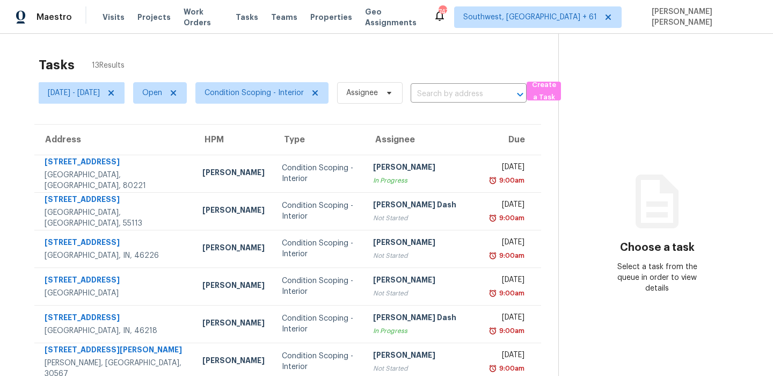
click at [313, 68] on div "Tasks 13 Results" at bounding box center [299, 65] width 520 height 28
click at [285, 88] on span "Condition Scoping - Interior" at bounding box center [254, 92] width 99 height 11
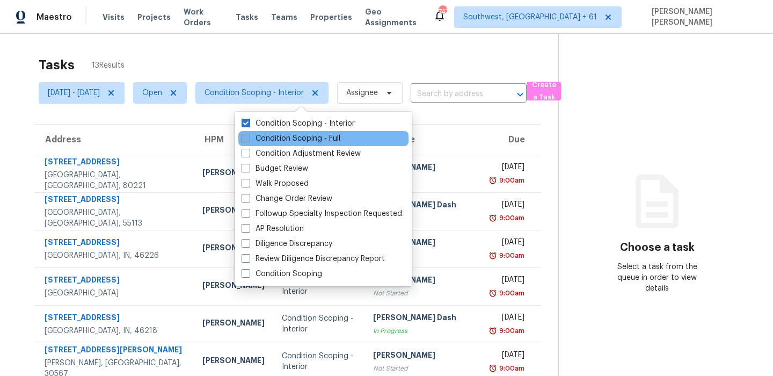
click at [265, 136] on label "Condition Scoping - Full" at bounding box center [291, 138] width 99 height 11
click at [249, 136] on input "Condition Scoping - Full" at bounding box center [245, 136] width 7 height 7
checkbox input "true"
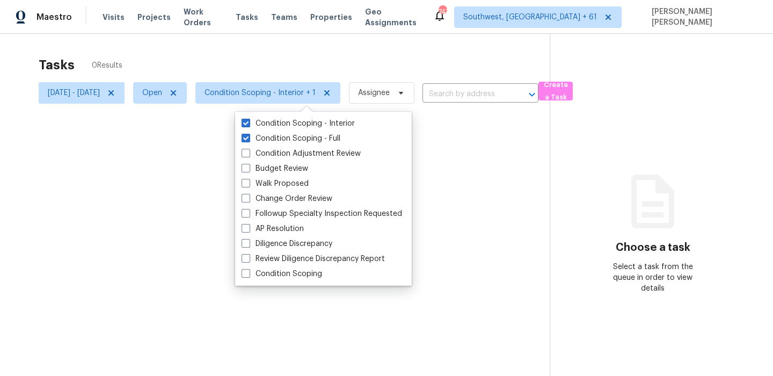
click at [297, 56] on div at bounding box center [386, 188] width 773 height 376
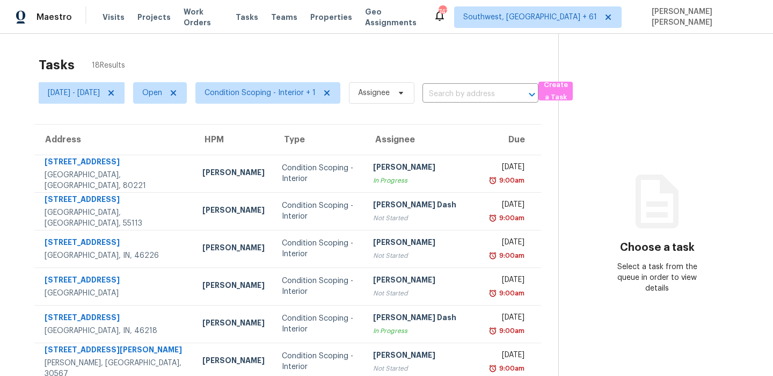
click at [301, 55] on div "Tasks 18 Results" at bounding box center [299, 65] width 520 height 28
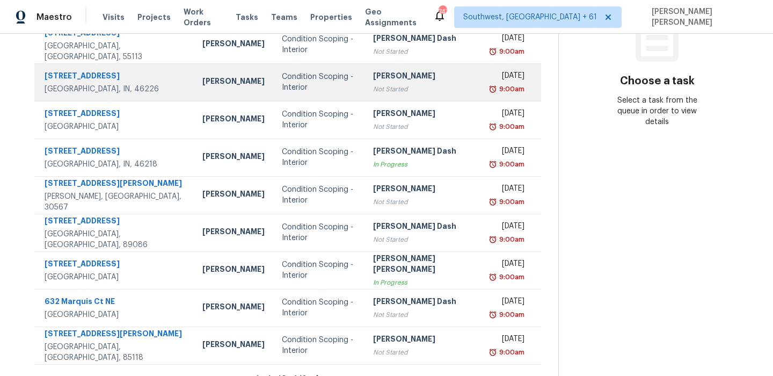
scroll to position [183, 0]
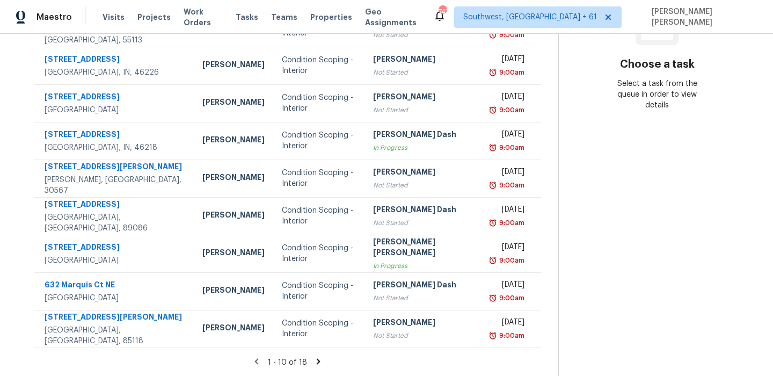
click at [321, 360] on icon at bounding box center [318, 361] width 10 height 10
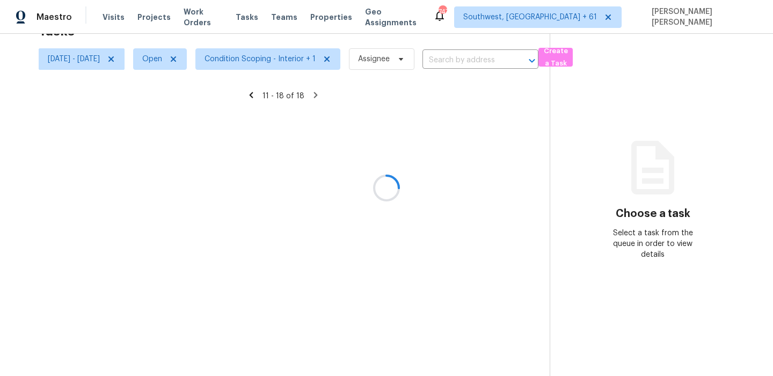
scroll to position [108, 0]
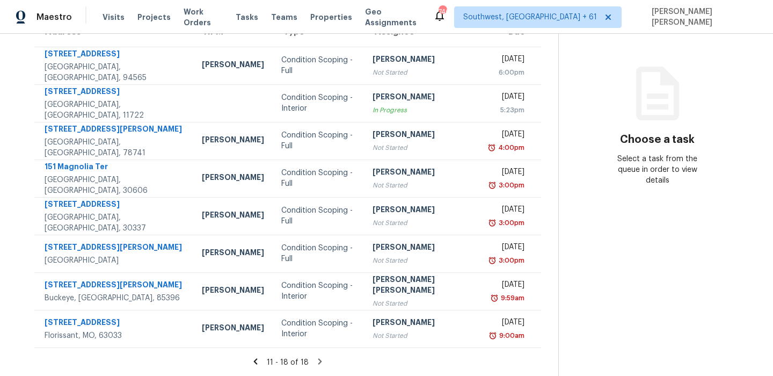
click at [623, 224] on section "Choose a task Select a task from the queue in order to view details" at bounding box center [657, 151] width 198 height 450
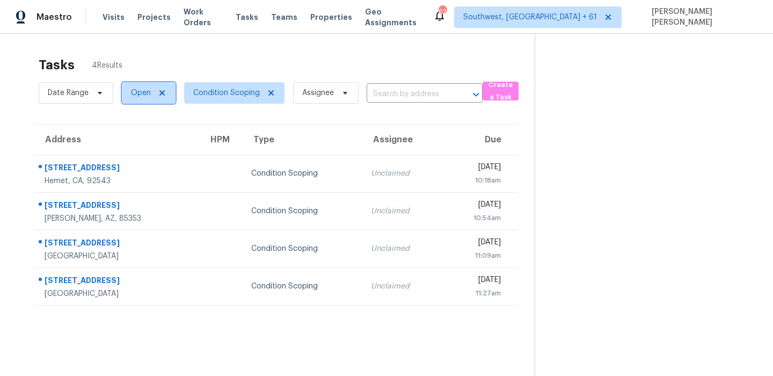
click at [135, 95] on span "Open" at bounding box center [141, 92] width 20 height 11
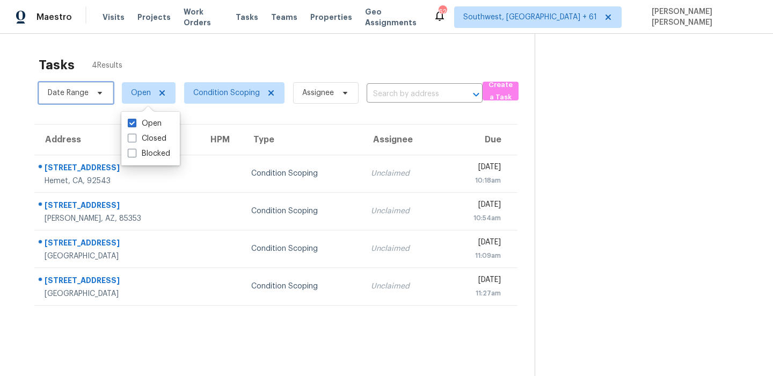
click at [83, 97] on span "Date Range" at bounding box center [68, 92] width 41 height 11
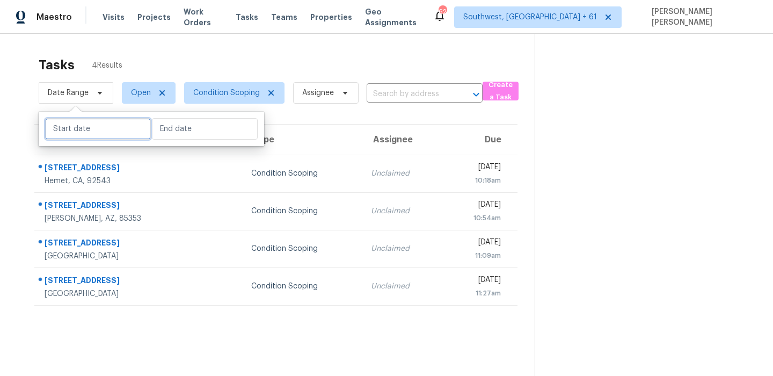
click at [84, 125] on input "text" at bounding box center [98, 128] width 106 height 21
select select "8"
select select "2025"
select select "9"
select select "2025"
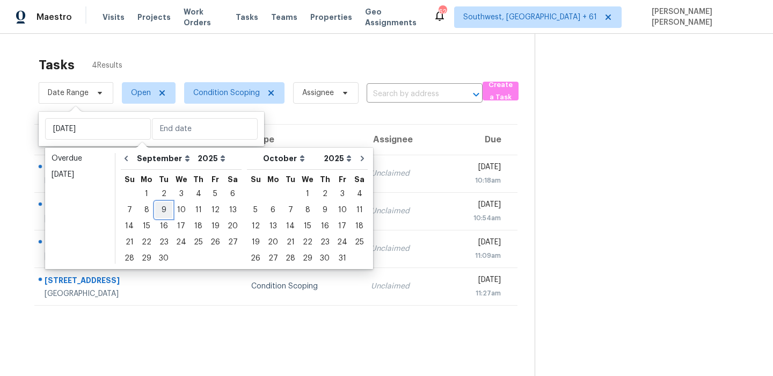
click at [166, 209] on div "9" at bounding box center [163, 209] width 17 height 15
type input "[DATE]"
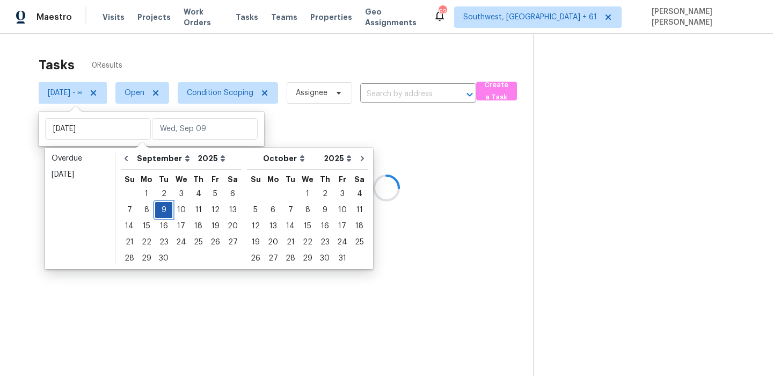
click at [166, 209] on div "9" at bounding box center [163, 209] width 17 height 15
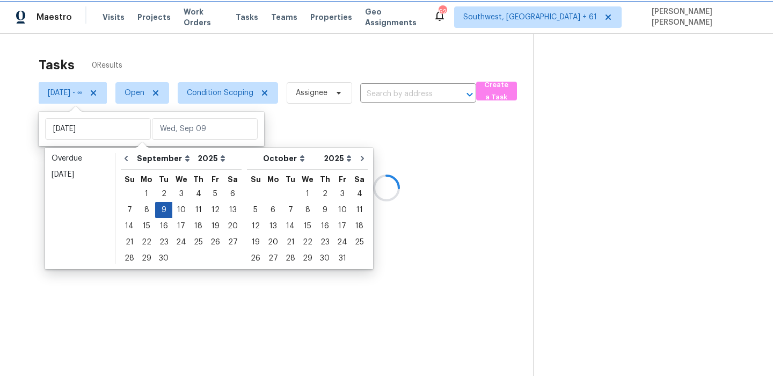
type input "[DATE]"
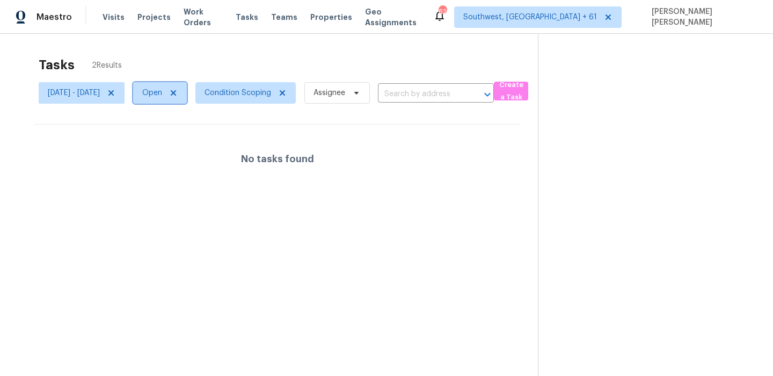
click at [185, 99] on span "Open" at bounding box center [160, 92] width 54 height 21
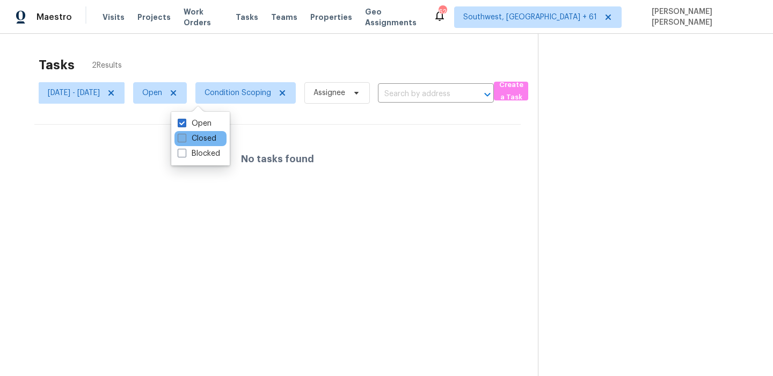
click at [185, 140] on span at bounding box center [182, 138] width 9 height 9
click at [185, 140] on input "Closed" at bounding box center [181, 136] width 7 height 7
checkbox input "true"
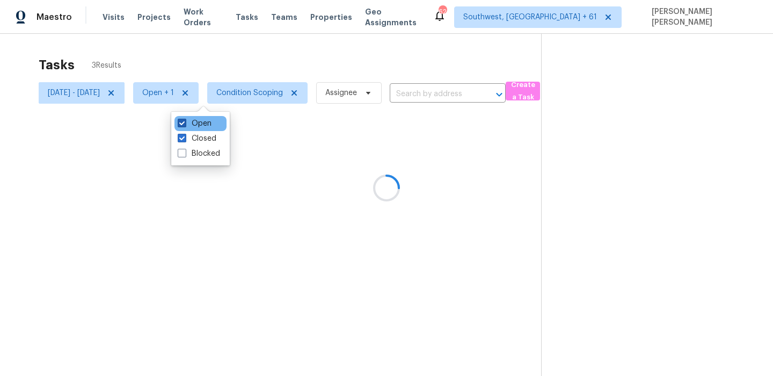
click at [188, 123] on label "Open" at bounding box center [195, 123] width 34 height 11
click at [185, 123] on input "Open" at bounding box center [181, 121] width 7 height 7
checkbox input "false"
click at [243, 63] on div "Tasks 1 Results" at bounding box center [289, 65] width 501 height 28
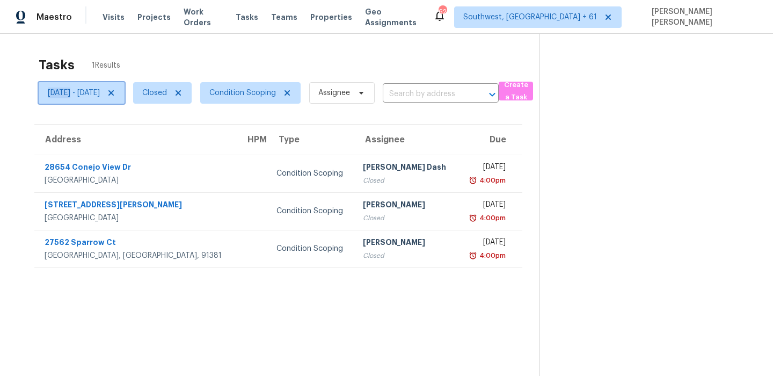
click at [69, 87] on span "[DATE] - [DATE]" at bounding box center [74, 92] width 52 height 11
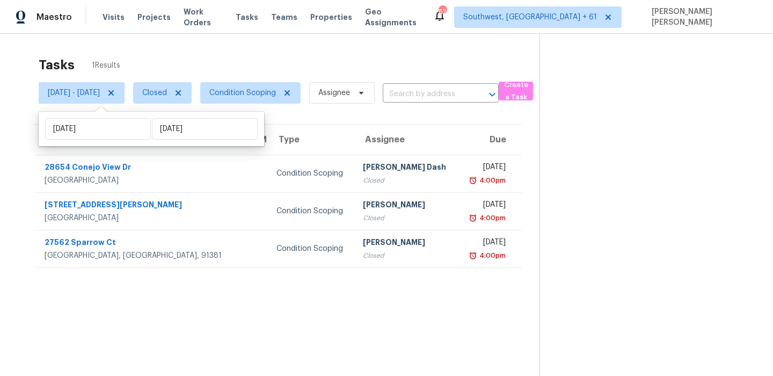
click at [93, 141] on div "[DATE] [DATE]" at bounding box center [151, 129] width 225 height 34
select select "8"
select select "2025"
select select "9"
select select "2025"
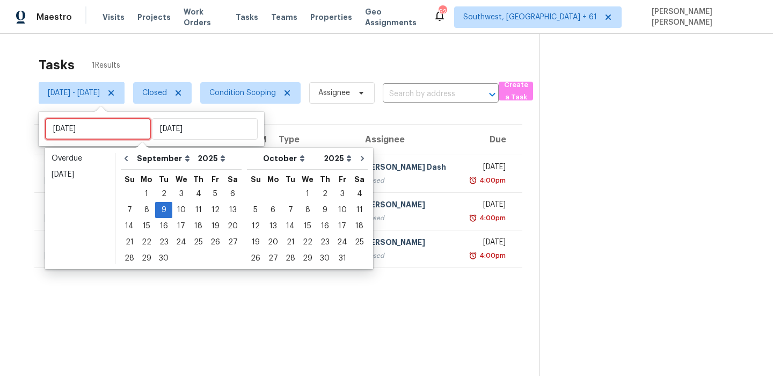
click at [104, 129] on input "[DATE]" at bounding box center [98, 128] width 106 height 21
type input "[DATE]"
click at [142, 213] on div "8" at bounding box center [146, 209] width 17 height 15
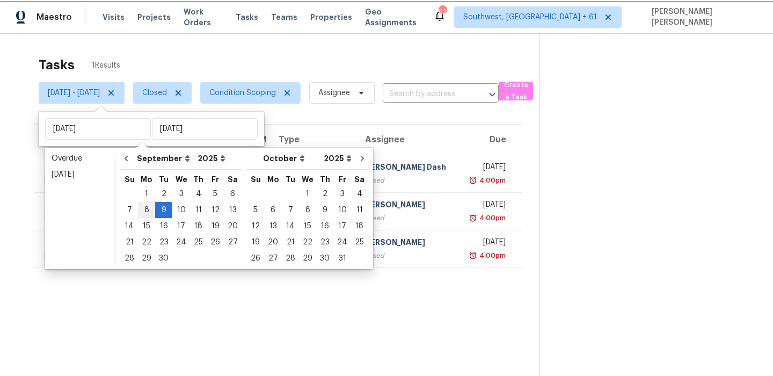
type input "[DATE]"
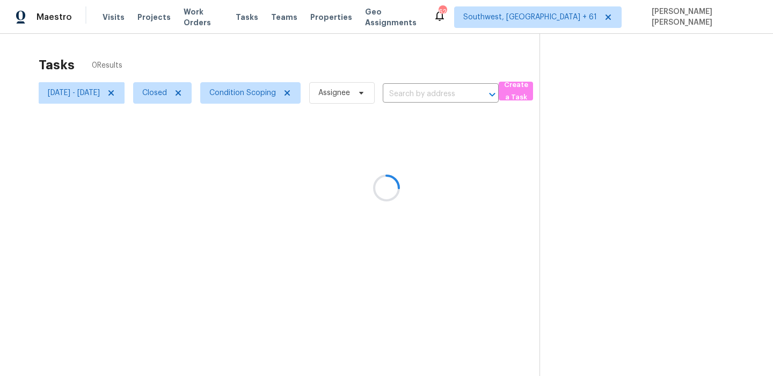
click at [142, 213] on div at bounding box center [386, 188] width 773 height 376
click at [108, 96] on div at bounding box center [386, 188] width 773 height 376
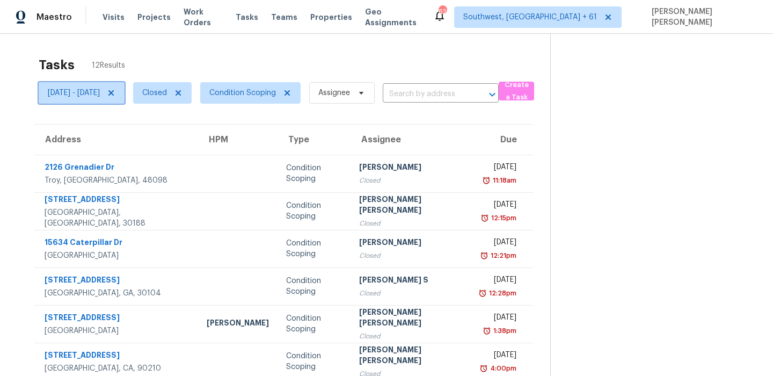
click at [100, 96] on span "[DATE] - [DATE]" at bounding box center [74, 92] width 52 height 11
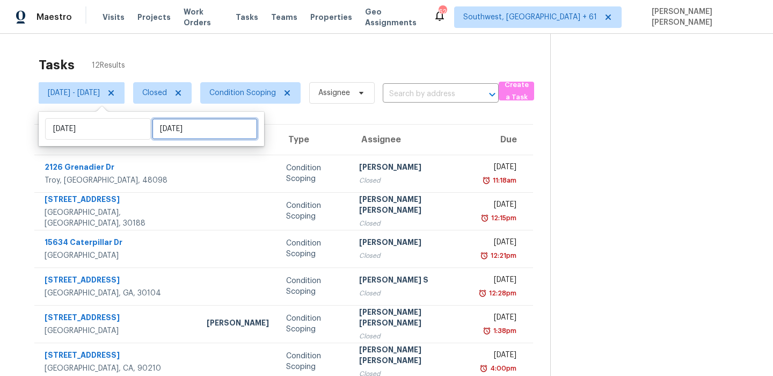
select select "8"
select select "2025"
select select "9"
select select "2025"
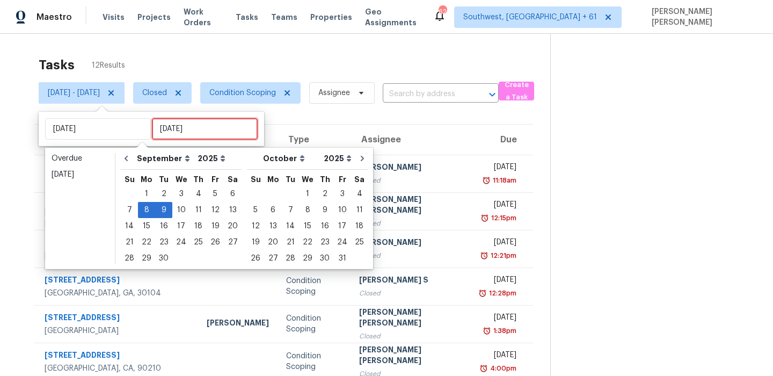
click at [156, 128] on input "[DATE]" at bounding box center [205, 128] width 106 height 21
type input "[DATE]"
click at [143, 203] on div "8" at bounding box center [146, 209] width 17 height 15
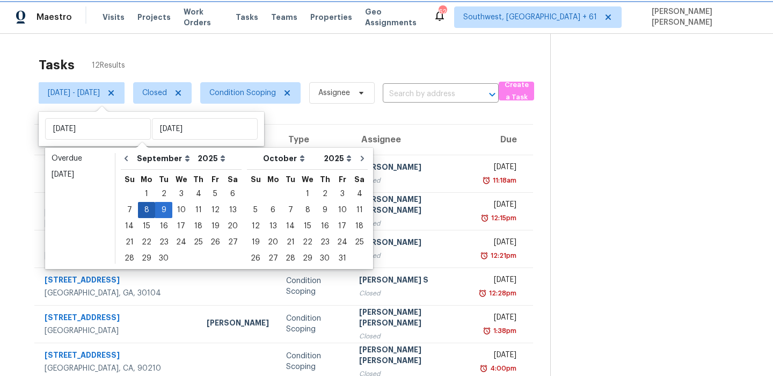
type input "[DATE]"
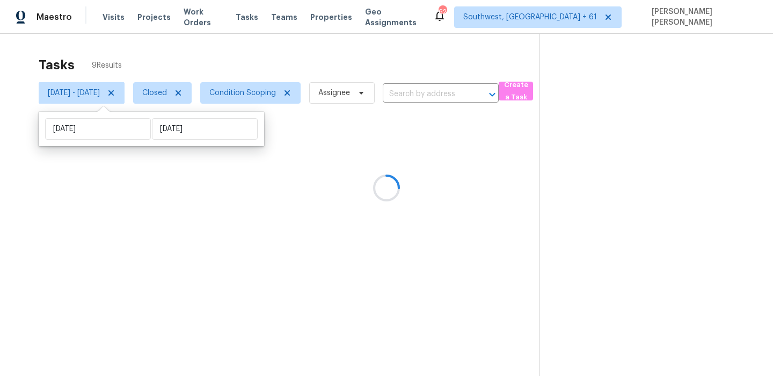
click at [238, 63] on div at bounding box center [386, 188] width 773 height 376
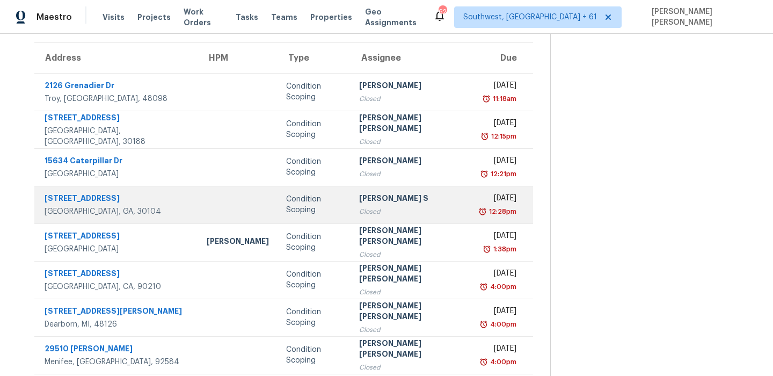
scroll to position [126, 0]
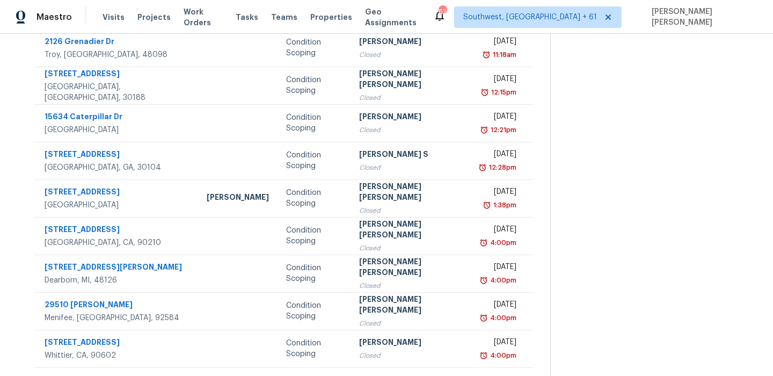
click at [643, 189] on section at bounding box center [653, 142] width 206 height 468
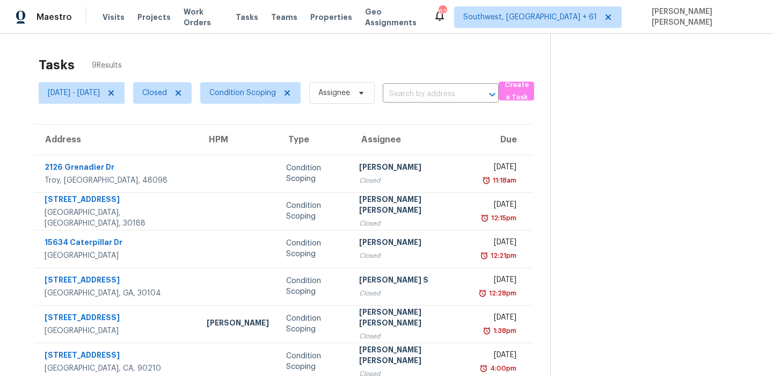
click at [470, 74] on div "Tasks 9 Results" at bounding box center [295, 65] width 512 height 28
